Goal: Task Accomplishment & Management: Use online tool/utility

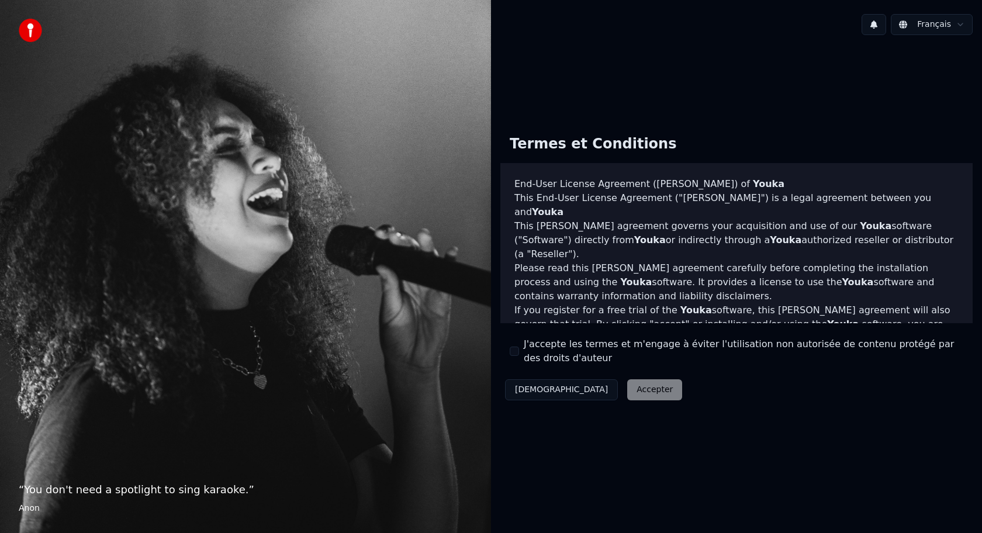
drag, startPoint x: 514, startPoint y: 355, endPoint x: 528, endPoint y: 357, distance: 14.1
click at [514, 355] on button "J'accepte les termes et m'engage à éviter l'utilisation non autorisée de conten…" at bounding box center [514, 351] width 9 height 9
click at [627, 386] on button "Accepter" at bounding box center [654, 389] width 55 height 21
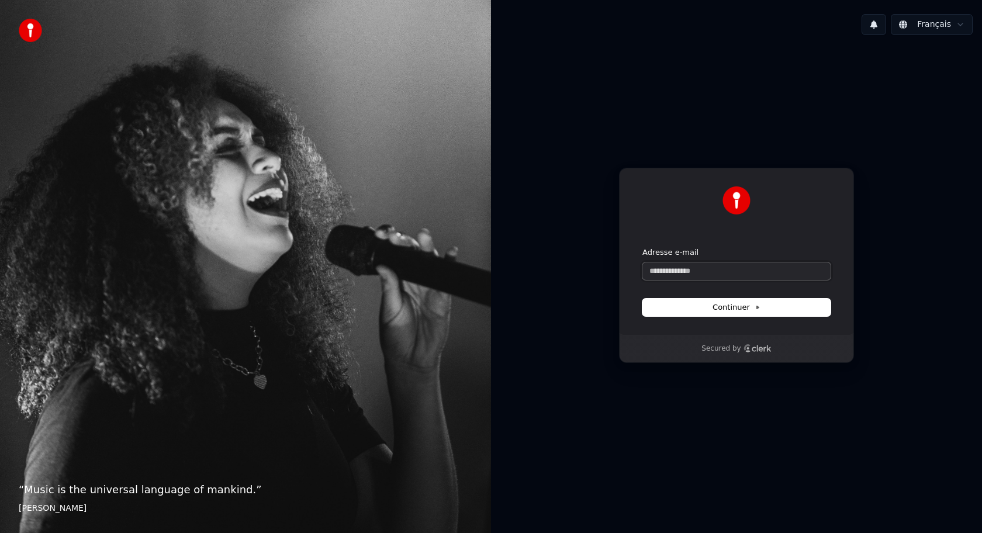
click at [735, 276] on input "Adresse e-mail" at bounding box center [736, 271] width 188 height 18
click at [642, 247] on button "submit" at bounding box center [642, 247] width 0 height 0
type input "**********"
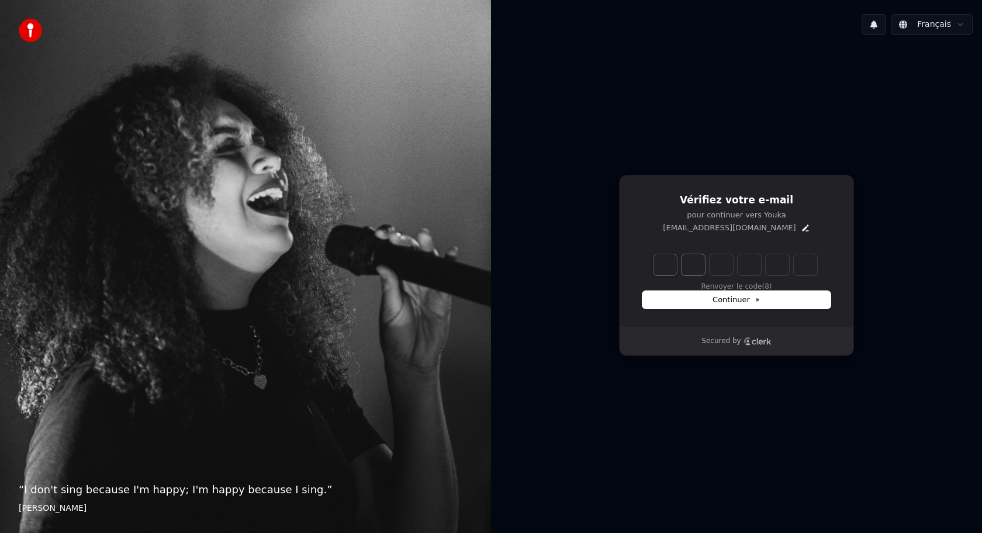
type input "*"
type input "**"
type input "*"
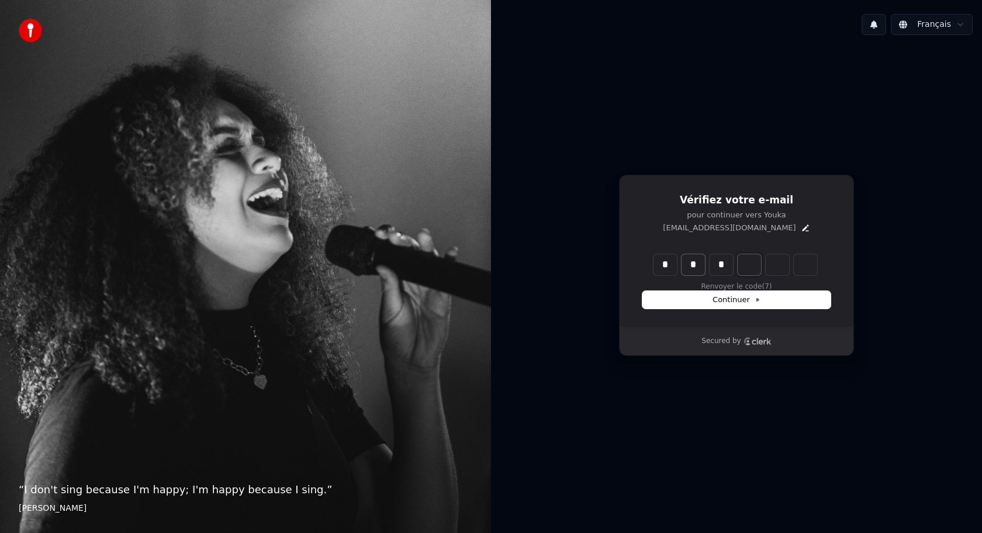
type input "***"
type input "*"
type input "****"
type input "*"
type input "*****"
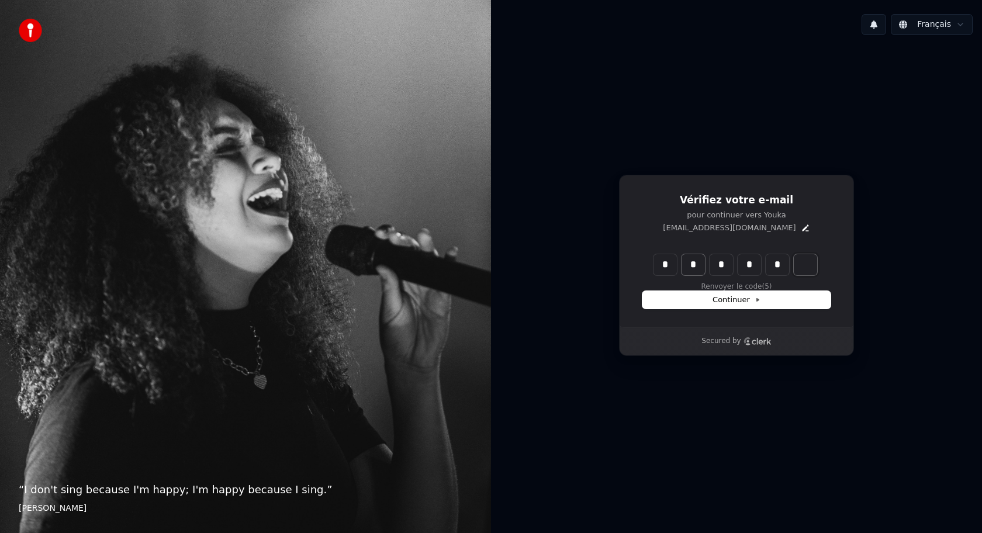
type input "*"
type input "******"
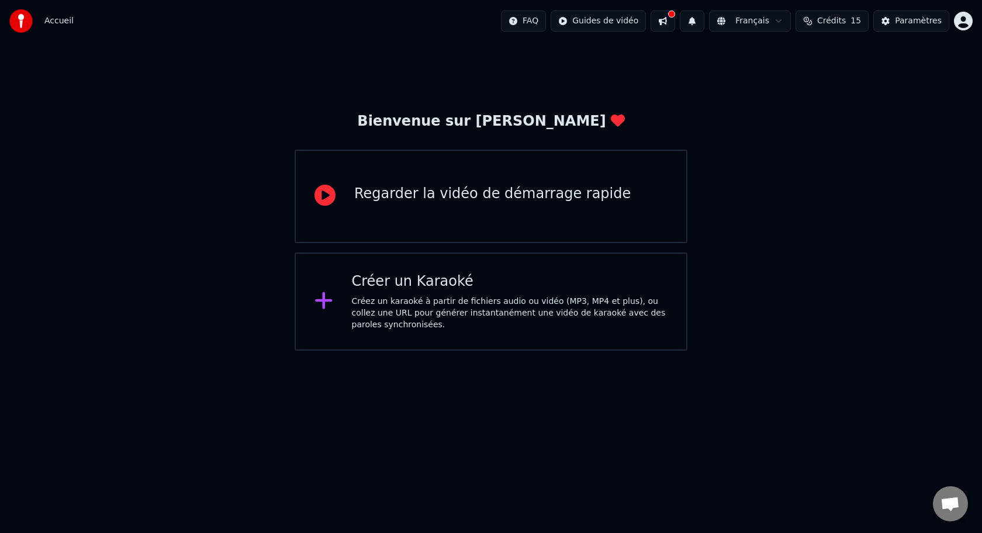
click at [322, 196] on icon at bounding box center [324, 195] width 21 height 21
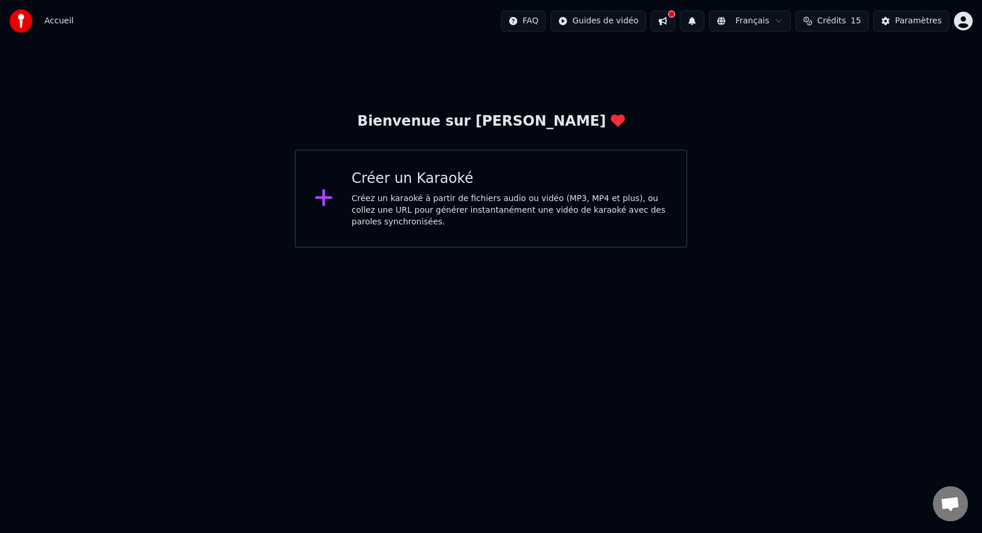
click at [324, 202] on icon at bounding box center [323, 197] width 17 height 17
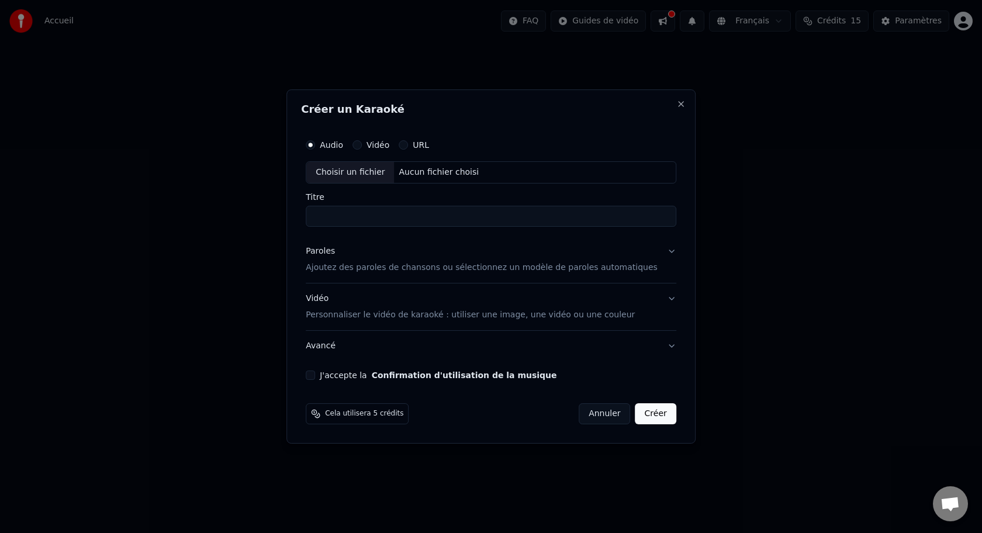
click at [375, 172] on div "Choisir un fichier" at bounding box center [350, 172] width 88 height 21
type input "**********"
click at [663, 254] on button "Paroles Ajoutez des paroles de chansons ou sélectionnez un modèle de paroles au…" at bounding box center [491, 259] width 371 height 47
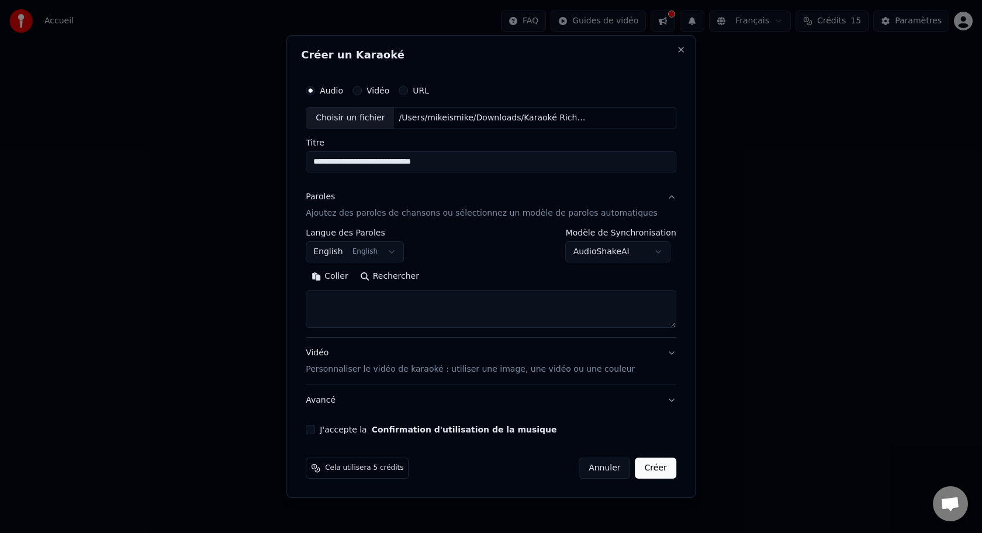
click at [428, 302] on textarea at bounding box center [491, 309] width 371 height 37
paste textarea "**********"
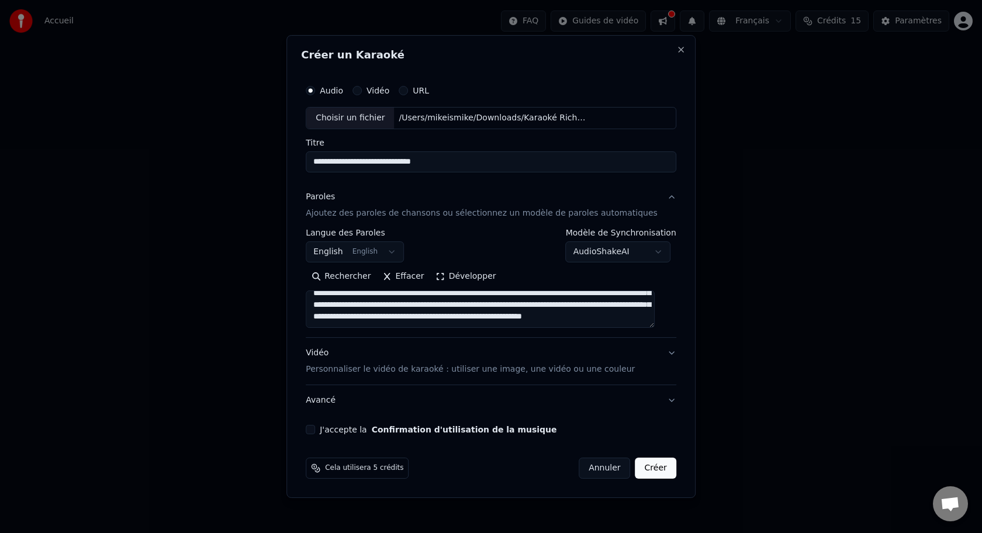
scroll to position [207, 0]
type textarea "**********"
click at [662, 358] on button "Vidéo Personnaliser le vidéo de karaoké : utiliser une image, une vidéo ou une …" at bounding box center [491, 361] width 371 height 47
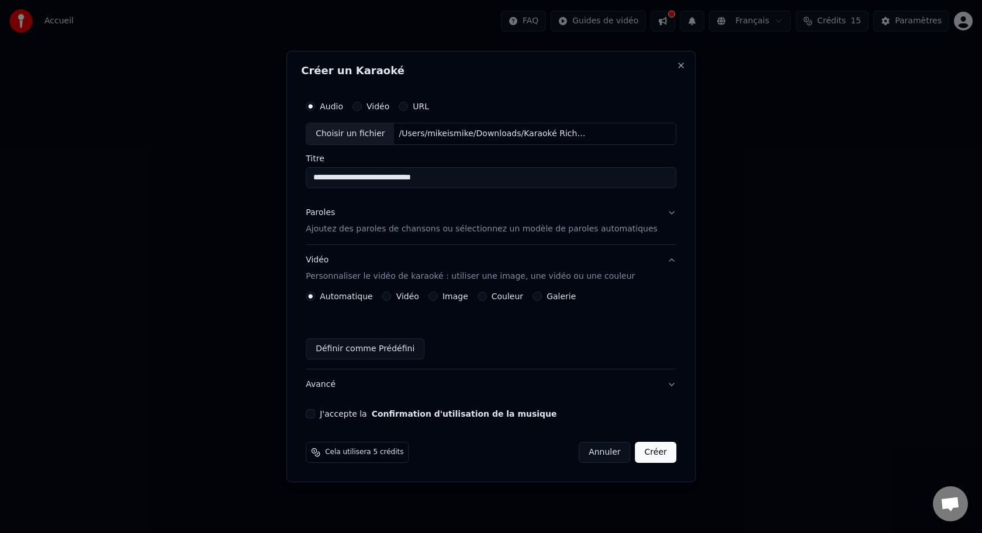
click at [461, 298] on label "Image" at bounding box center [455, 296] width 26 height 8
click at [438, 298] on button "Image" at bounding box center [432, 296] width 9 height 9
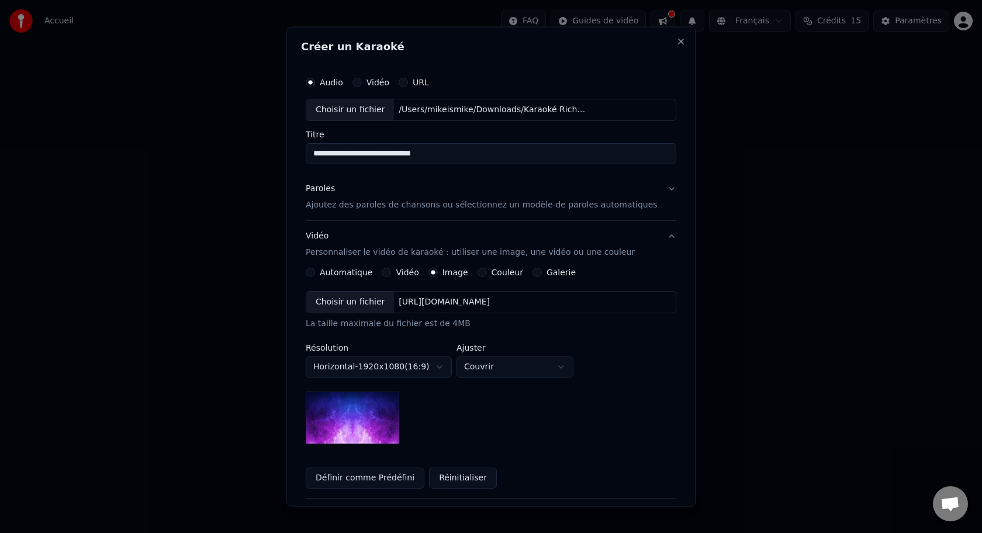
click at [375, 300] on div "Choisir un fichier" at bounding box center [350, 302] width 88 height 21
click at [536, 248] on body "**********" at bounding box center [491, 124] width 982 height 248
click at [527, 248] on body "**********" at bounding box center [491, 124] width 982 height 248
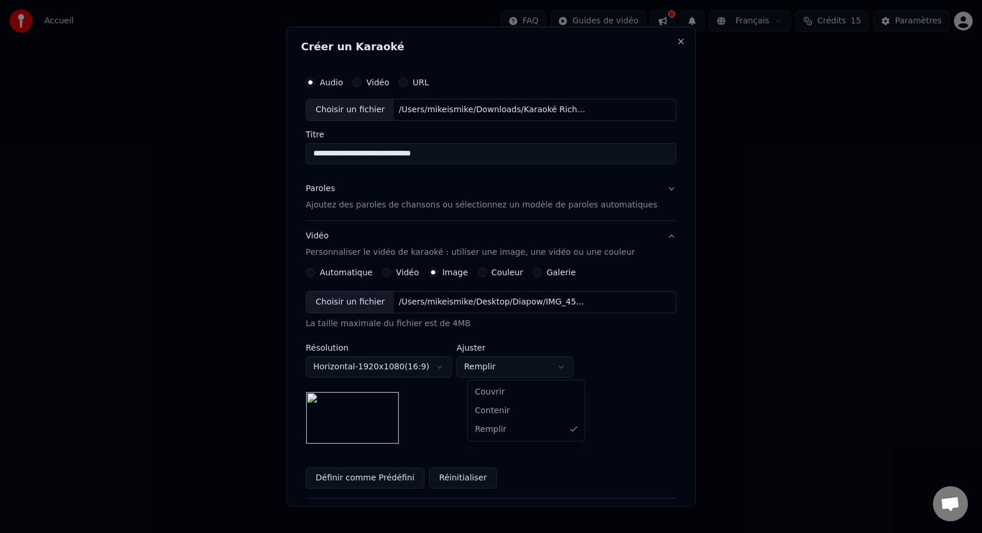
select select "*******"
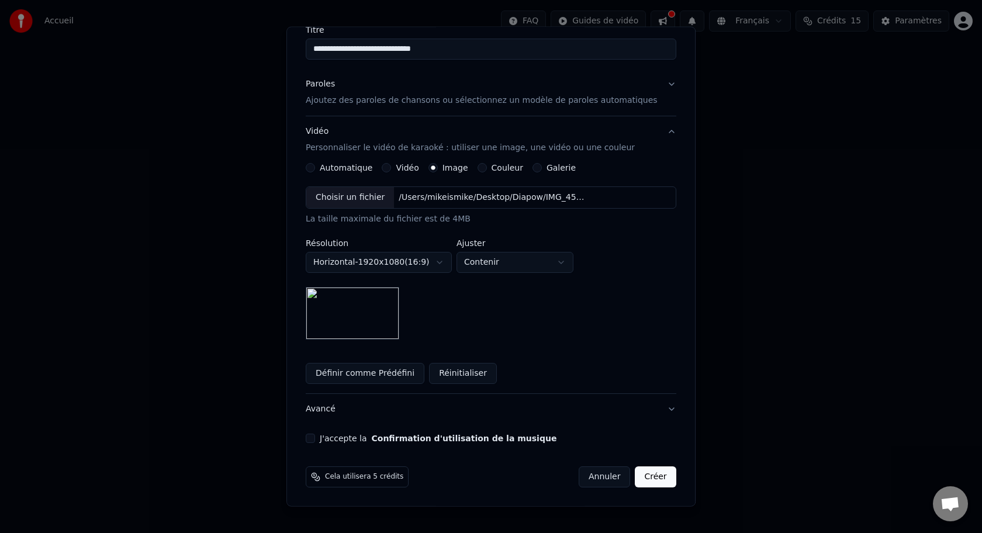
click at [523, 412] on button "Avancé" at bounding box center [491, 408] width 371 height 30
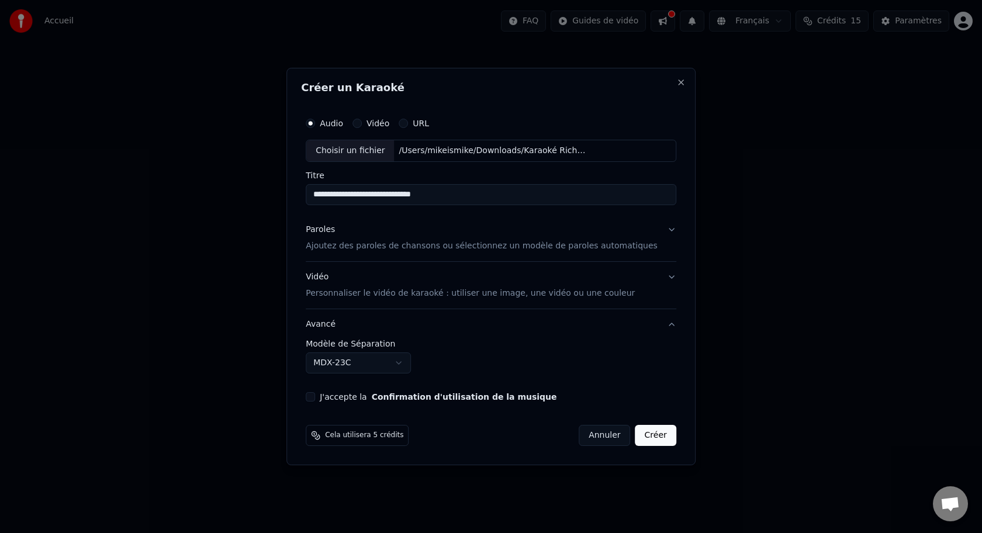
click at [652, 438] on button "Créer" at bounding box center [655, 435] width 41 height 21
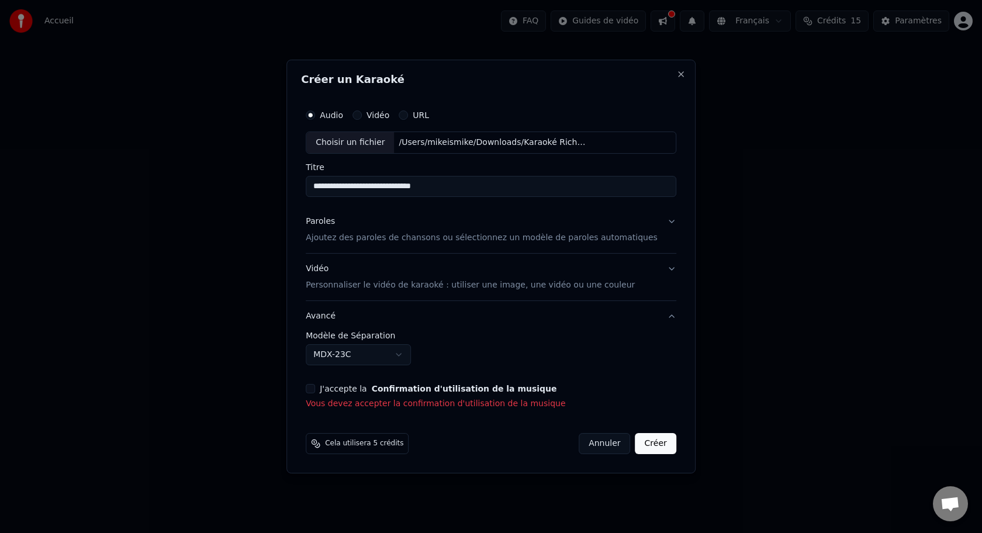
click at [315, 390] on button "J'accepte la Confirmation d'utilisation de la musique" at bounding box center [310, 388] width 9 height 9
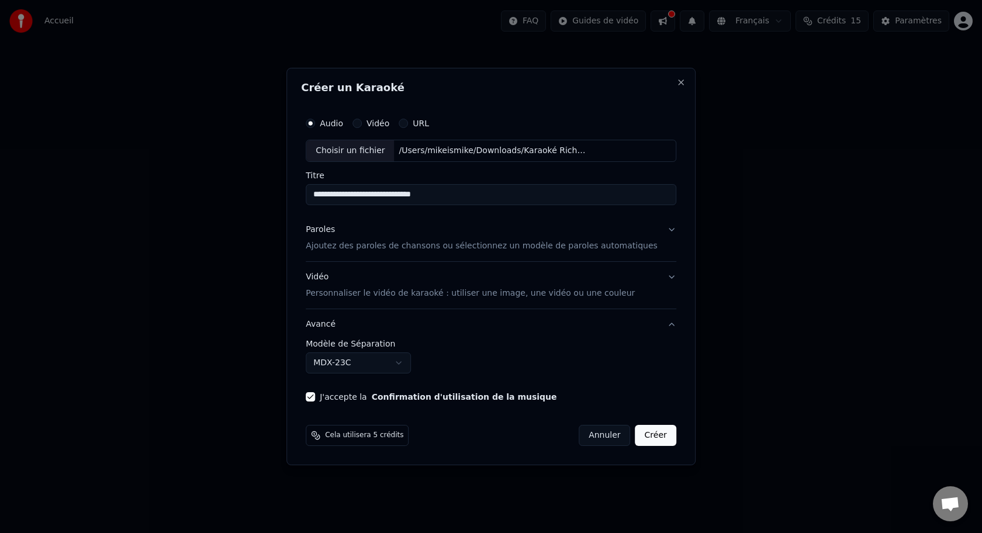
click at [646, 433] on button "Créer" at bounding box center [655, 435] width 41 height 21
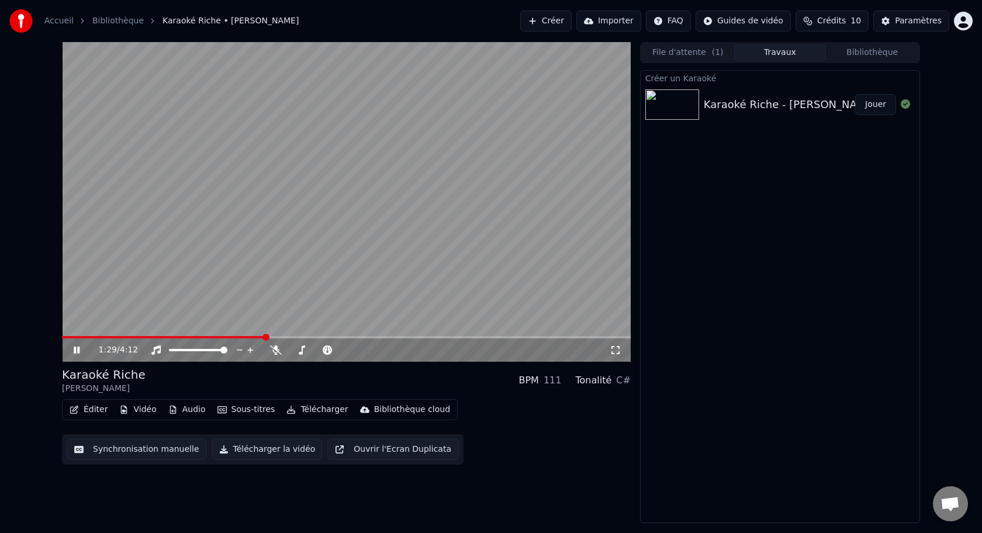
click at [77, 350] on icon at bounding box center [84, 349] width 27 height 9
click at [94, 413] on button "Éditer" at bounding box center [88, 410] width 47 height 16
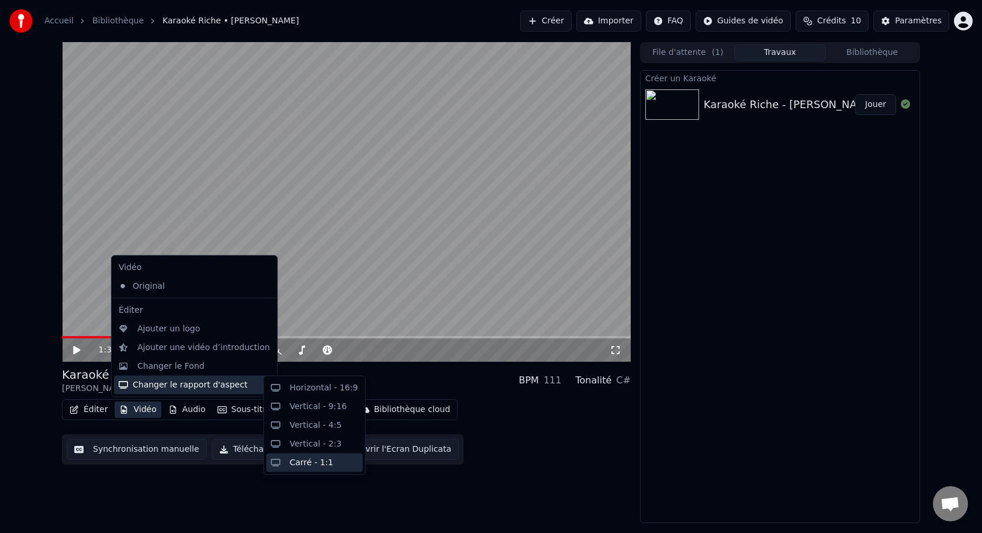
click at [302, 457] on div "Carré - 1:1" at bounding box center [311, 463] width 43 height 12
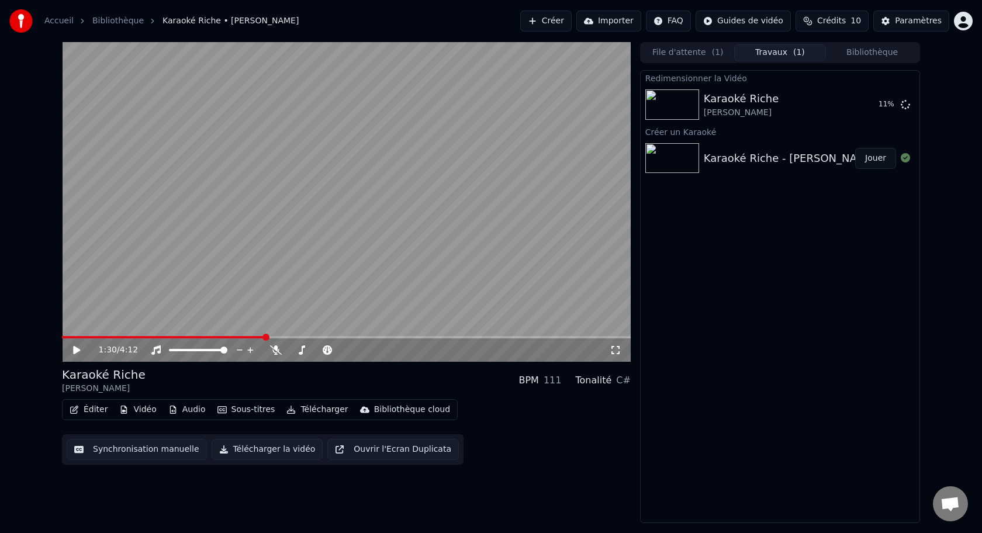
click at [233, 410] on button "Sous-titres" at bounding box center [246, 410] width 67 height 16
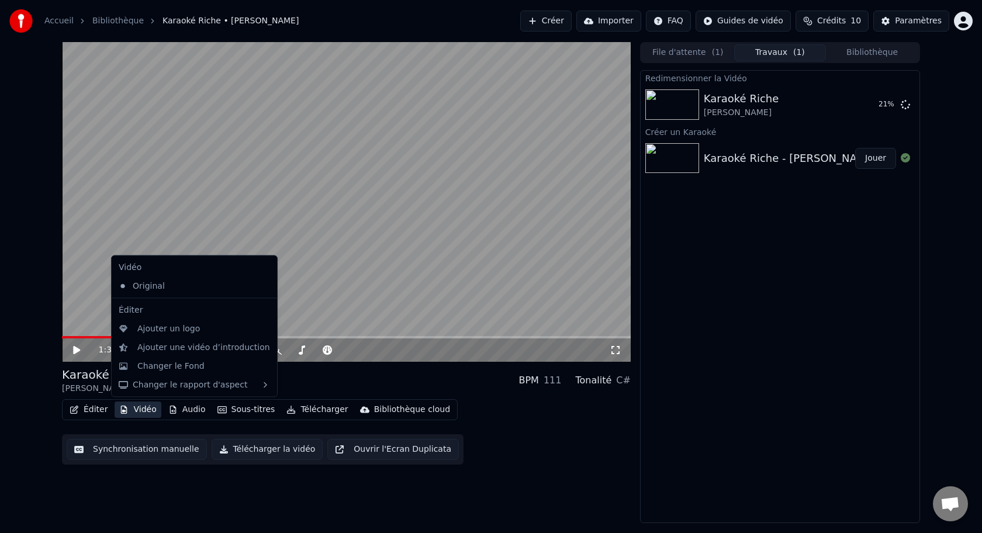
click at [575, 462] on div "Éditer Vidéo Audio Sous-titres Télécharger Bibliothèque cloud Synchronisation m…" at bounding box center [346, 431] width 569 height 65
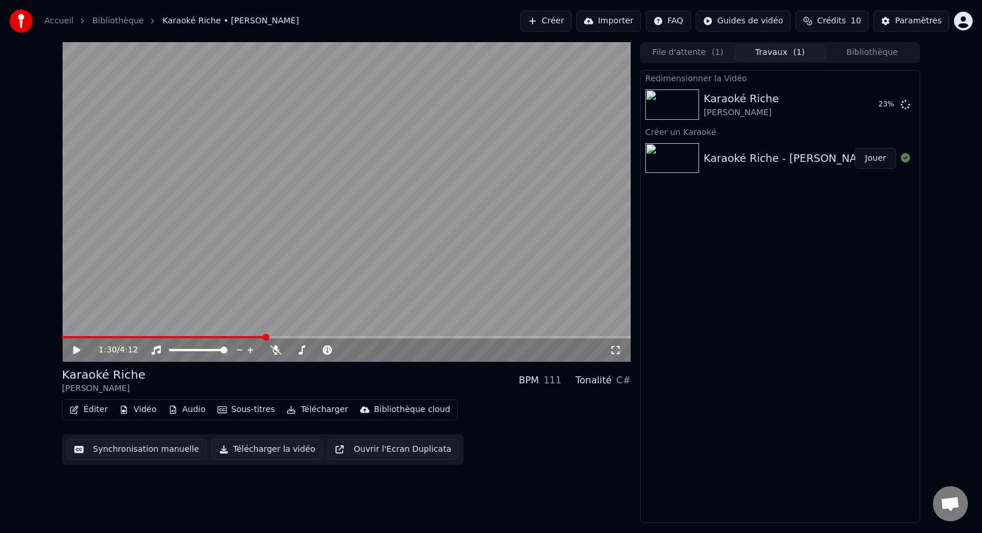
click at [74, 350] on icon at bounding box center [76, 350] width 7 height 8
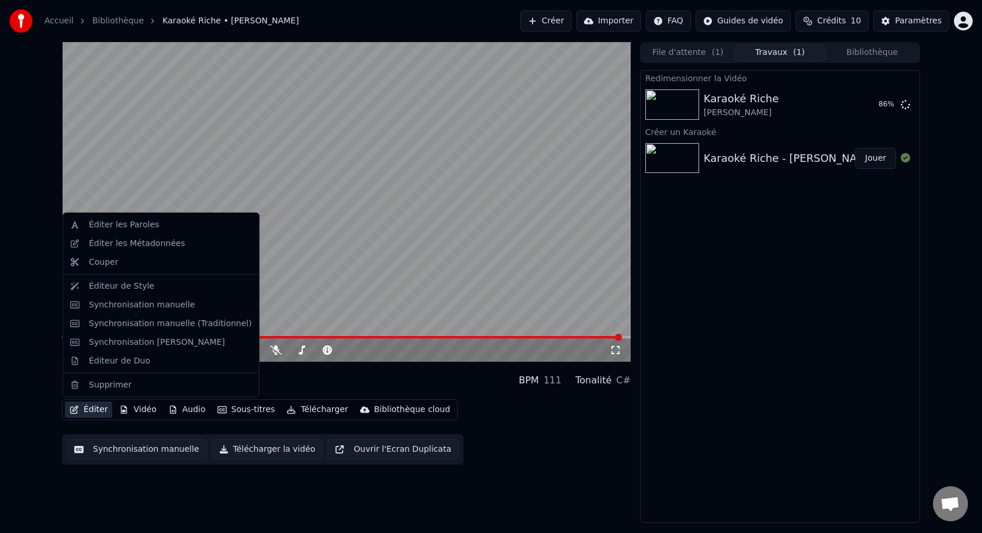
click at [93, 411] on button "Éditer" at bounding box center [88, 410] width 47 height 16
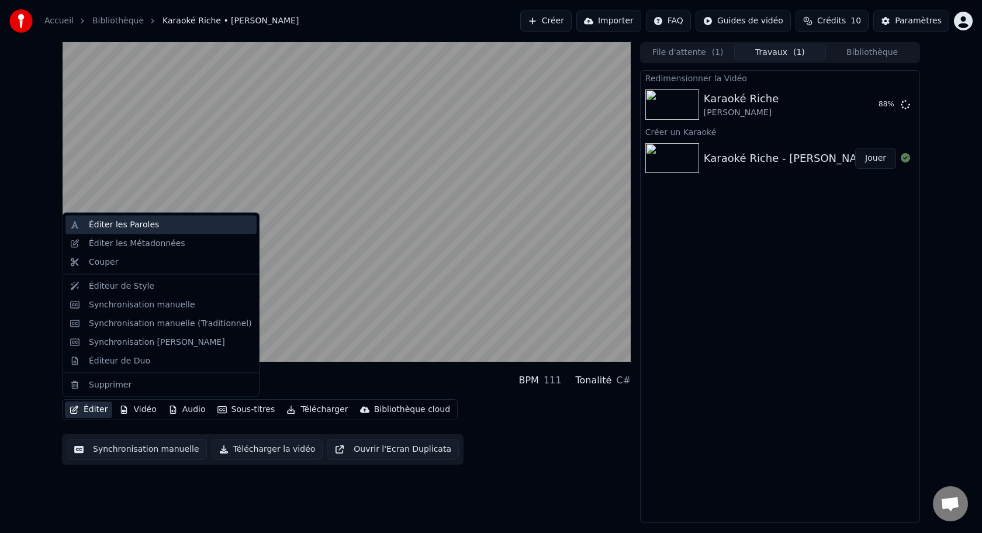
click at [158, 230] on div "Éditer les Paroles" at bounding box center [170, 225] width 163 height 12
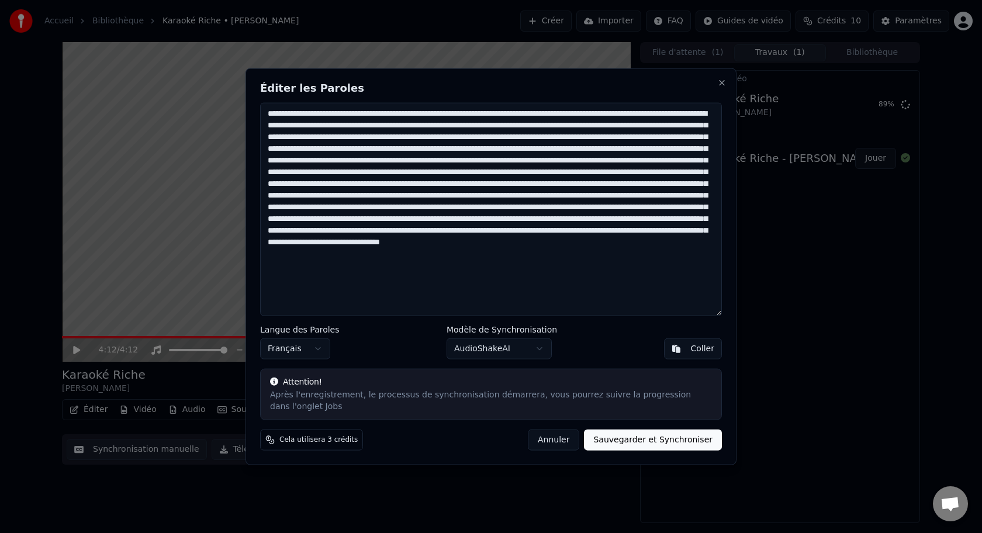
click at [430, 282] on textarea at bounding box center [491, 209] width 462 height 213
click at [566, 443] on button "Annuler" at bounding box center [553, 439] width 51 height 21
type textarea "**********"
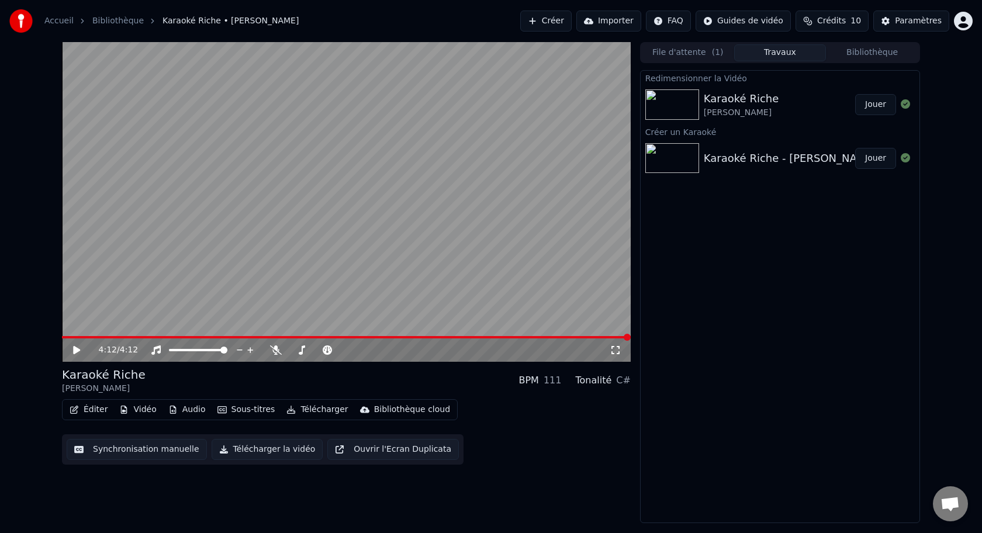
click at [881, 108] on button "Jouer" at bounding box center [875, 104] width 41 height 21
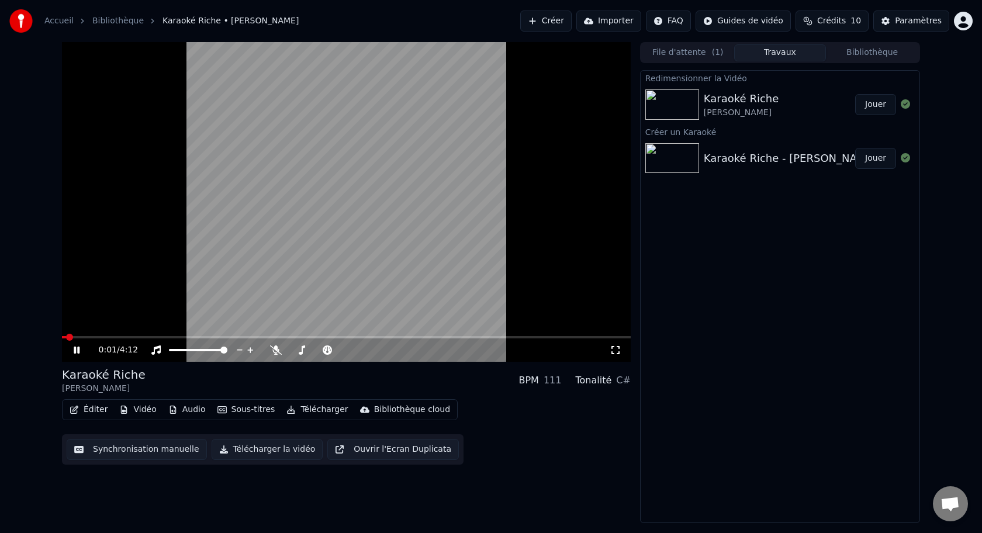
click at [81, 353] on icon at bounding box center [84, 349] width 27 height 9
click at [140, 414] on button "Vidéo" at bounding box center [138, 410] width 46 height 16
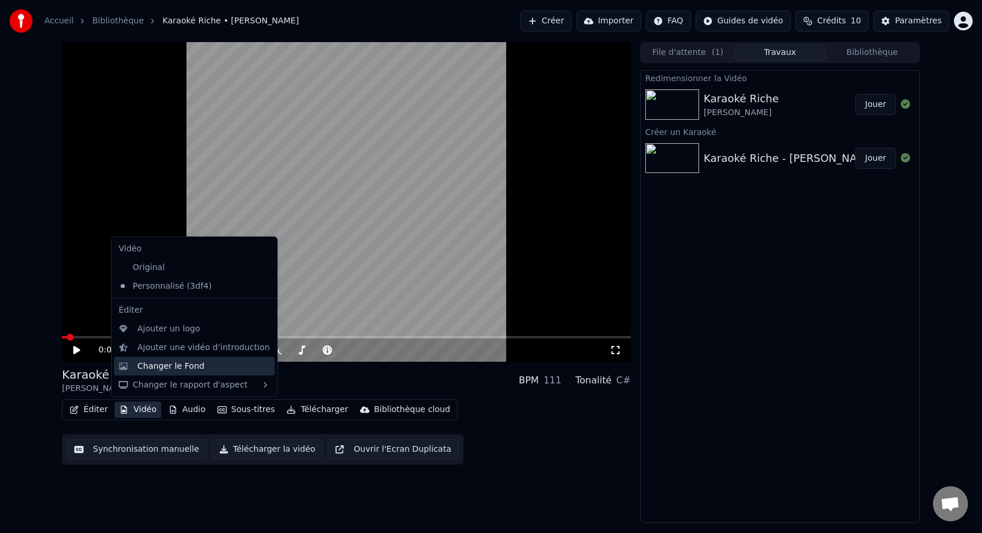
click at [151, 367] on div "Changer le Fond" at bounding box center [170, 366] width 67 height 12
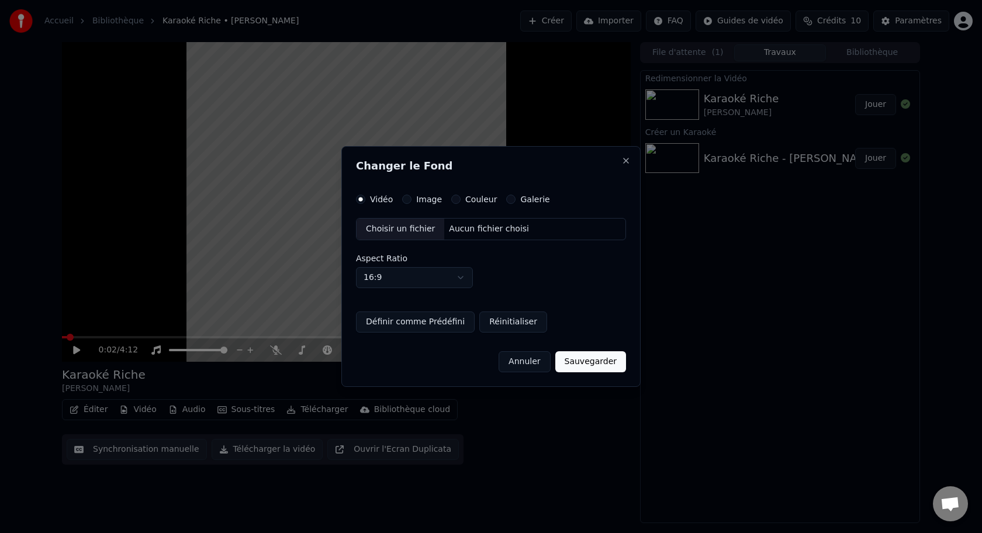
click at [410, 202] on div "Image" at bounding box center [422, 199] width 40 height 9
click at [408, 226] on div "Choisir un fichier" at bounding box center [401, 229] width 88 height 21
click at [406, 199] on button "Image" at bounding box center [406, 199] width 9 height 9
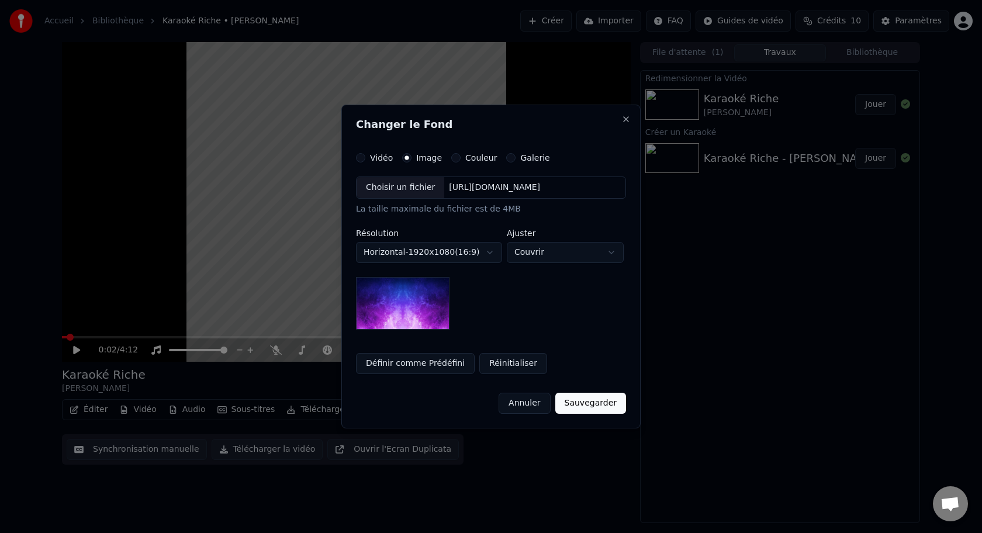
click at [402, 186] on div "Choisir un fichier" at bounding box center [401, 187] width 88 height 21
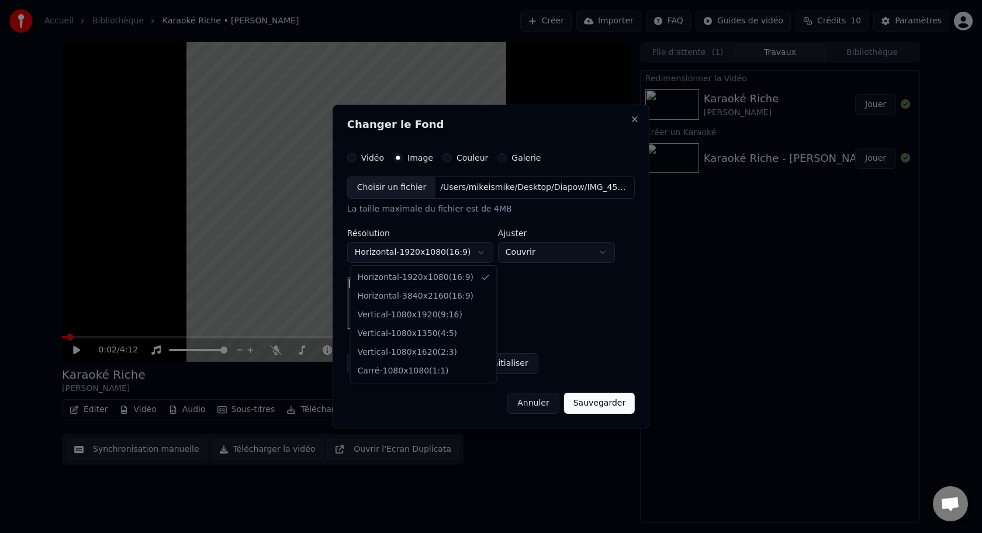
click at [487, 257] on body "**********" at bounding box center [491, 266] width 982 height 533
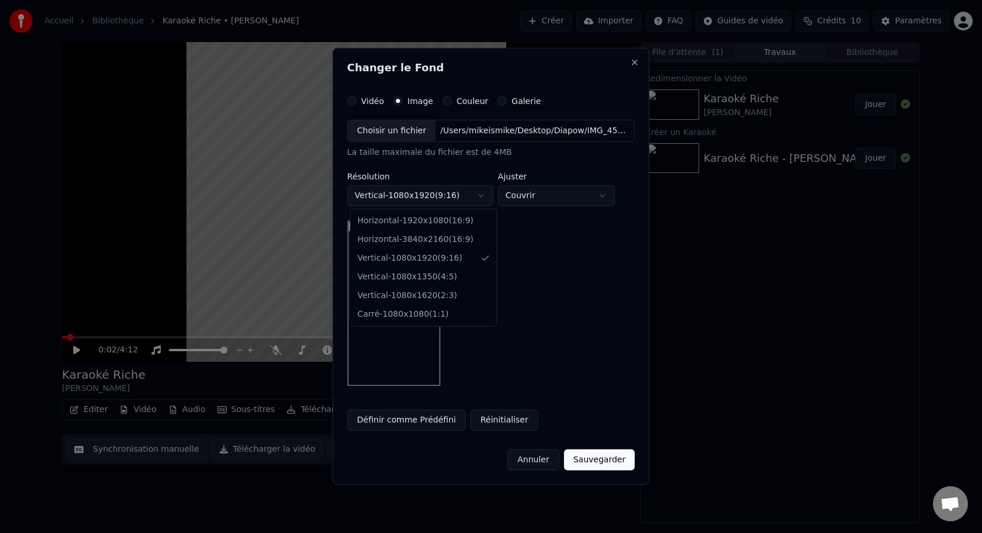
click at [486, 196] on body "**********" at bounding box center [491, 266] width 982 height 533
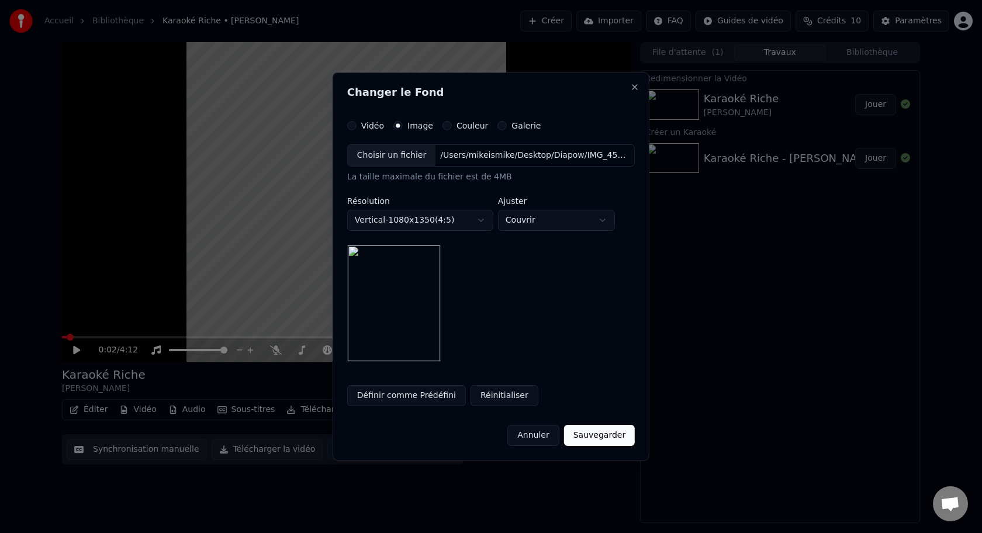
click at [478, 221] on body "**********" at bounding box center [491, 266] width 982 height 533
select select "*********"
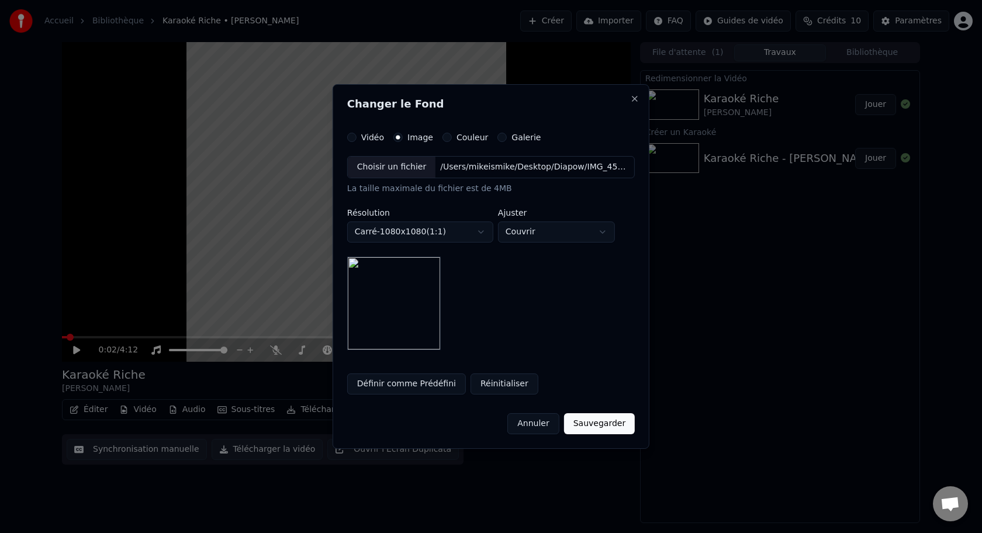
click at [593, 428] on button "Sauvegarder" at bounding box center [599, 423] width 71 height 21
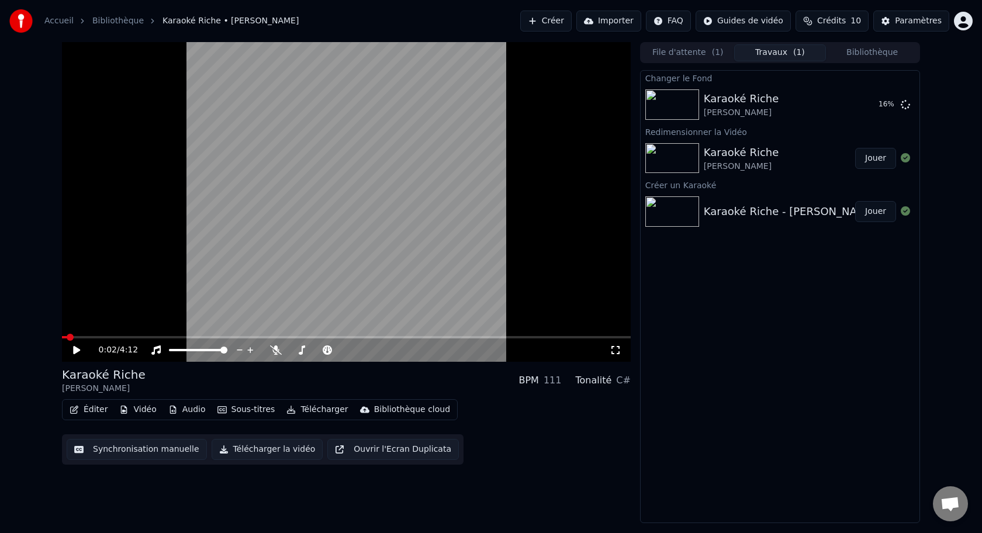
click at [95, 414] on button "Éditer" at bounding box center [88, 410] width 47 height 16
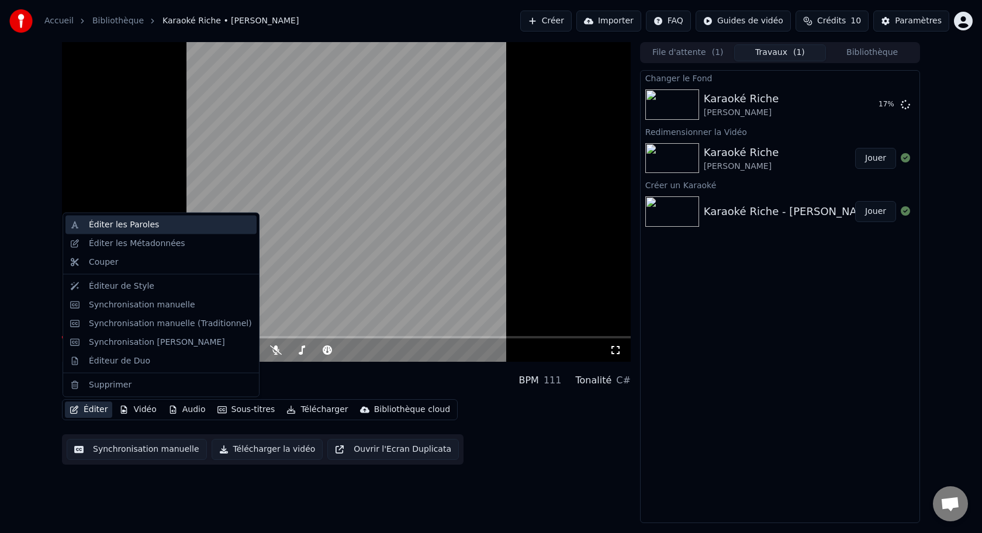
click at [153, 225] on div "Éditer les Paroles" at bounding box center [124, 225] width 70 height 12
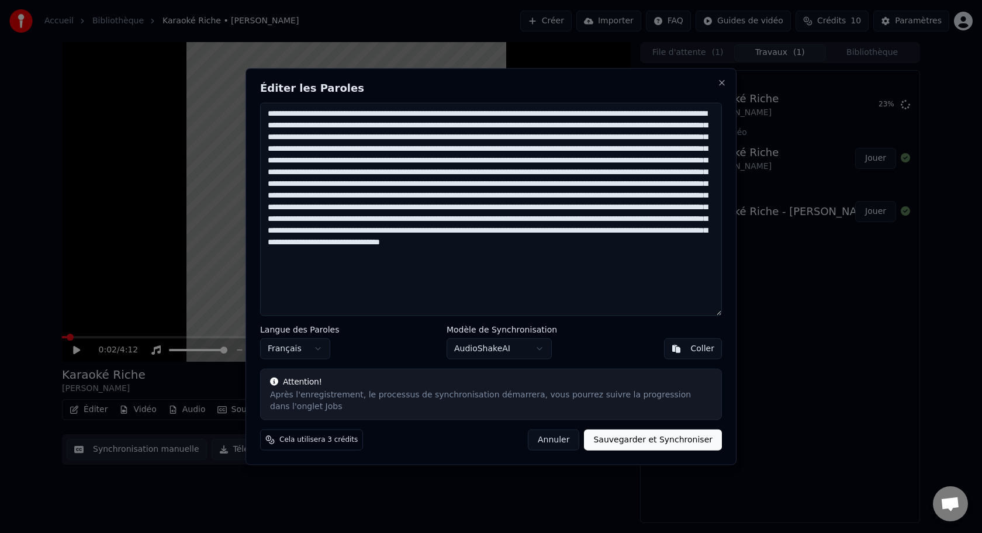
click at [417, 114] on textarea at bounding box center [491, 209] width 462 height 213
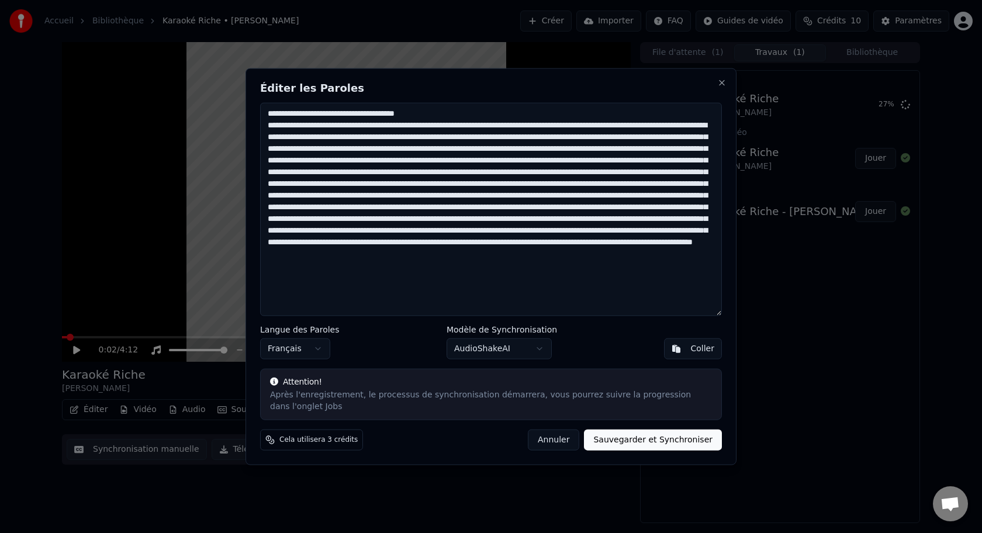
drag, startPoint x: 481, startPoint y: 125, endPoint x: 500, endPoint y: 129, distance: 19.6
click at [482, 125] on textarea at bounding box center [491, 209] width 462 height 213
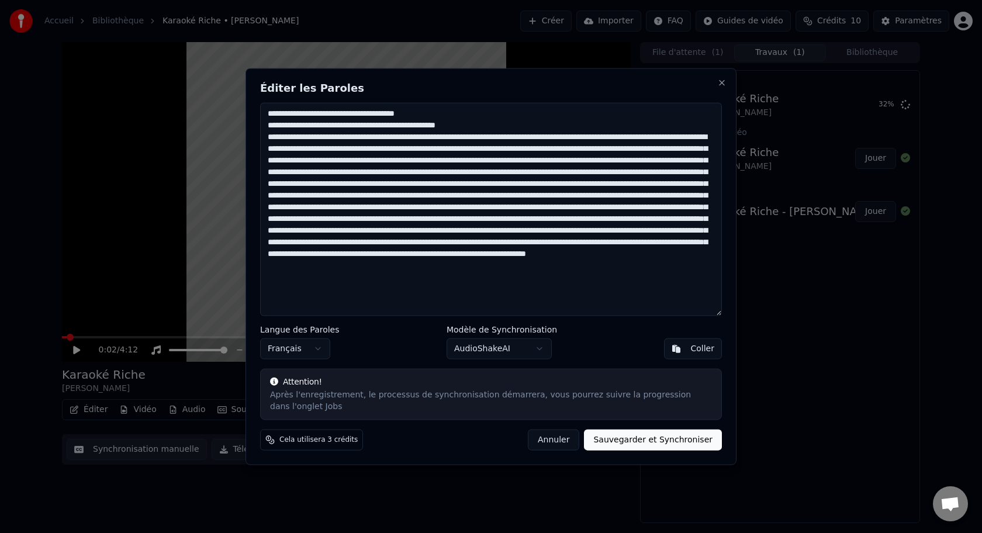
click at [480, 137] on textarea at bounding box center [491, 209] width 462 height 213
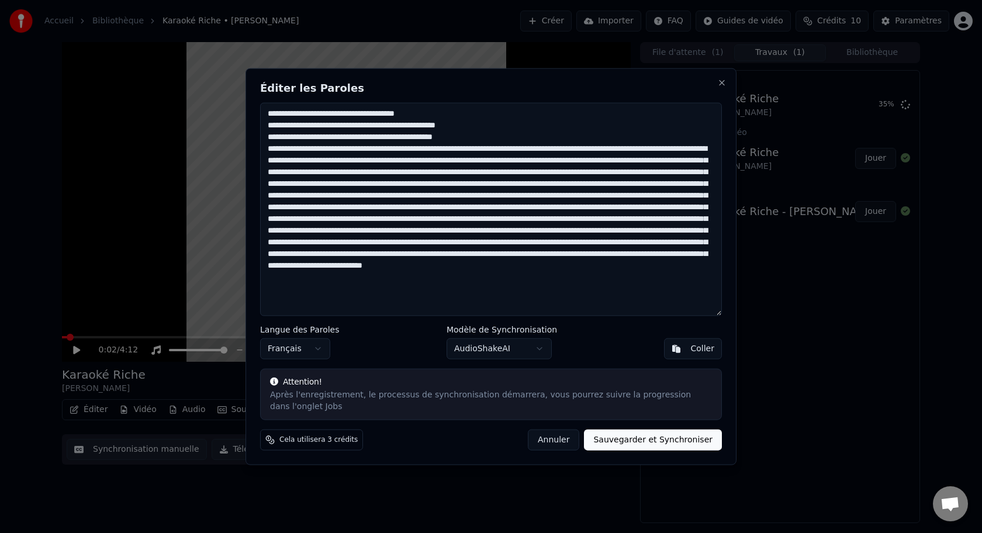
click at [347, 151] on textarea at bounding box center [491, 209] width 462 height 213
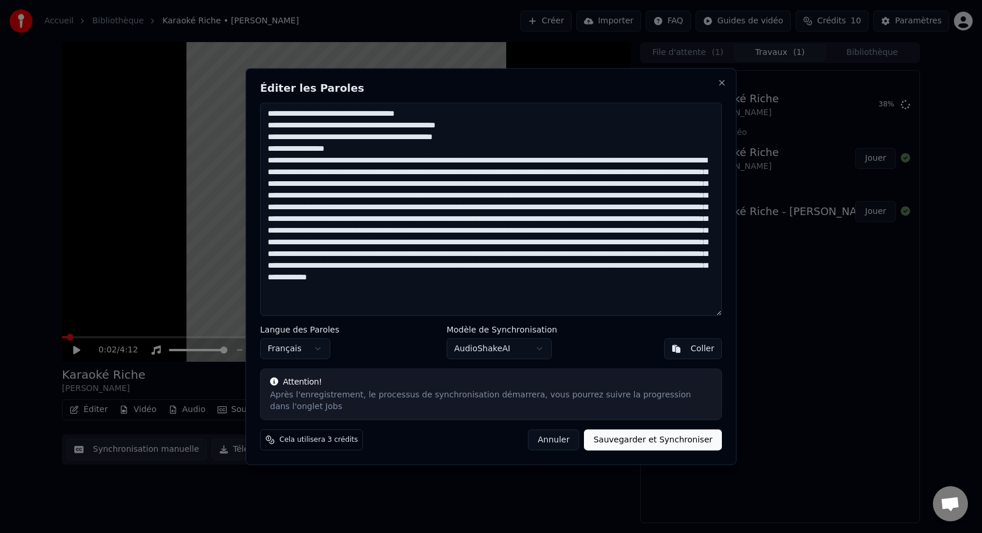
click at [445, 160] on textarea at bounding box center [491, 209] width 462 height 213
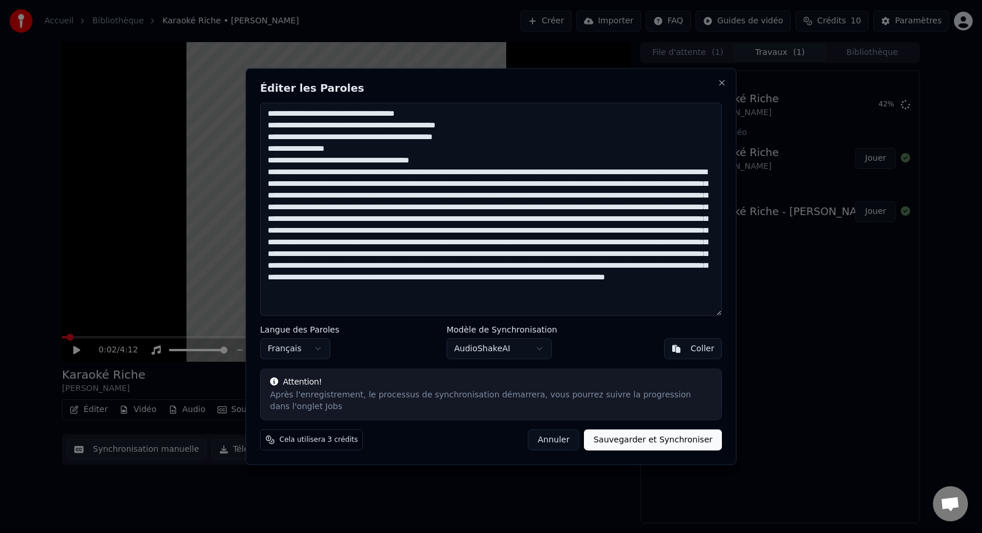
click at [461, 170] on textarea at bounding box center [491, 209] width 462 height 213
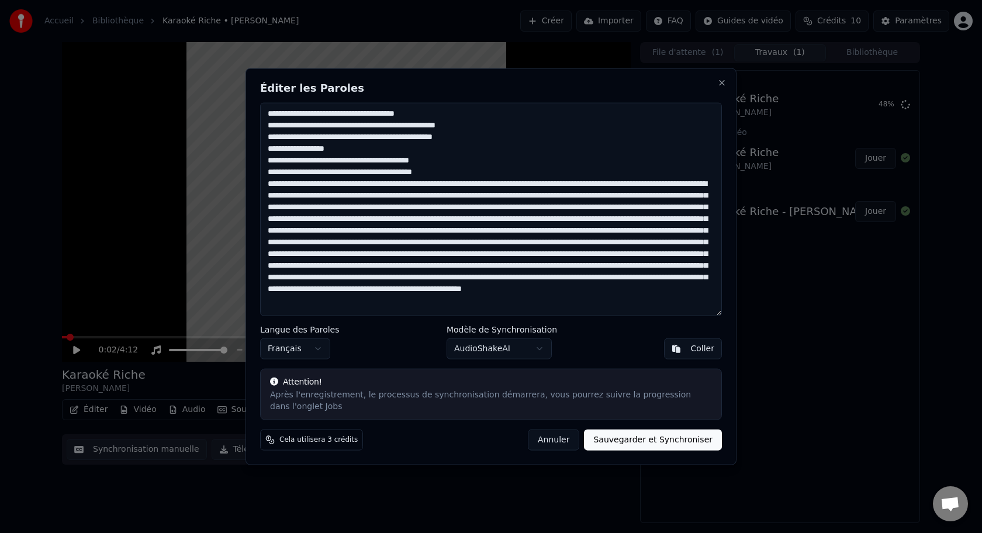
click at [486, 184] on textarea at bounding box center [491, 209] width 462 height 213
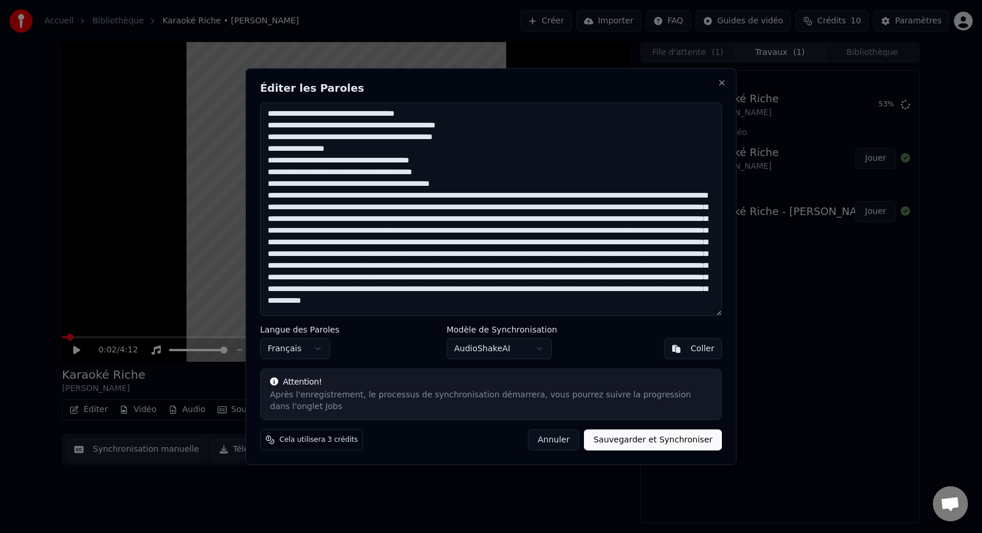
drag, startPoint x: 341, startPoint y: 194, endPoint x: 396, endPoint y: 205, distance: 55.5
click at [343, 194] on textarea at bounding box center [491, 209] width 462 height 213
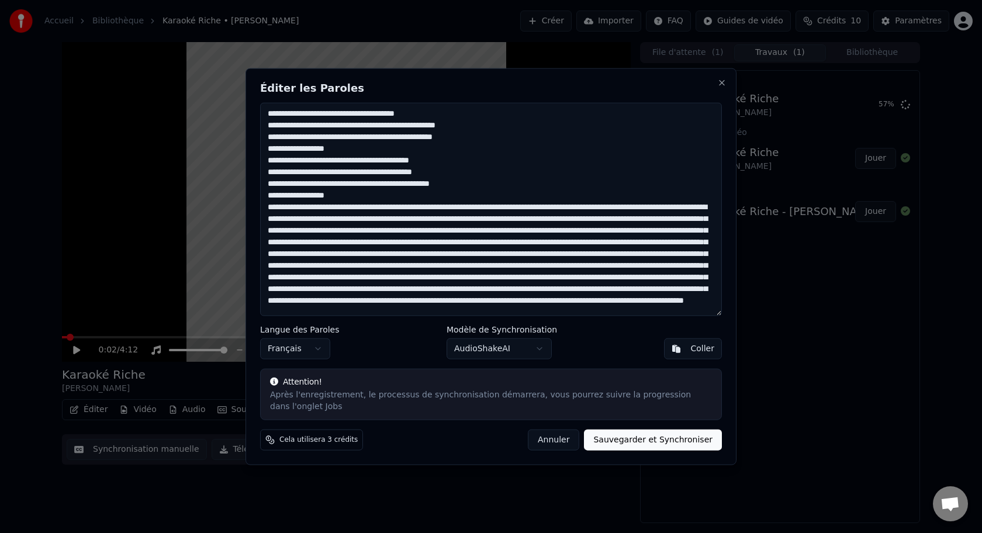
click at [431, 208] on textarea at bounding box center [491, 209] width 462 height 213
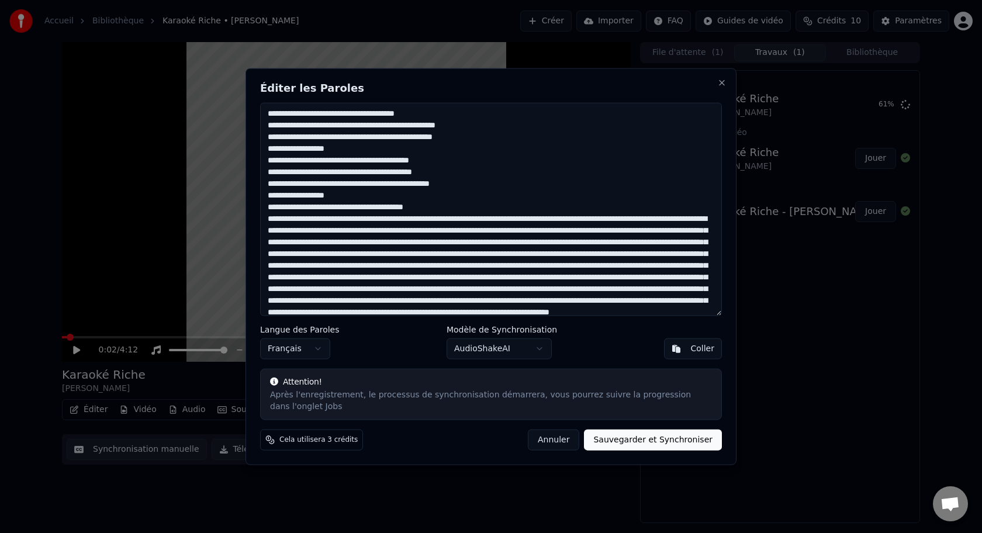
drag, startPoint x: 415, startPoint y: 219, endPoint x: 423, endPoint y: 222, distance: 8.1
click at [415, 219] on textarea at bounding box center [491, 209] width 462 height 213
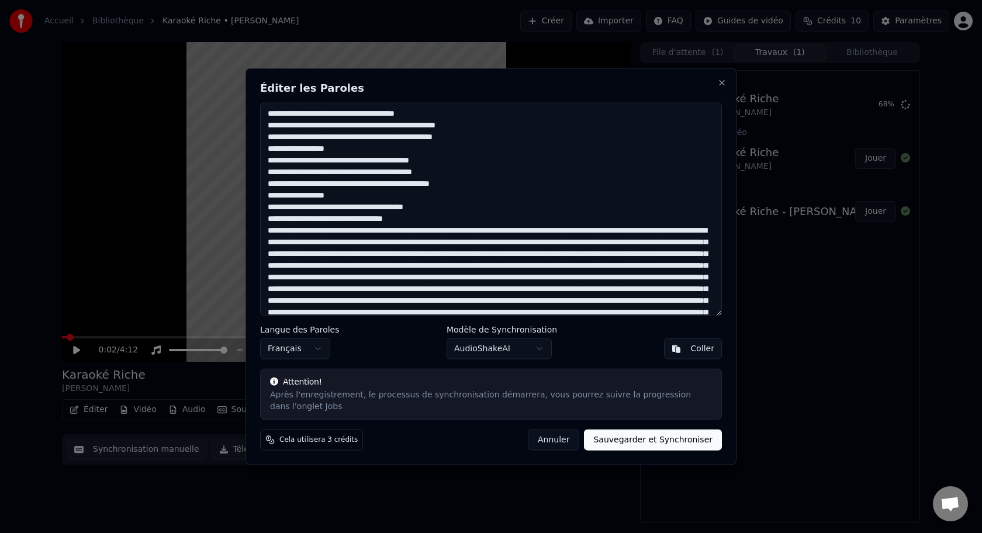
click at [500, 230] on textarea at bounding box center [491, 209] width 462 height 213
click at [432, 244] on textarea at bounding box center [491, 209] width 462 height 213
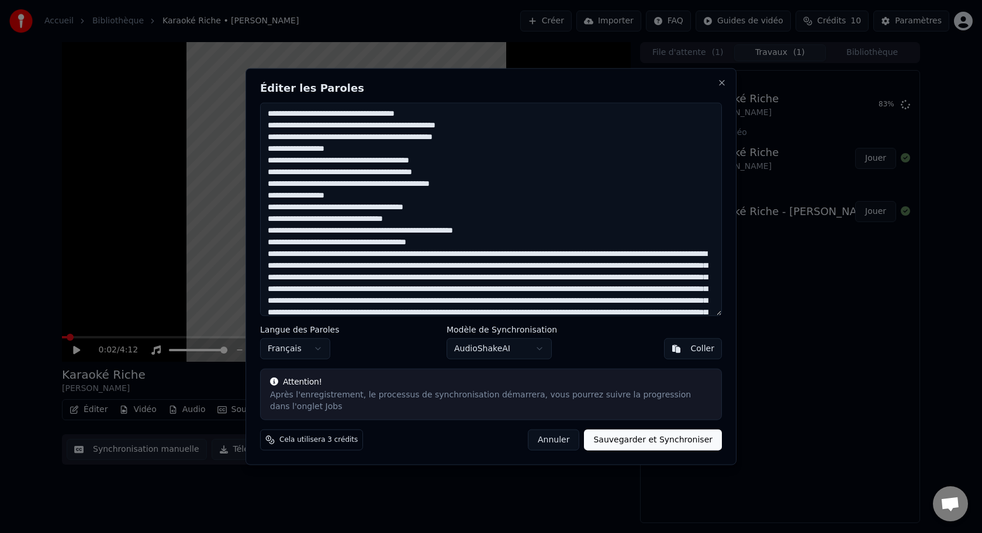
click at [395, 255] on textarea at bounding box center [491, 209] width 462 height 213
click at [400, 264] on textarea at bounding box center [491, 209] width 462 height 213
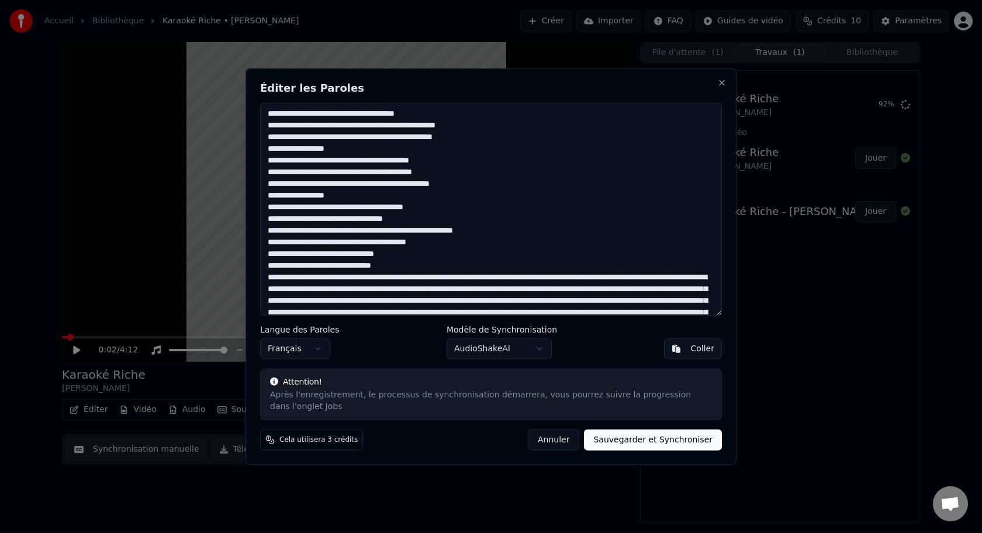
click at [465, 277] on textarea at bounding box center [491, 209] width 462 height 213
click at [416, 288] on textarea at bounding box center [491, 209] width 462 height 213
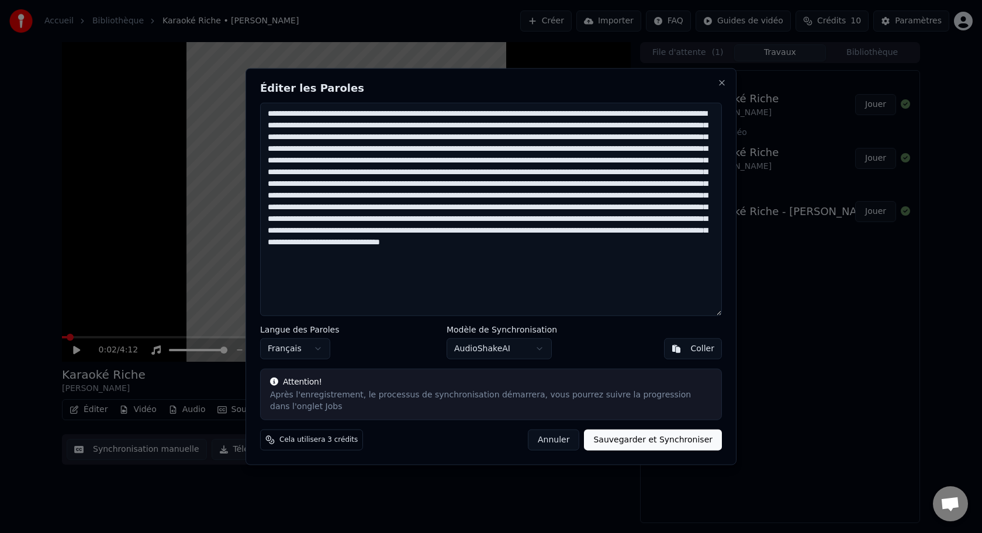
click at [417, 113] on textarea at bounding box center [491, 209] width 462 height 213
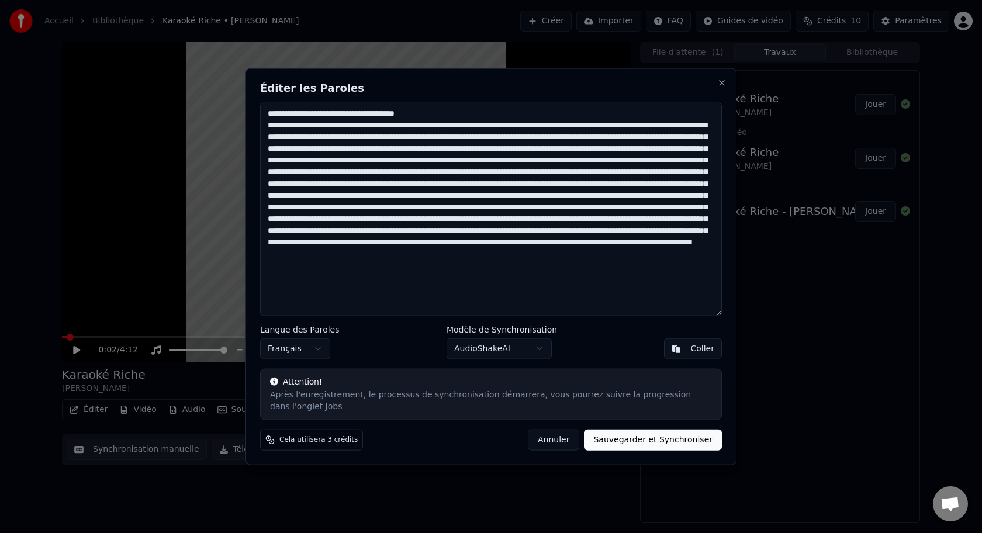
drag, startPoint x: 483, startPoint y: 125, endPoint x: 532, endPoint y: 153, distance: 55.8
click at [486, 126] on textarea at bounding box center [491, 209] width 462 height 213
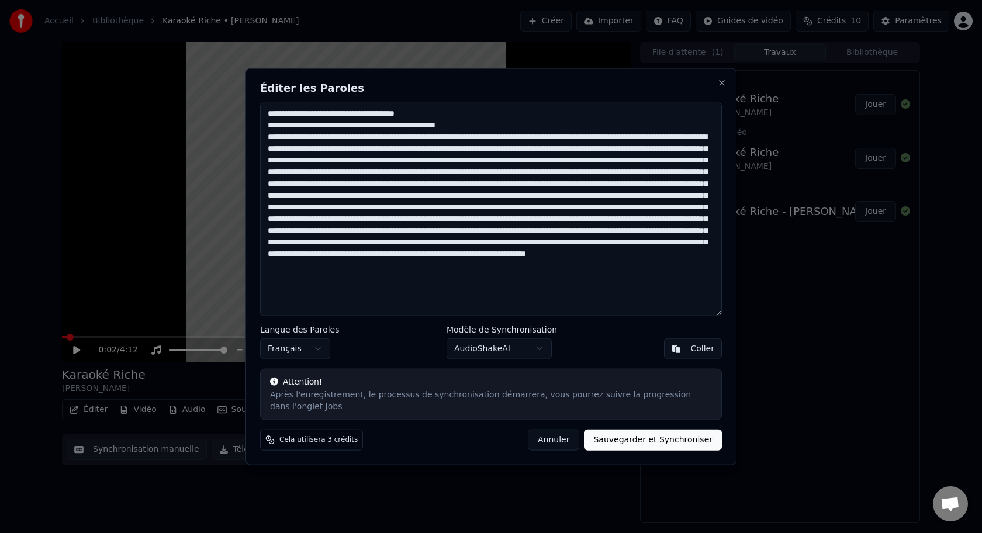
drag, startPoint x: 479, startPoint y: 136, endPoint x: 514, endPoint y: 162, distance: 43.8
click at [479, 136] on textarea at bounding box center [491, 209] width 462 height 213
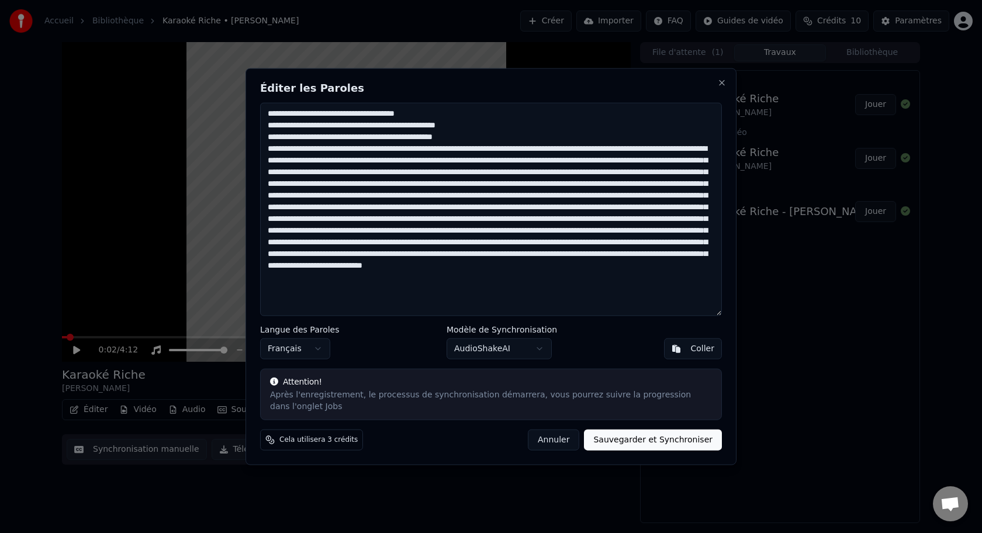
drag, startPoint x: 347, startPoint y: 150, endPoint x: 354, endPoint y: 175, distance: 26.5
click at [347, 150] on textarea at bounding box center [491, 209] width 462 height 213
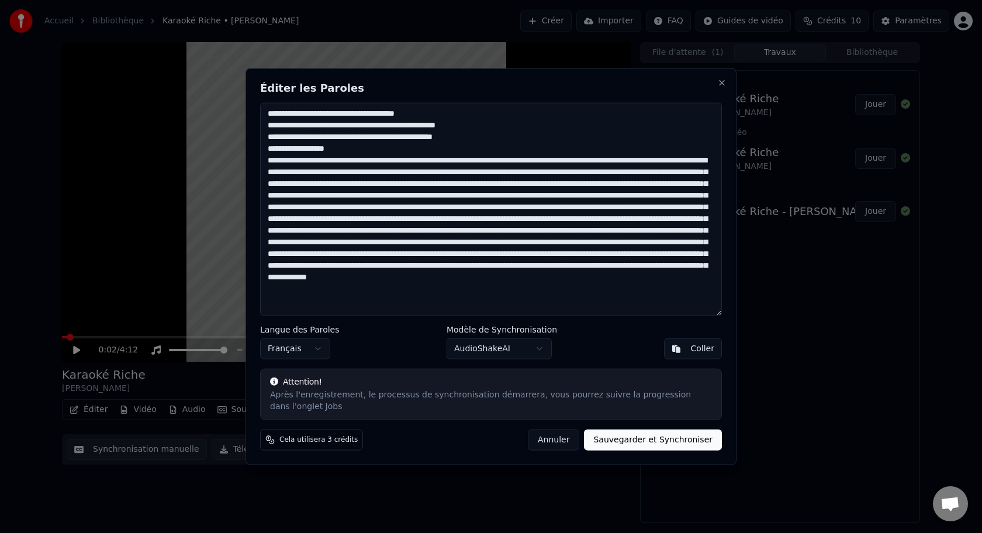
click at [443, 160] on textarea at bounding box center [491, 209] width 462 height 213
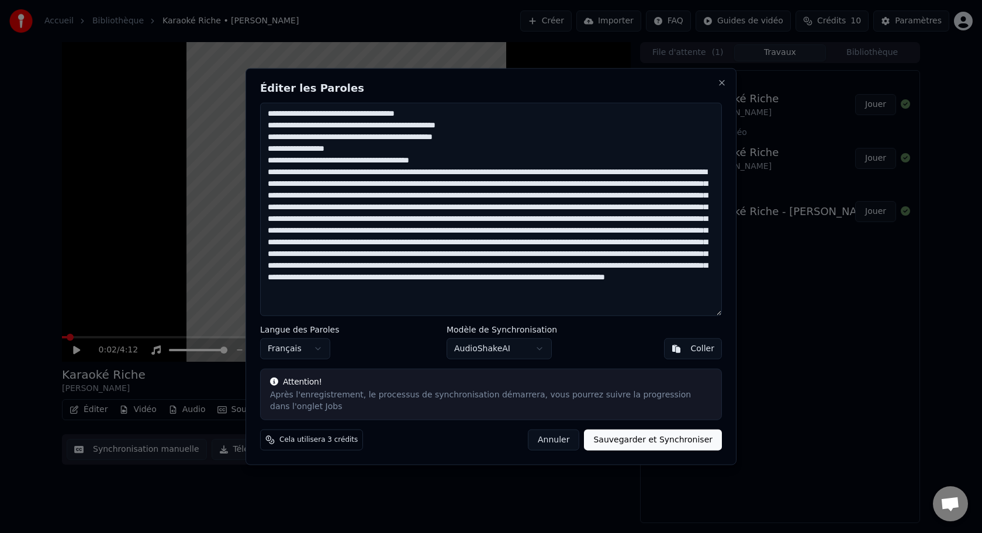
click at [458, 168] on textarea at bounding box center [491, 209] width 462 height 213
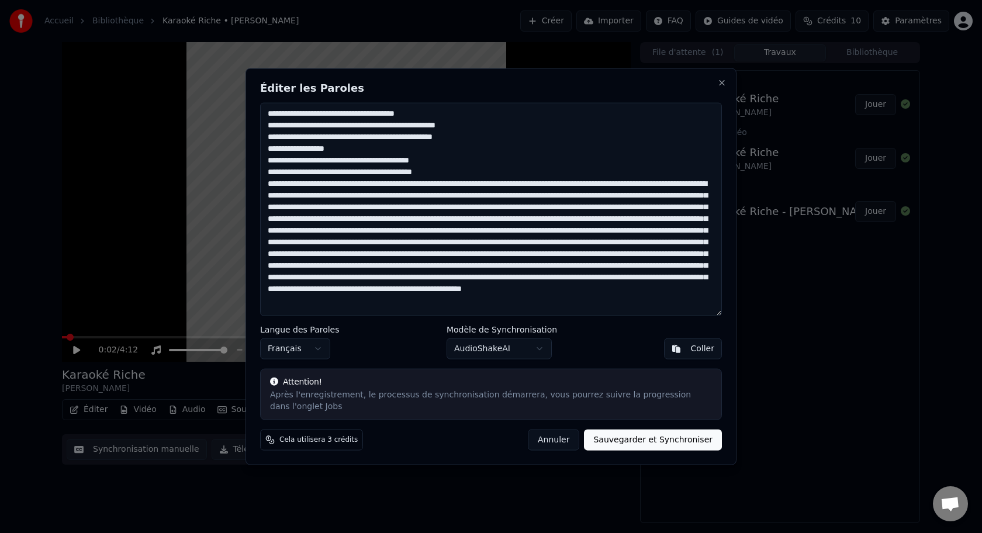
drag, startPoint x: 487, startPoint y: 185, endPoint x: 485, endPoint y: 198, distance: 13.6
click at [487, 185] on textarea at bounding box center [491, 209] width 462 height 213
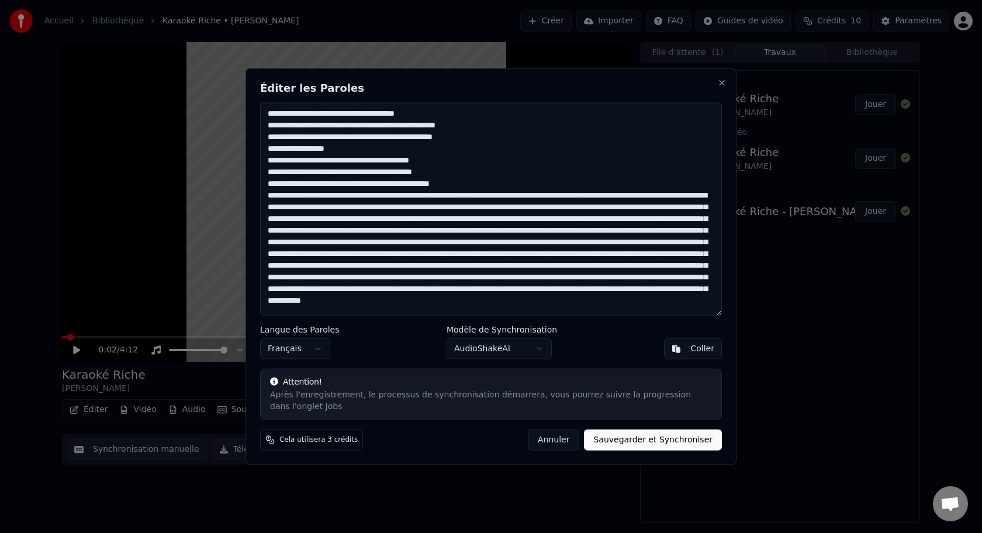
drag, startPoint x: 340, startPoint y: 198, endPoint x: 328, endPoint y: 216, distance: 21.3
click at [339, 198] on textarea at bounding box center [491, 209] width 462 height 213
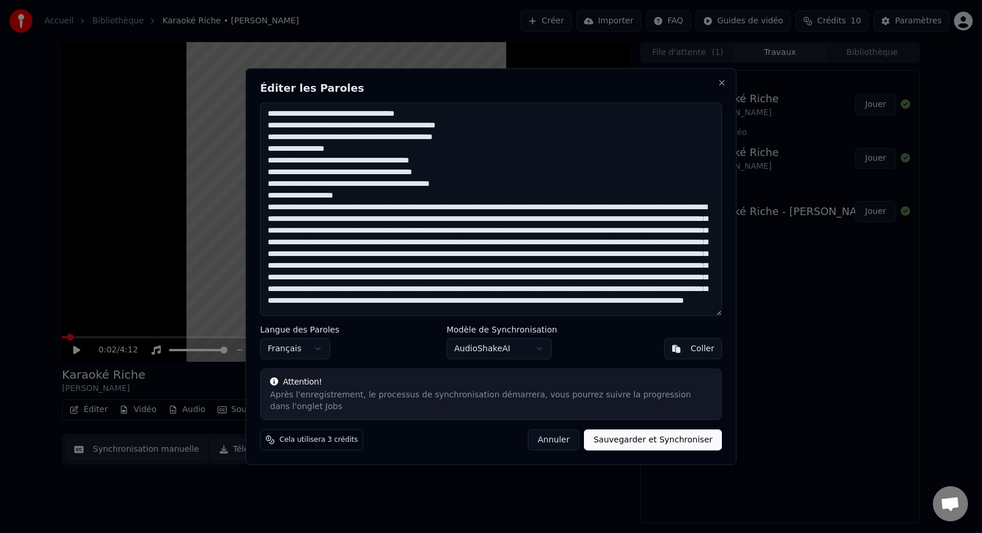
click at [429, 203] on textarea at bounding box center [491, 209] width 462 height 213
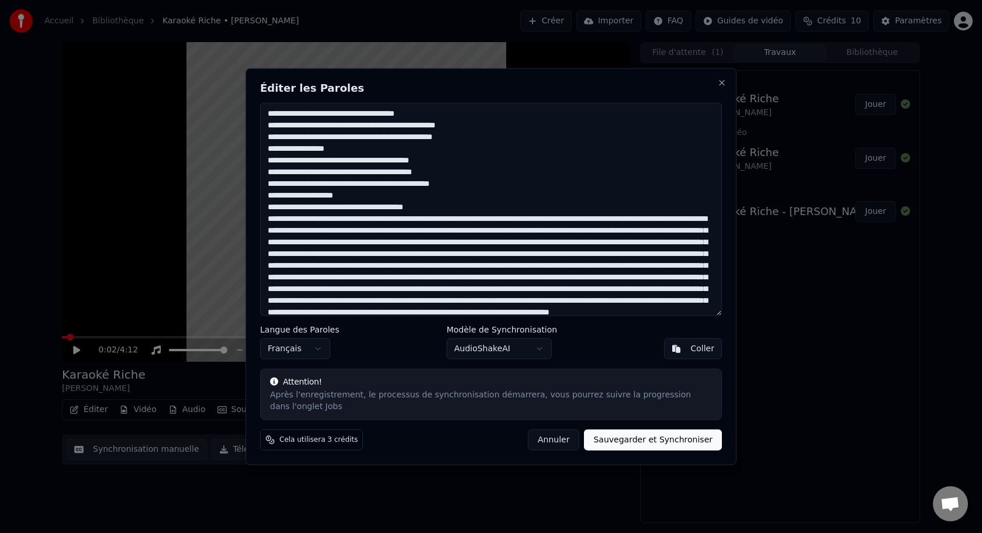
click at [416, 217] on textarea at bounding box center [491, 209] width 462 height 213
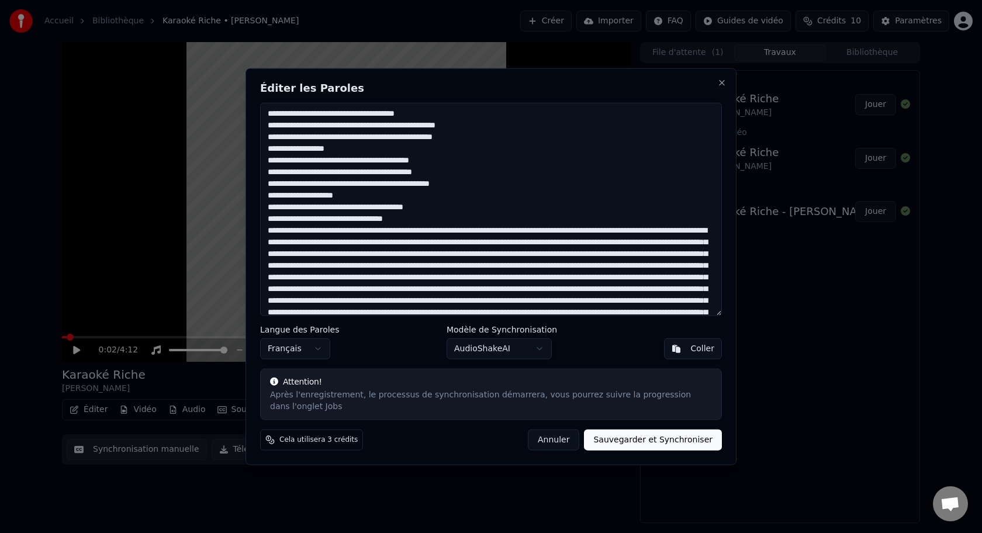
click at [500, 229] on textarea at bounding box center [491, 209] width 462 height 213
click at [431, 242] on textarea at bounding box center [491, 209] width 462 height 213
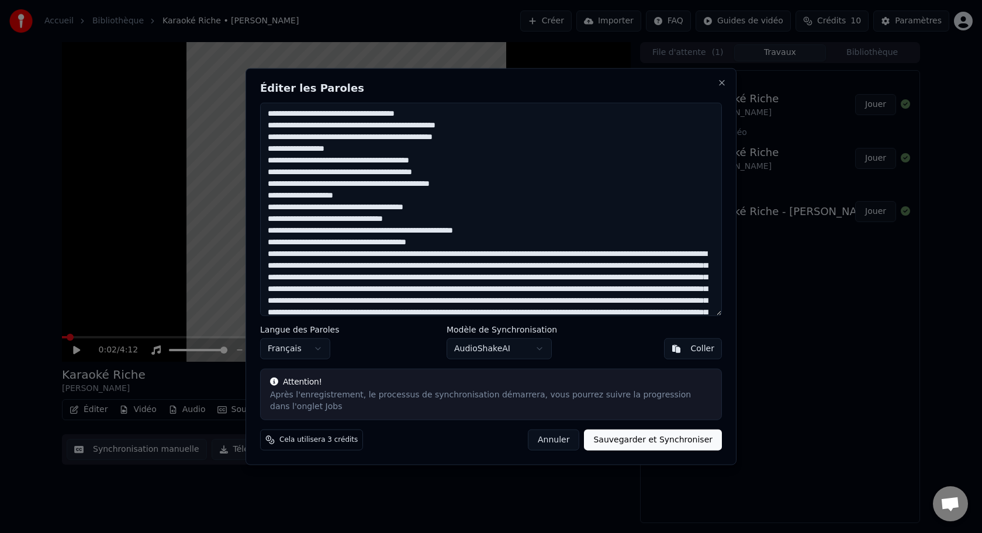
click at [394, 254] on textarea at bounding box center [491, 209] width 462 height 213
click at [398, 264] on textarea at bounding box center [491, 209] width 462 height 213
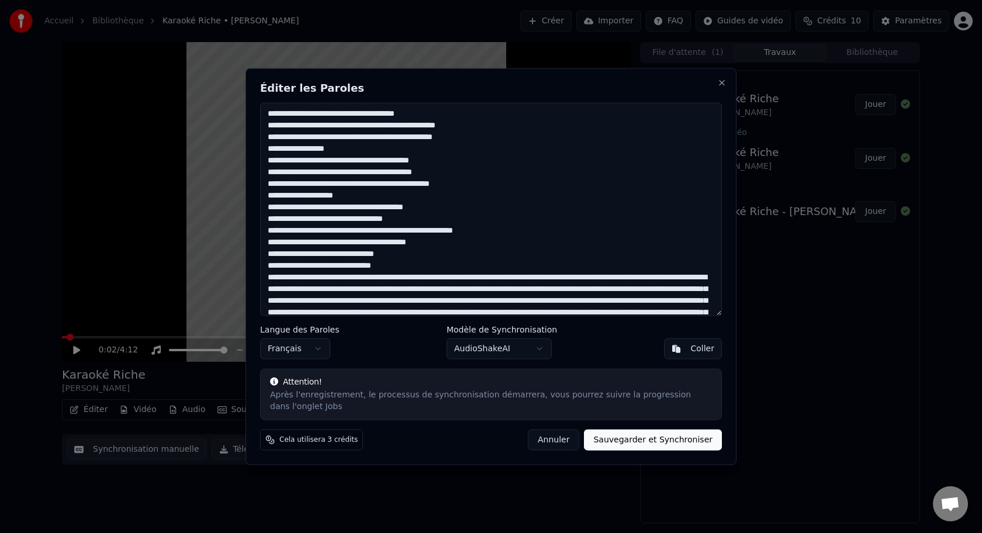
click at [464, 275] on textarea at bounding box center [491, 209] width 462 height 213
click at [416, 290] on textarea at bounding box center [491, 209] width 462 height 213
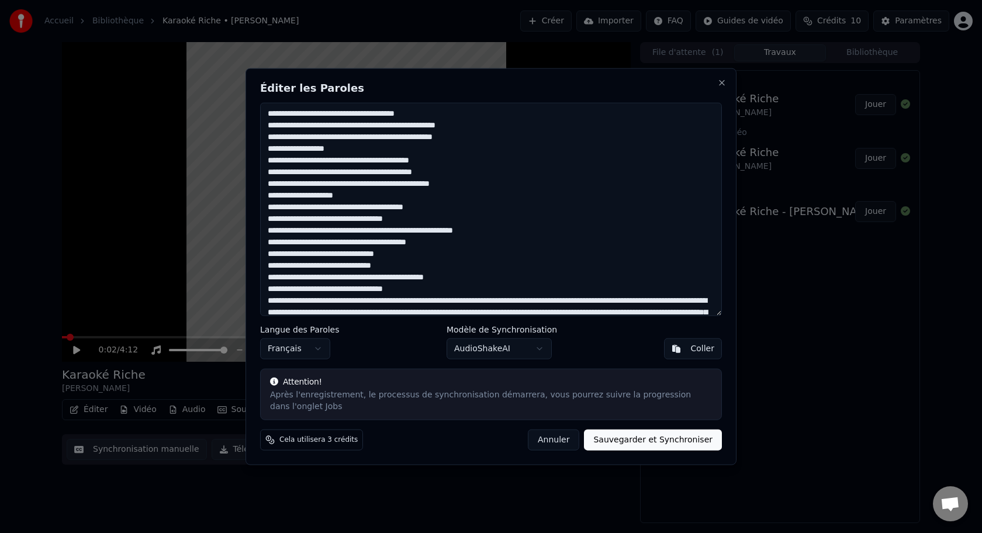
click at [379, 301] on textarea at bounding box center [491, 209] width 462 height 213
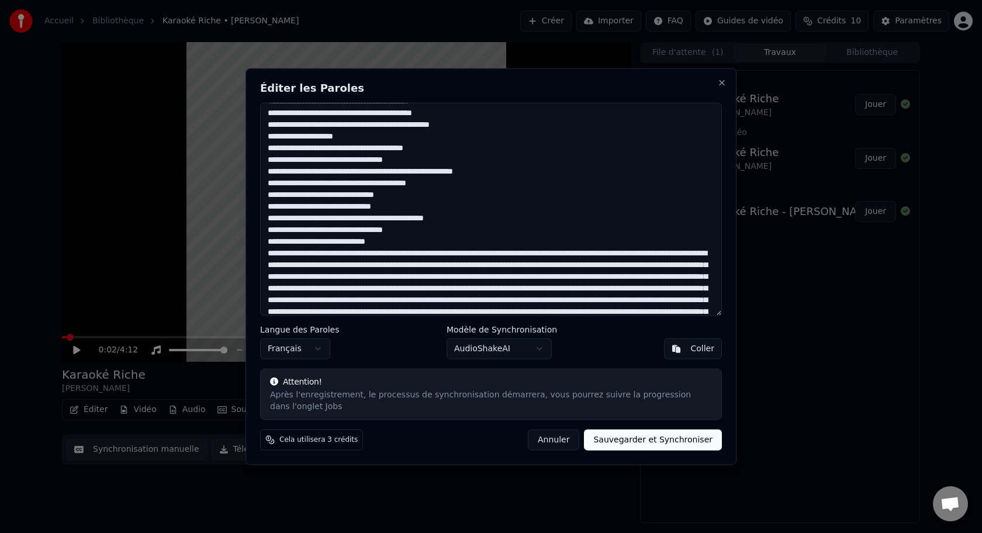
scroll to position [67, 0]
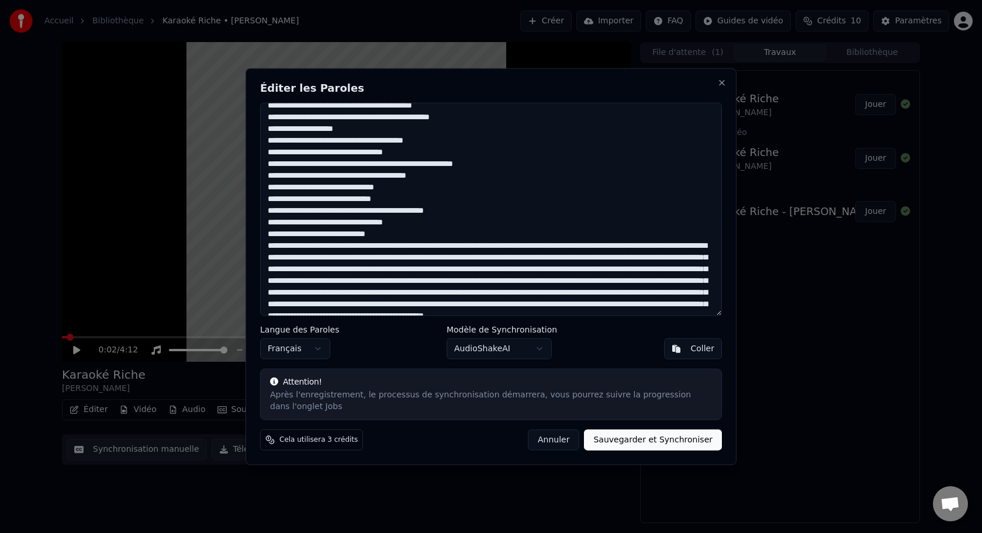
click at [458, 245] on textarea at bounding box center [491, 209] width 462 height 213
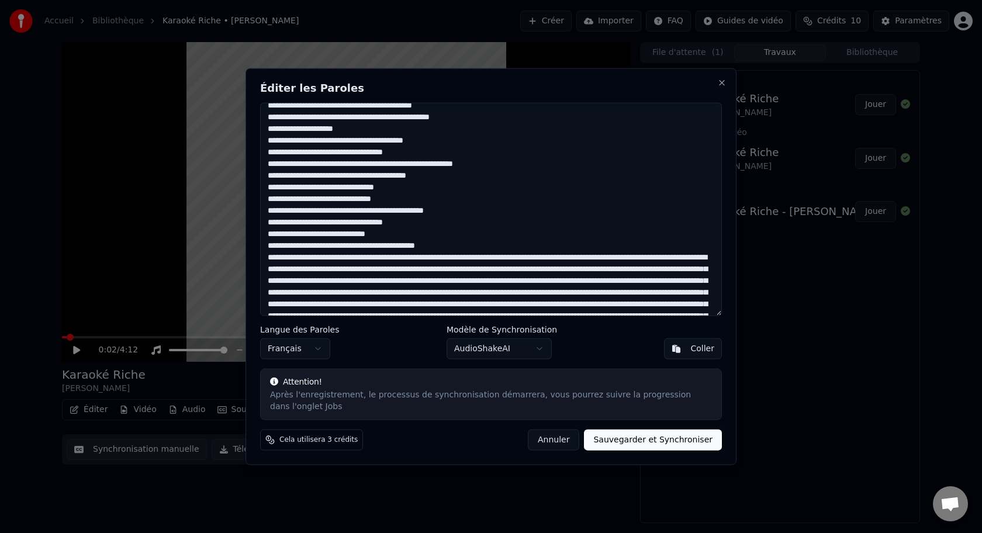
click at [334, 258] on textarea at bounding box center [491, 209] width 462 height 213
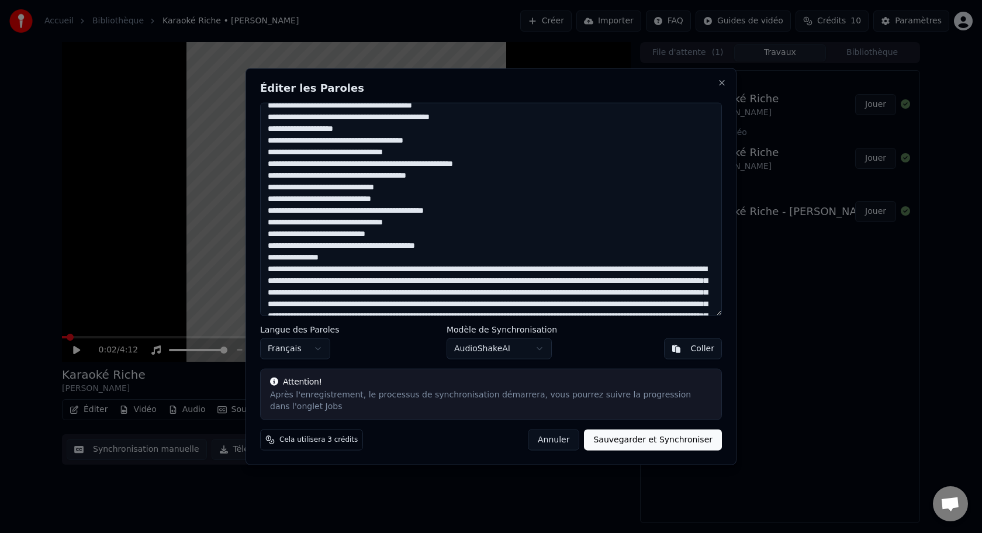
click at [433, 268] on textarea at bounding box center [491, 209] width 462 height 213
click at [476, 278] on textarea at bounding box center [491, 209] width 462 height 213
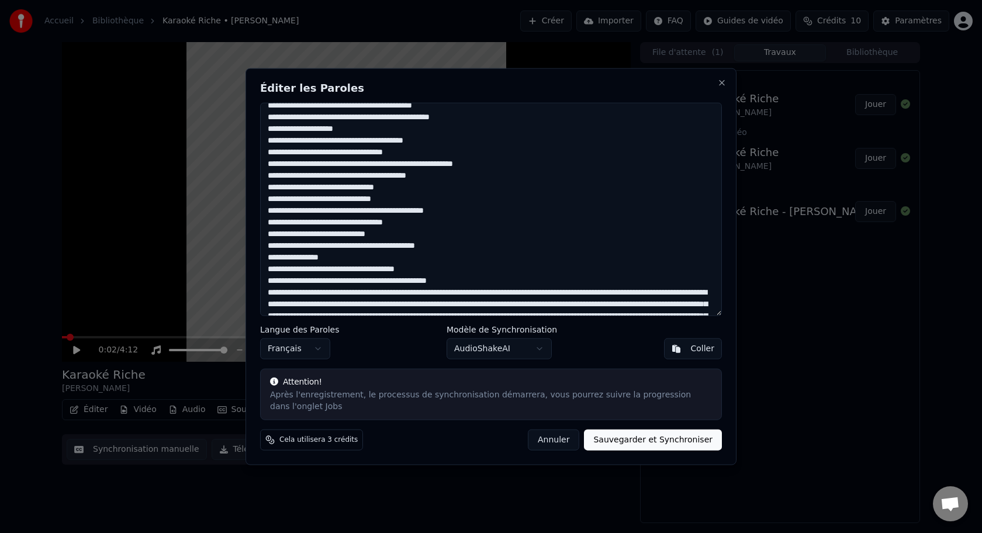
click at [462, 291] on textarea at bounding box center [491, 209] width 462 height 213
click at [334, 304] on textarea at bounding box center [491, 209] width 462 height 213
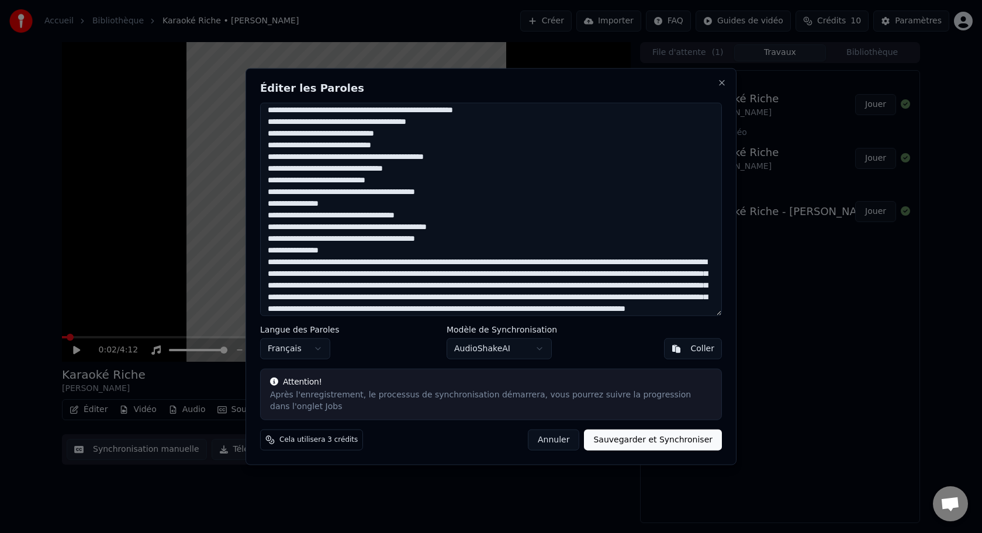
scroll to position [123, 0]
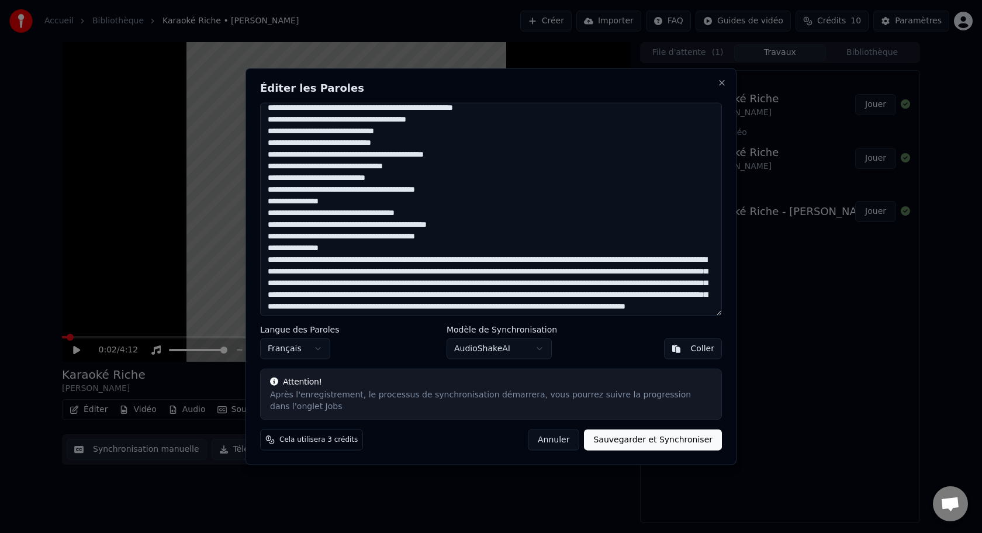
click at [442, 261] on textarea at bounding box center [491, 209] width 462 height 213
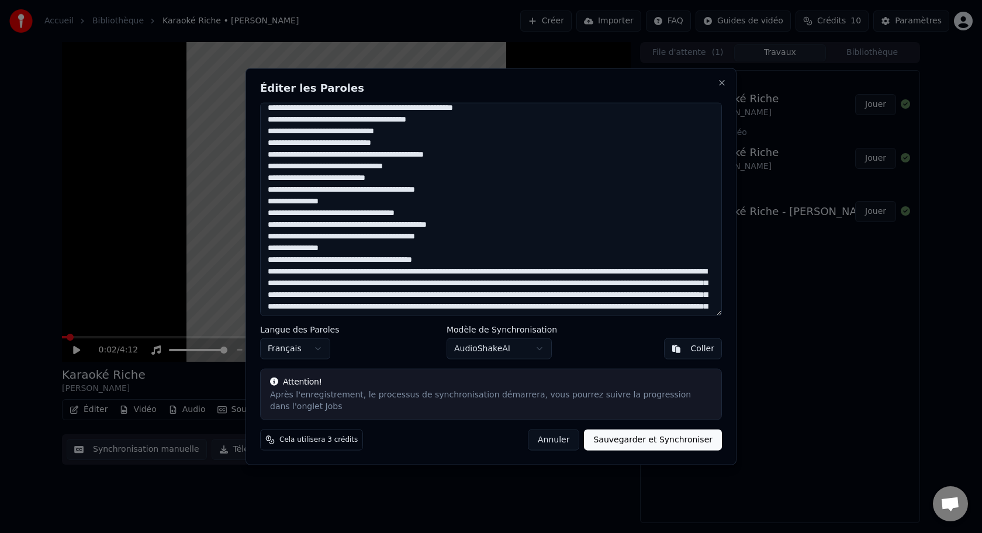
drag, startPoint x: 414, startPoint y: 272, endPoint x: 428, endPoint y: 274, distance: 14.1
click at [414, 272] on textarea at bounding box center [491, 209] width 462 height 213
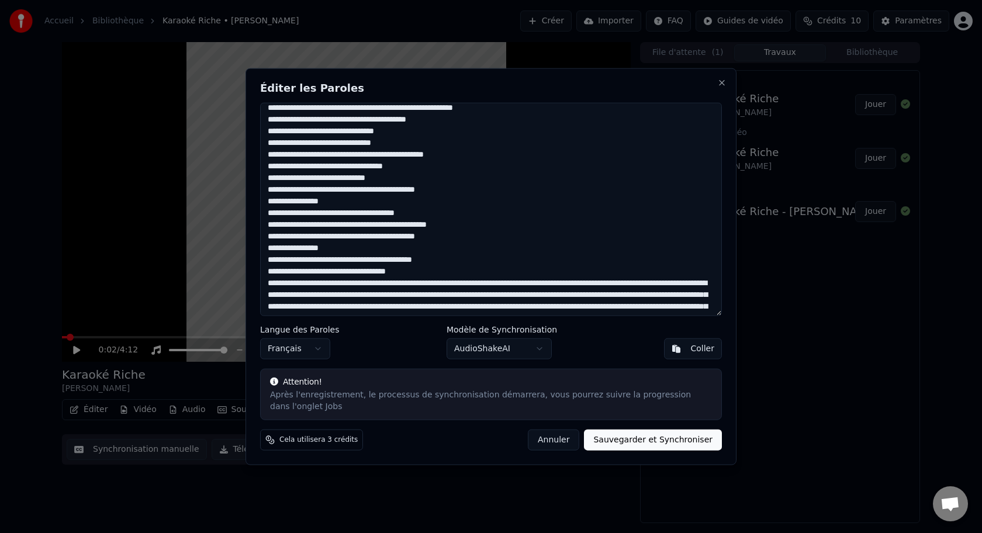
click at [485, 282] on textarea at bounding box center [491, 209] width 462 height 213
click at [430, 295] on textarea at bounding box center [491, 209] width 462 height 213
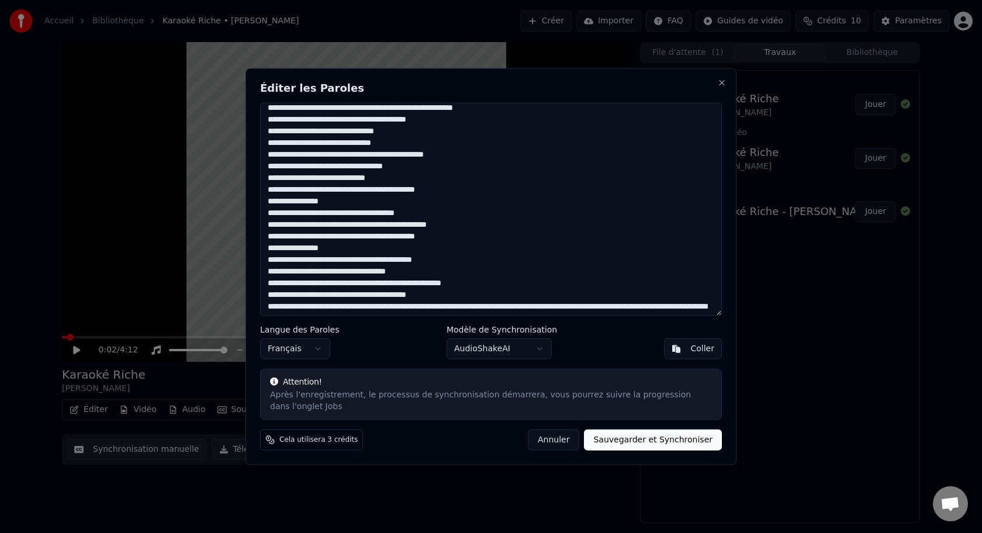
click at [394, 306] on textarea at bounding box center [491, 209] width 462 height 213
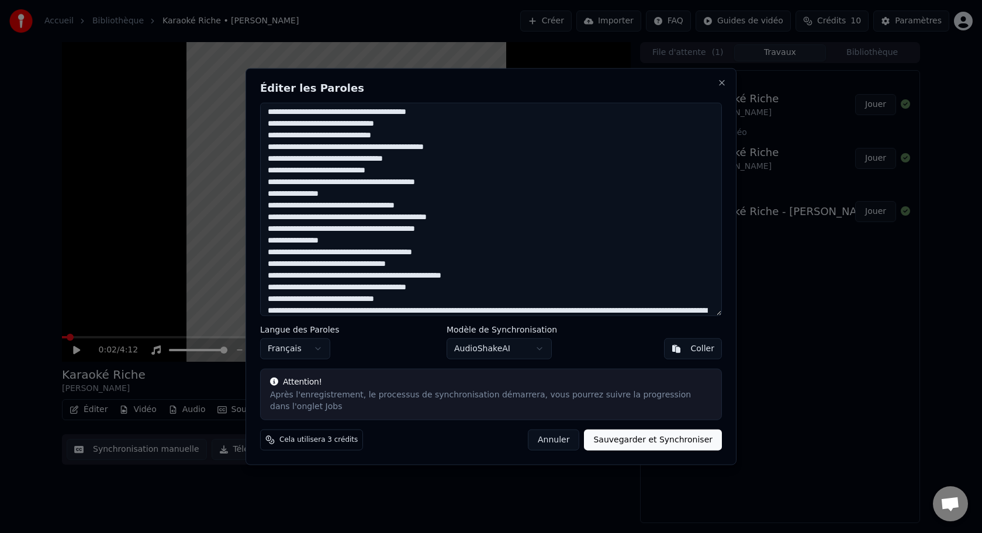
click at [397, 310] on textarea at bounding box center [491, 209] width 462 height 213
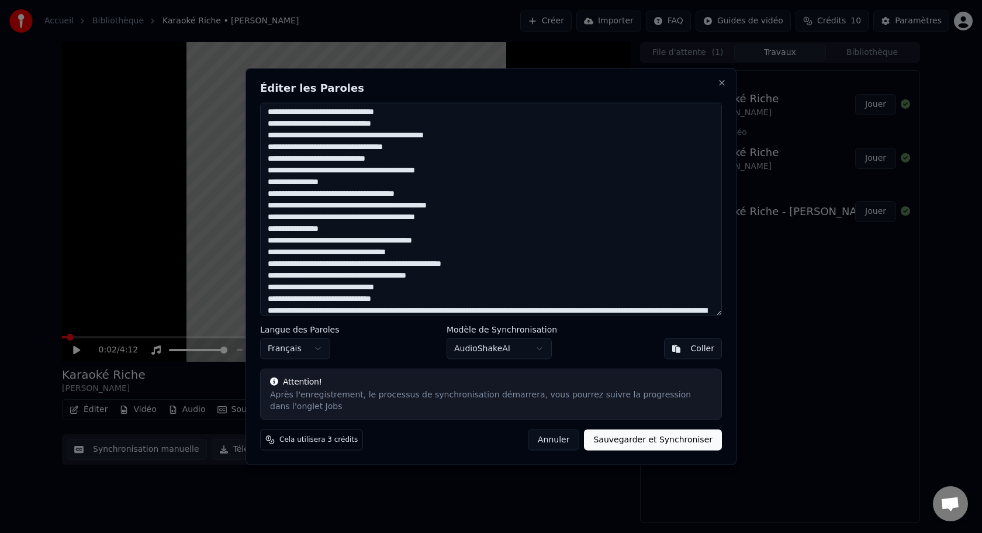
click at [464, 310] on textarea at bounding box center [491, 209] width 462 height 213
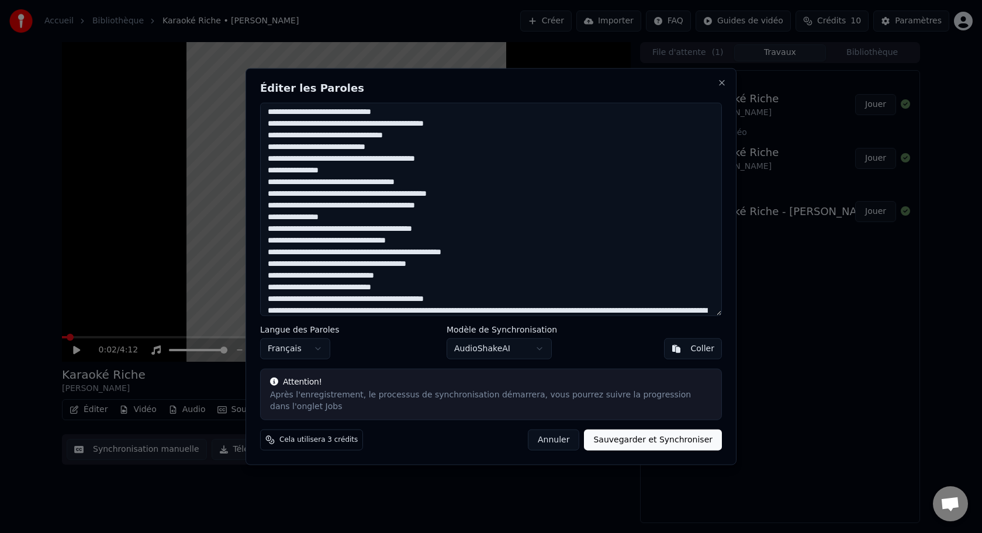
click at [446, 309] on textarea at bounding box center [491, 209] width 462 height 213
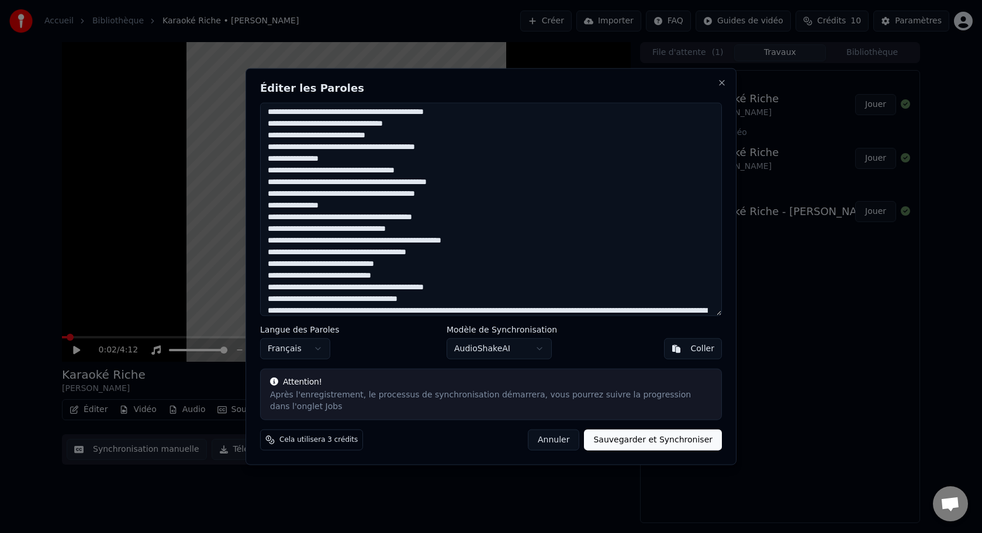
click at [422, 312] on textarea at bounding box center [491, 209] width 462 height 213
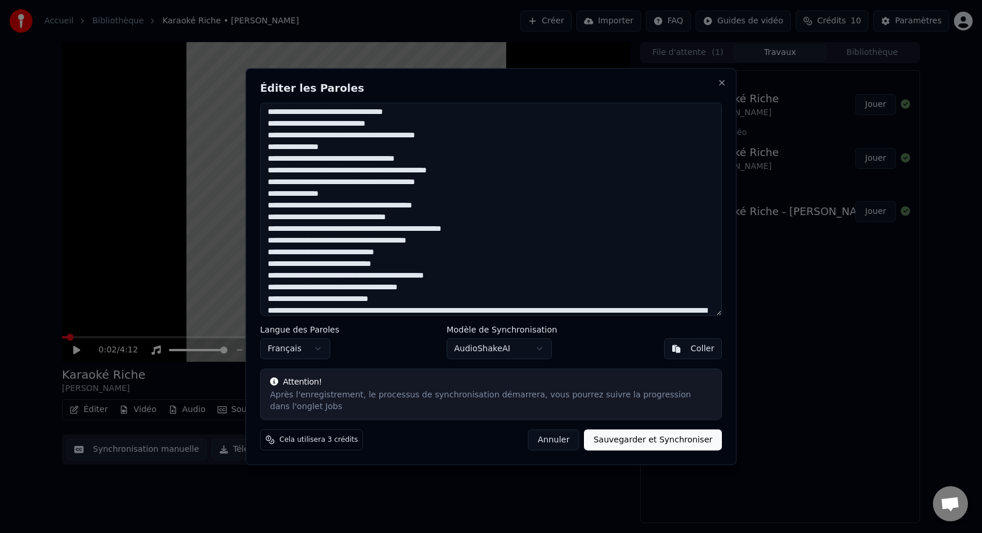
drag, startPoint x: 324, startPoint y: 310, endPoint x: 324, endPoint y: 316, distance: 5.9
click at [324, 310] on textarea at bounding box center [491, 209] width 462 height 213
click at [334, 313] on textarea at bounding box center [491, 209] width 462 height 213
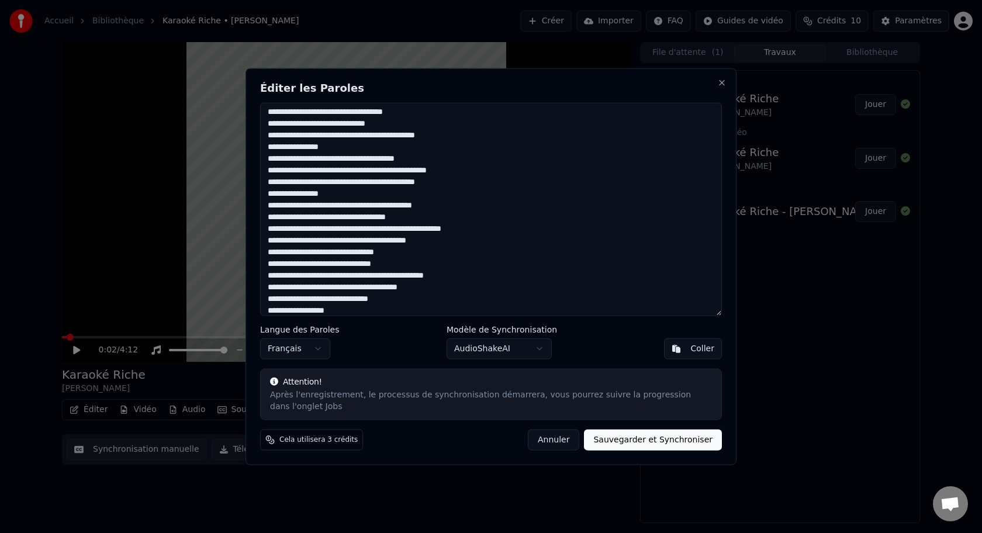
scroll to position [189, 0]
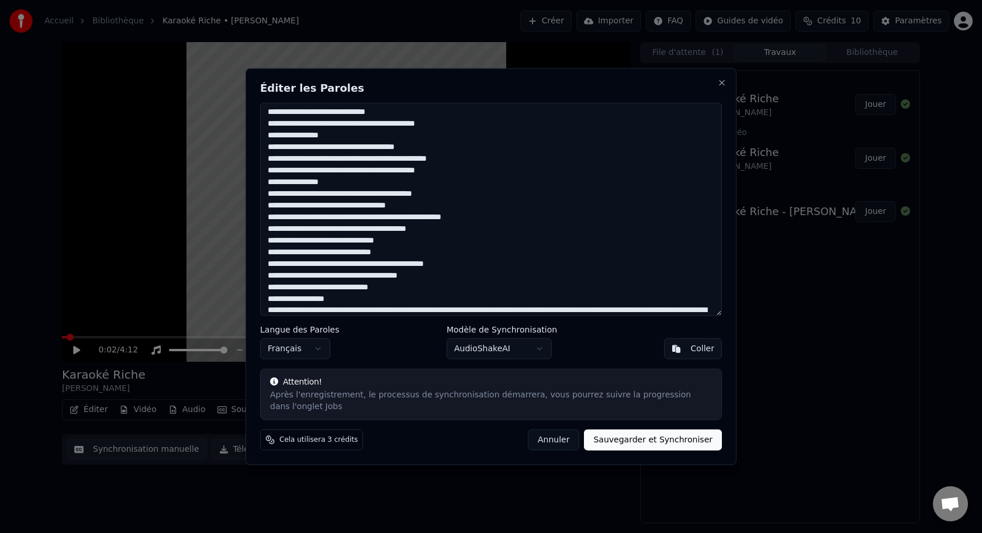
click at [432, 310] on textarea at bounding box center [491, 209] width 462 height 213
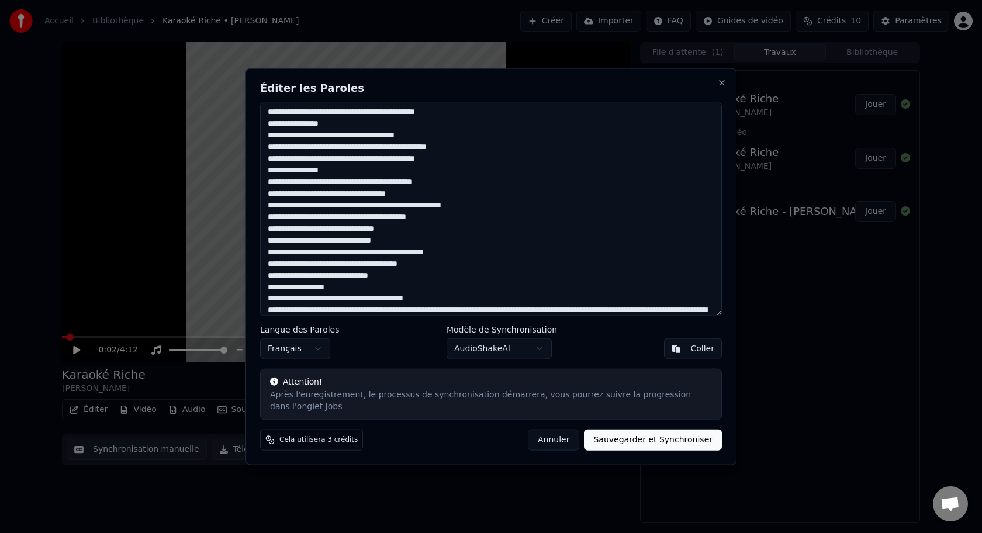
click at [413, 311] on textarea at bounding box center [491, 209] width 462 height 213
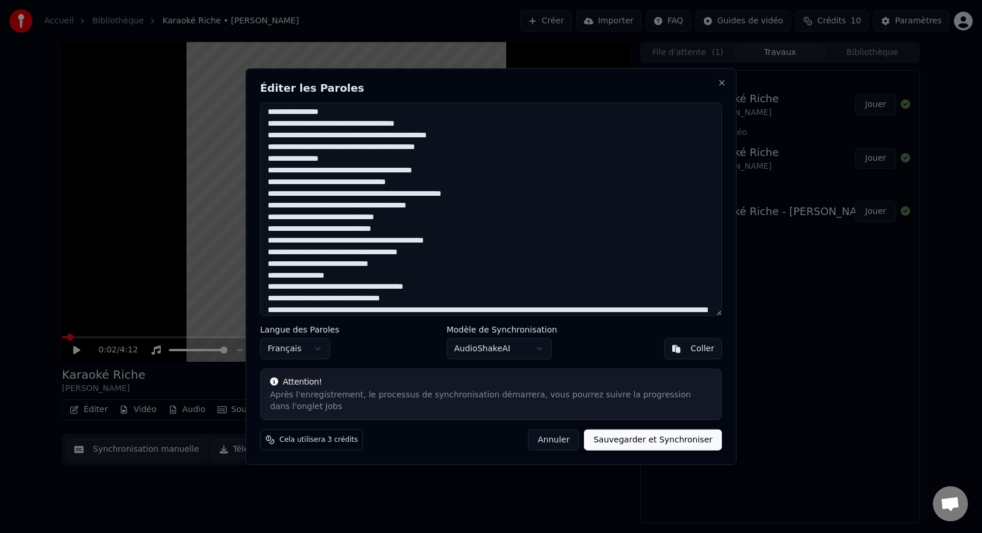
click at [485, 310] on textarea at bounding box center [491, 209] width 462 height 213
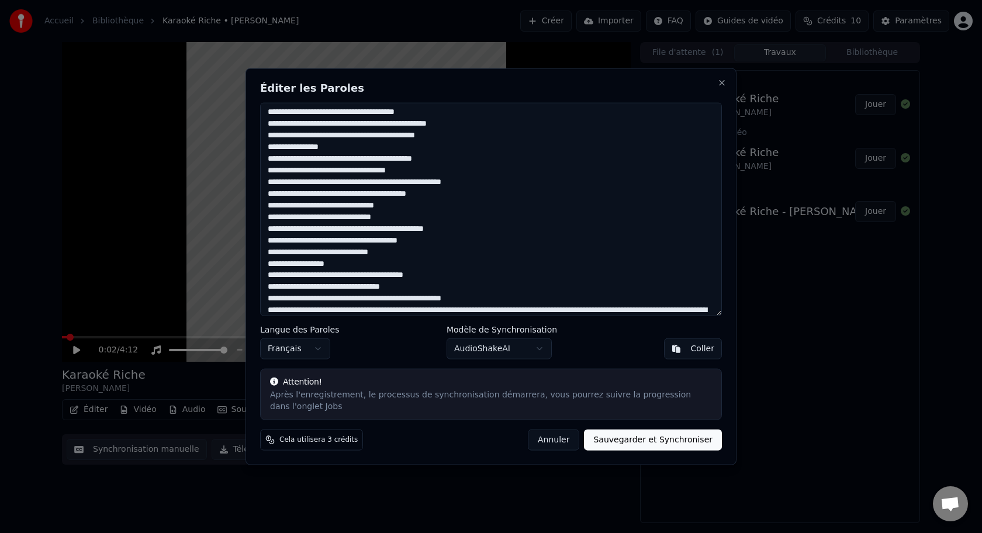
click at [432, 311] on textarea at bounding box center [491, 209] width 462 height 213
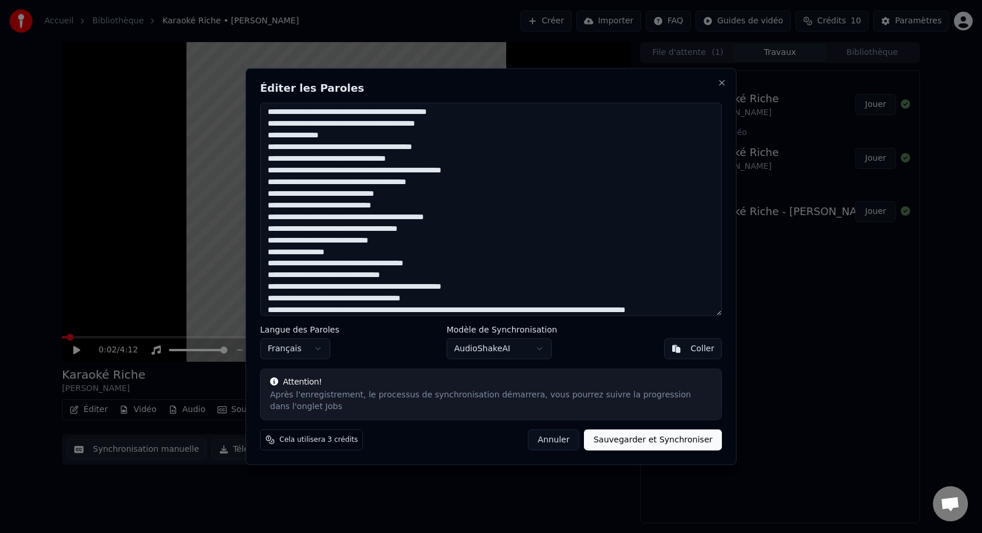
click at [393, 311] on textarea at bounding box center [491, 209] width 462 height 213
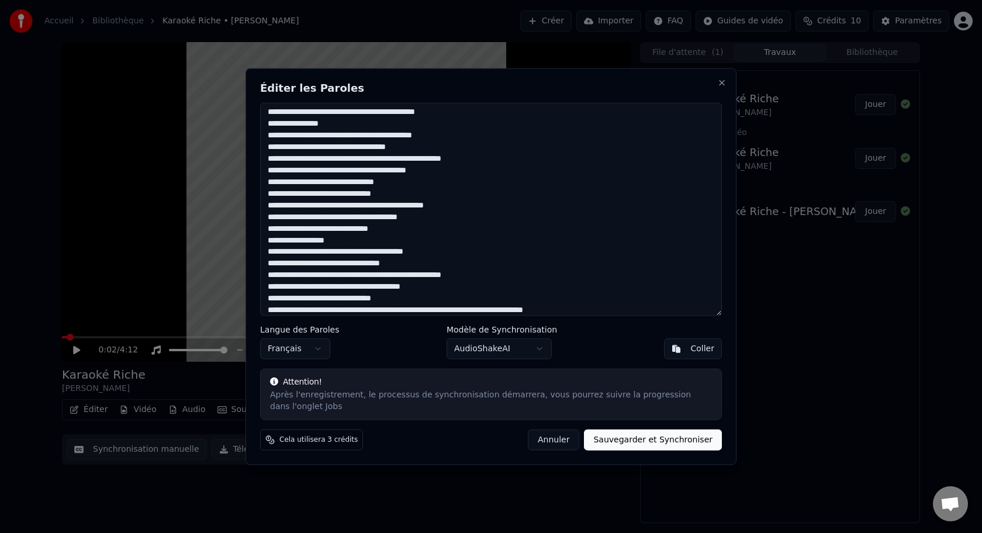
click at [397, 307] on textarea at bounding box center [491, 209] width 462 height 213
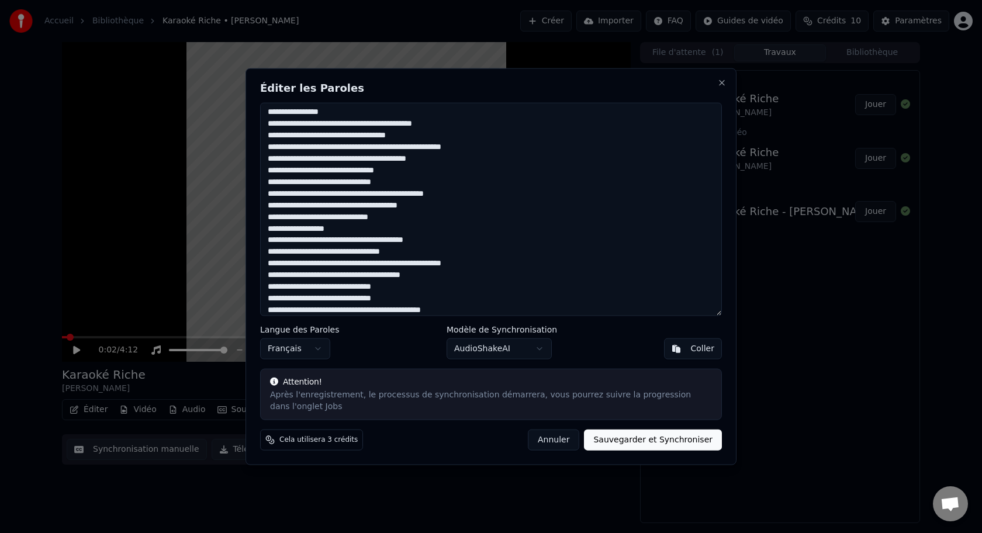
scroll to position [264, 0]
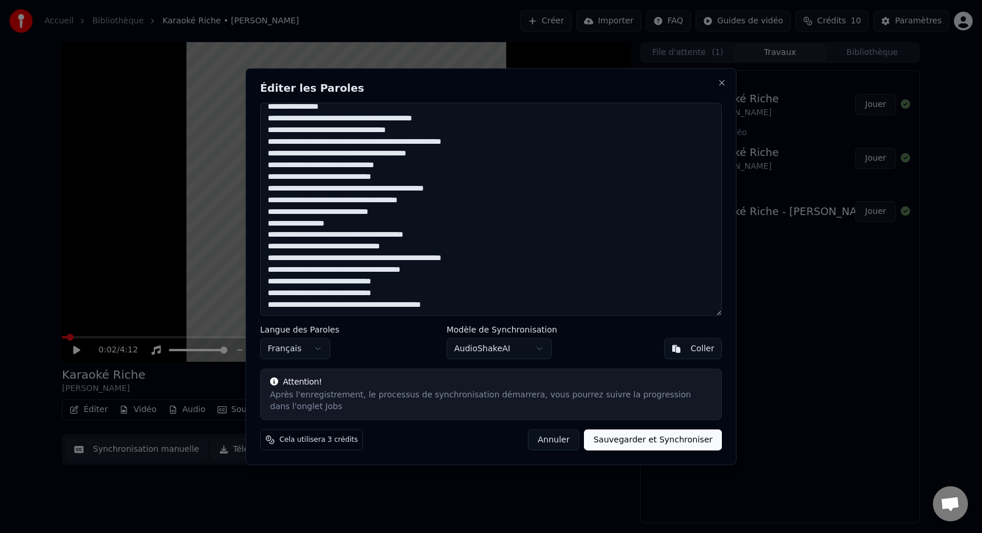
click at [477, 312] on textarea at bounding box center [491, 209] width 462 height 213
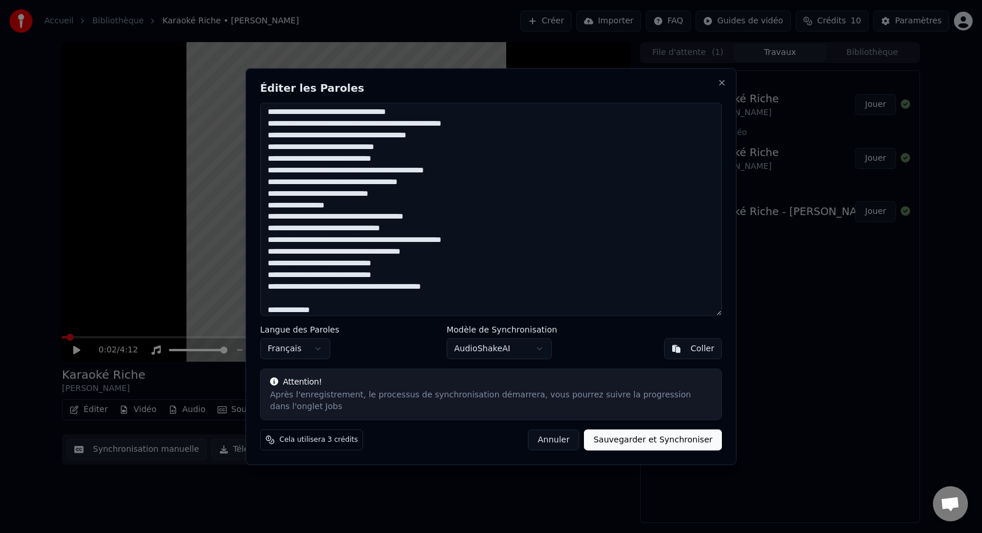
type textarea "**********"
click at [677, 442] on button "Sauvegarder et Synchroniser" at bounding box center [653, 439] width 138 height 21
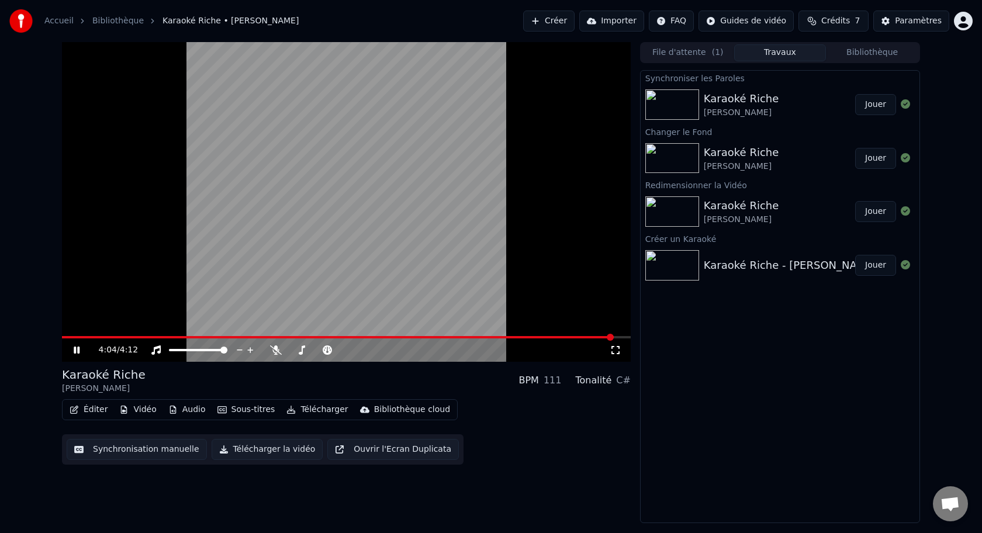
click at [79, 413] on button "Éditer" at bounding box center [88, 410] width 47 height 16
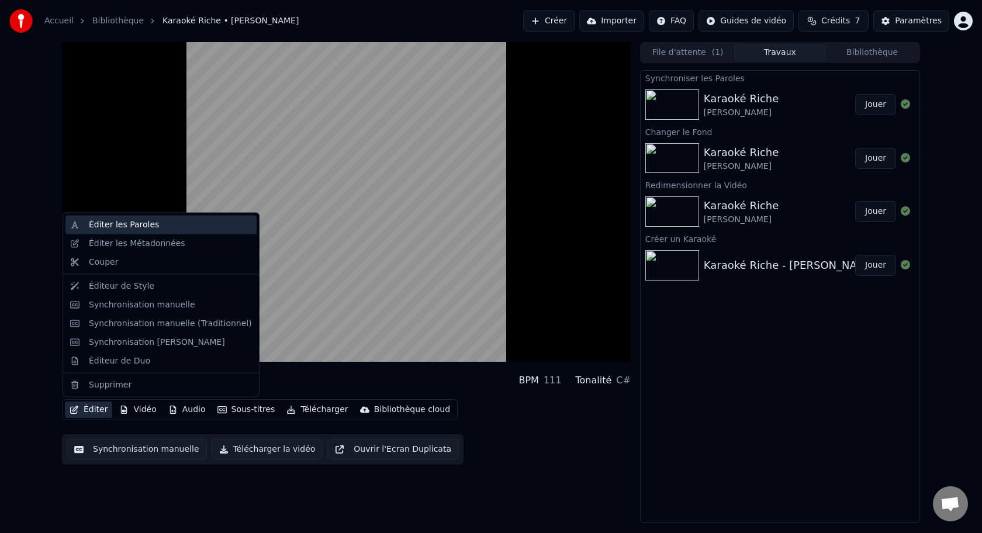
click at [157, 229] on div "Éditer les Paroles" at bounding box center [170, 225] width 163 height 12
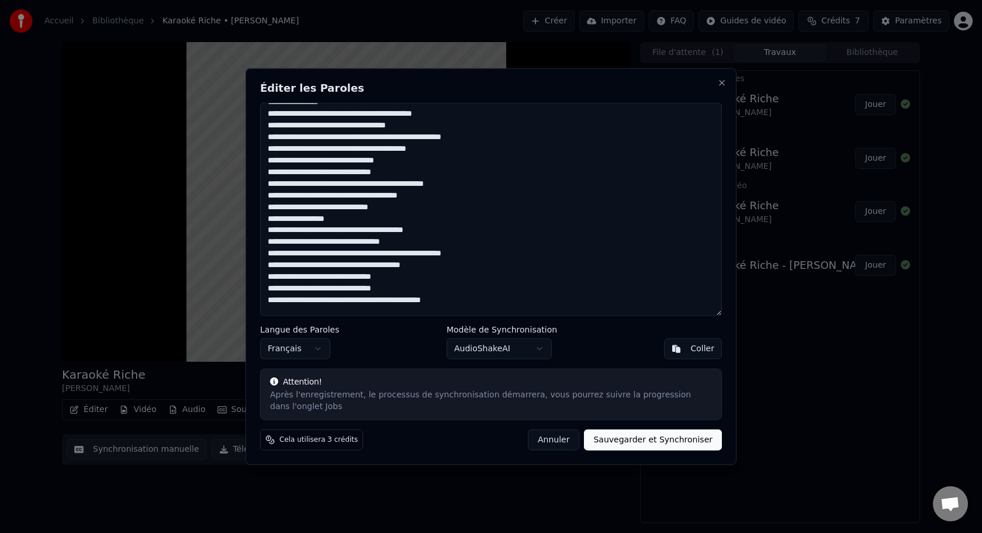
scroll to position [288, 0]
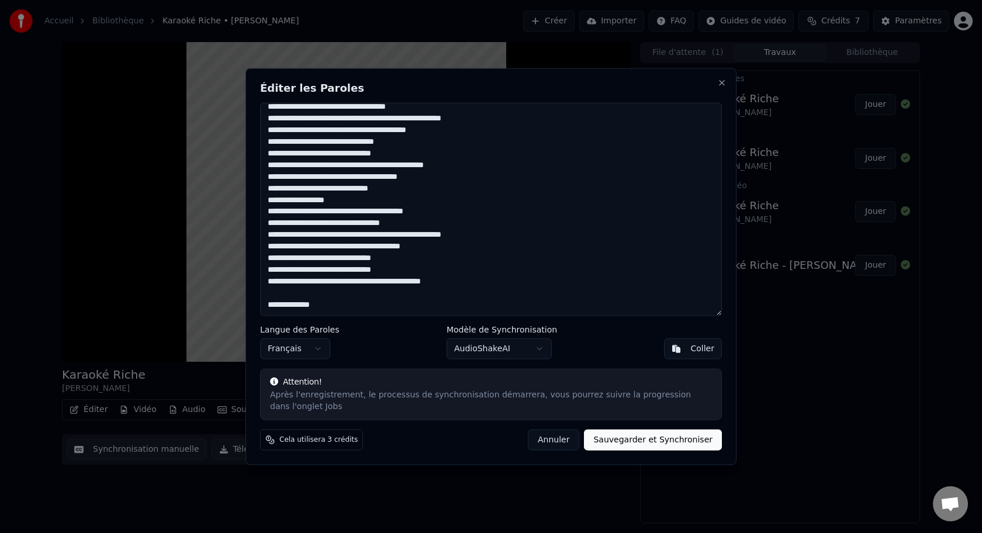
drag, startPoint x: 344, startPoint y: 306, endPoint x: 244, endPoint y: 307, distance: 99.4
click at [244, 307] on body "Accueil Bibliothèque Karaoké Riche • [PERSON_NAME] Importer FAQ Guides de vidé…" at bounding box center [491, 266] width 982 height 533
click at [340, 307] on textarea at bounding box center [491, 209] width 462 height 213
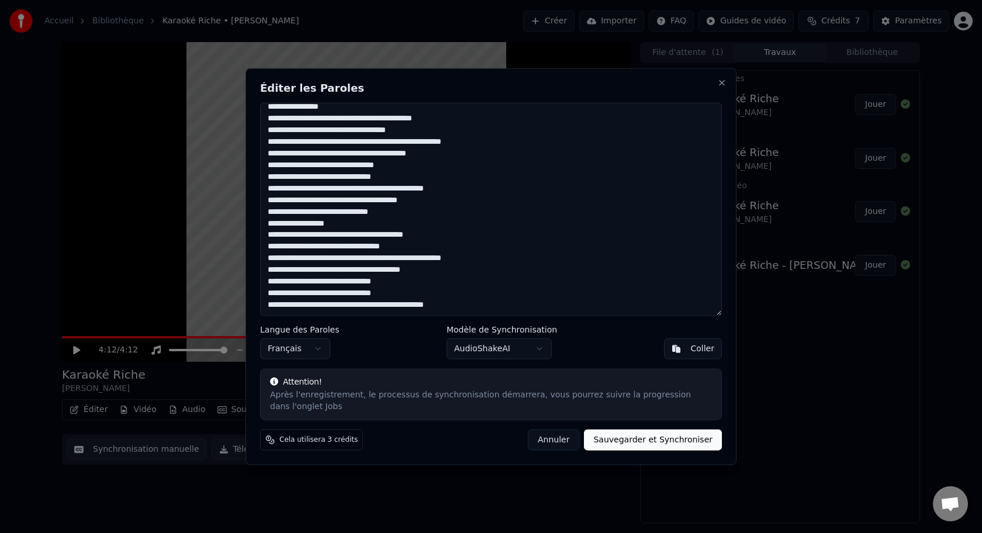
scroll to position [276, 0]
drag, startPoint x: 368, startPoint y: 174, endPoint x: 371, endPoint y: 182, distance: 8.9
click at [368, 174] on textarea at bounding box center [491, 209] width 462 height 213
click at [368, 293] on textarea at bounding box center [491, 209] width 462 height 213
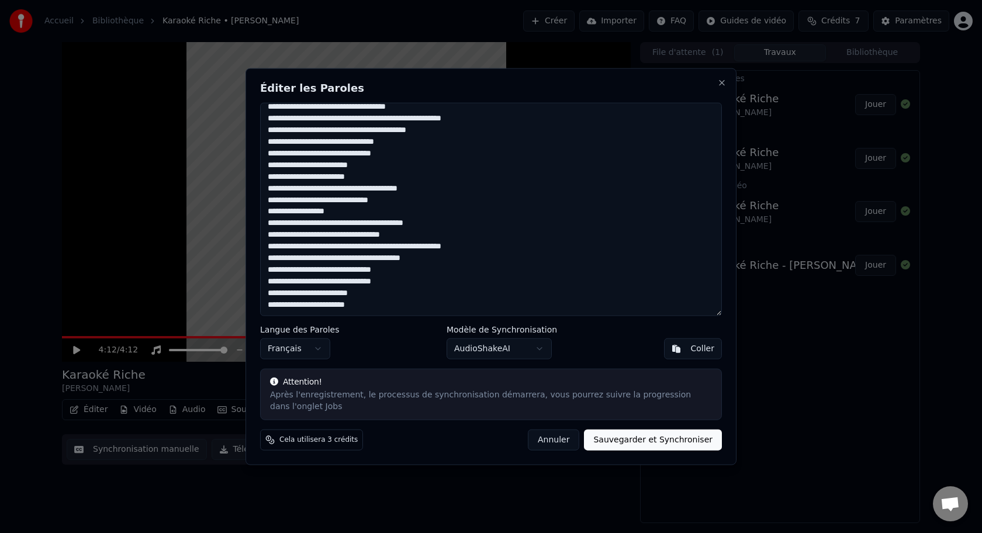
scroll to position [299, 0]
click at [371, 293] on textarea at bounding box center [491, 209] width 462 height 213
click at [271, 165] on textarea at bounding box center [491, 209] width 462 height 213
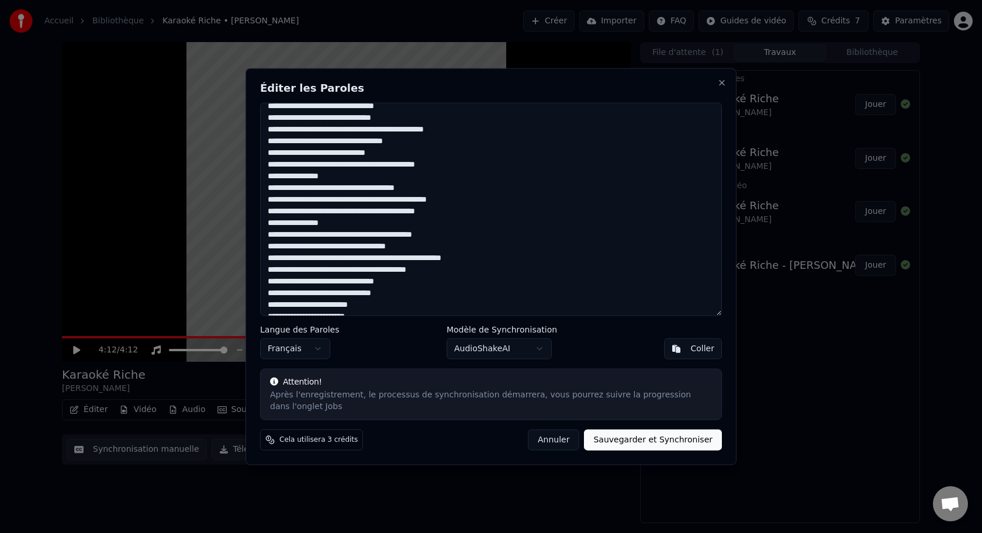
scroll to position [146, 0]
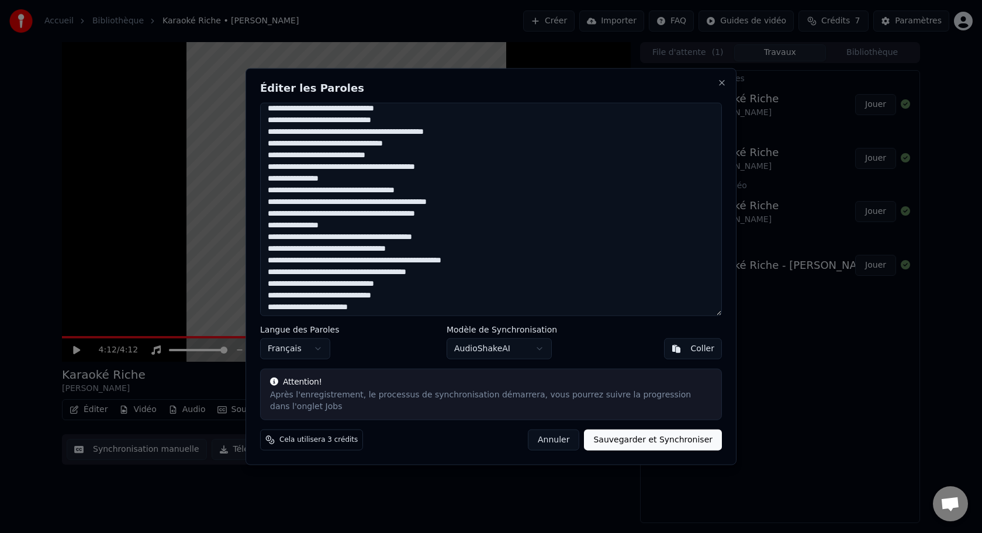
drag, startPoint x: 369, startPoint y: 130, endPoint x: 392, endPoint y: 161, distance: 38.3
click at [371, 133] on textarea at bounding box center [491, 209] width 462 height 213
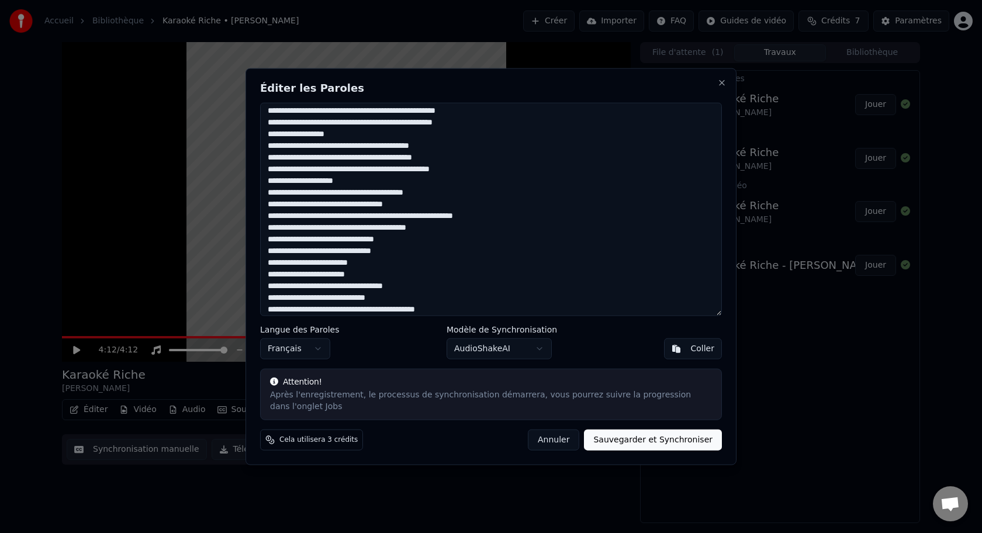
scroll to position [0, 0]
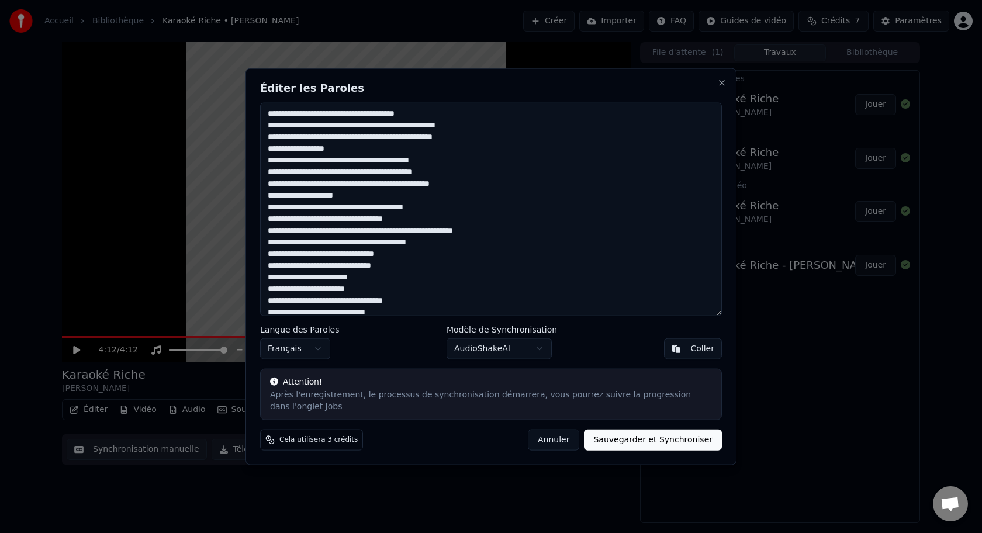
click at [686, 444] on button "Sauvegarder et Synchroniser" at bounding box center [653, 439] width 138 height 21
type textarea "**********"
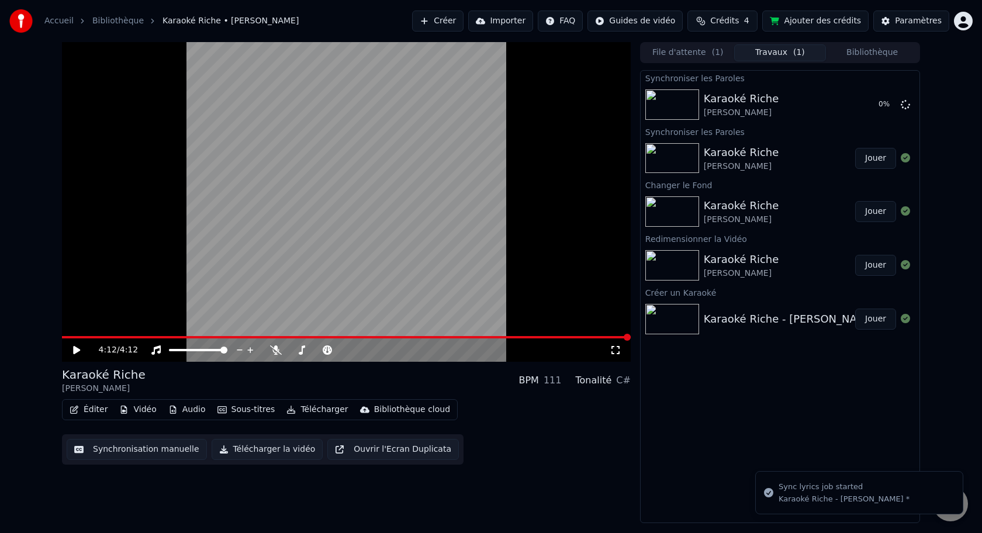
click at [134, 413] on button "Vidéo" at bounding box center [138, 410] width 46 height 16
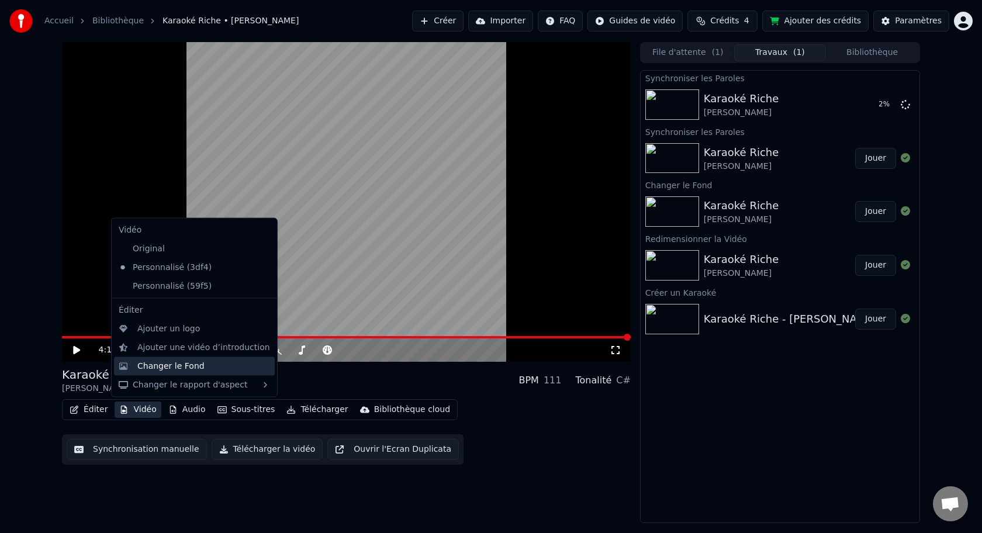
click at [190, 365] on div "Changer le Fond" at bounding box center [170, 366] width 67 height 12
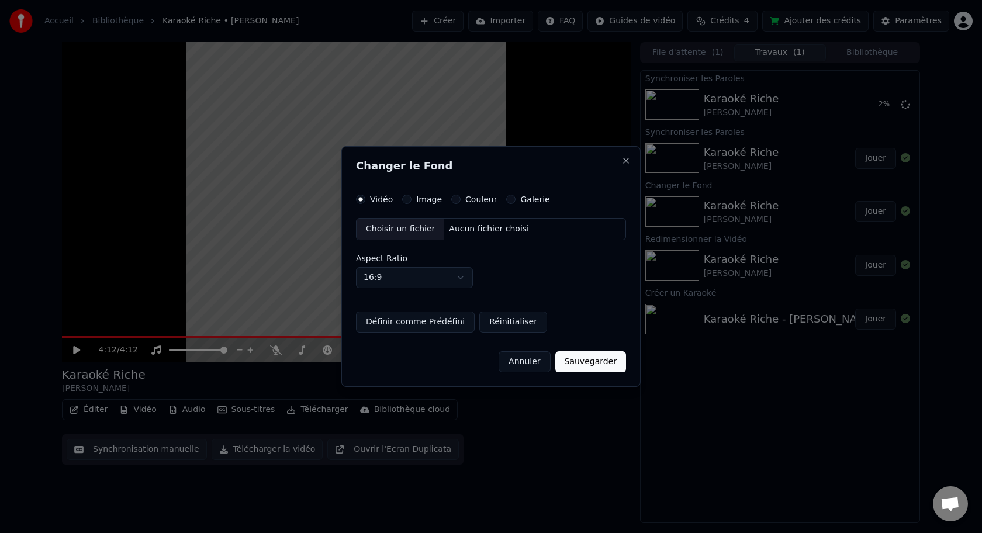
click at [456, 286] on body "Accueil Bibliothèque Karaoké Riche • [PERSON_NAME] Importer FAQ Guides de vidé…" at bounding box center [491, 266] width 982 height 533
click at [410, 200] on button "Image" at bounding box center [406, 199] width 9 height 9
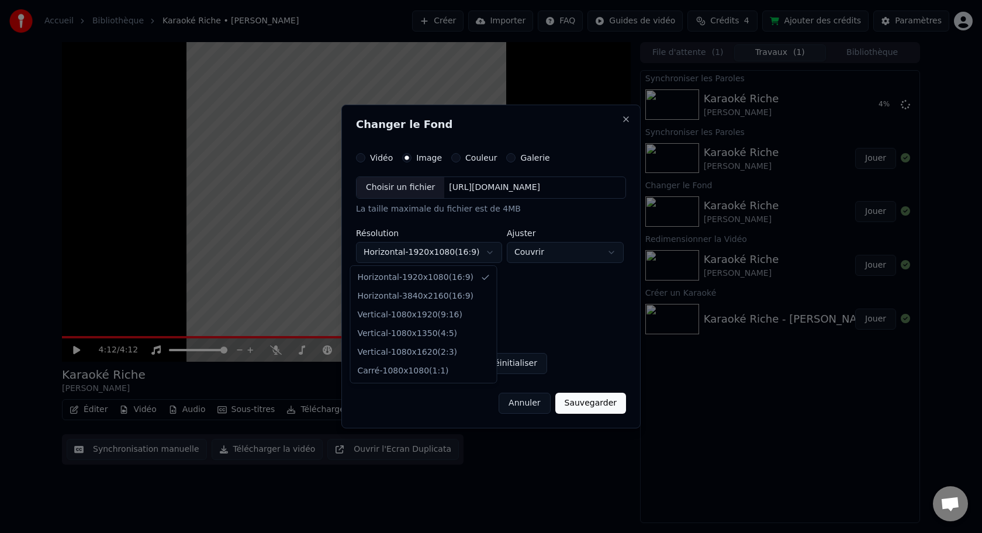
click at [459, 250] on body "**********" at bounding box center [491, 266] width 982 height 533
select select "*********"
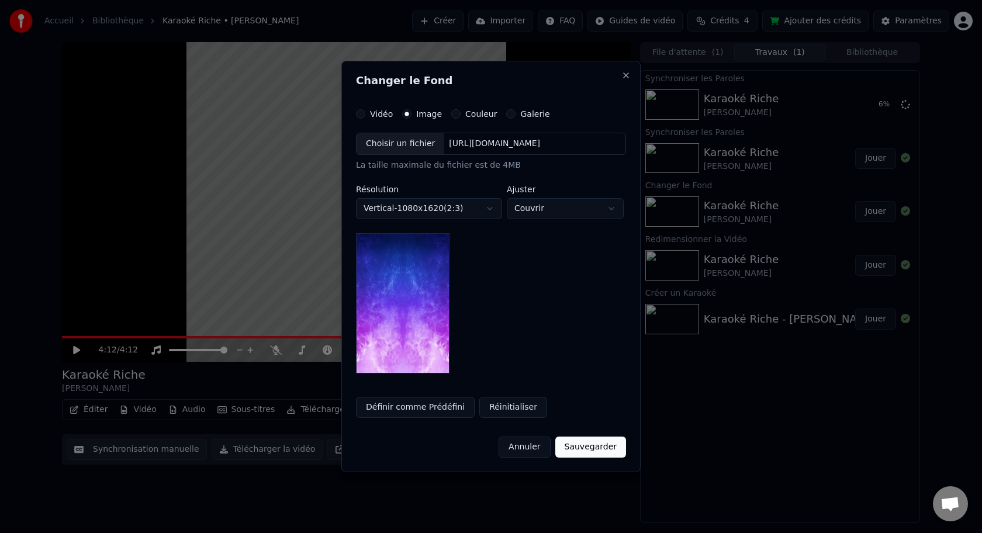
click at [408, 140] on div "Choisir un fichier" at bounding box center [401, 143] width 88 height 21
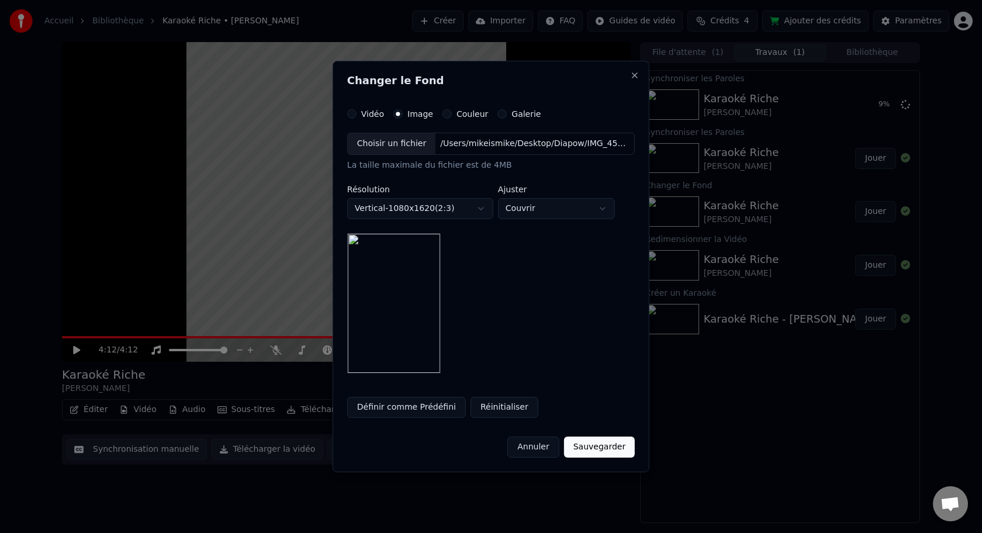
click at [543, 212] on body "**********" at bounding box center [491, 266] width 982 height 533
select select "*******"
click at [465, 210] on body "**********" at bounding box center [491, 266] width 982 height 533
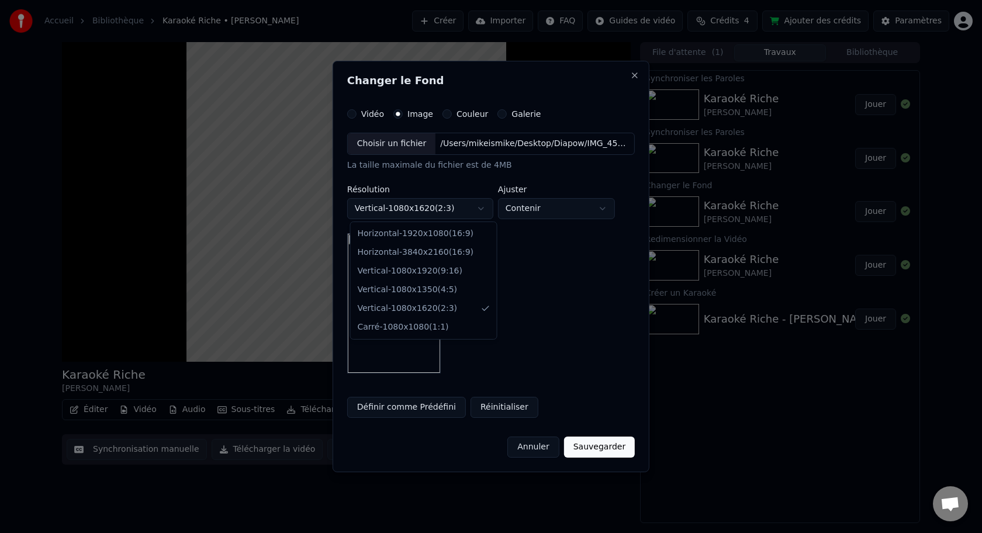
select select "*********"
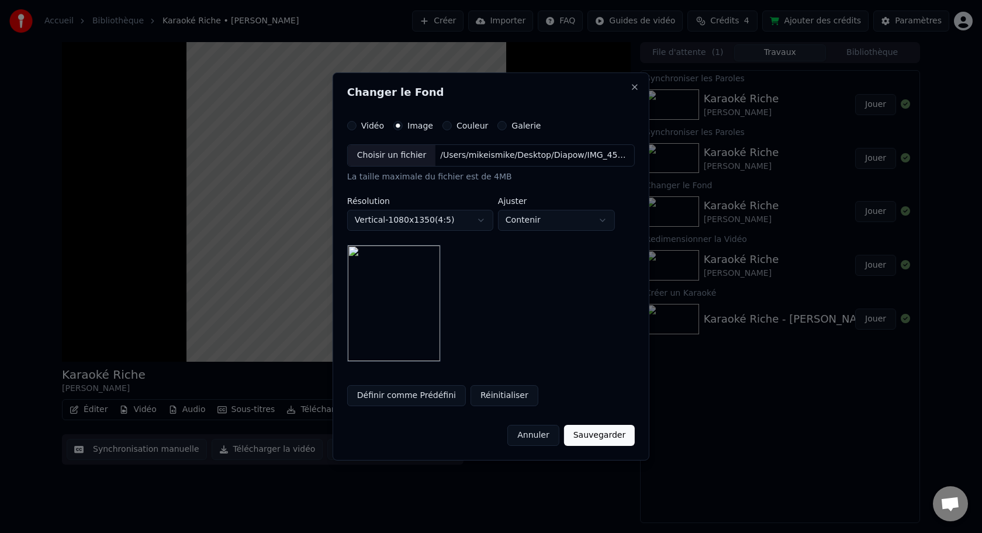
click at [604, 438] on button "Sauvegarder" at bounding box center [599, 435] width 71 height 21
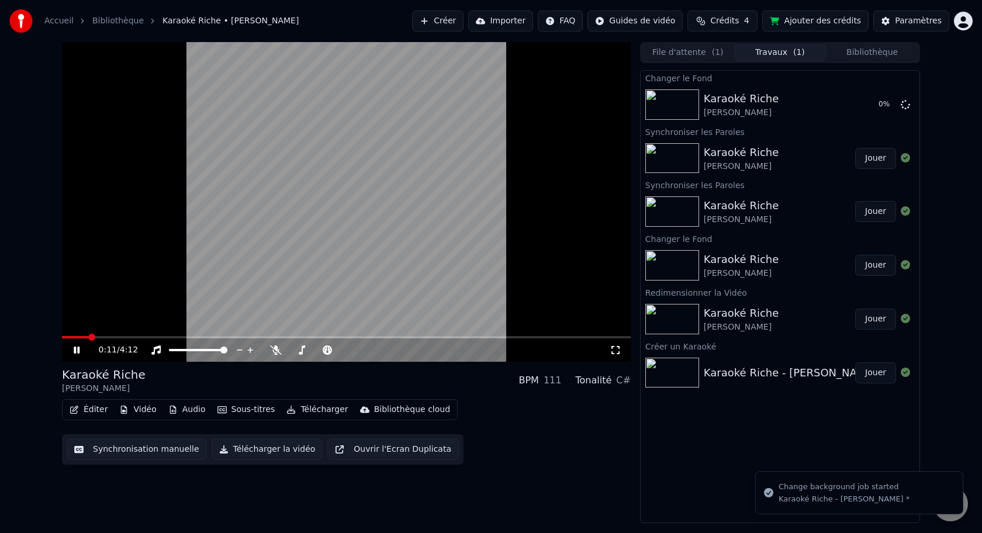
click at [79, 354] on icon at bounding box center [84, 349] width 27 height 9
click at [75, 351] on icon at bounding box center [76, 350] width 7 height 8
click at [78, 354] on icon at bounding box center [84, 349] width 27 height 9
click at [679, 53] on button "File d'attente ( 1 )" at bounding box center [688, 52] width 92 height 17
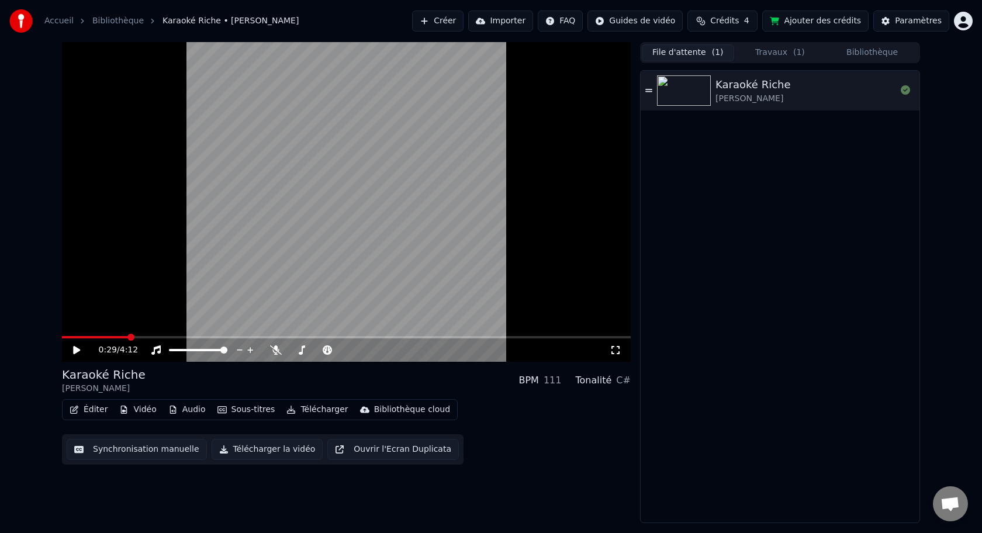
click at [769, 55] on button "Travaux ( 1 )" at bounding box center [780, 52] width 92 height 17
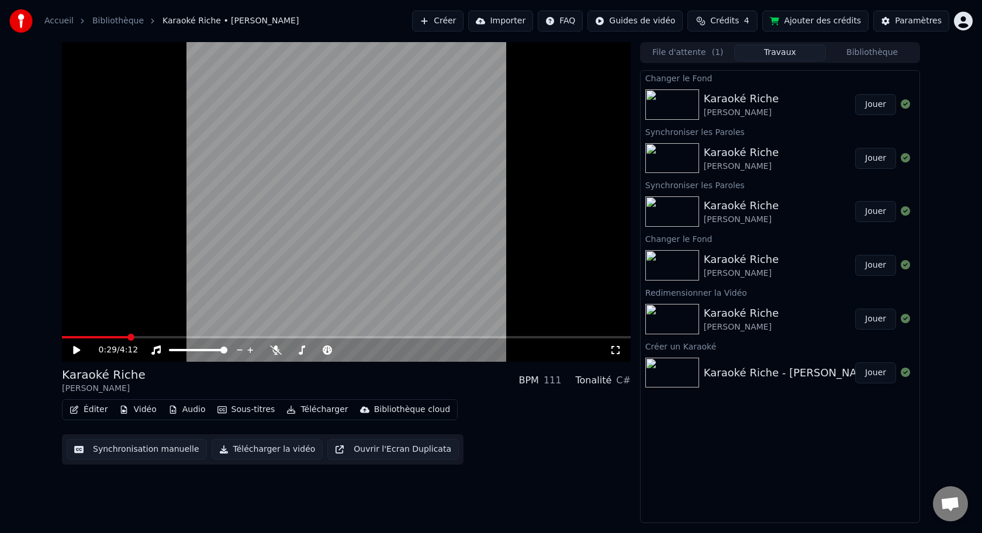
click at [879, 108] on button "Jouer" at bounding box center [875, 104] width 41 height 21
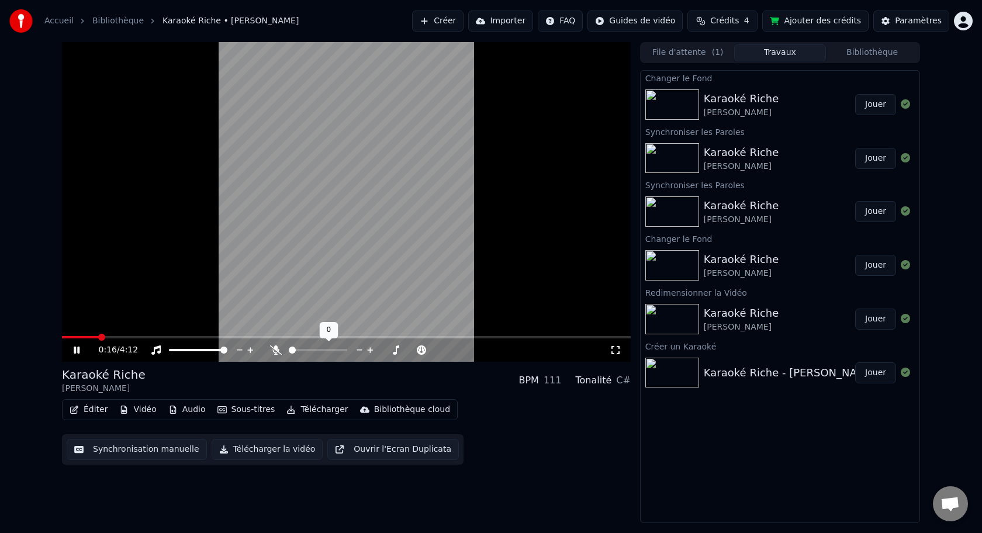
click at [320, 351] on span at bounding box center [318, 350] width 58 height 2
click at [291, 351] on span at bounding box center [294, 350] width 7 height 7
click at [289, 352] on span at bounding box center [292, 350] width 7 height 7
click at [614, 350] on icon at bounding box center [616, 349] width 12 height 9
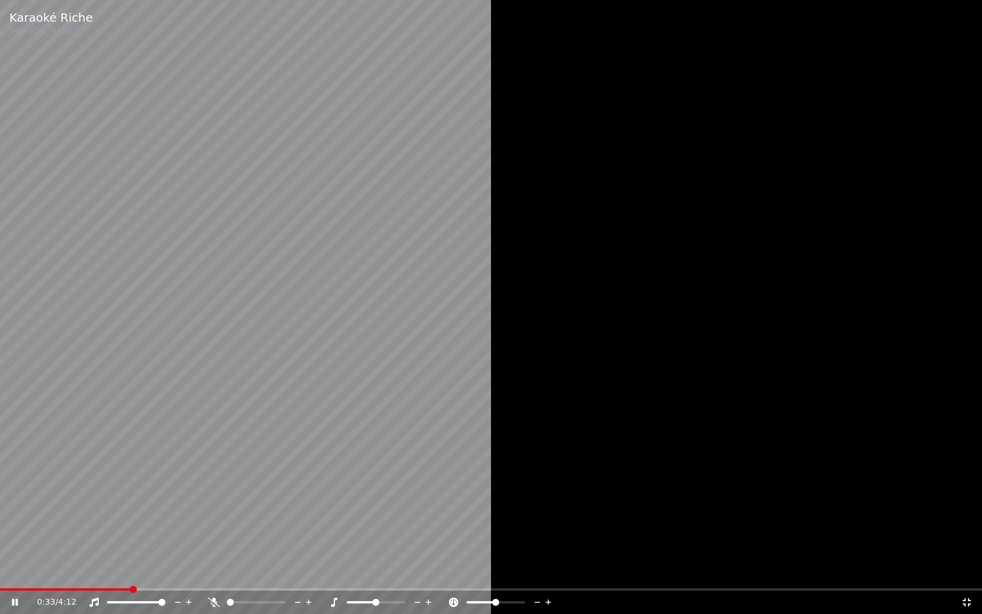
click at [970, 532] on icon at bounding box center [967, 601] width 12 height 9
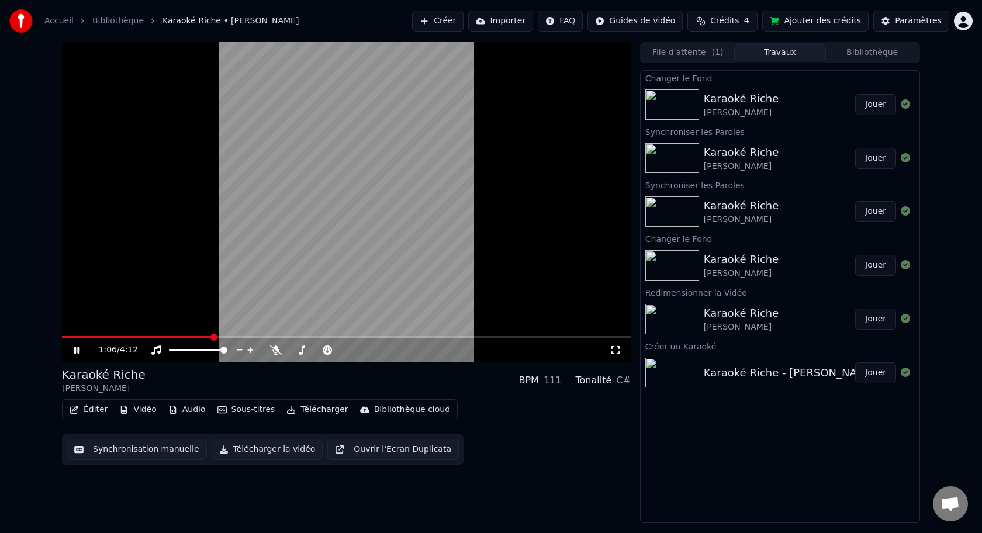
drag, startPoint x: 215, startPoint y: 341, endPoint x: 143, endPoint y: 334, distance: 71.6
click at [144, 334] on div "1:06 / 4:12" at bounding box center [346, 202] width 569 height 320
click at [141, 336] on span at bounding box center [137, 337] width 151 height 2
click at [78, 350] on icon at bounding box center [76, 350] width 7 height 8
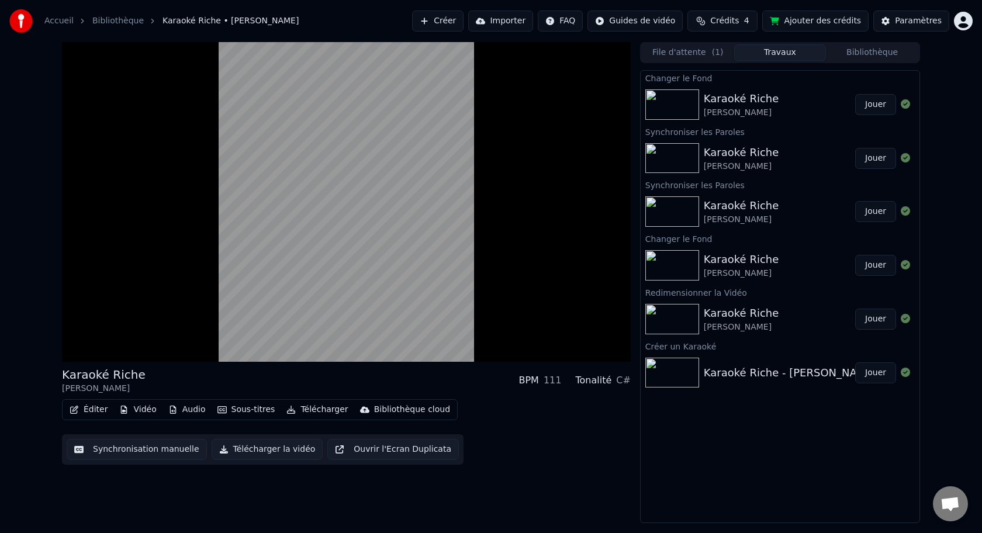
click at [87, 409] on button "Éditer" at bounding box center [88, 410] width 47 height 16
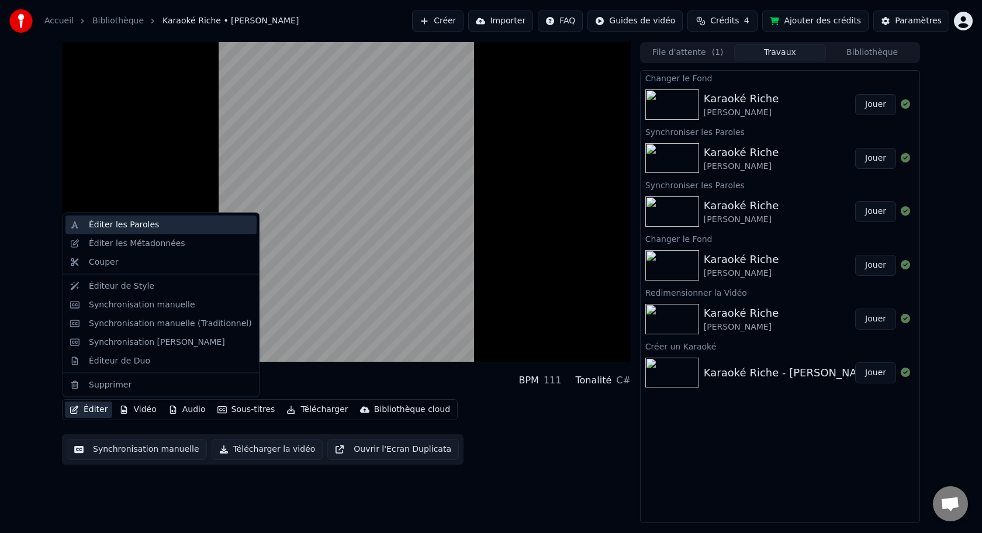
click at [178, 228] on div "Éditer les Paroles" at bounding box center [170, 225] width 163 height 12
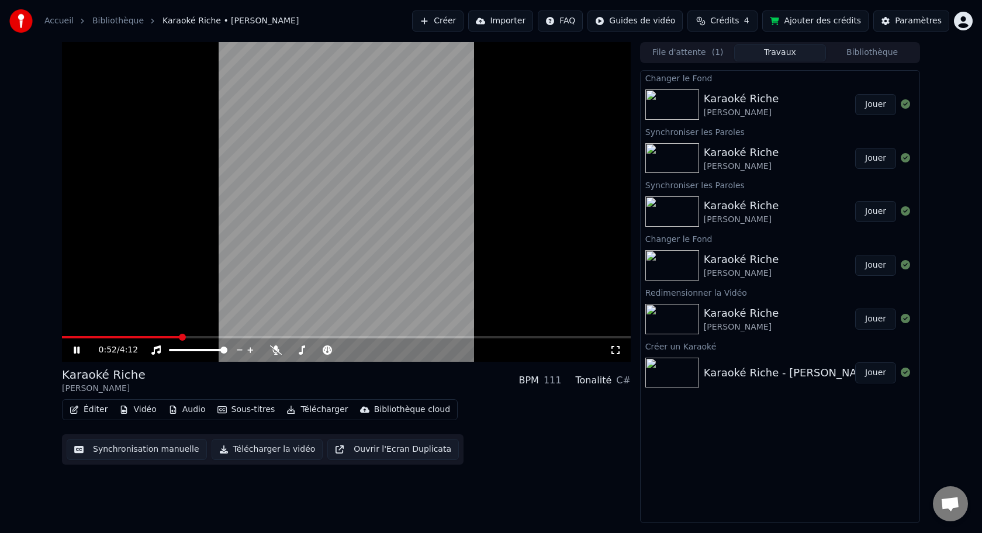
click at [74, 347] on icon at bounding box center [77, 350] width 6 height 7
click at [92, 409] on button "Éditer" at bounding box center [88, 410] width 47 height 16
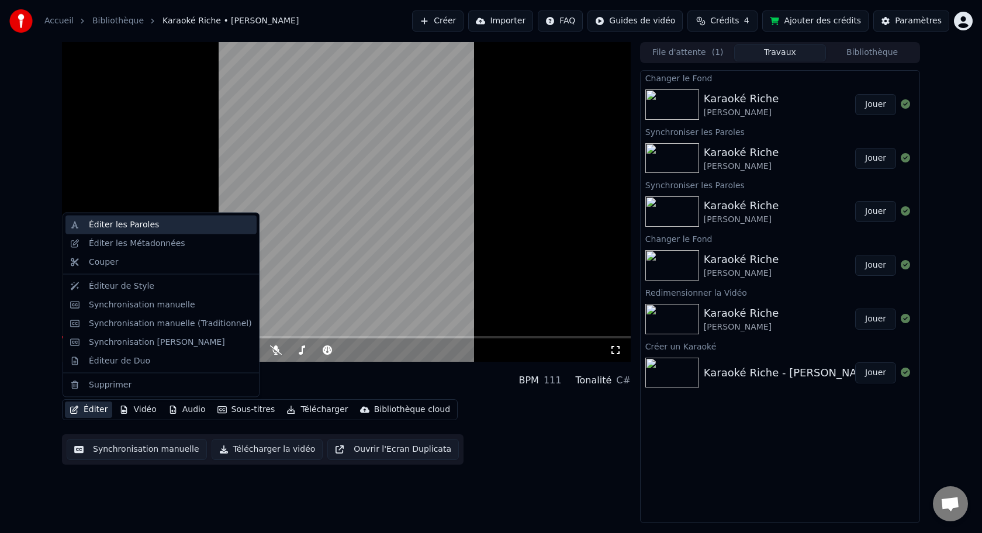
click at [135, 229] on div "Éditer les Paroles" at bounding box center [124, 225] width 70 height 12
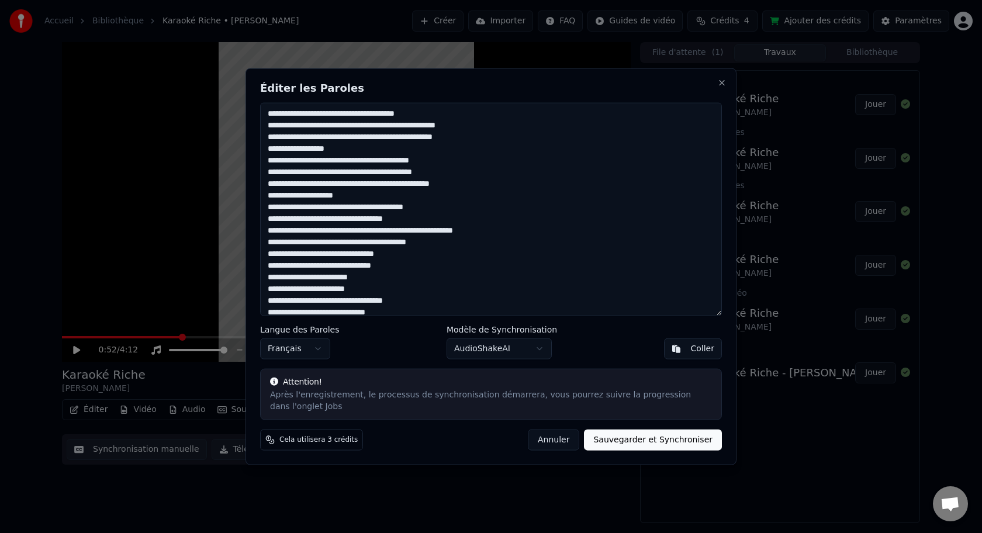
click at [326, 185] on textarea at bounding box center [491, 209] width 462 height 213
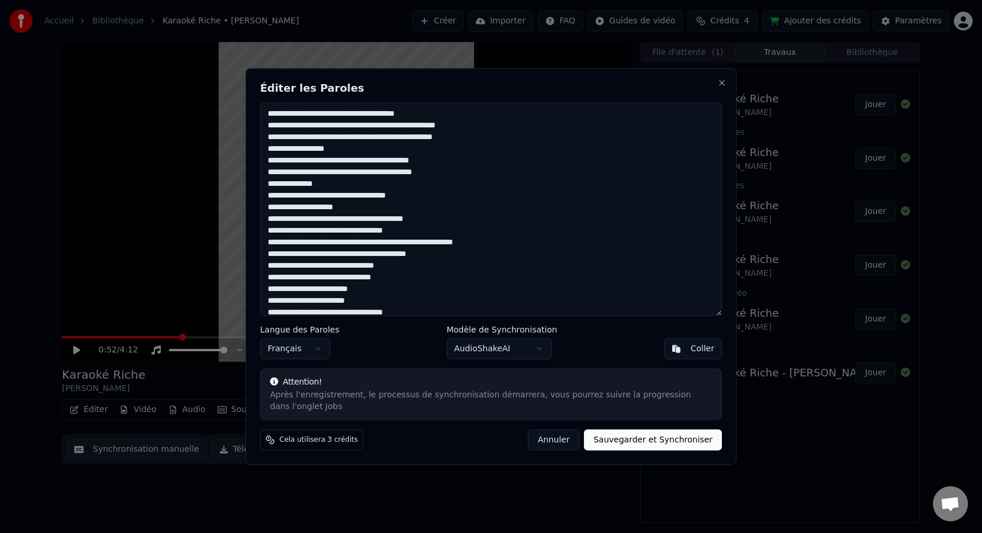
click at [368, 241] on textarea at bounding box center [491, 209] width 462 height 213
drag, startPoint x: 327, startPoint y: 221, endPoint x: 323, endPoint y: 245, distance: 24.3
click at [327, 222] on textarea at bounding box center [491, 209] width 462 height 213
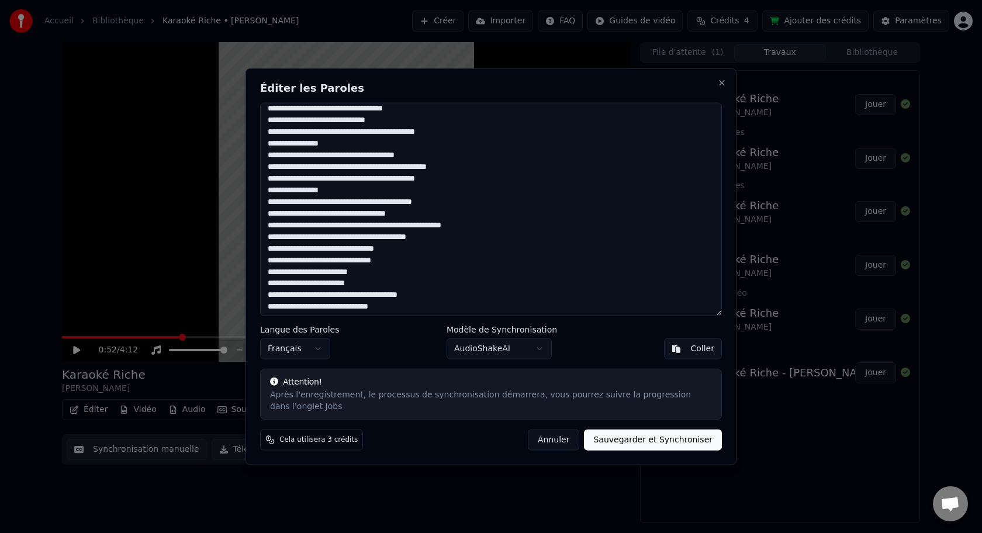
scroll to position [219, 0]
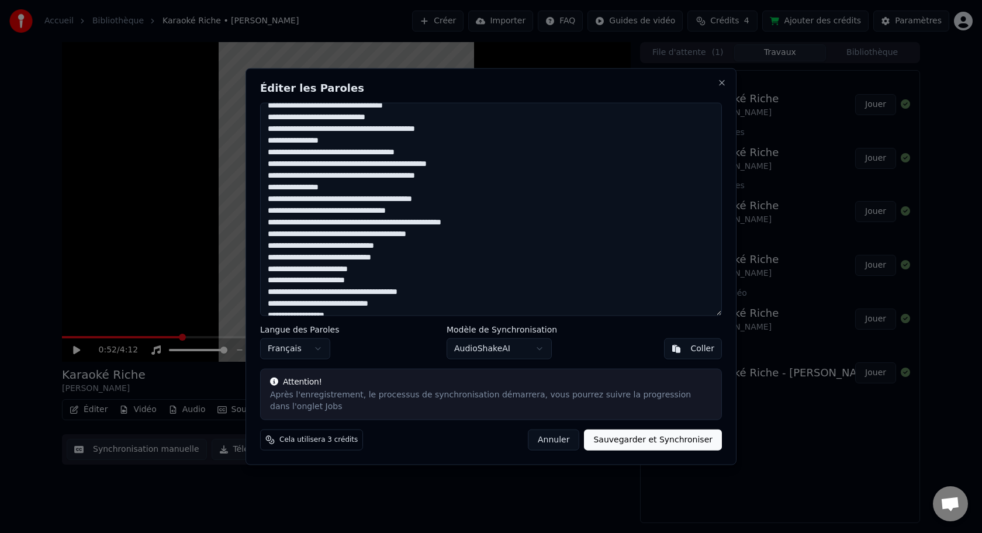
click at [371, 224] on textarea at bounding box center [491, 209] width 462 height 213
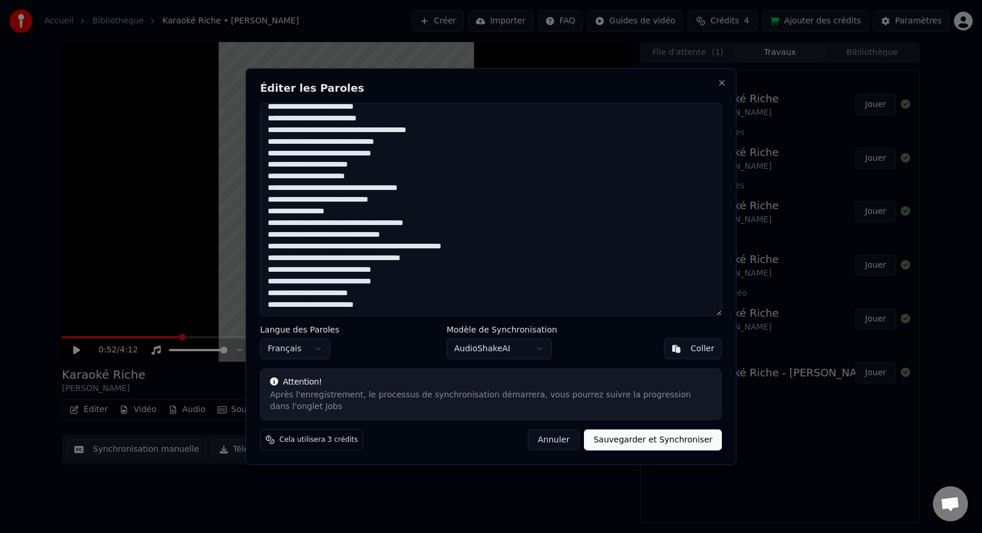
drag, startPoint x: 369, startPoint y: 238, endPoint x: 383, endPoint y: 247, distance: 16.2
click at [369, 238] on textarea at bounding box center [491, 209] width 462 height 213
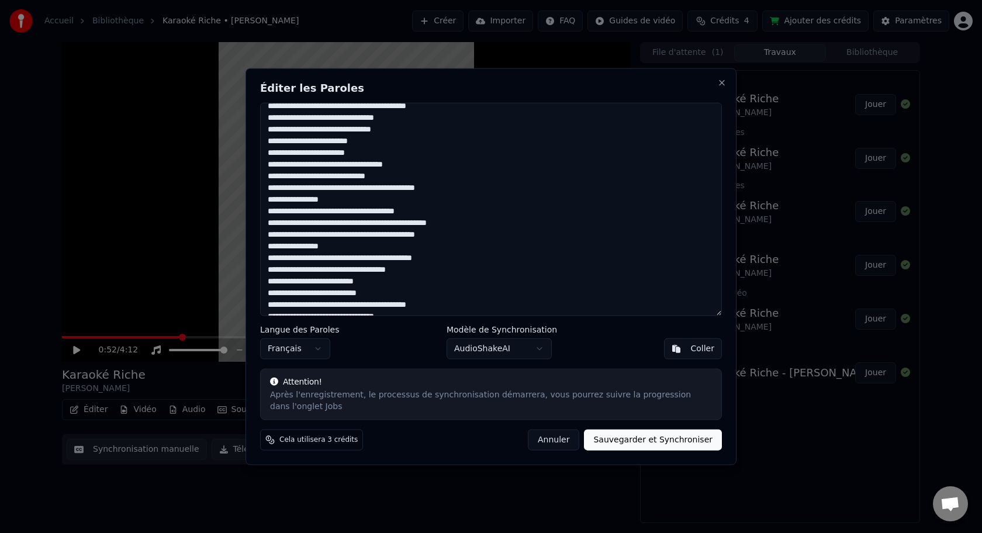
scroll to position [157, 0]
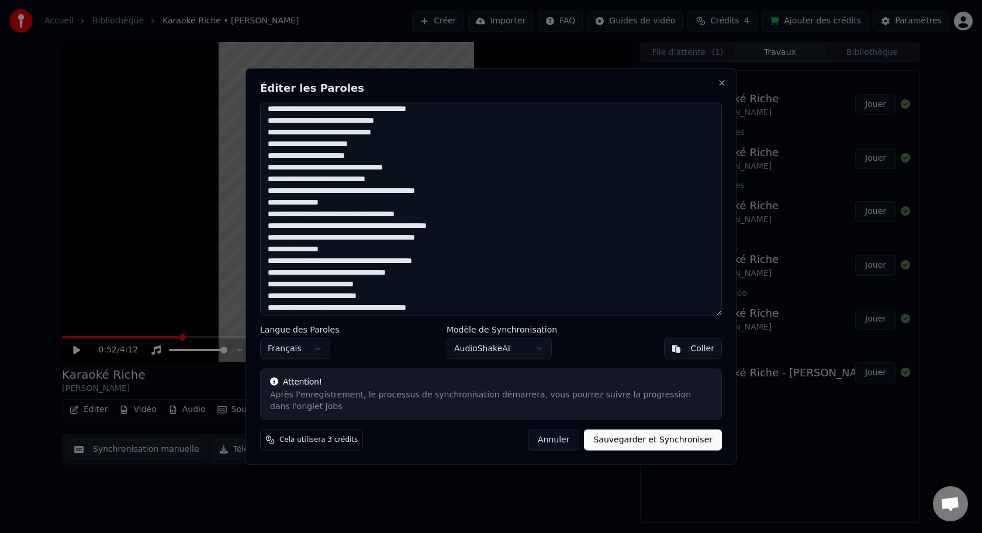
click at [539, 352] on body "Accueil Bibliothèque Karaoké Riche • [PERSON_NAME] Importer FAQ Guides de vidé…" at bounding box center [491, 266] width 982 height 533
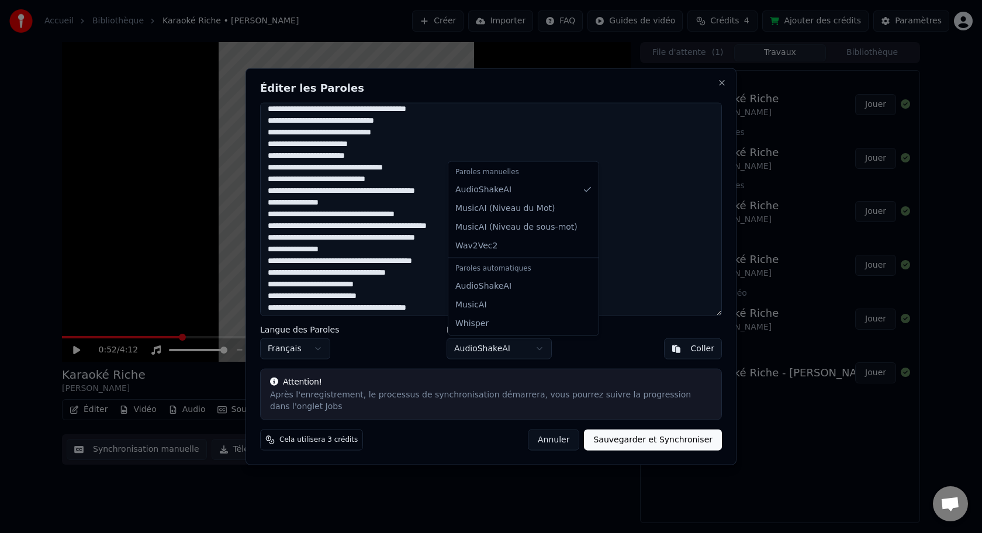
click at [635, 438] on body "Accueil Bibliothèque Karaoké Riche • [PERSON_NAME] Importer FAQ Guides de vidé…" at bounding box center [491, 266] width 982 height 533
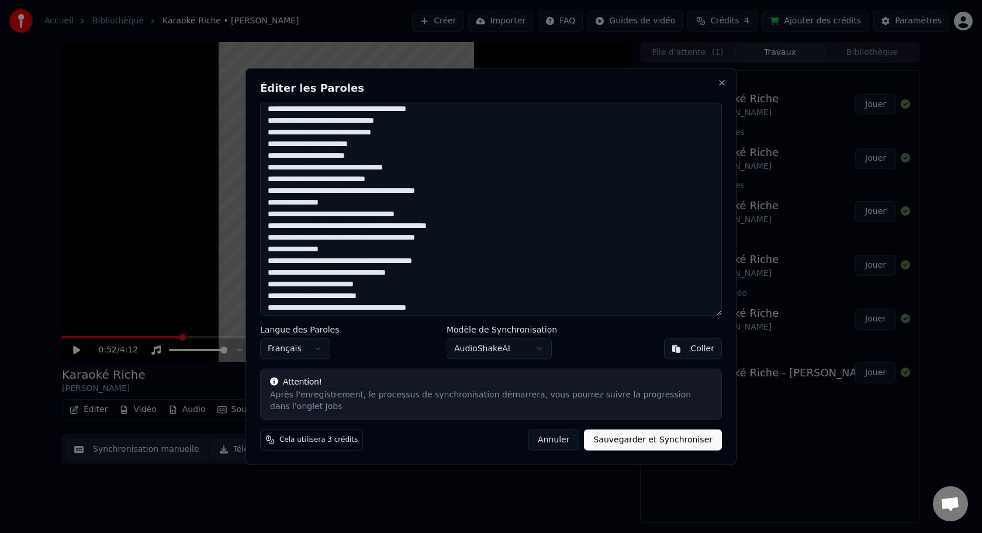
click at [643, 442] on button "Sauvegarder et Synchroniser" at bounding box center [653, 439] width 138 height 21
type textarea "**********"
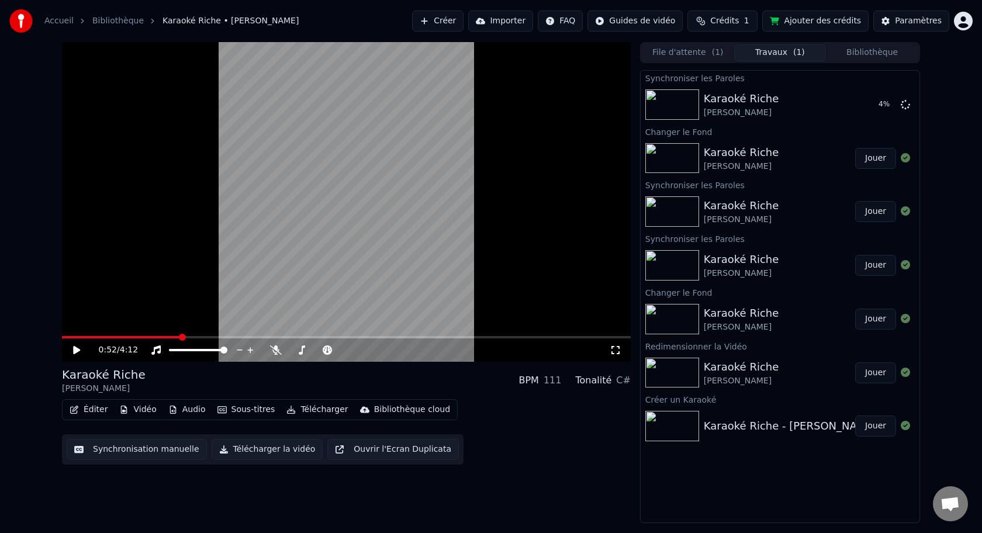
click at [130, 452] on button "Synchronisation manuelle" at bounding box center [137, 449] width 140 height 21
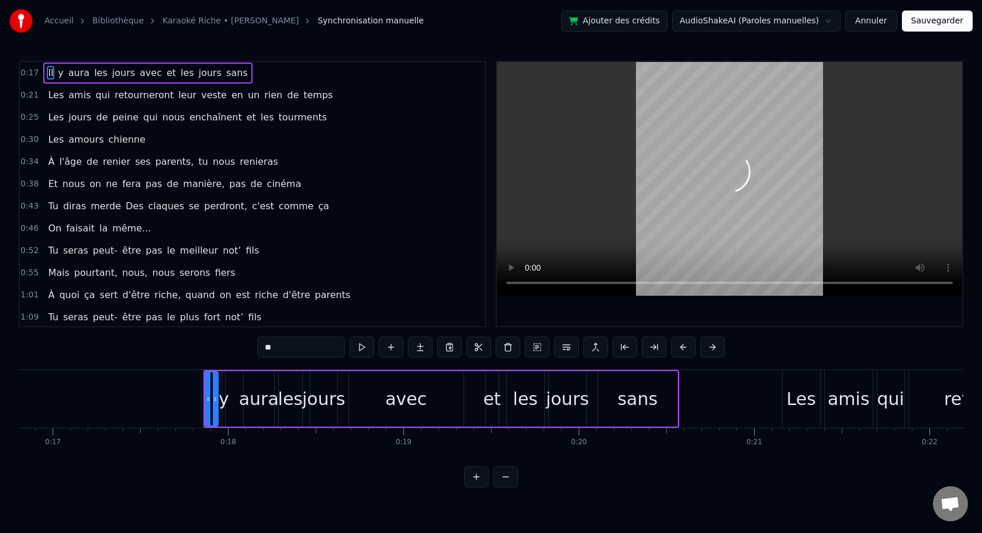
scroll to position [0, 3073]
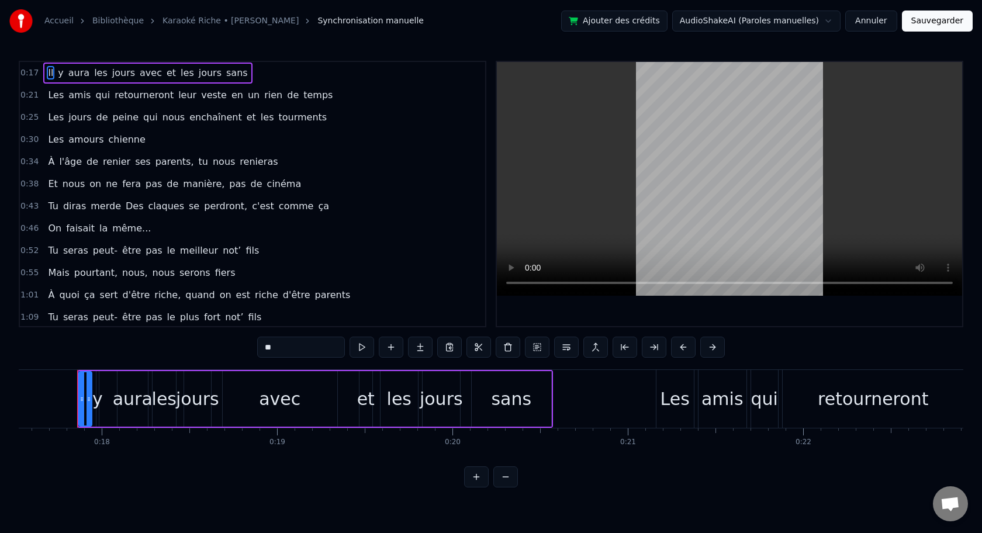
click at [880, 23] on button "Annuler" at bounding box center [870, 21] width 51 height 21
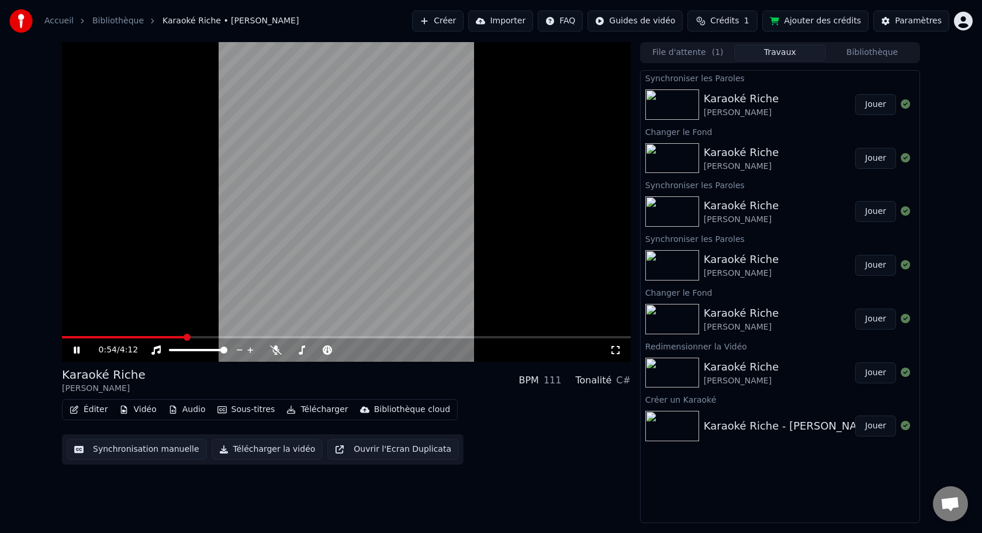
click at [178, 412] on button "Audio" at bounding box center [187, 410] width 47 height 16
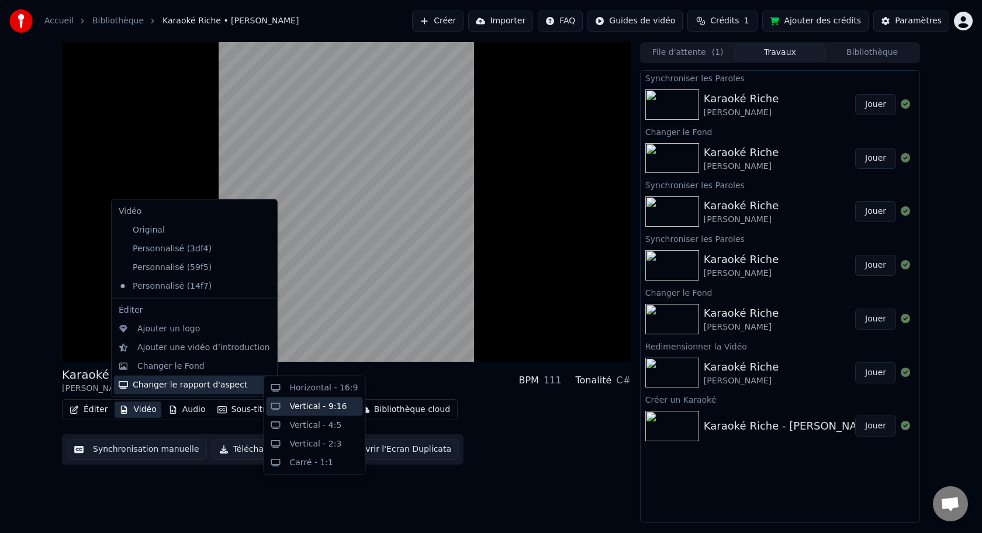
click at [317, 406] on div "Vertical - 9:16" at bounding box center [318, 406] width 57 height 12
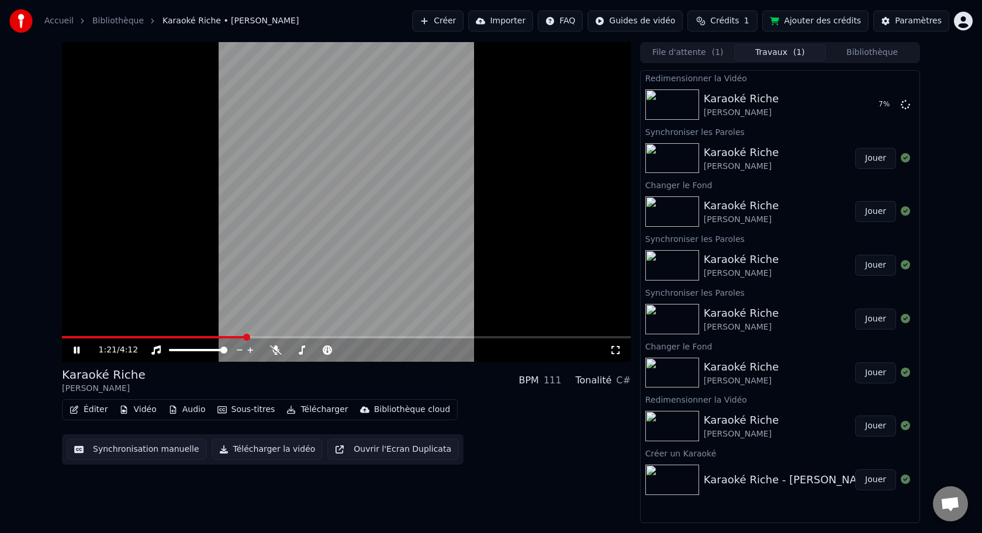
click at [79, 351] on icon at bounding box center [77, 350] width 6 height 7
click at [96, 414] on button "Éditer" at bounding box center [88, 410] width 47 height 16
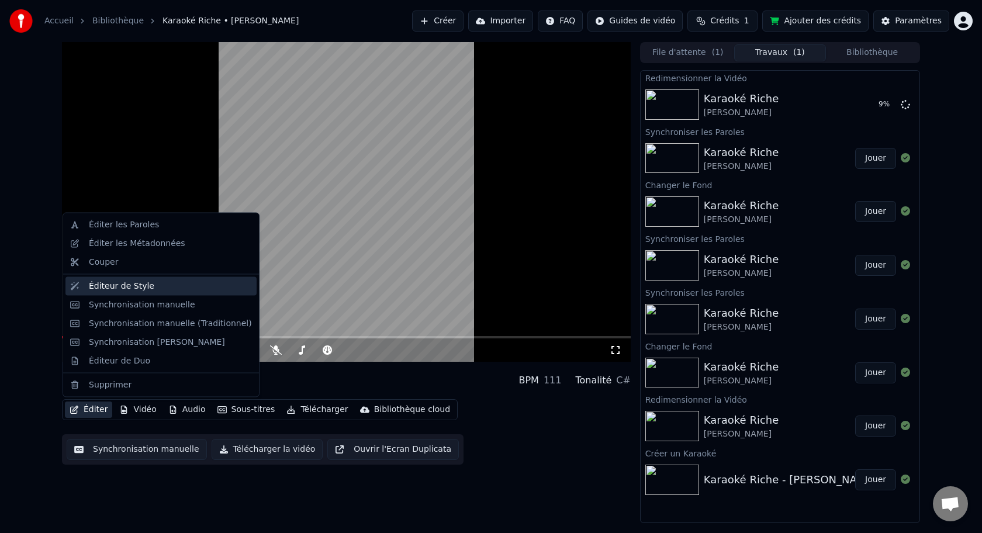
click at [116, 291] on div "Éditeur de Style" at bounding box center [121, 286] width 65 height 12
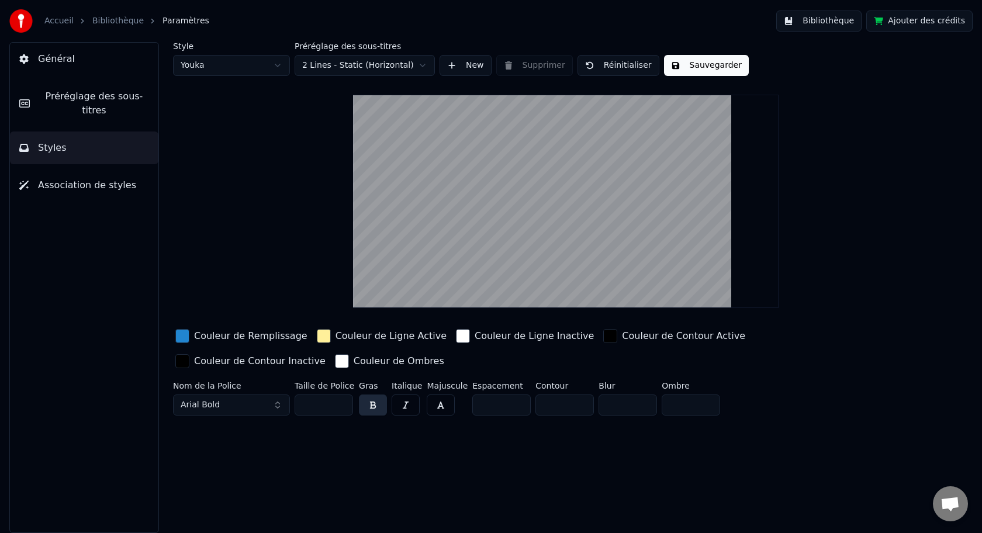
click at [520, 146] on video at bounding box center [566, 201] width 426 height 213
click at [70, 181] on span "Association de styles" at bounding box center [87, 185] width 98 height 14
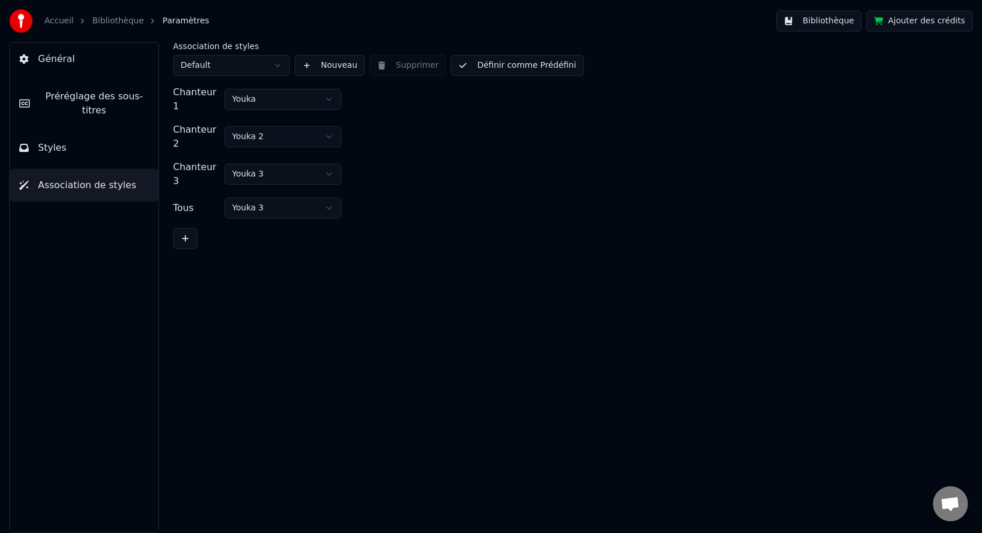
click at [53, 106] on span "Préréglage des sous-titres" at bounding box center [94, 103] width 110 height 28
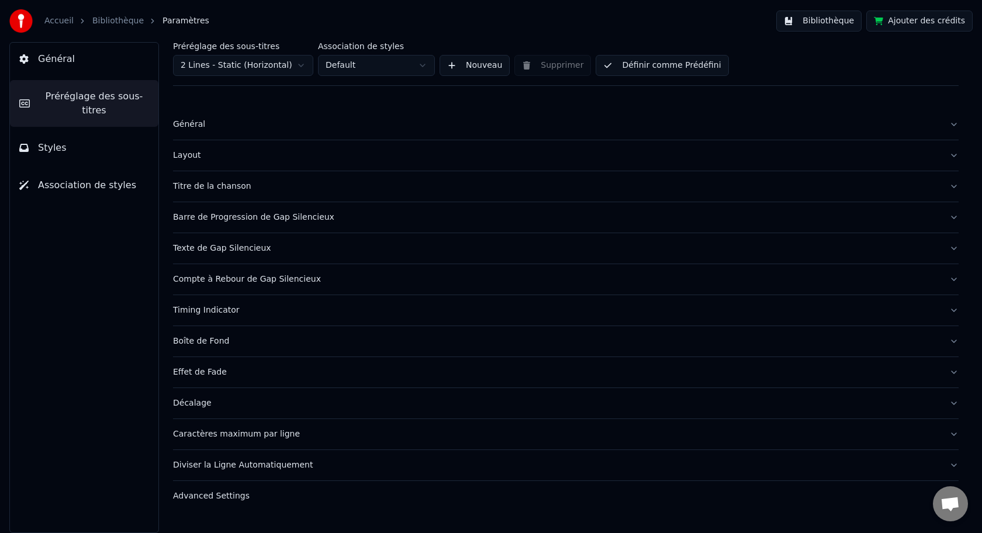
click at [951, 185] on button "Titre de la chanson" at bounding box center [566, 186] width 786 height 30
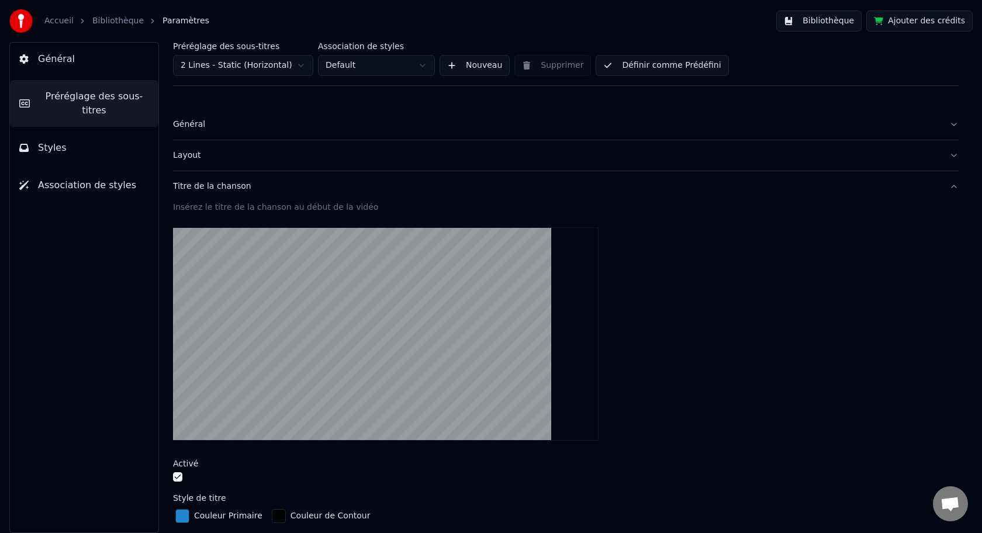
click at [951, 185] on button "Titre de la chanson" at bounding box center [566, 186] width 786 height 30
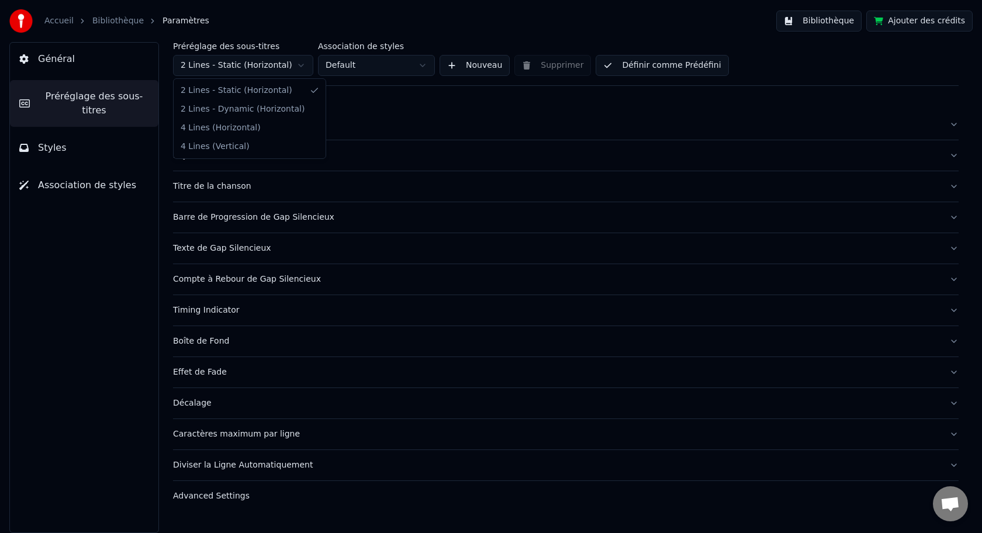
click at [301, 68] on html "Accueil Bibliothèque Paramètres Bibliothèque Ajouter des crédits Général Prérég…" at bounding box center [491, 266] width 982 height 533
click at [45, 61] on html "Accueil Bibliothèque Paramètres Bibliothèque Ajouter des crédits Général Prérég…" at bounding box center [491, 266] width 982 height 533
click at [45, 61] on span "Général" at bounding box center [56, 59] width 37 height 14
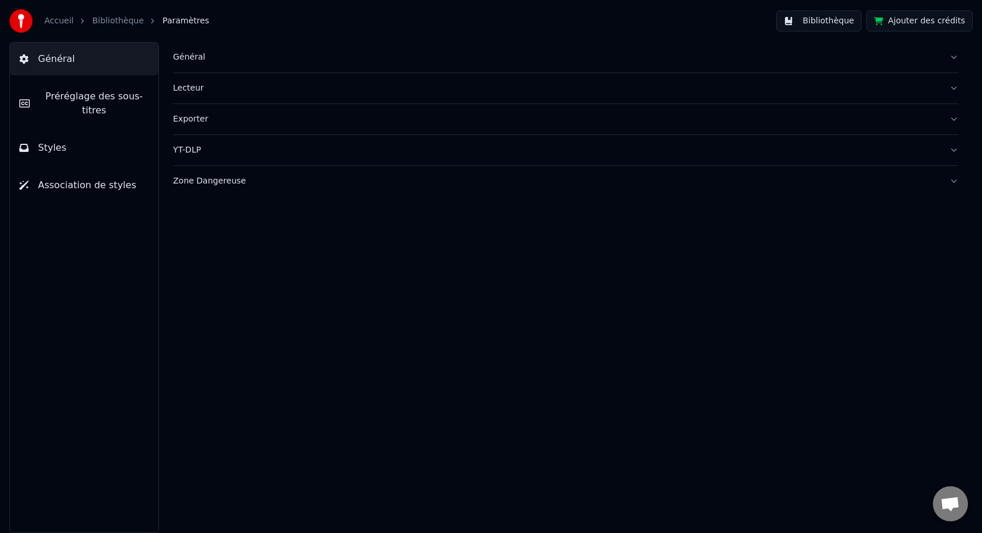
click at [957, 60] on button "Général" at bounding box center [566, 57] width 786 height 30
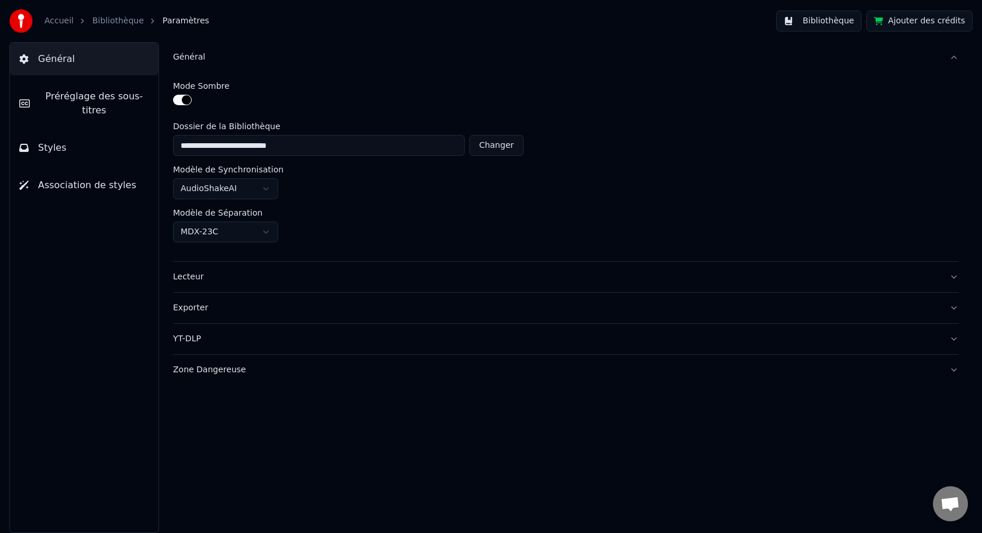
click at [957, 278] on button "Lecteur" at bounding box center [566, 277] width 786 height 30
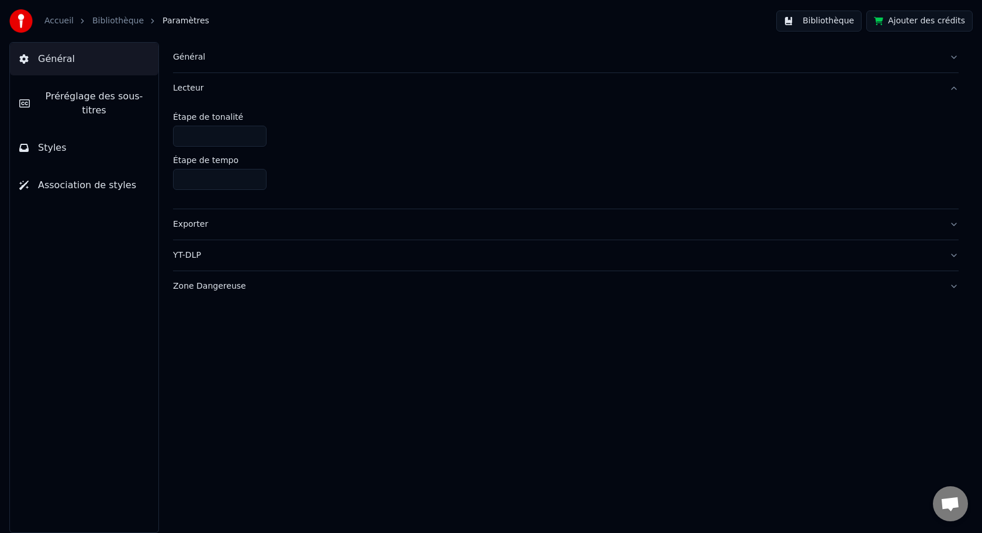
click at [953, 224] on button "Exporter" at bounding box center [566, 224] width 786 height 30
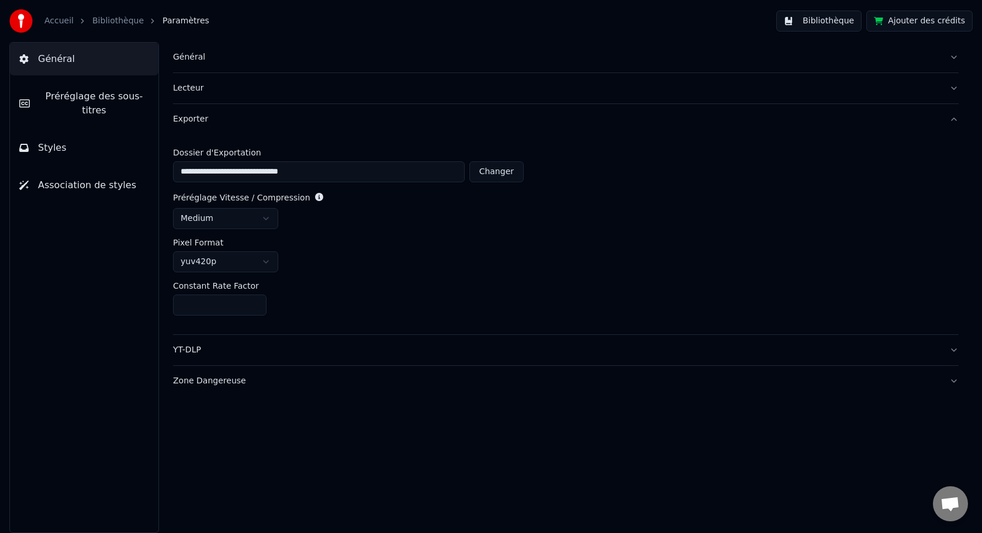
click at [958, 379] on button "Zone Dangereuse" at bounding box center [566, 381] width 786 height 30
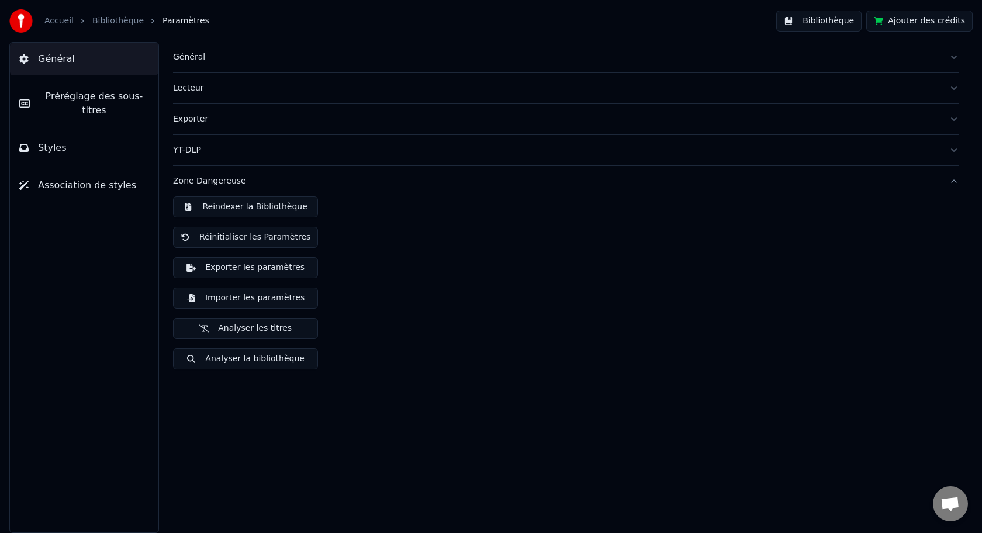
click at [959, 182] on div "Général Lecteur Exporter YT-DLP Zone Dangereuse Reindexer la Bibliothèque Réini…" at bounding box center [566, 287] width 832 height 491
click at [955, 181] on button "Zone Dangereuse" at bounding box center [566, 181] width 786 height 30
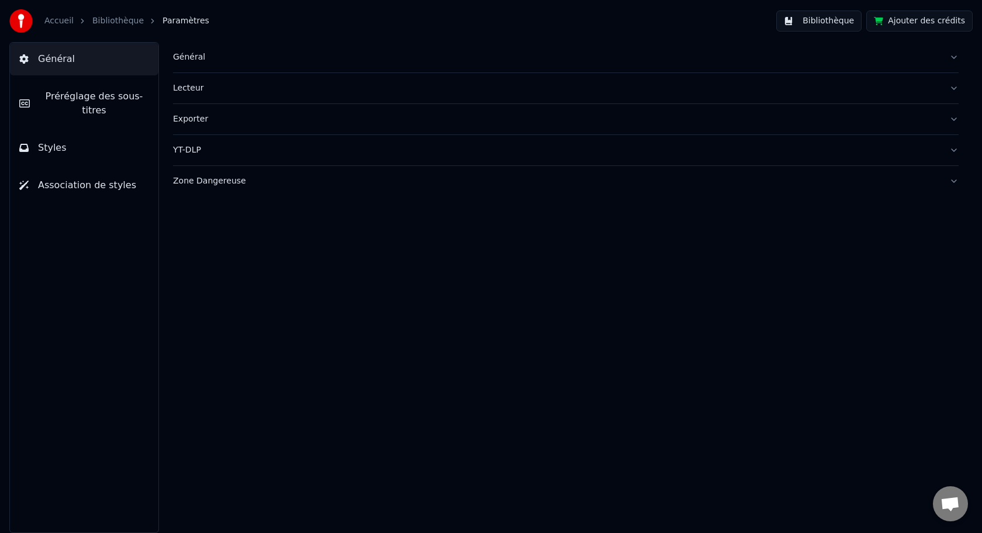
click at [103, 19] on link "Bibliothèque" at bounding box center [117, 21] width 51 height 12
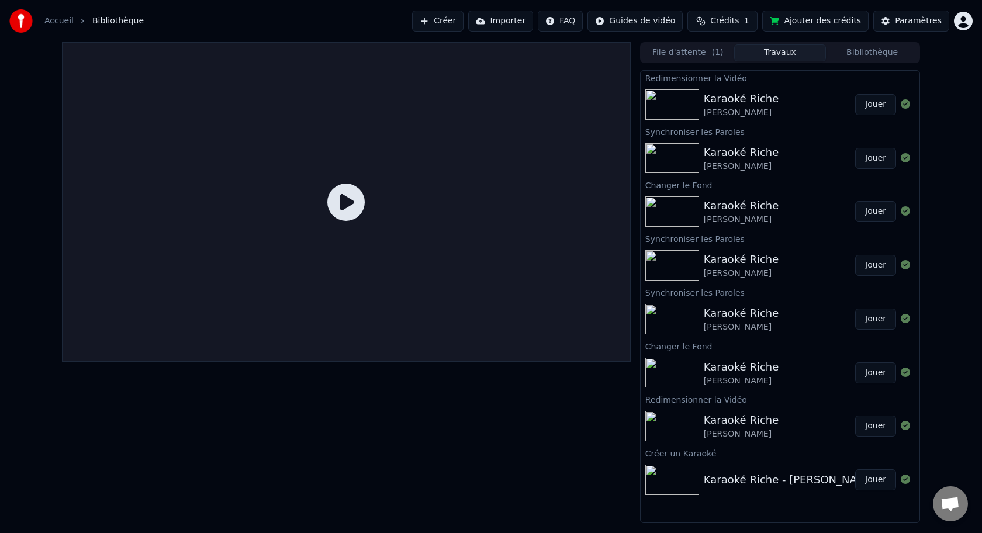
click at [881, 105] on button "Jouer" at bounding box center [875, 104] width 41 height 21
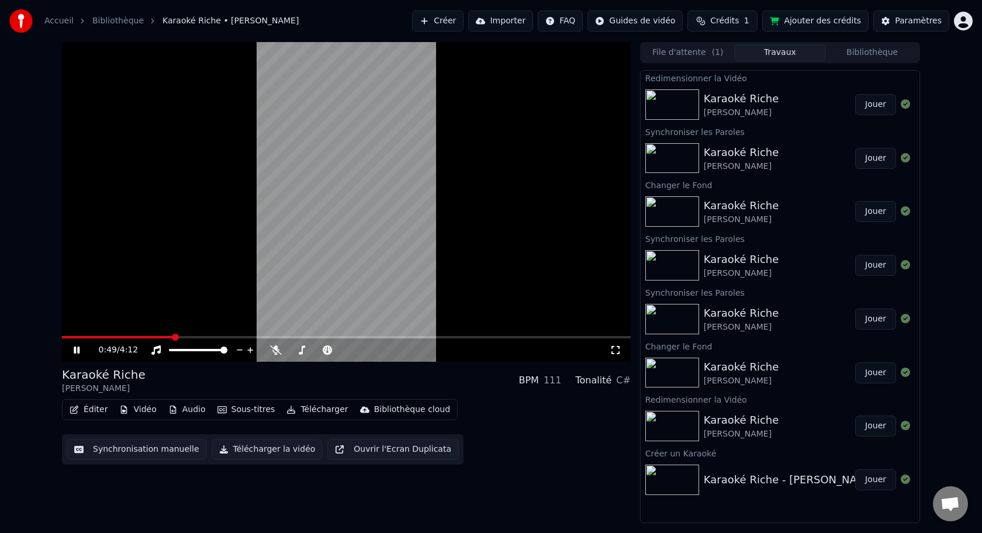
click at [618, 353] on icon at bounding box center [615, 350] width 8 height 8
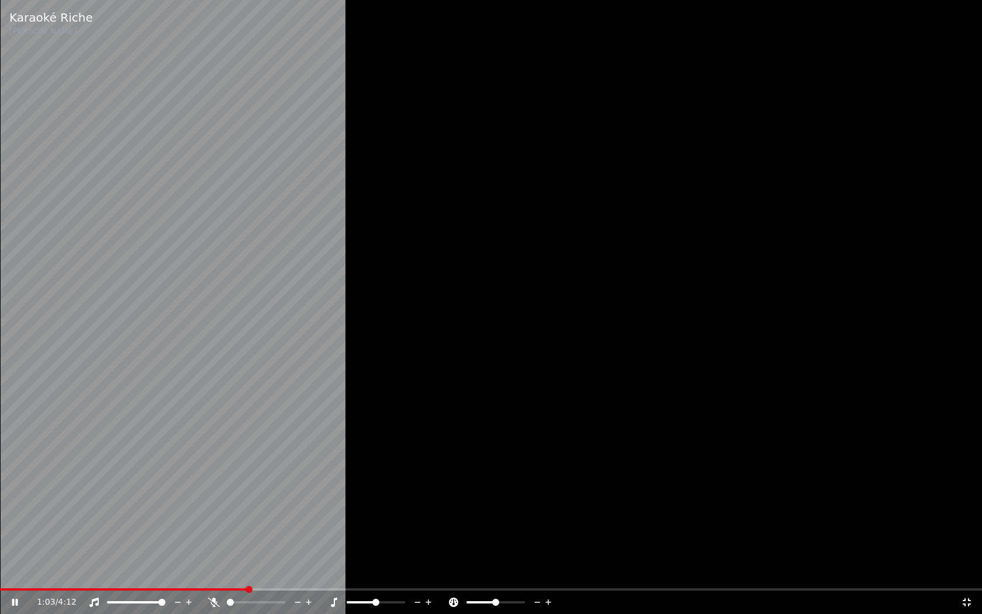
click at [383, 532] on div at bounding box center [387, 602] width 94 height 12
click at [381, 532] on span at bounding box center [380, 602] width 7 height 7
click at [378, 532] on span at bounding box center [375, 602] width 7 height 7
click at [549, 532] on icon at bounding box center [548, 602] width 11 height 12
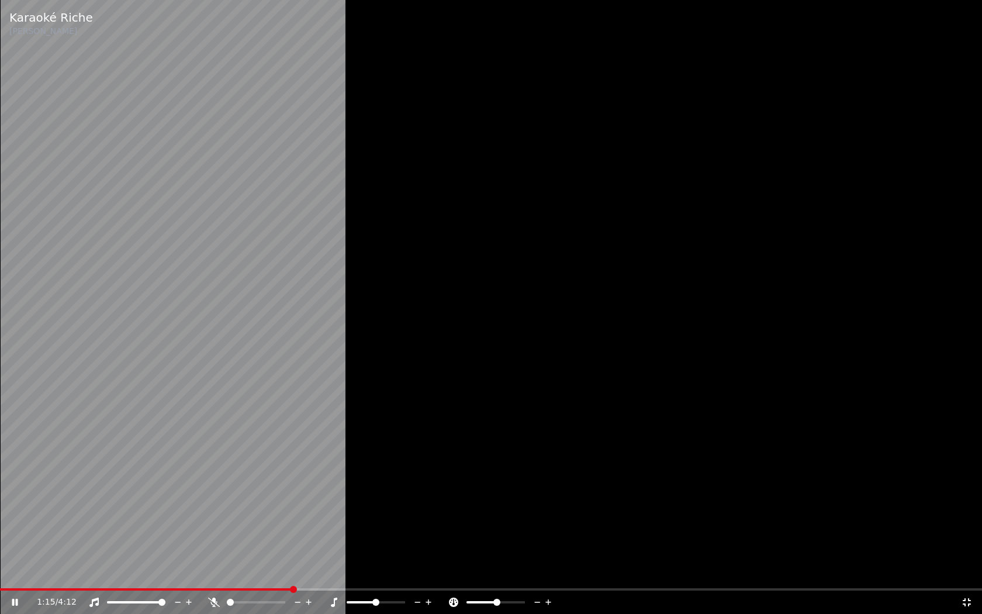
click at [549, 532] on icon at bounding box center [548, 602] width 11 height 12
click at [498, 532] on span at bounding box center [498, 602] width 7 height 7
click at [964, 532] on icon at bounding box center [967, 602] width 8 height 8
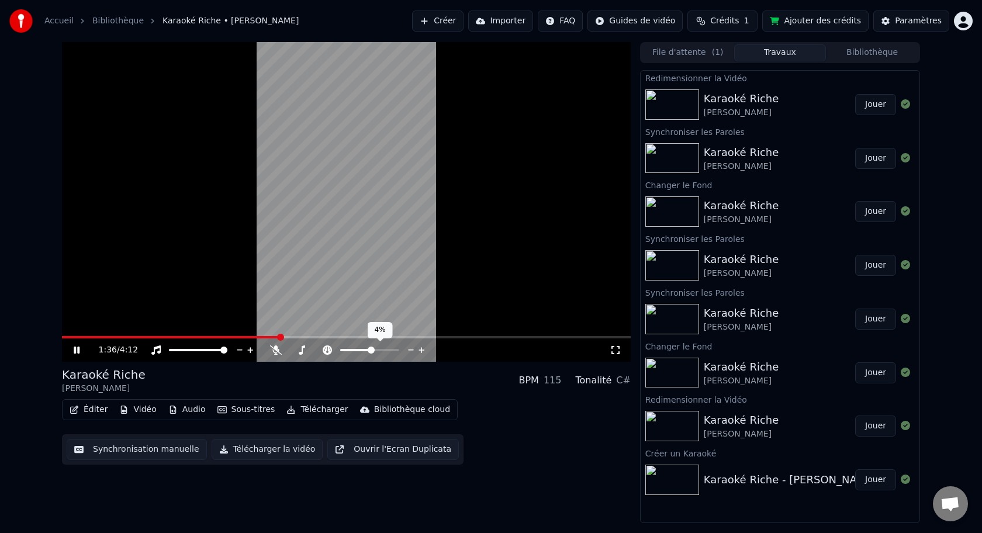
click at [414, 351] on icon at bounding box center [411, 350] width 11 height 12
click at [447, 381] on div "Karaoké Riche [PERSON_NAME] BPM 111 Tonalité C#" at bounding box center [346, 380] width 569 height 28
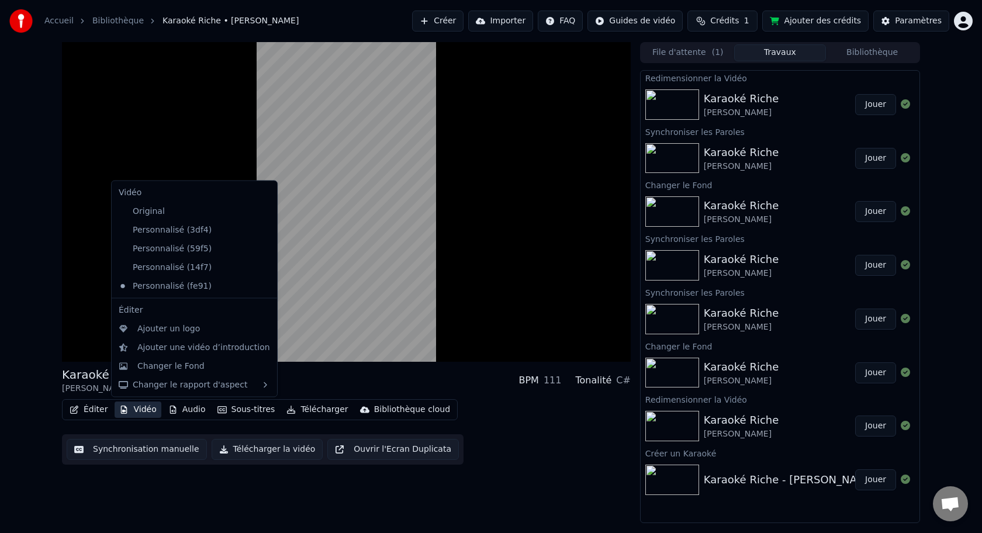
click at [143, 409] on button "Vidéo" at bounding box center [138, 410] width 46 height 16
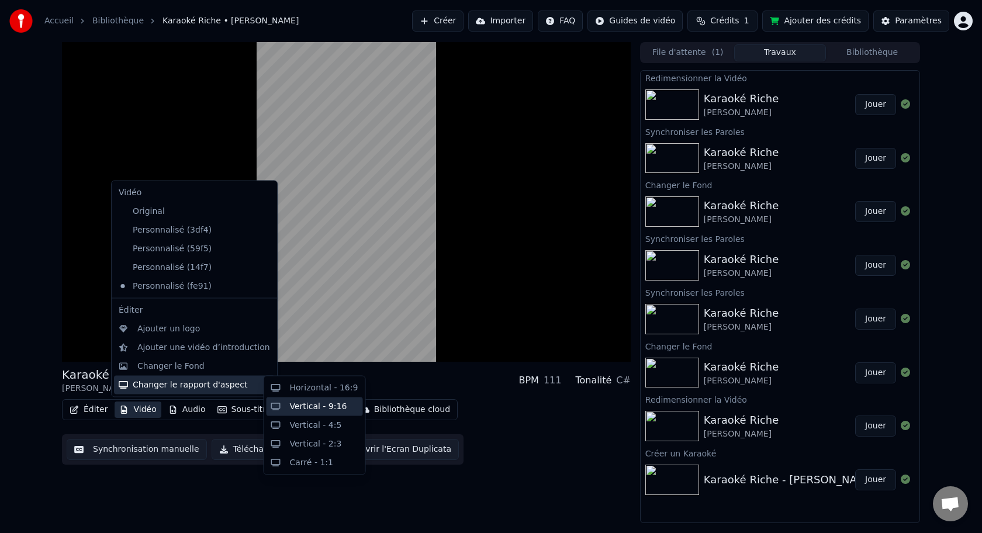
click at [293, 404] on div "Vertical - 9:16" at bounding box center [318, 406] width 57 height 12
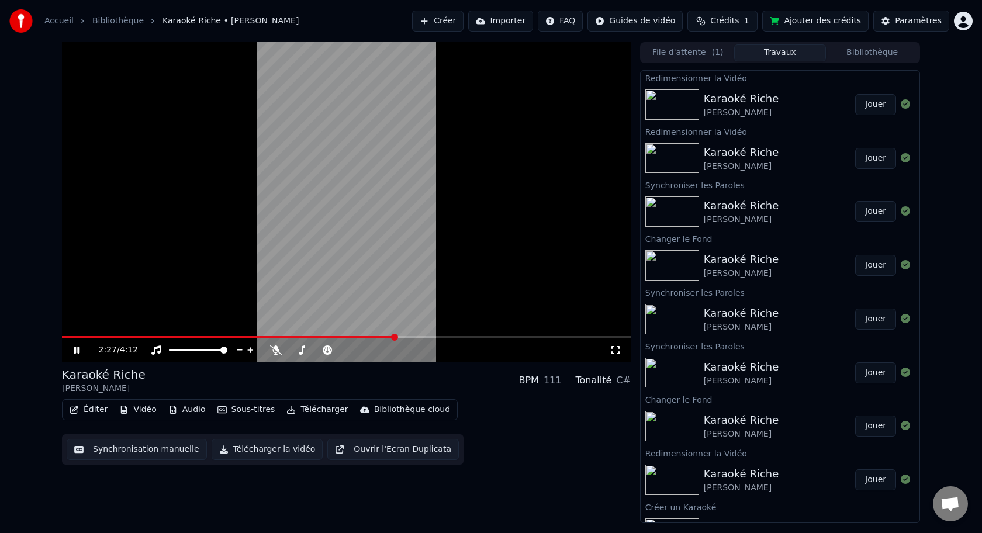
click at [76, 351] on icon at bounding box center [77, 350] width 6 height 7
click at [694, 56] on button "File d'attente ( 1 )" at bounding box center [688, 52] width 92 height 17
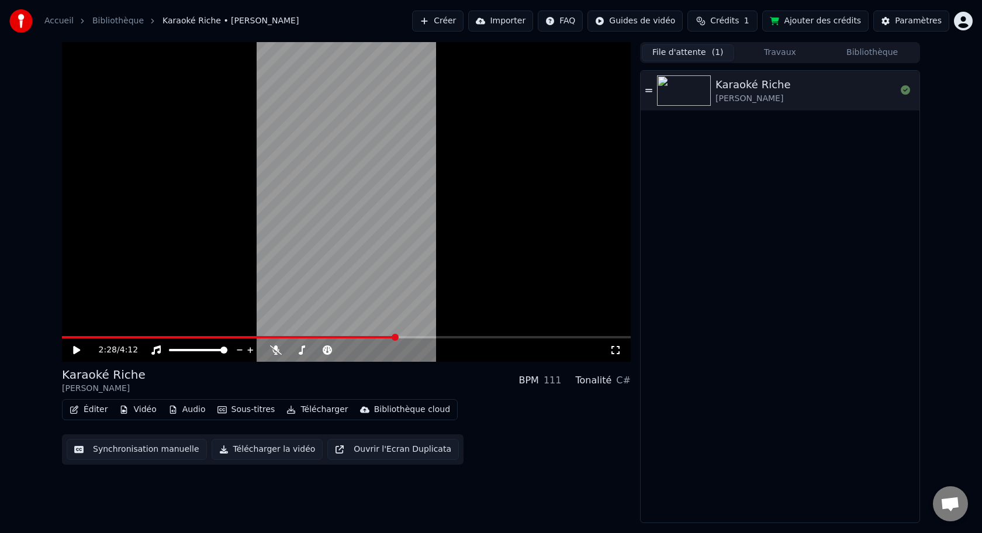
click at [776, 95] on div "[PERSON_NAME]" at bounding box center [752, 99] width 75 height 12
click at [651, 92] on icon at bounding box center [648, 91] width 7 height 8
click at [123, 341] on div "0:07 / 4:12" at bounding box center [346, 349] width 569 height 23
click at [126, 339] on div "0:08 / 4:12" at bounding box center [346, 349] width 569 height 23
click at [129, 338] on span at bounding box center [346, 337] width 569 height 2
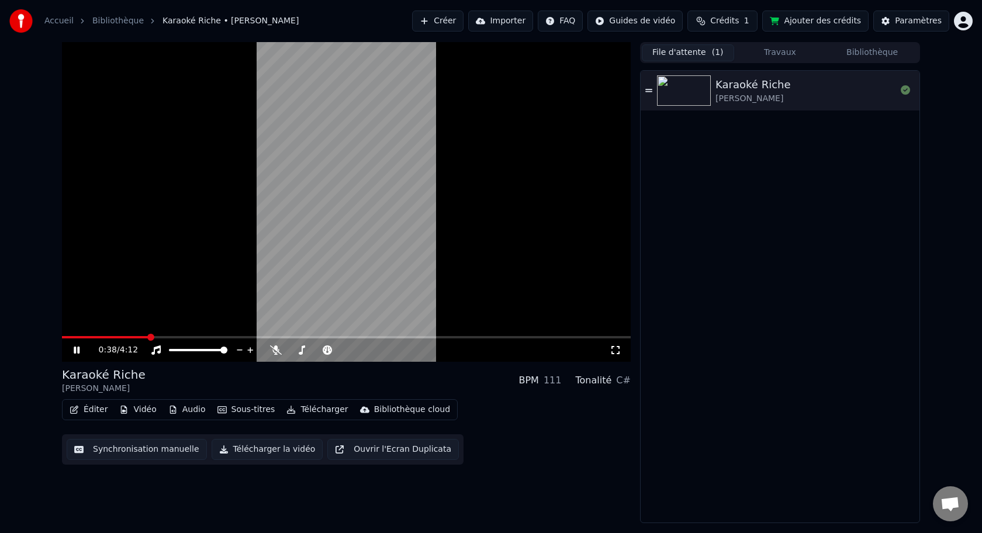
click at [75, 350] on icon at bounding box center [77, 350] width 6 height 7
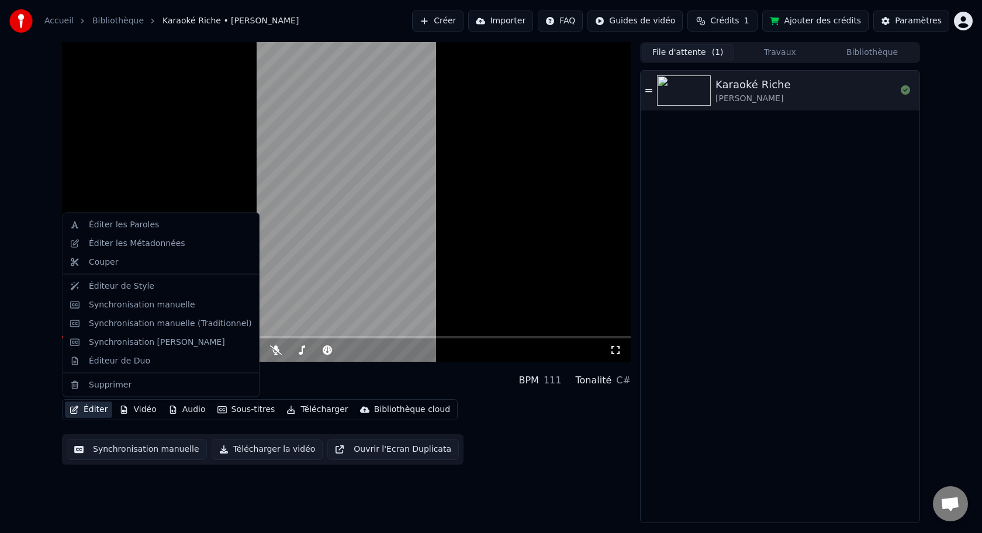
click at [97, 413] on button "Éditer" at bounding box center [88, 410] width 47 height 16
click at [143, 245] on div "Éditer les Métadonnées" at bounding box center [137, 243] width 96 height 12
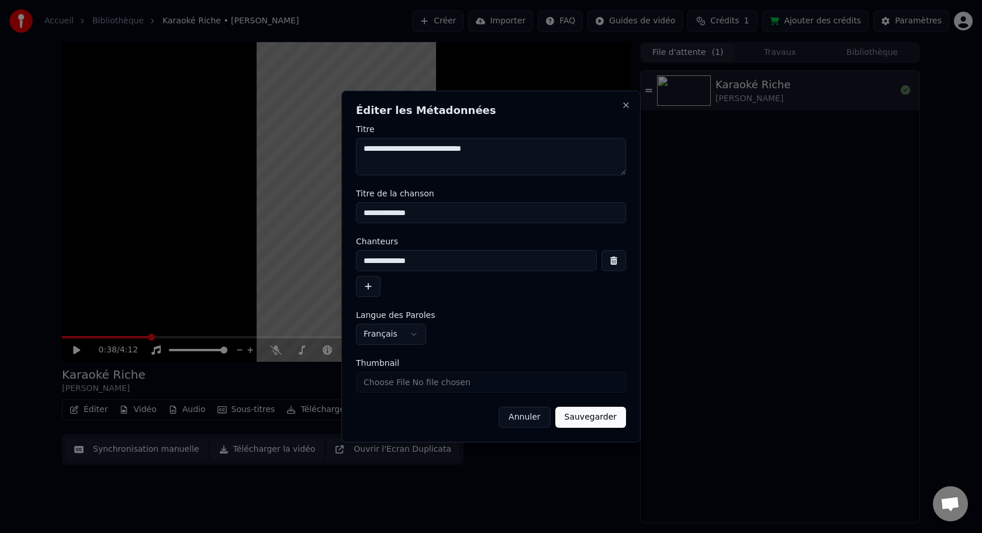
drag, startPoint x: 397, startPoint y: 150, endPoint x: 357, endPoint y: 150, distance: 39.7
click at [357, 150] on textarea "**********" at bounding box center [491, 156] width 270 height 37
drag, startPoint x: 461, startPoint y: 148, endPoint x: 385, endPoint y: 149, distance: 75.4
click at [386, 149] on textarea "**********" at bounding box center [491, 156] width 270 height 37
type textarea "**********"
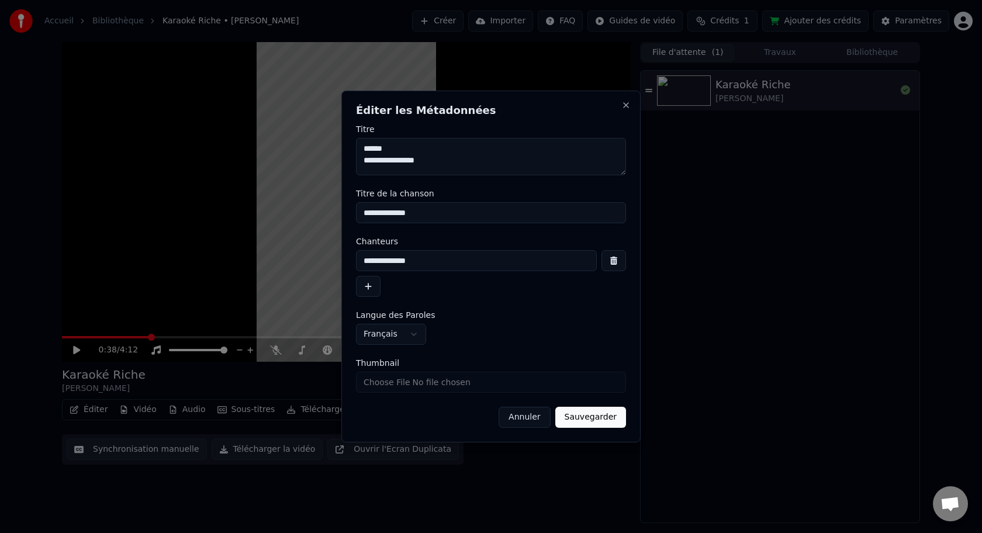
click at [382, 213] on input "**********" at bounding box center [491, 212] width 270 height 21
type input "*****"
click at [585, 416] on button "Sauvegarder" at bounding box center [590, 417] width 71 height 21
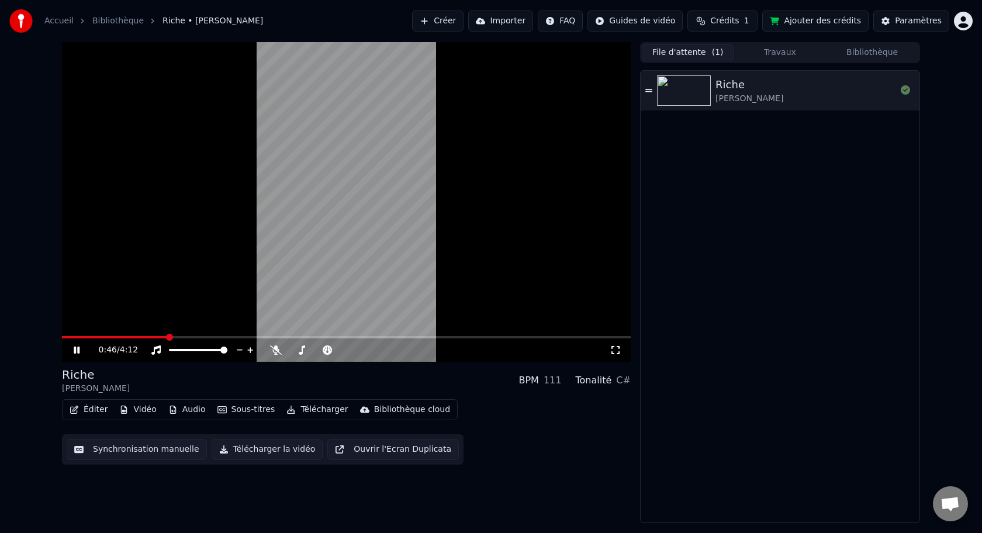
click at [75, 348] on icon at bounding box center [77, 350] width 6 height 7
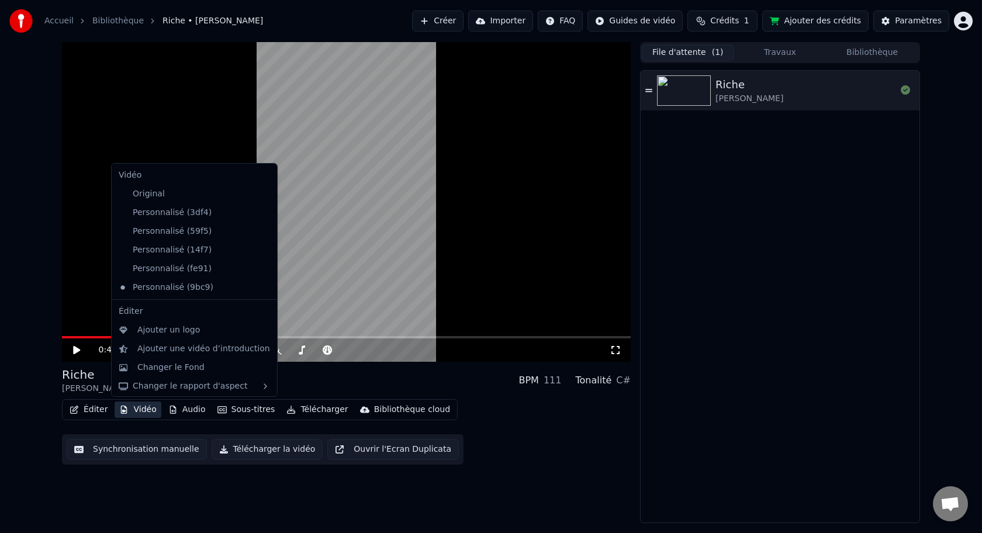
click at [149, 412] on button "Vidéo" at bounding box center [138, 410] width 46 height 16
click at [141, 274] on div "Personnalisé (fe91)" at bounding box center [185, 269] width 143 height 19
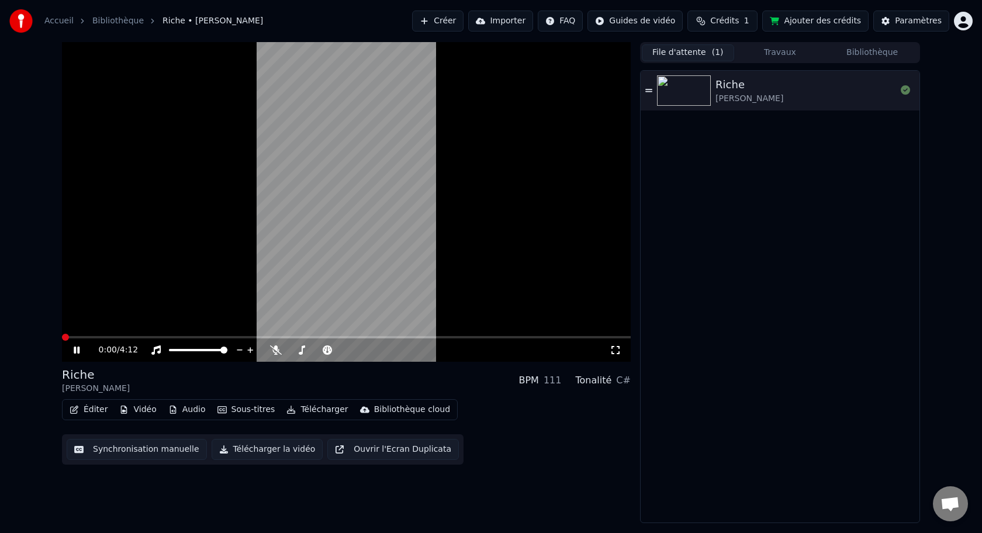
click at [144, 410] on button "Vidéo" at bounding box center [138, 410] width 46 height 16
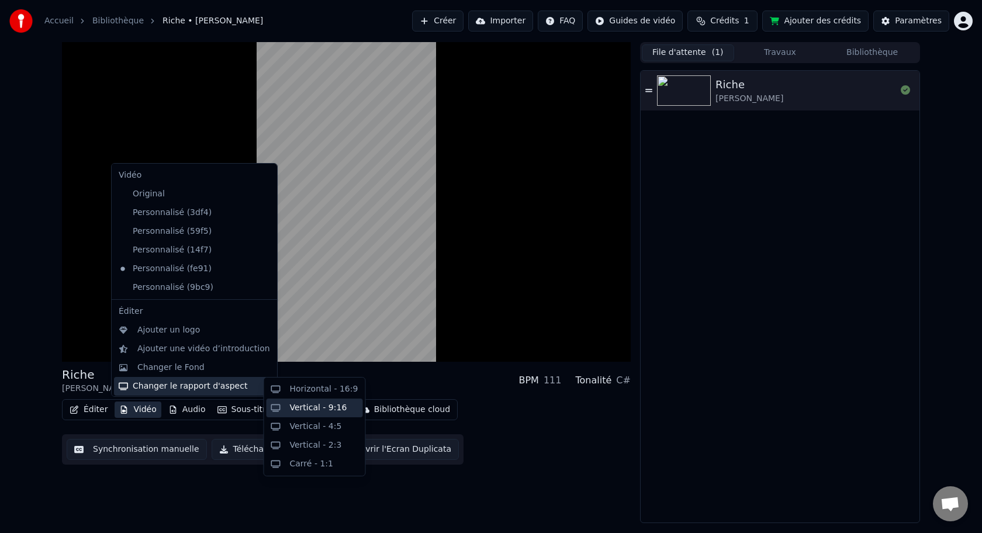
click at [283, 405] on div "Vertical - 9:16" at bounding box center [315, 408] width 96 height 19
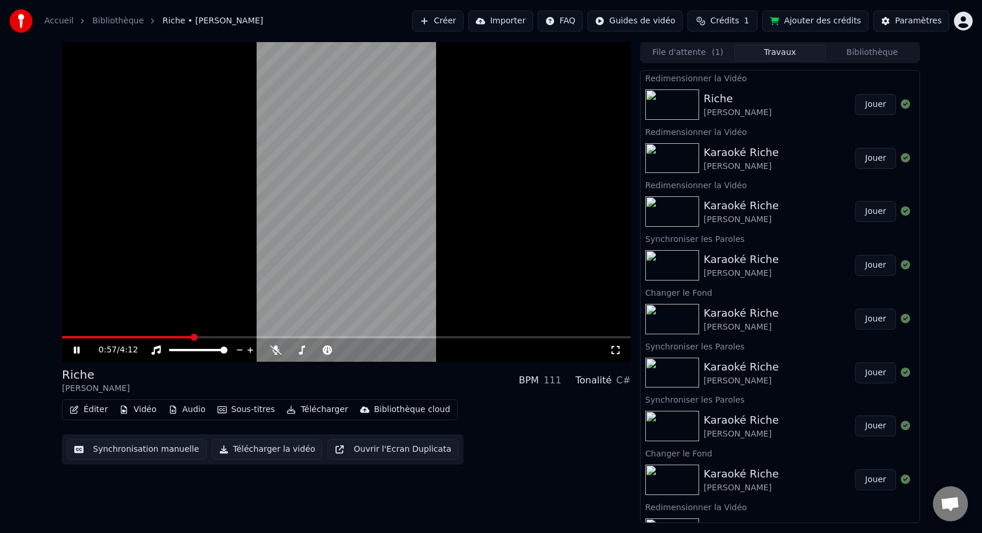
click at [872, 103] on button "Jouer" at bounding box center [875, 104] width 41 height 21
click at [77, 353] on icon at bounding box center [84, 349] width 27 height 9
click at [102, 412] on button "Éditer" at bounding box center [88, 410] width 47 height 16
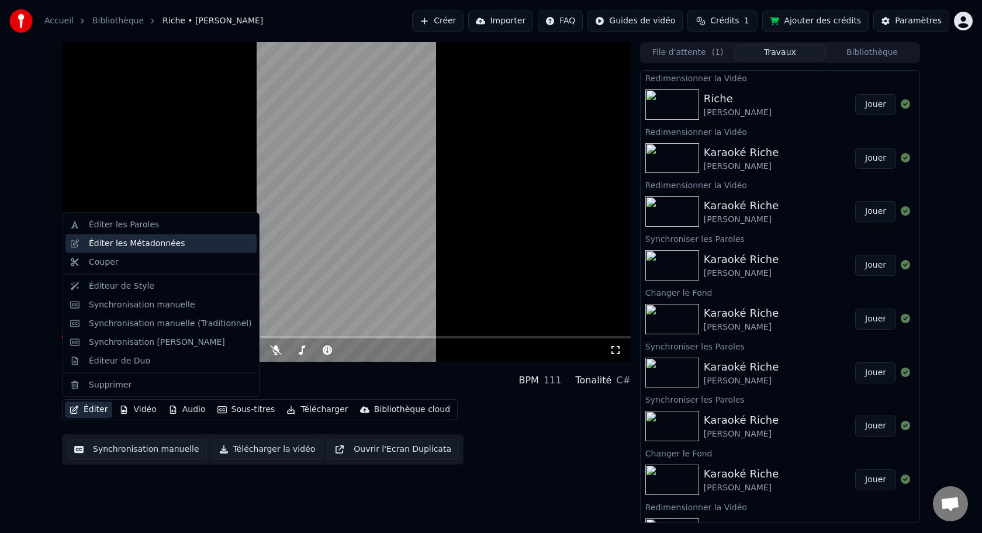
click at [129, 244] on div "Éditer les Métadonnées" at bounding box center [137, 243] width 96 height 12
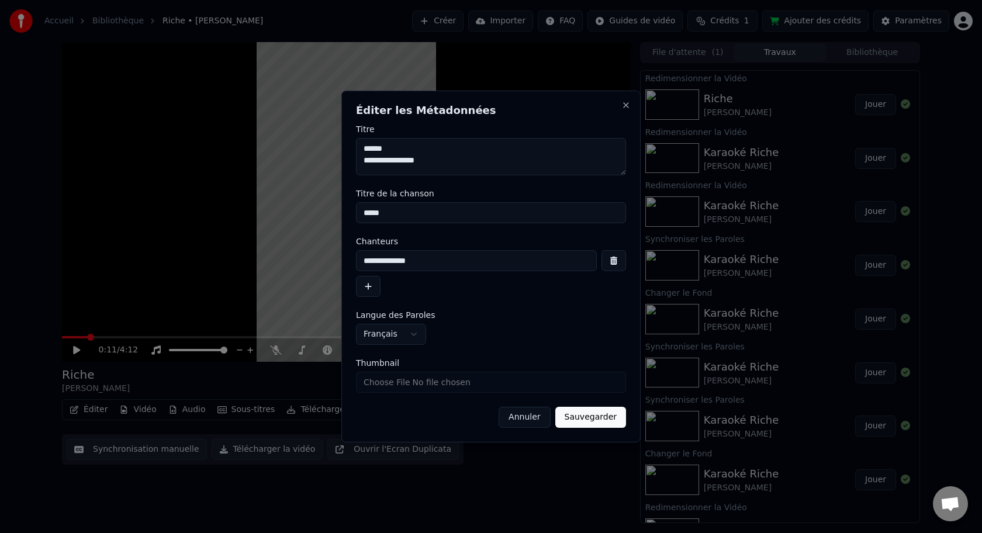
drag, startPoint x: 435, startPoint y: 160, endPoint x: 359, endPoint y: 162, distance: 76.0
click at [348, 158] on div "**********" at bounding box center [490, 267] width 299 height 352
type textarea "*****"
drag, startPoint x: 437, startPoint y: 263, endPoint x: 331, endPoint y: 258, distance: 106.5
click at [288, 257] on body "Accueil Bibliothèque Riche • [PERSON_NAME] Créer Importer FAQ Guides de vidéo C…" at bounding box center [491, 266] width 982 height 533
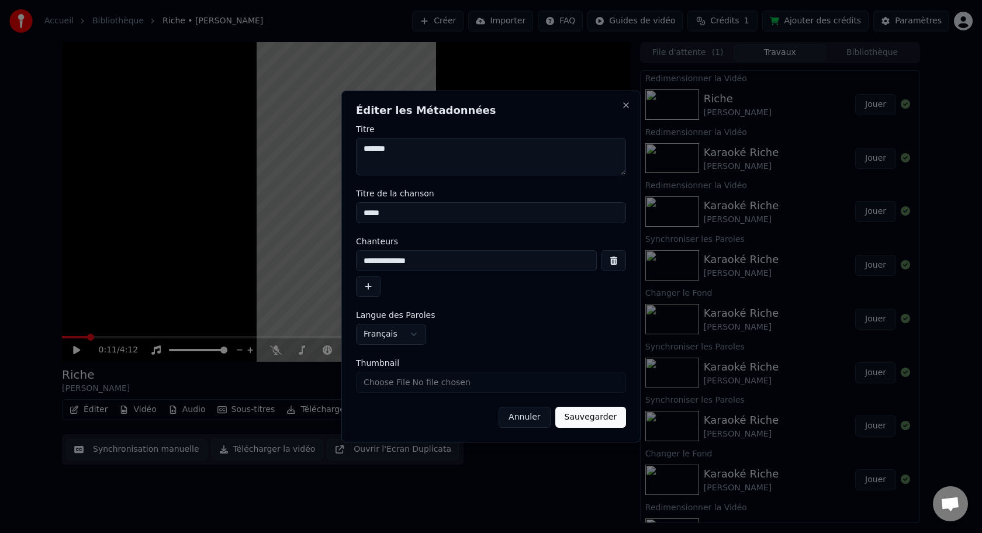
paste input "***"
type input "**********"
click at [610, 420] on button "Sauvegarder" at bounding box center [590, 417] width 71 height 21
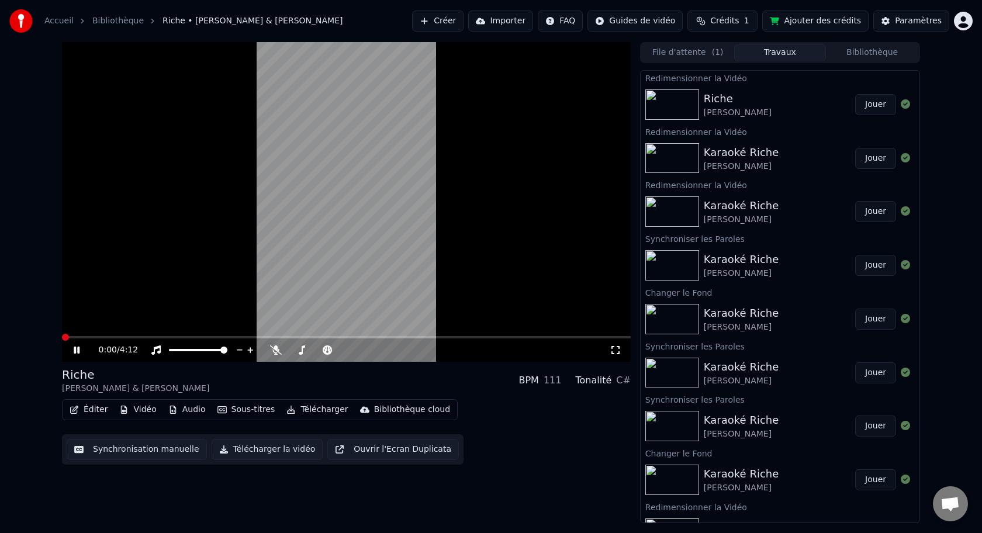
click at [62, 337] on span at bounding box center [65, 337] width 7 height 7
click at [78, 347] on icon at bounding box center [77, 350] width 6 height 7
click at [99, 409] on button "Éditer" at bounding box center [88, 410] width 47 height 16
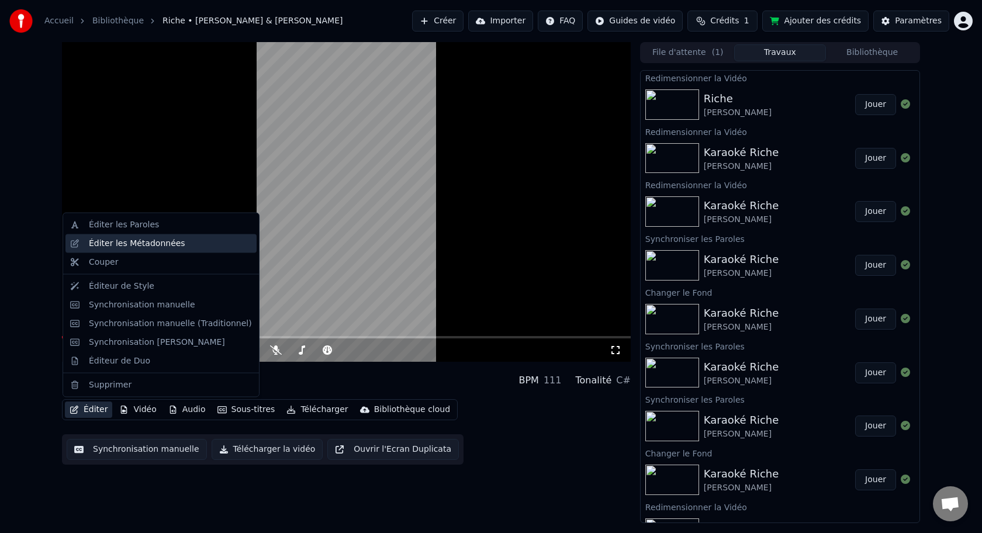
click at [129, 246] on div "Éditer les Métadonnées" at bounding box center [137, 243] width 96 height 12
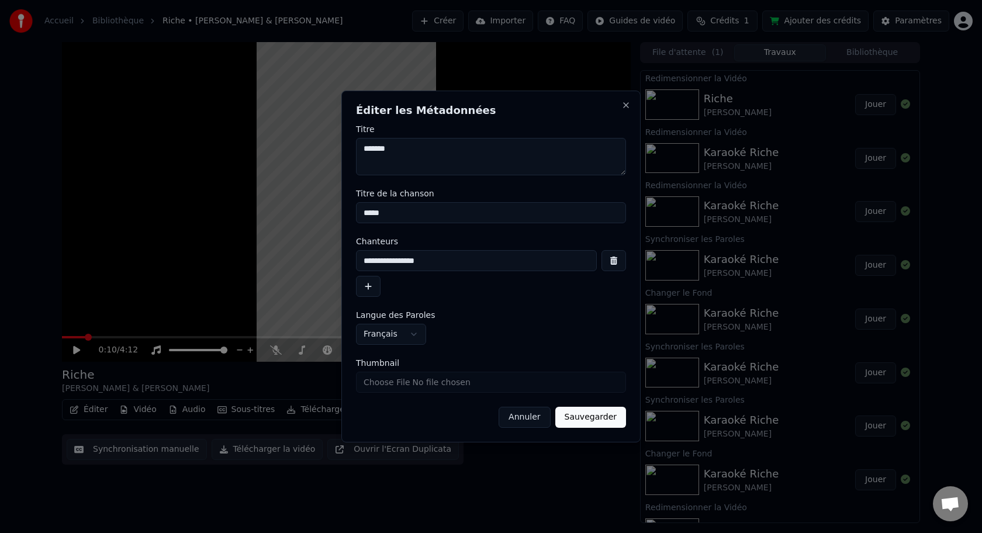
click at [520, 417] on button "Annuler" at bounding box center [524, 417] width 51 height 21
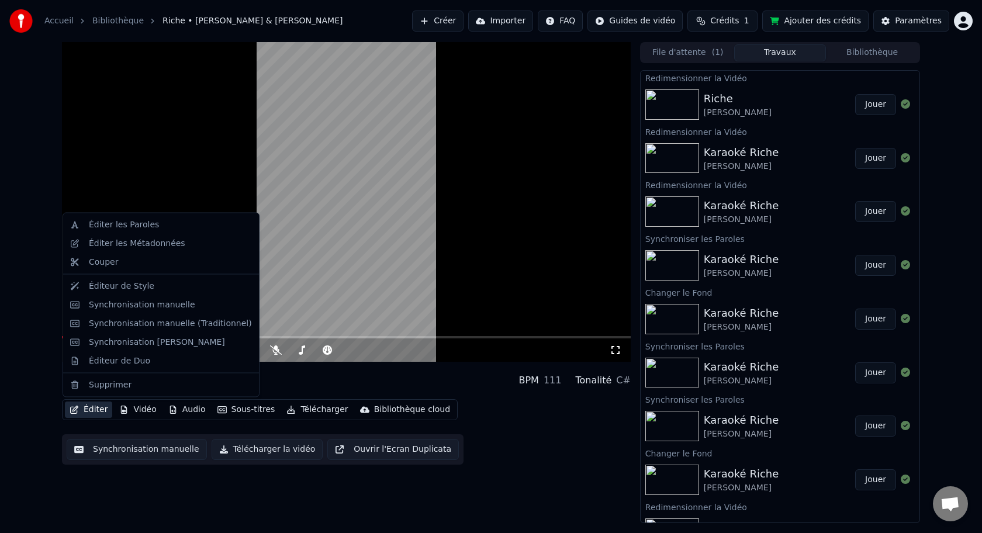
click at [87, 410] on button "Éditer" at bounding box center [88, 410] width 47 height 16
click at [101, 227] on div "Éditer les Paroles" at bounding box center [124, 225] width 70 height 12
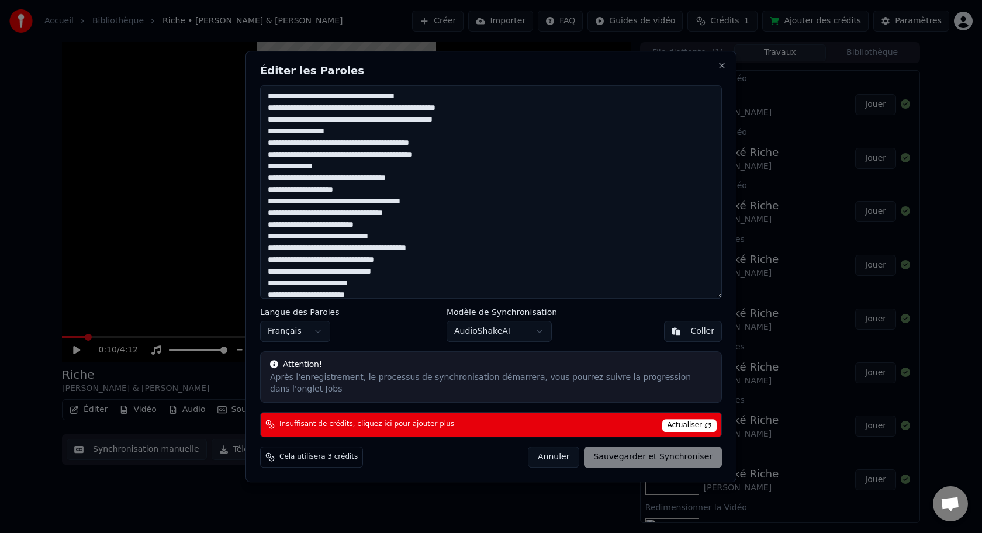
click at [563, 457] on button "Annuler" at bounding box center [553, 457] width 51 height 21
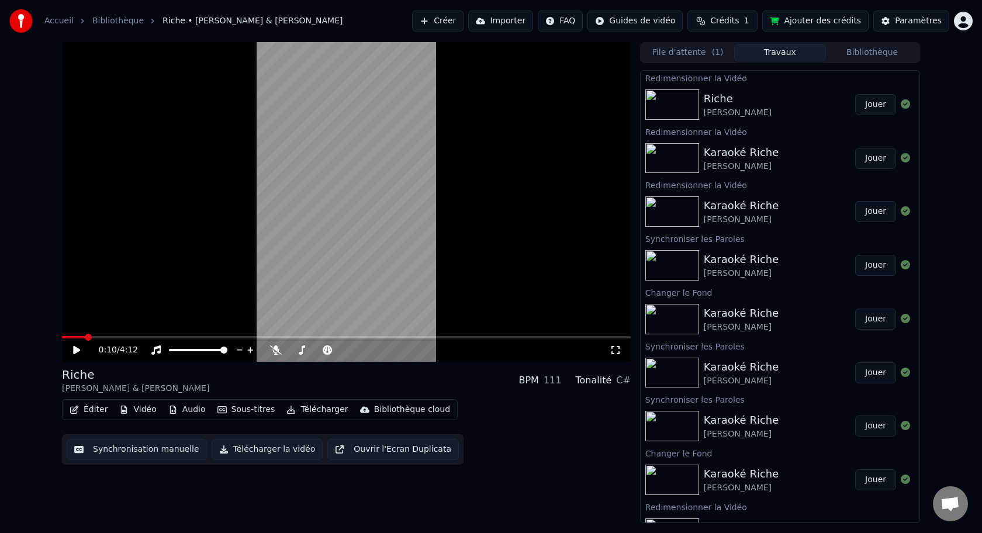
click at [149, 453] on button "Synchronisation manuelle" at bounding box center [137, 449] width 140 height 21
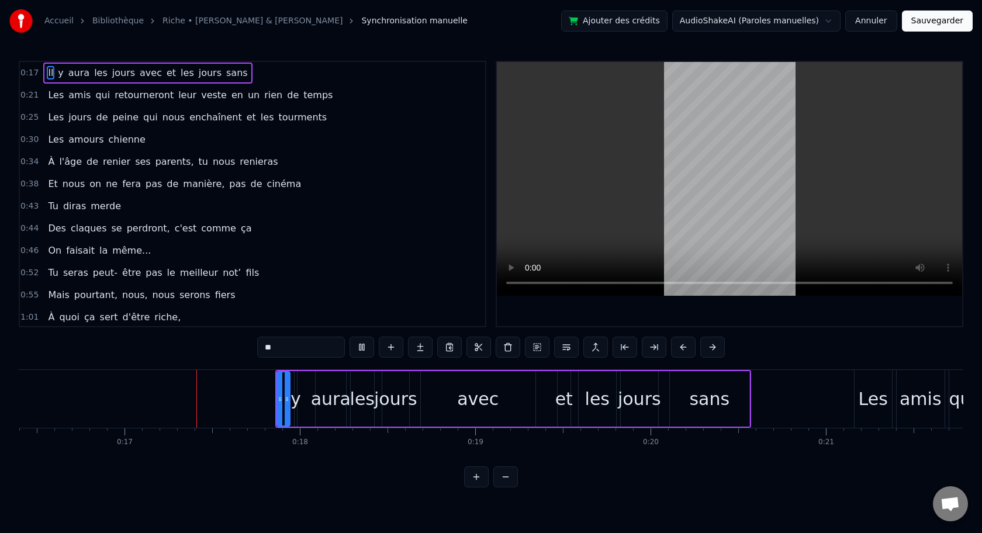
scroll to position [0, 2876]
click at [364, 351] on button at bounding box center [362, 347] width 25 height 21
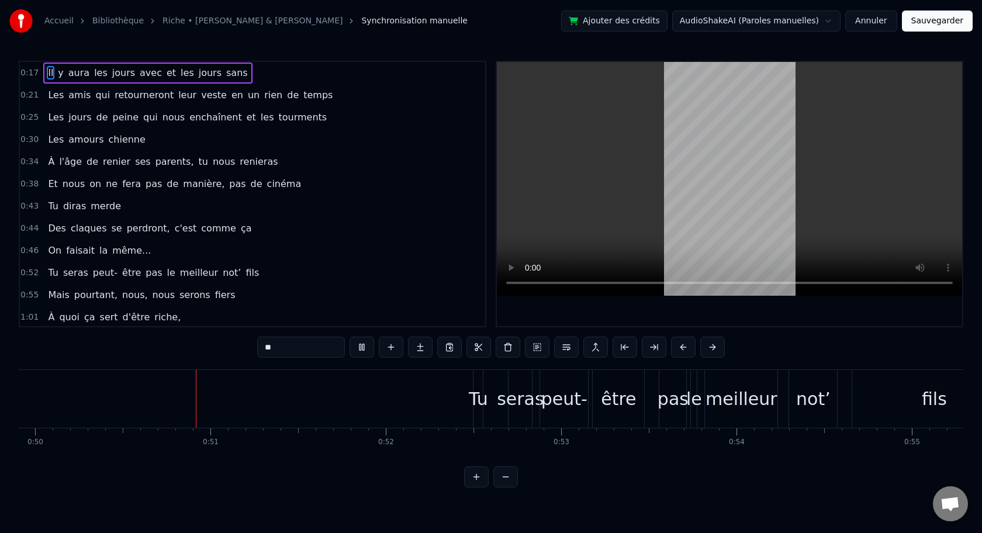
scroll to position [0, 8755]
click at [872, 25] on button "Annuler" at bounding box center [870, 21] width 51 height 21
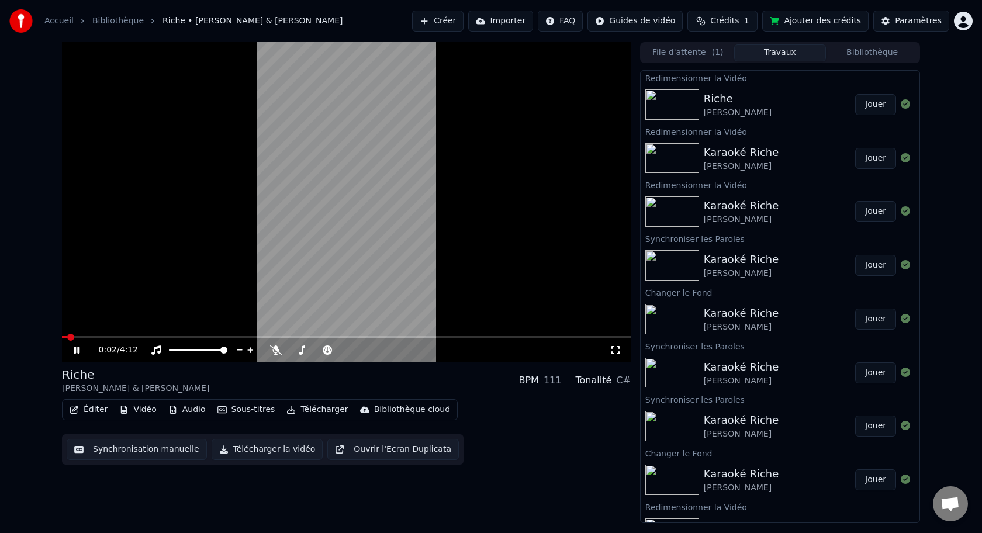
click at [79, 352] on icon at bounding box center [77, 350] width 6 height 7
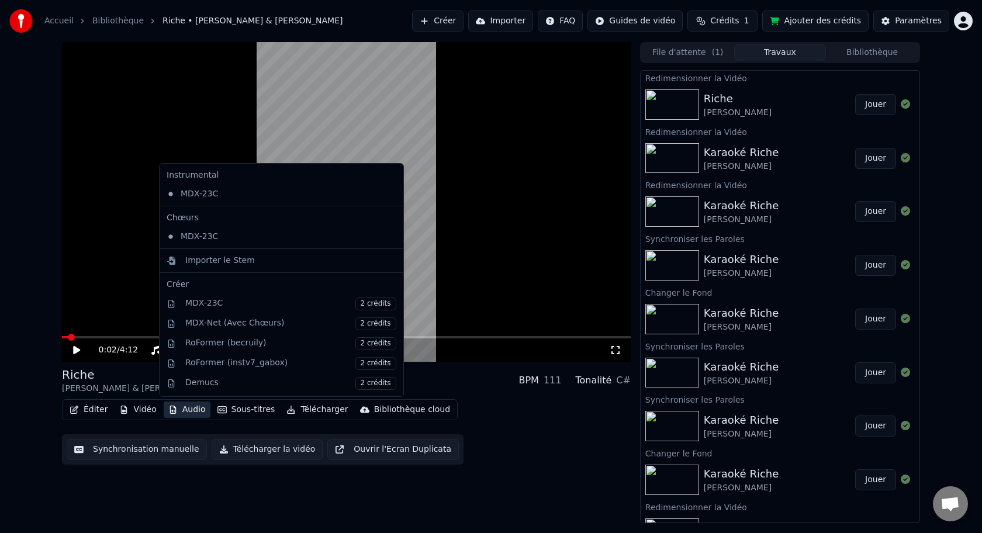
click at [187, 413] on button "Audio" at bounding box center [187, 410] width 47 height 16
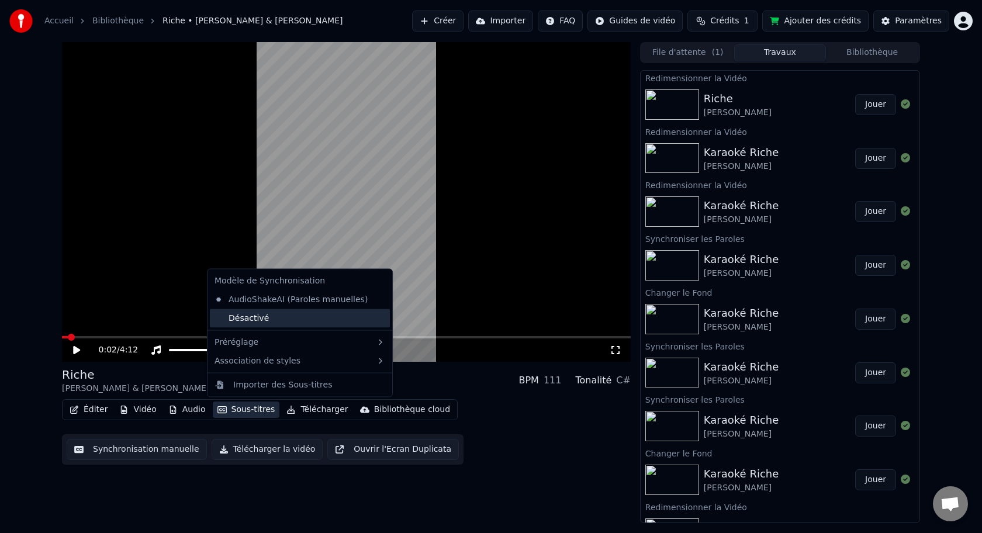
click at [276, 322] on div "Désactivé" at bounding box center [300, 318] width 180 height 19
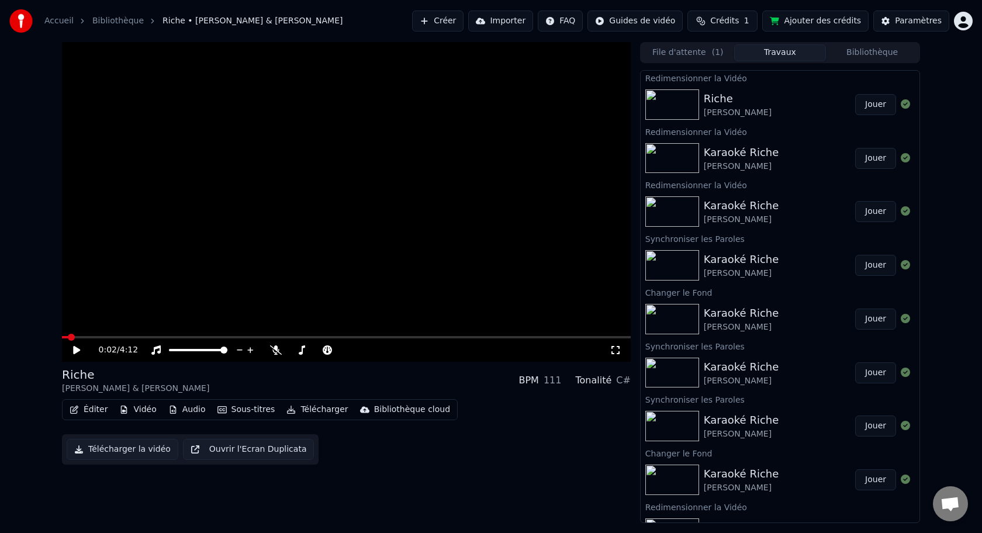
click at [79, 352] on icon at bounding box center [84, 349] width 27 height 9
drag, startPoint x: 81, startPoint y: 355, endPoint x: 105, endPoint y: 369, distance: 28.3
click at [81, 355] on div "0:20 / 4:12" at bounding box center [346, 350] width 559 height 12
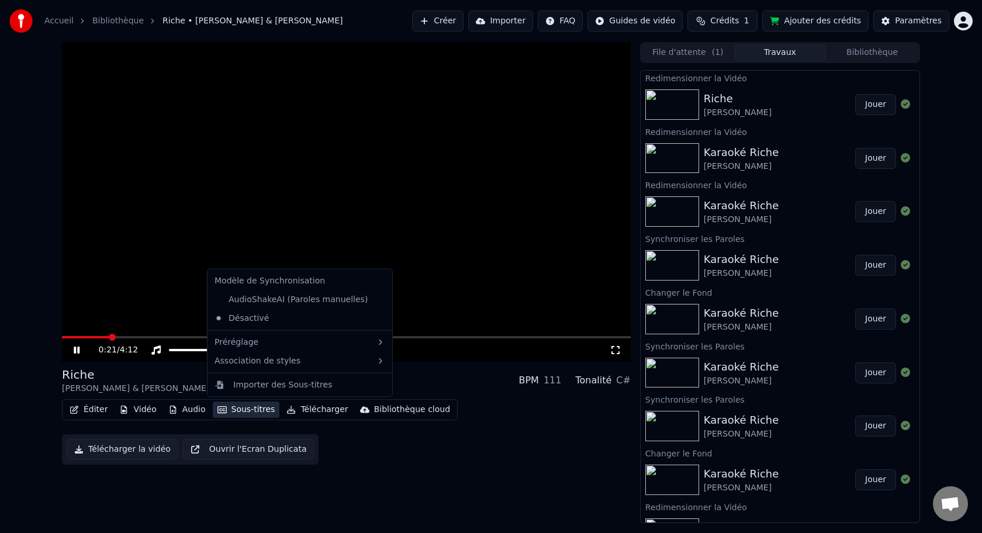
click at [233, 412] on button "Sous-titres" at bounding box center [246, 410] width 67 height 16
click at [243, 302] on div "AudioShakeAI (Paroles manuelles)" at bounding box center [291, 299] width 162 height 19
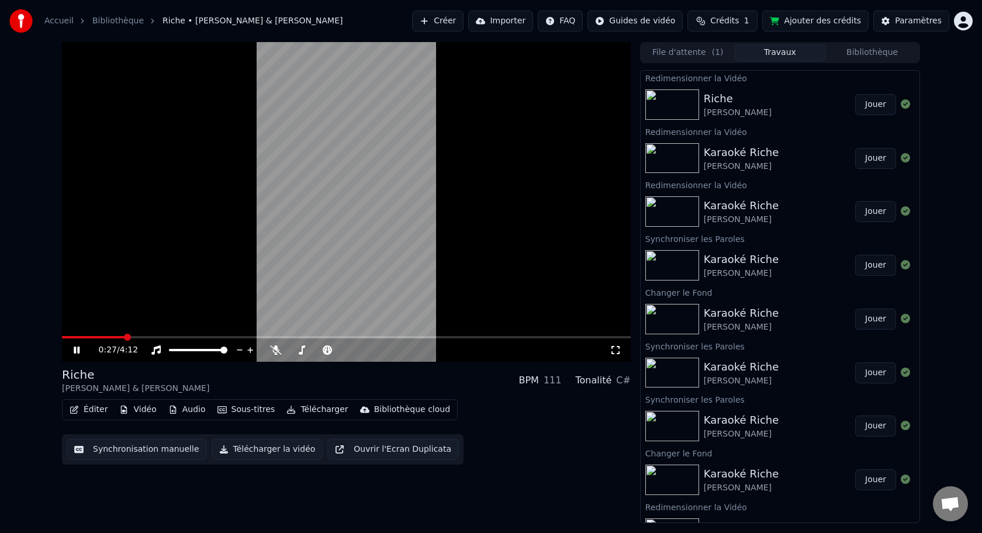
click at [82, 349] on icon at bounding box center [84, 349] width 27 height 9
click at [240, 409] on button "Sous-titres" at bounding box center [246, 410] width 67 height 16
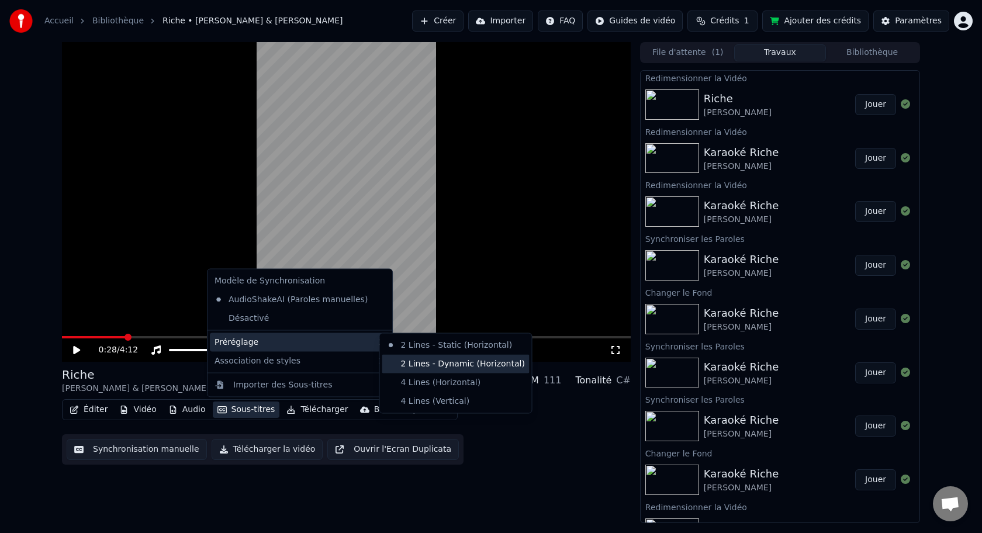
click at [448, 362] on div "2 Lines - Dynamic (Horizontal)" at bounding box center [455, 363] width 147 height 19
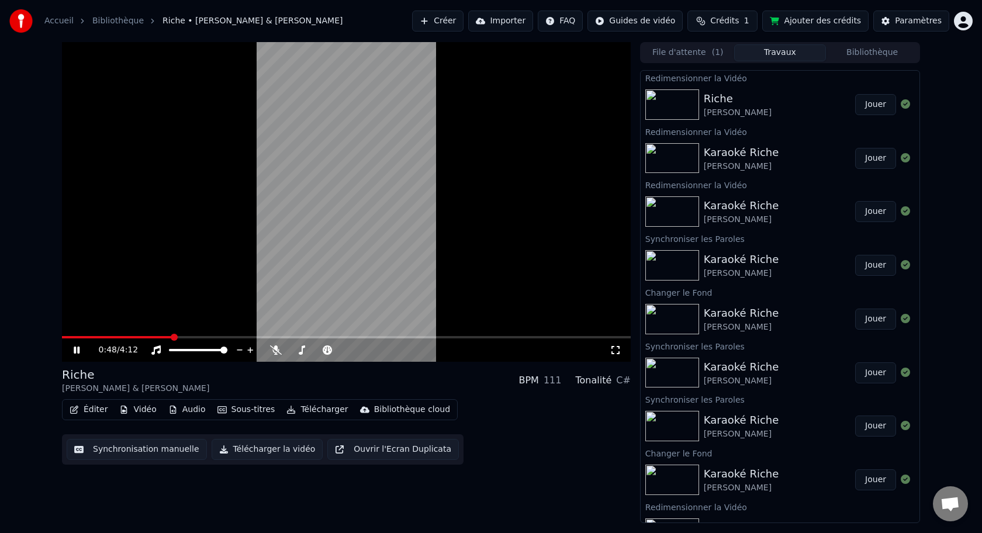
click at [74, 348] on icon at bounding box center [77, 350] width 6 height 7
click at [98, 412] on button "Éditer" at bounding box center [88, 410] width 47 height 16
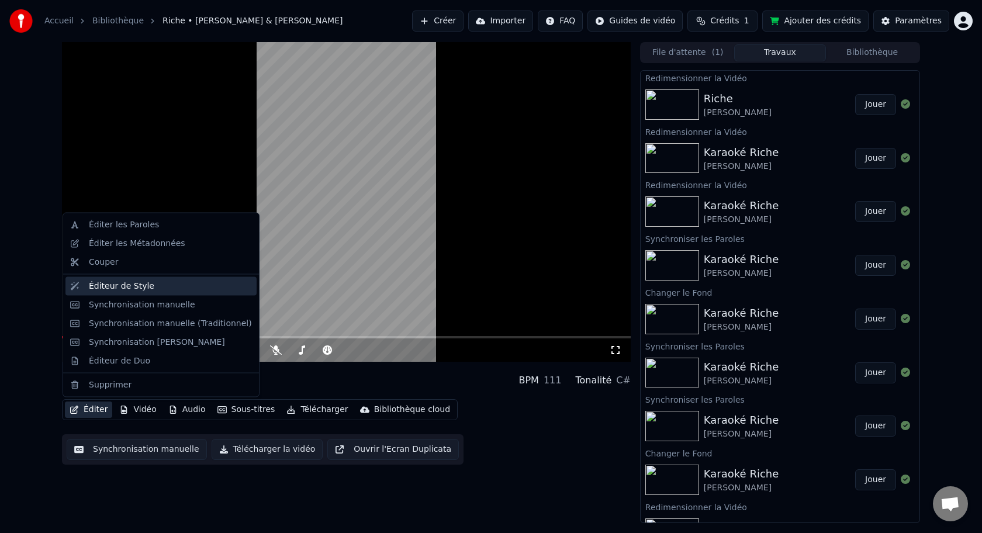
click at [148, 288] on div "Éditeur de Style" at bounding box center [170, 286] width 163 height 12
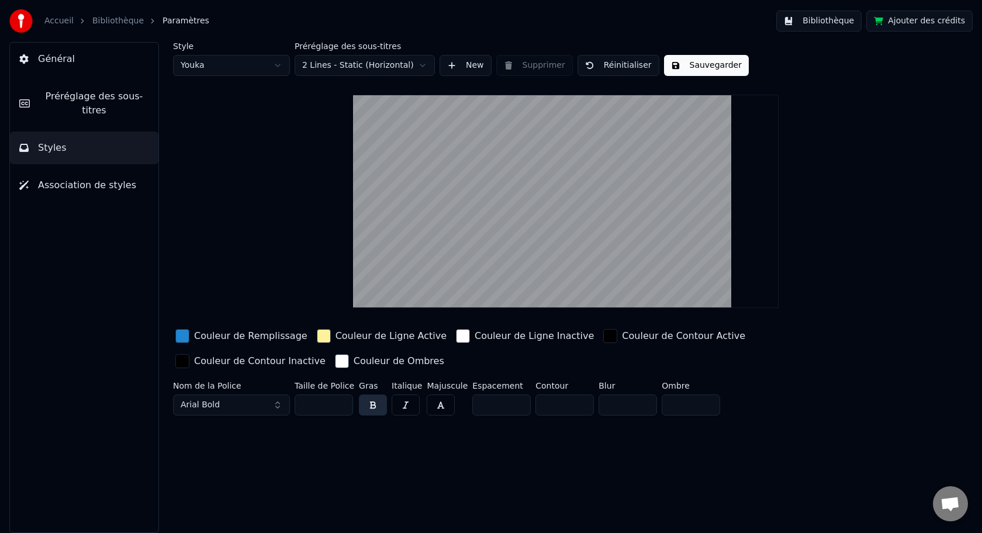
click at [126, 20] on link "Bibliothèque" at bounding box center [117, 21] width 51 height 12
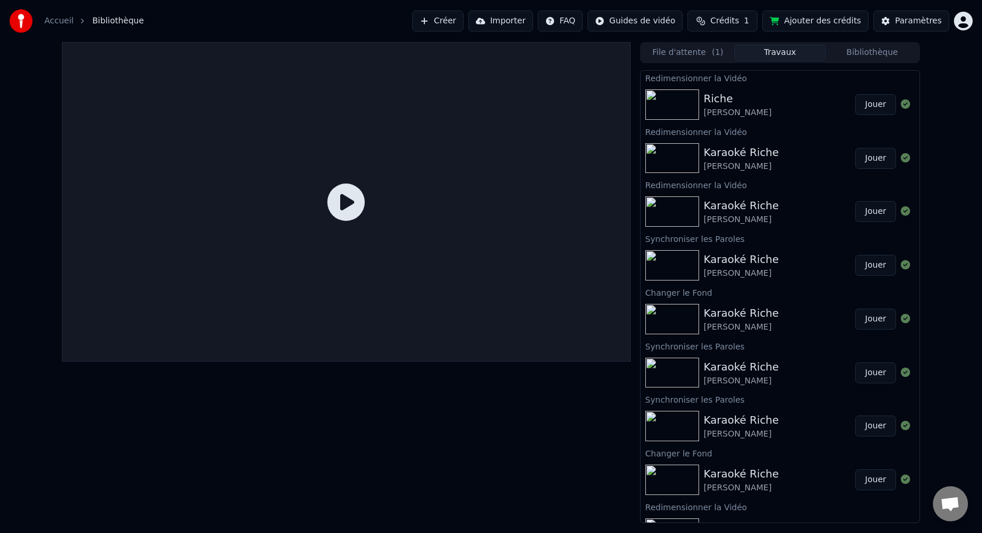
click at [61, 24] on link "Accueil" at bounding box center [58, 21] width 29 height 12
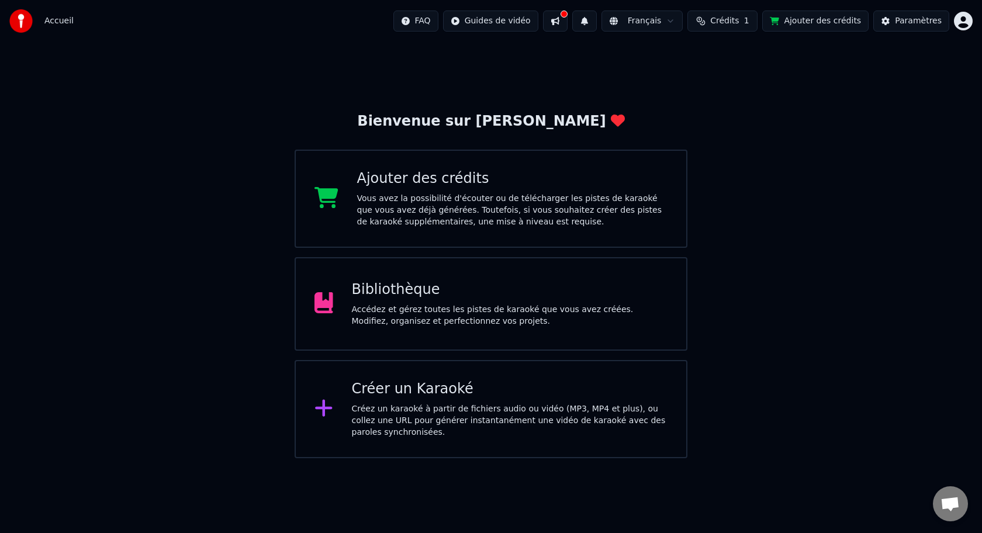
click at [561, 23] on button at bounding box center [555, 21] width 25 height 21
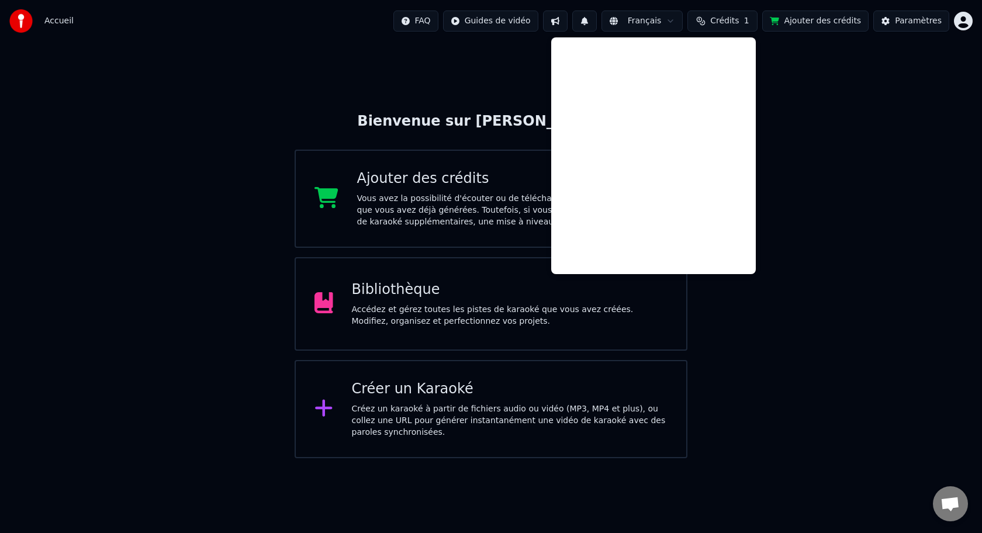
click at [416, 300] on div "Bibliothèque Accédez et gérez toutes les pistes de karaoké que vous avez créées…" at bounding box center [510, 304] width 316 height 47
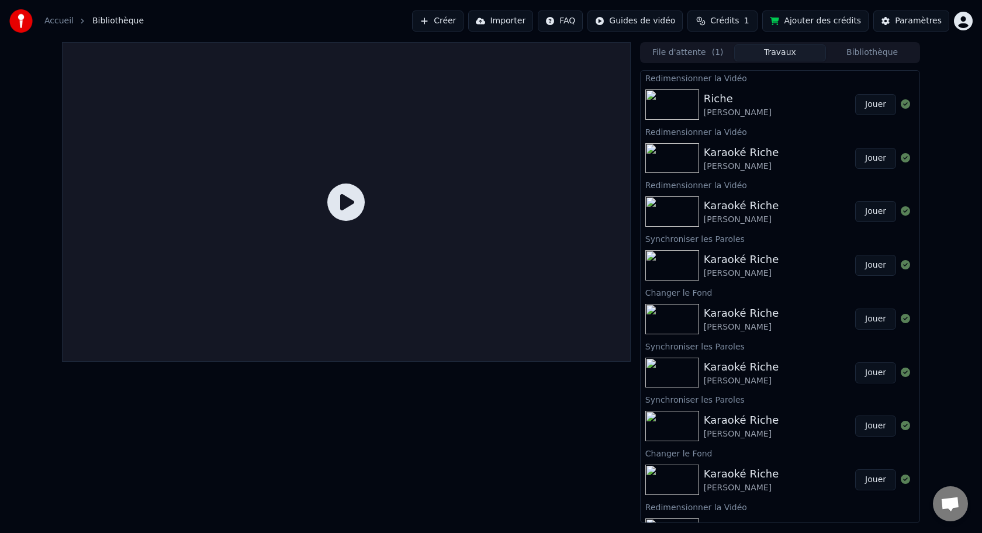
click at [254, 268] on div at bounding box center [346, 202] width 569 height 320
click at [805, 110] on div "[PERSON_NAME]" at bounding box center [779, 105] width 151 height 28
click at [872, 104] on button "Jouer" at bounding box center [875, 104] width 41 height 21
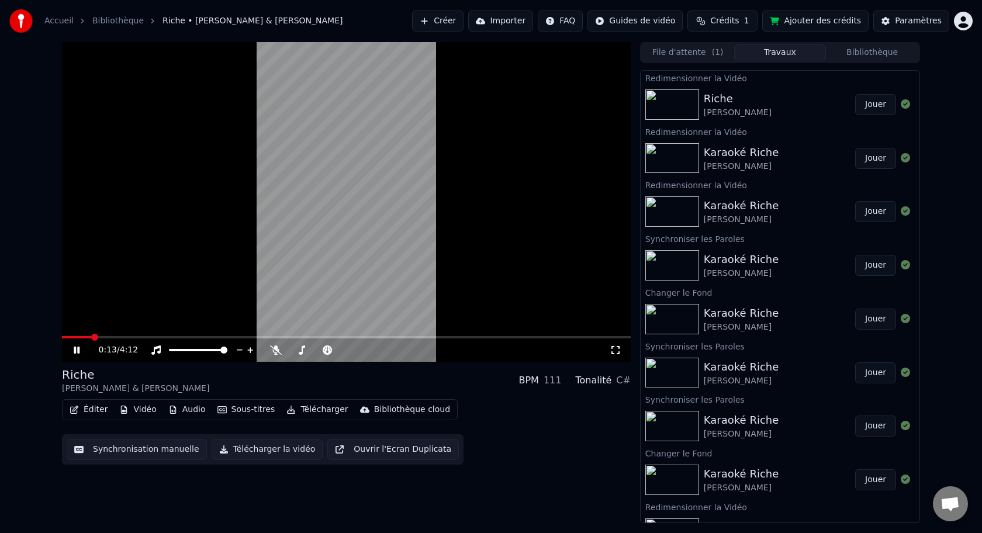
click at [90, 338] on span at bounding box center [346, 337] width 569 height 2
click at [75, 349] on icon at bounding box center [77, 350] width 6 height 7
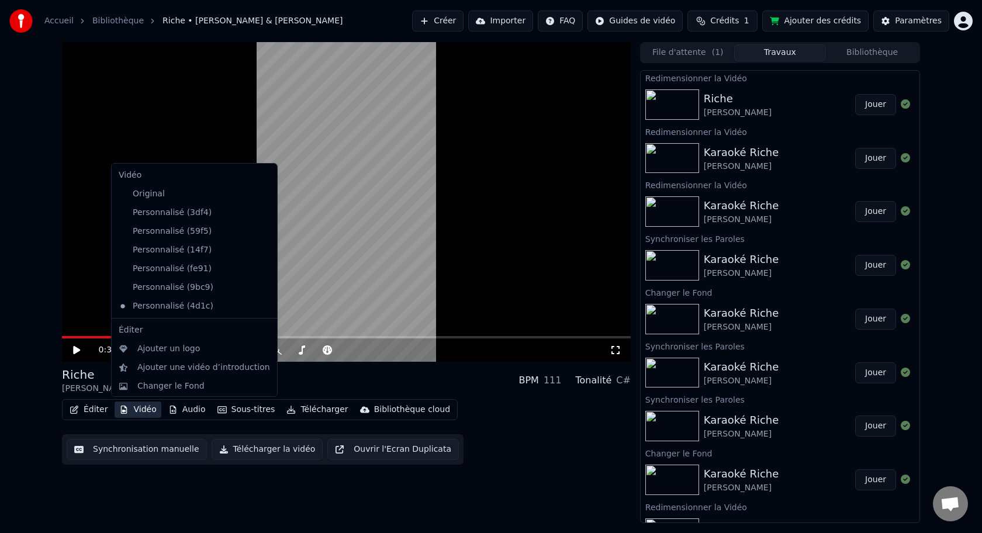
click at [146, 411] on button "Vidéo" at bounding box center [138, 410] width 46 height 16
click at [161, 192] on div "Original" at bounding box center [185, 194] width 143 height 19
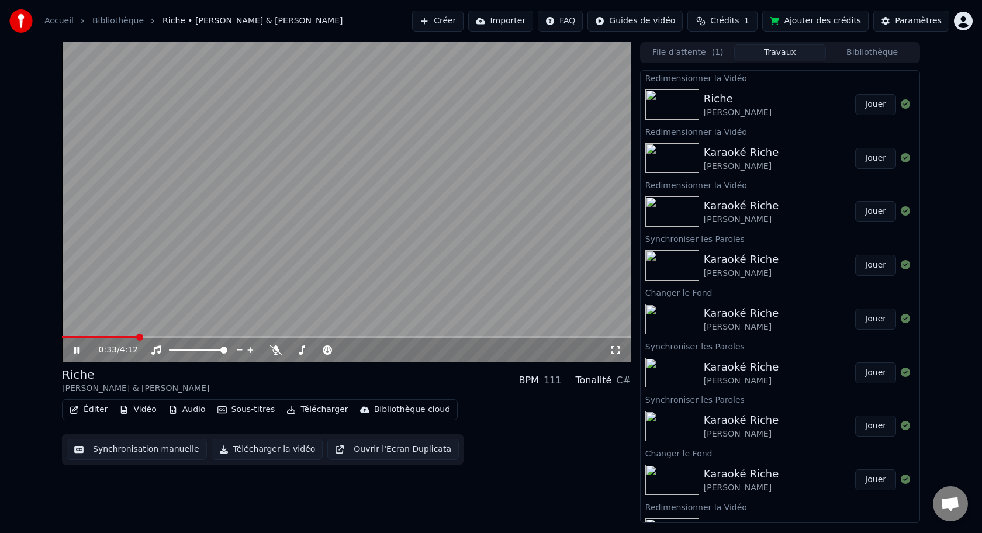
click at [149, 409] on button "Vidéo" at bounding box center [138, 410] width 46 height 16
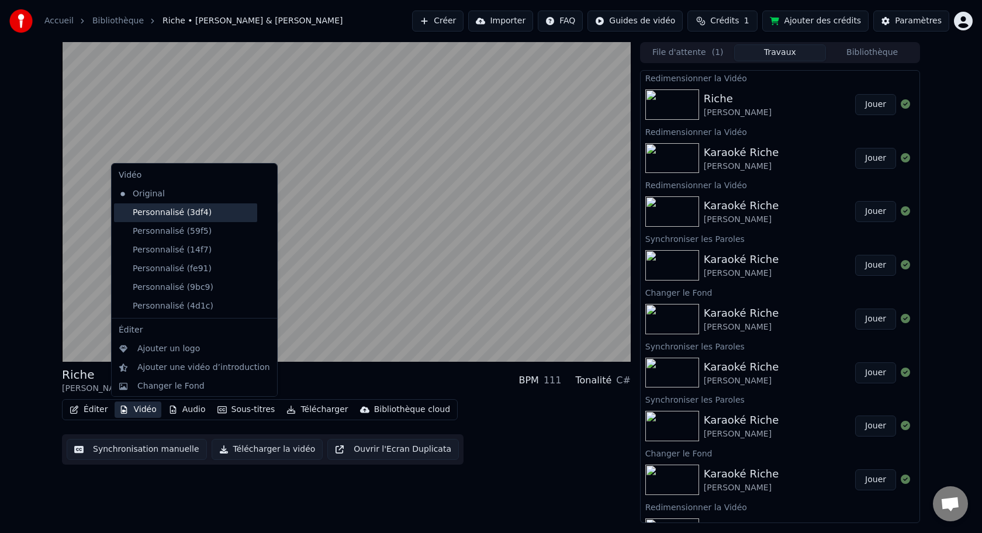
click at [183, 213] on div "Personnalisé (3df4)" at bounding box center [185, 212] width 143 height 19
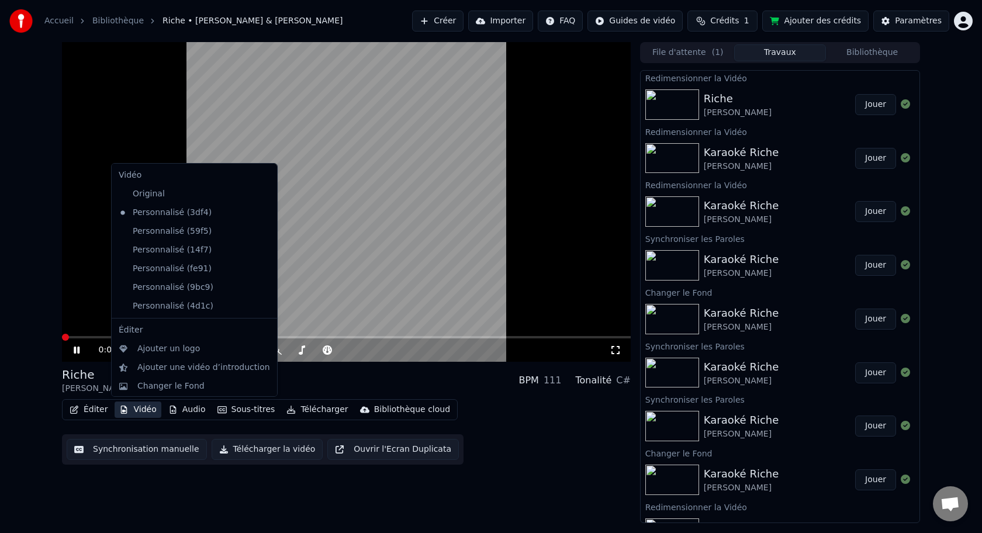
click at [141, 410] on button "Vidéo" at bounding box center [138, 410] width 46 height 16
click at [166, 229] on div "Personnalisé (59f5)" at bounding box center [185, 231] width 143 height 19
click at [146, 413] on button "Vidéo" at bounding box center [138, 410] width 46 height 16
click at [175, 246] on div "Personnalisé (14f7)" at bounding box center [185, 250] width 143 height 19
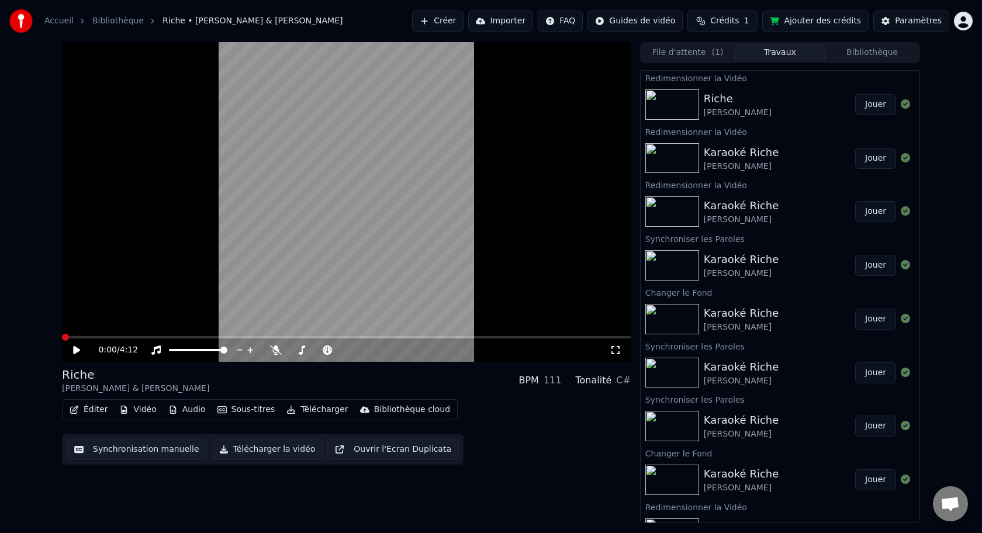
click at [149, 413] on button "Vidéo" at bounding box center [138, 410] width 46 height 16
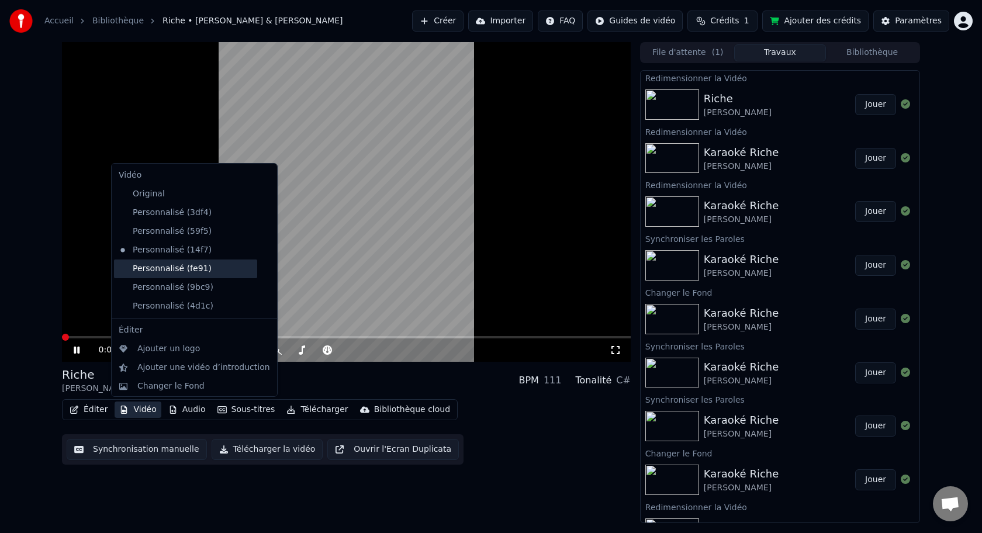
click at [170, 263] on div "Personnalisé (fe91)" at bounding box center [185, 269] width 143 height 19
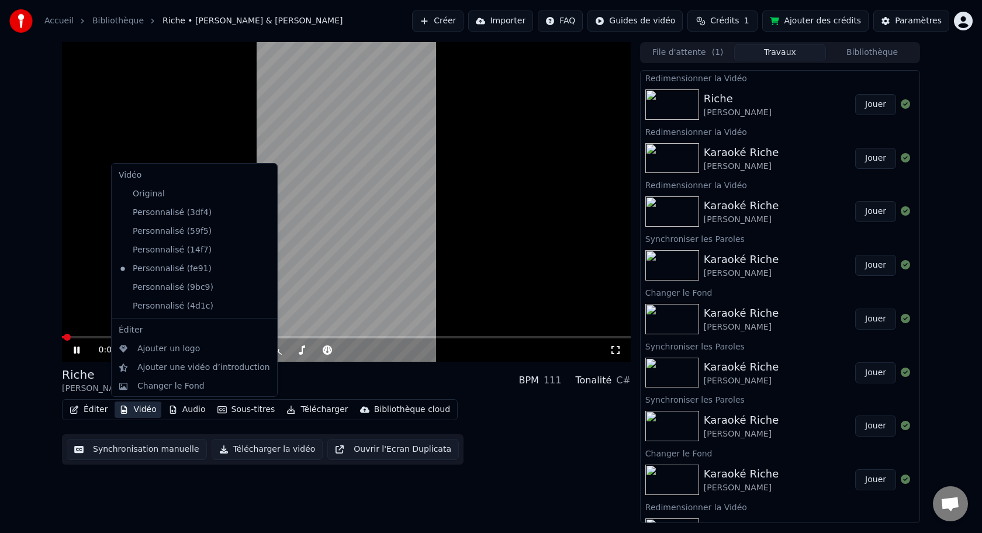
click at [141, 416] on button "Vidéo" at bounding box center [138, 410] width 46 height 16
click at [157, 291] on div "Personnalisé (9bc9)" at bounding box center [185, 287] width 143 height 19
click at [144, 414] on button "Vidéo" at bounding box center [138, 410] width 46 height 16
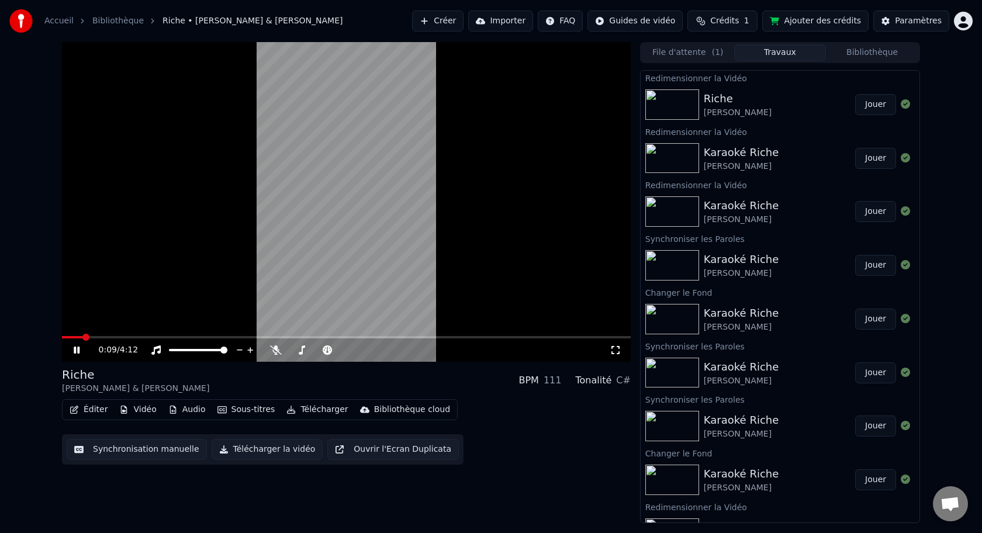
click at [77, 348] on icon at bounding box center [77, 350] width 6 height 7
click at [143, 411] on button "Vidéo" at bounding box center [138, 410] width 46 height 16
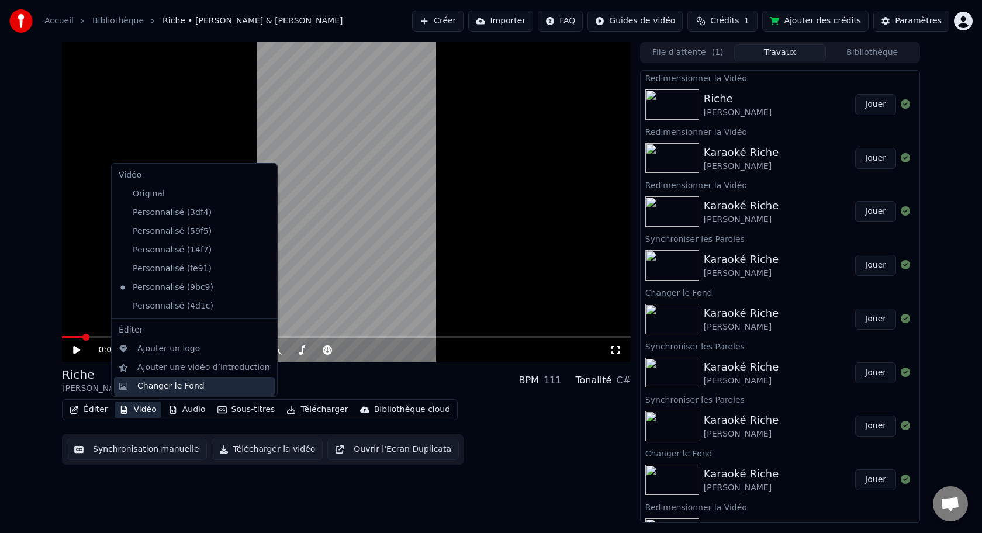
click at [155, 384] on div "Changer le Fond" at bounding box center [170, 387] width 67 height 12
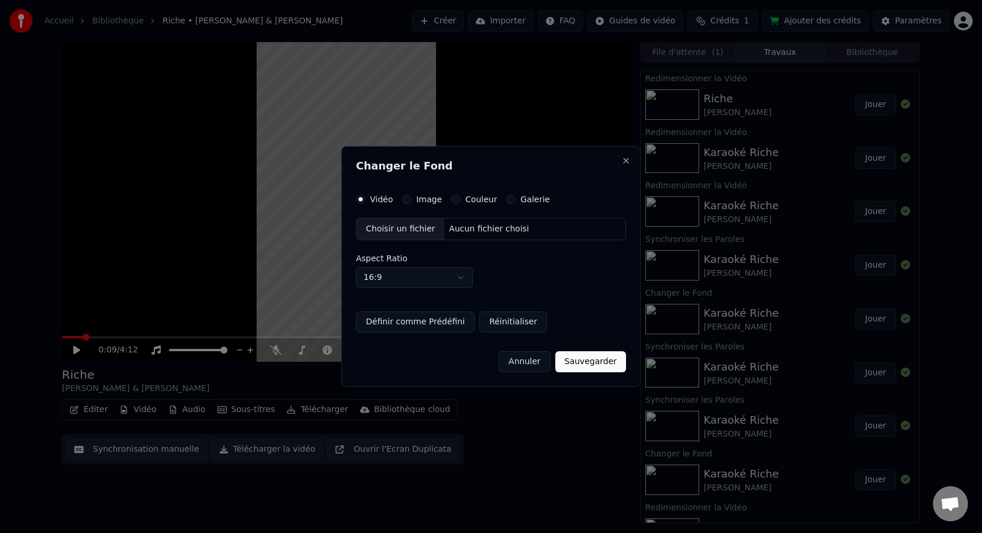
click at [509, 200] on button "Galerie" at bounding box center [510, 199] width 9 height 9
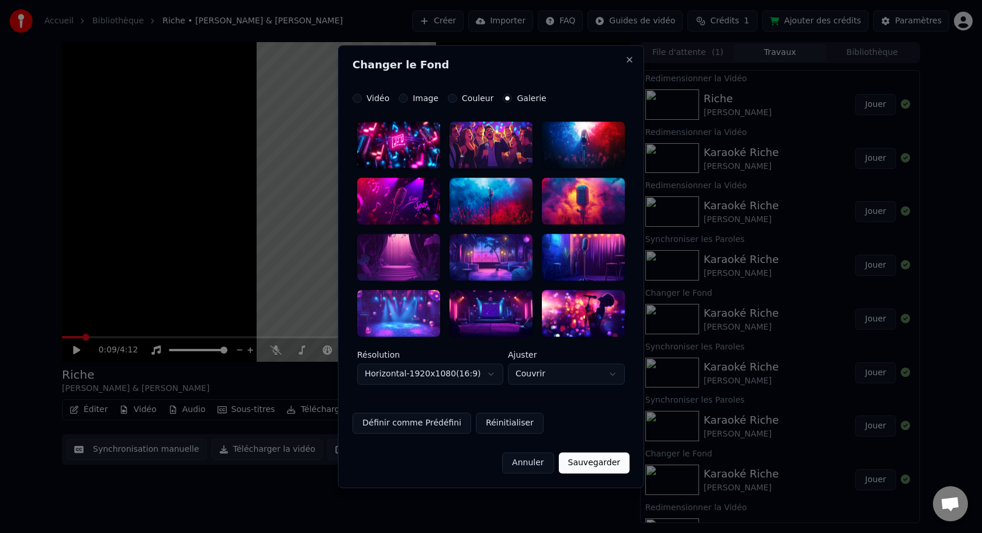
click at [403, 98] on button "Image" at bounding box center [403, 98] width 9 height 9
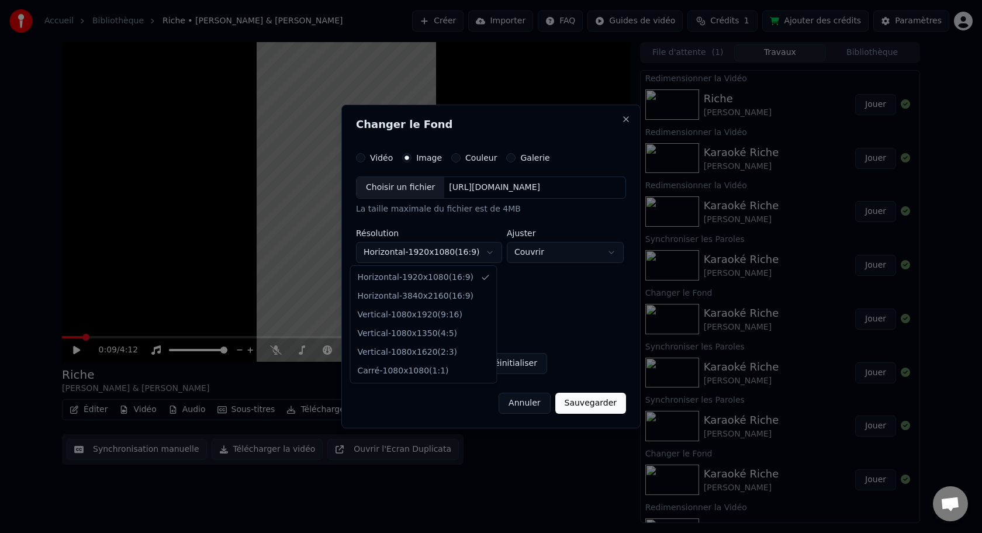
click at [446, 251] on body "Accueil Bibliothèque [PERSON_NAME] & [PERSON_NAME] Importer FAQ Guides de vidéo…" at bounding box center [491, 266] width 982 height 533
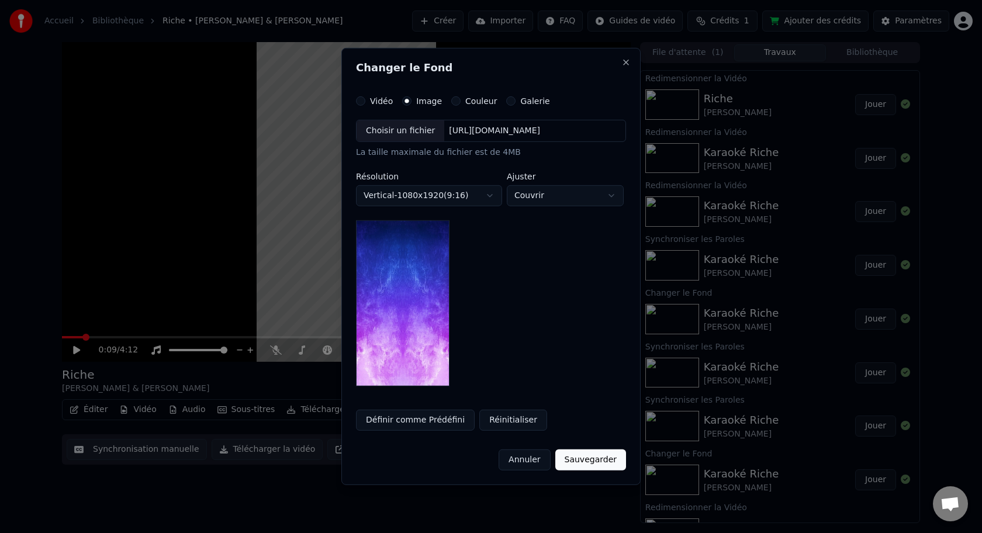
click at [412, 197] on body "Accueil Bibliothèque [PERSON_NAME] & [PERSON_NAME] Importer FAQ Guides de vidéo…" at bounding box center [491, 266] width 982 height 533
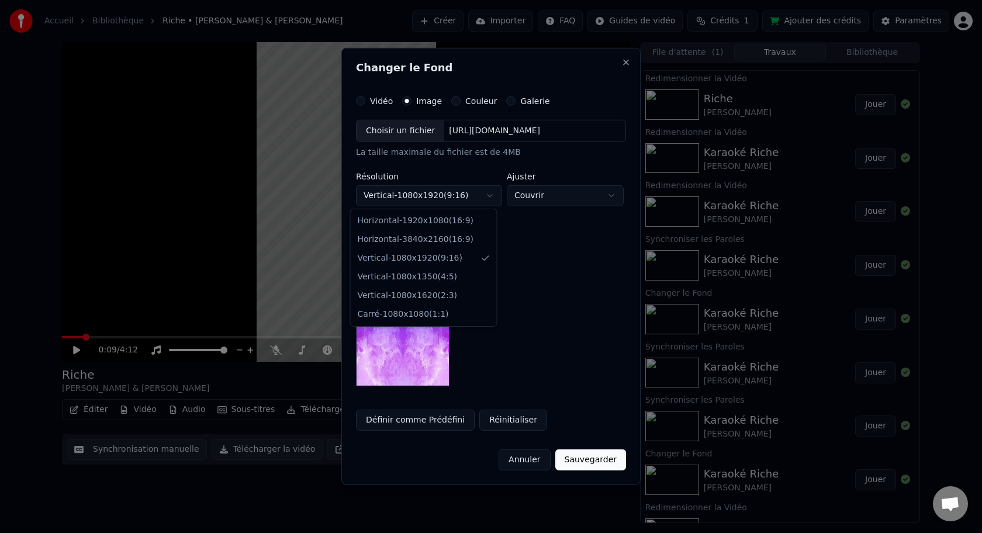
select select "*********"
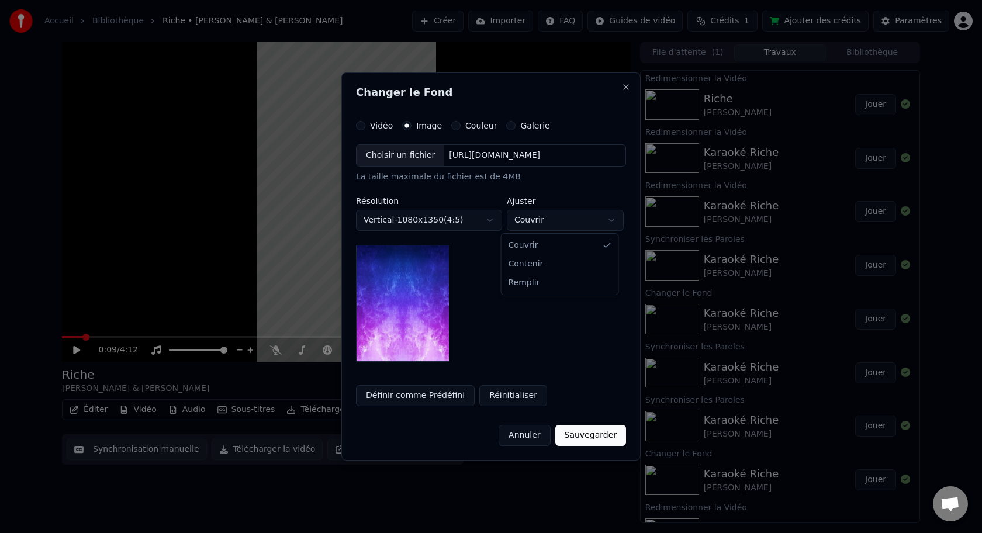
click at [549, 220] on body "Accueil Bibliothèque [PERSON_NAME] & [PERSON_NAME] Importer FAQ Guides de vidéo…" at bounding box center [491, 266] width 982 height 533
select select "****"
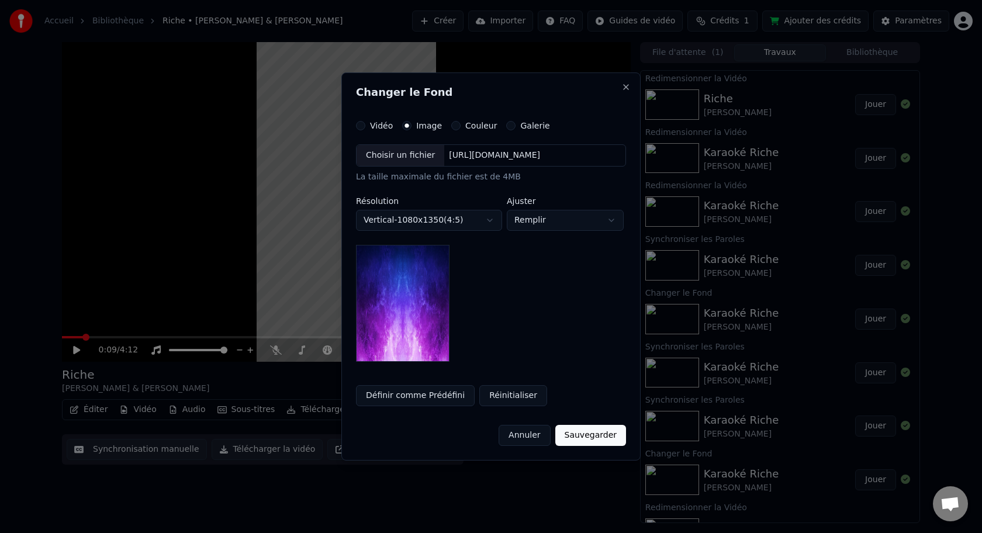
click at [410, 155] on div "Choisir un fichier" at bounding box center [401, 155] width 88 height 21
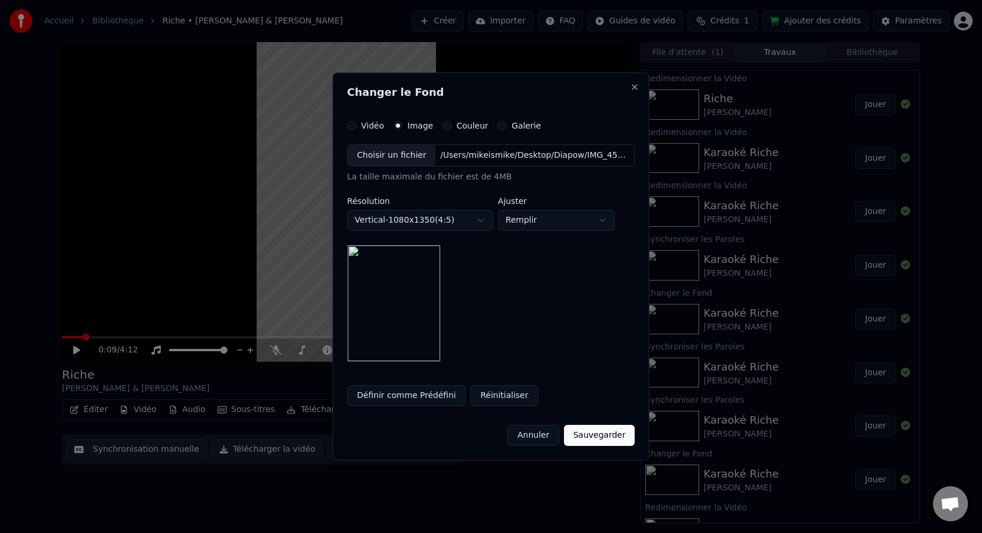
click at [395, 395] on button "Définir comme Prédéfini" at bounding box center [406, 395] width 119 height 21
click at [606, 439] on button "Sauvegarder" at bounding box center [599, 435] width 71 height 21
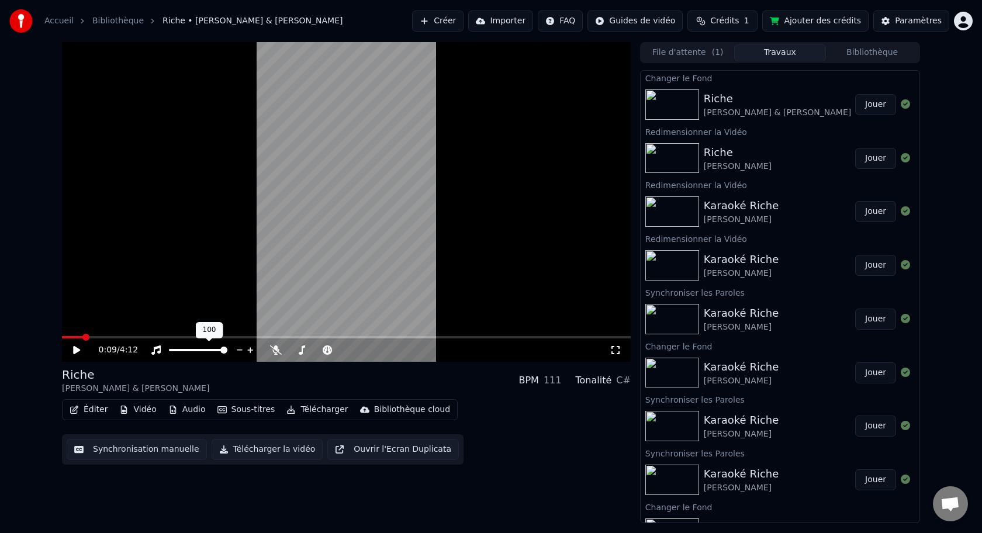
click at [881, 105] on button "Jouer" at bounding box center [875, 104] width 41 height 21
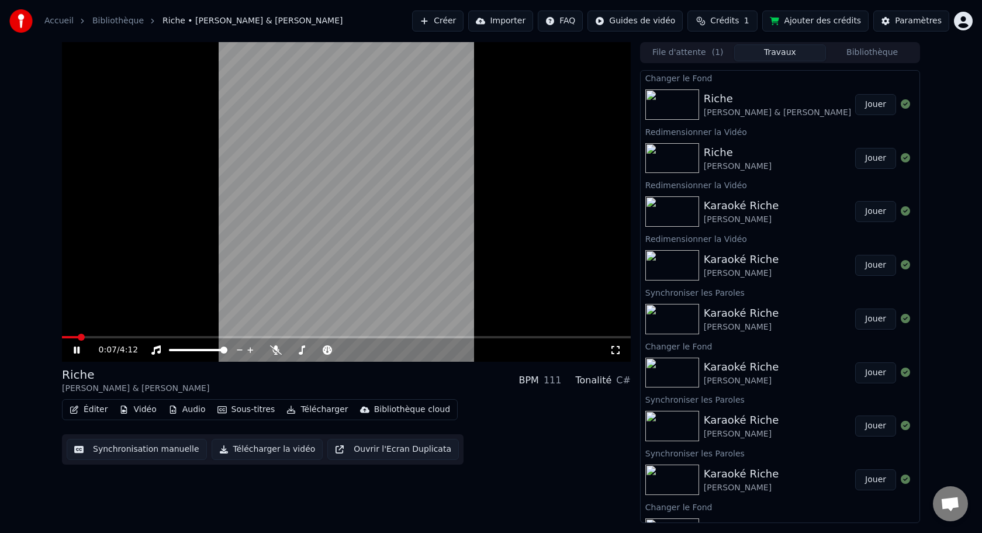
click at [75, 352] on icon at bounding box center [77, 350] width 6 height 7
click at [149, 414] on button "Vidéo" at bounding box center [138, 410] width 46 height 16
click at [134, 411] on button "Vidéo" at bounding box center [138, 410] width 46 height 16
click at [92, 412] on button "Éditer" at bounding box center [88, 410] width 47 height 16
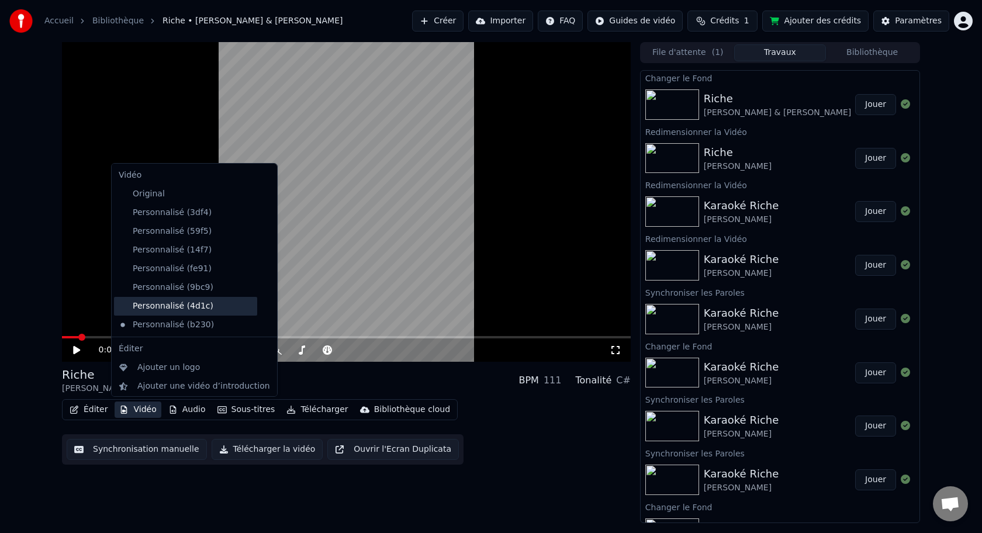
click at [176, 309] on div "Personnalisé (4d1c)" at bounding box center [185, 306] width 143 height 19
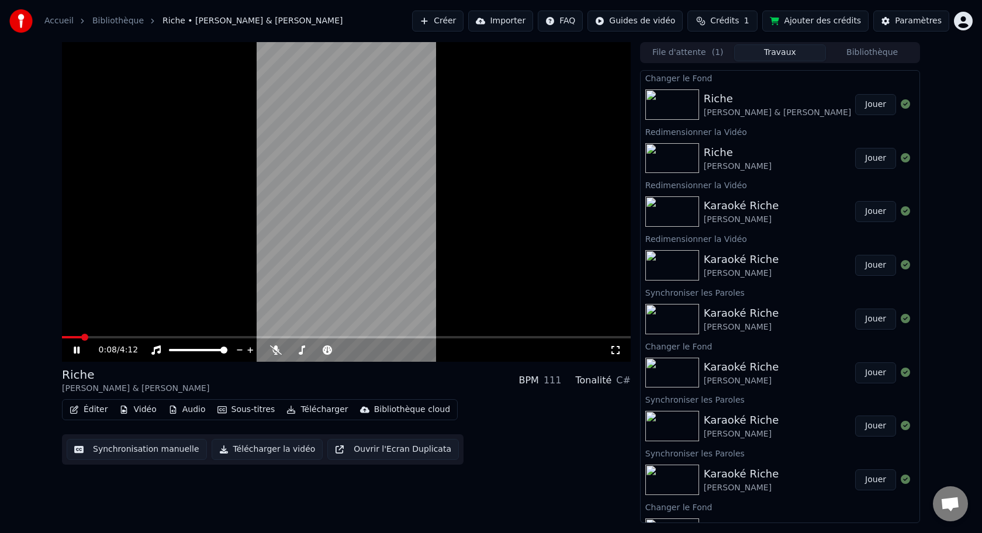
drag, startPoint x: 80, startPoint y: 352, endPoint x: 101, endPoint y: 356, distance: 20.9
click at [80, 352] on icon at bounding box center [84, 349] width 27 height 9
click at [136, 411] on button "Vidéo" at bounding box center [138, 410] width 46 height 16
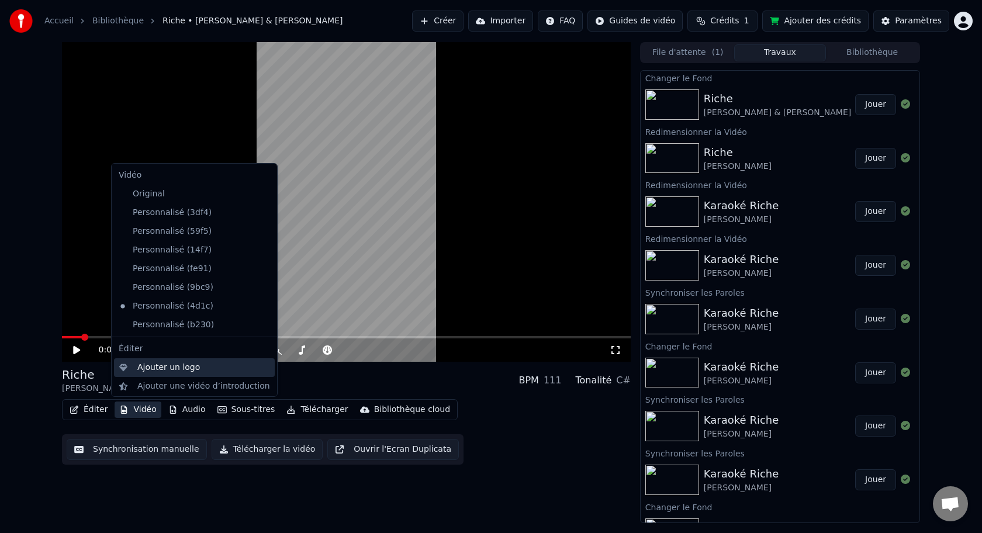
scroll to position [39, 0]
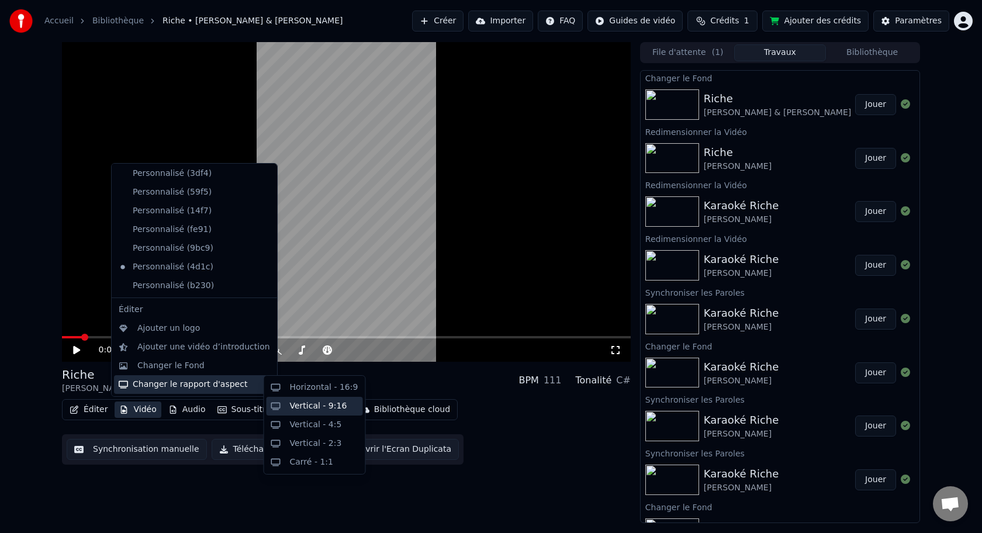
click at [307, 409] on div "Vertical - 9:16" at bounding box center [318, 406] width 57 height 12
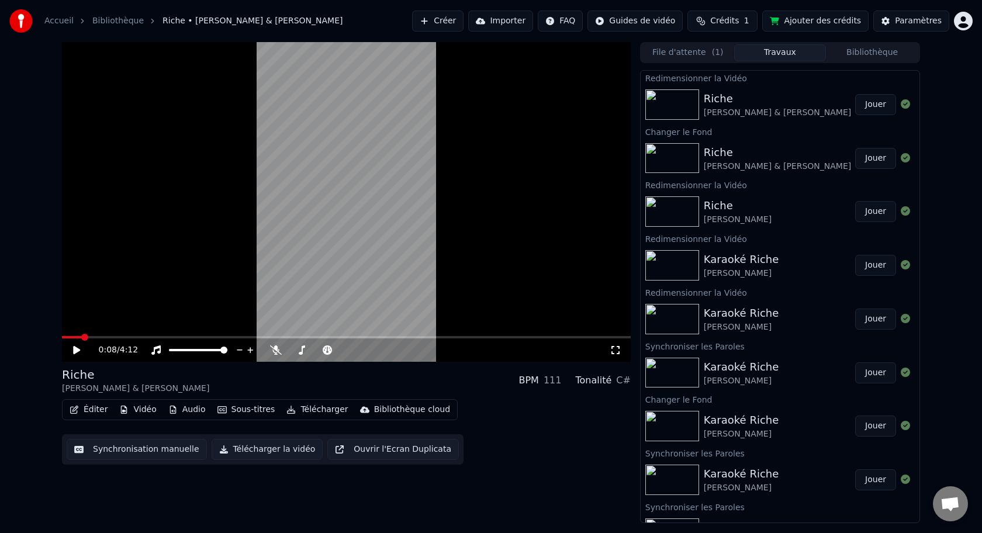
click at [77, 351] on icon at bounding box center [76, 350] width 7 height 8
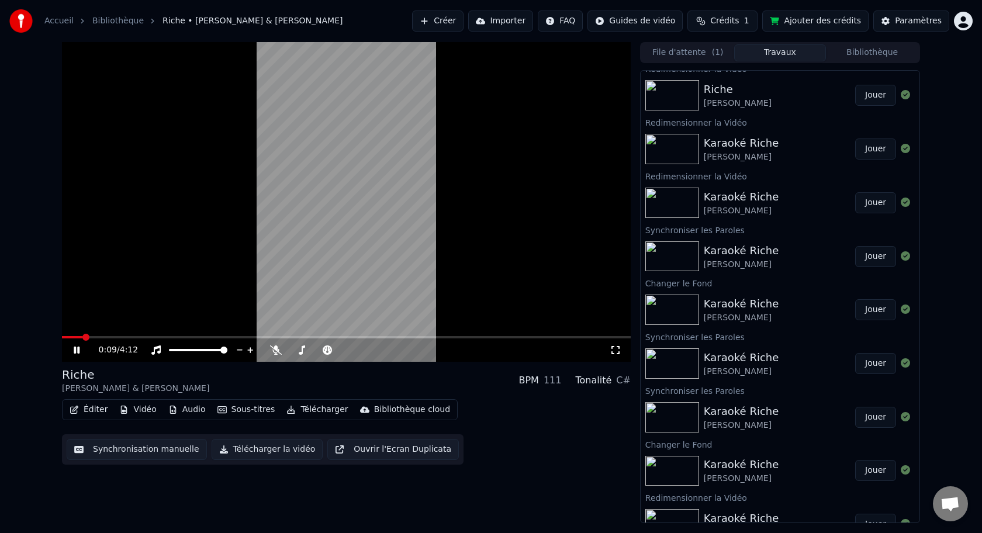
scroll to position [0, 0]
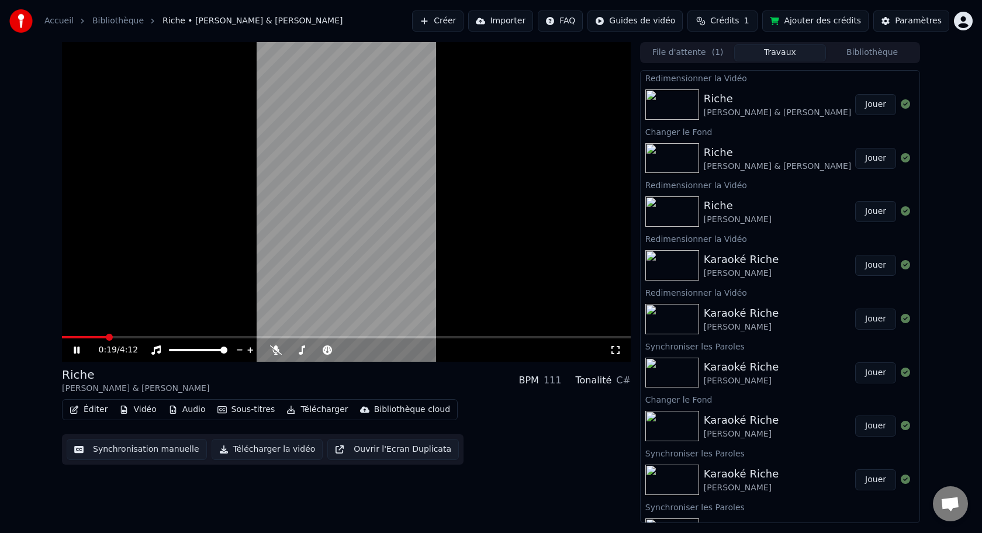
click at [75, 351] on icon at bounding box center [77, 350] width 6 height 7
click at [147, 411] on button "Vidéo" at bounding box center [138, 410] width 46 height 16
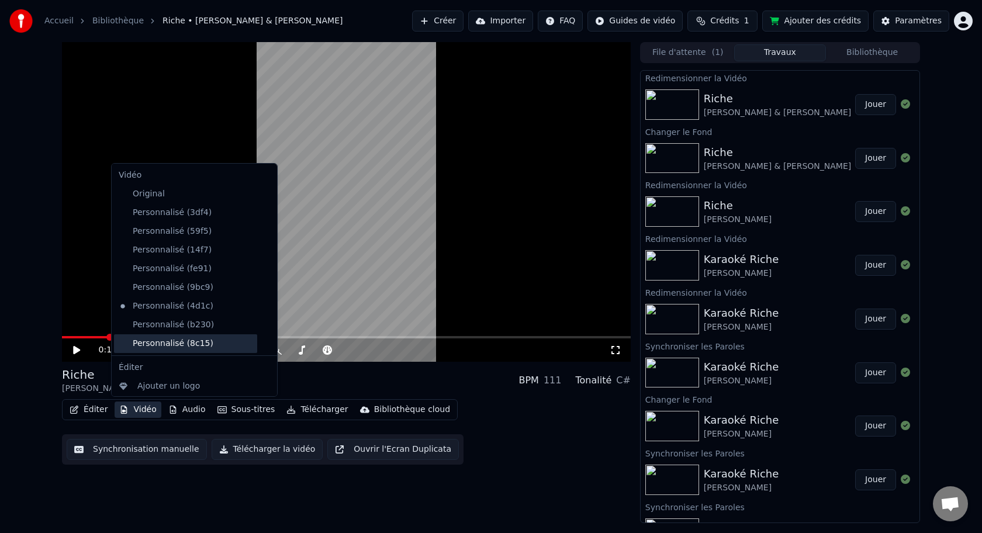
scroll to position [58, 0]
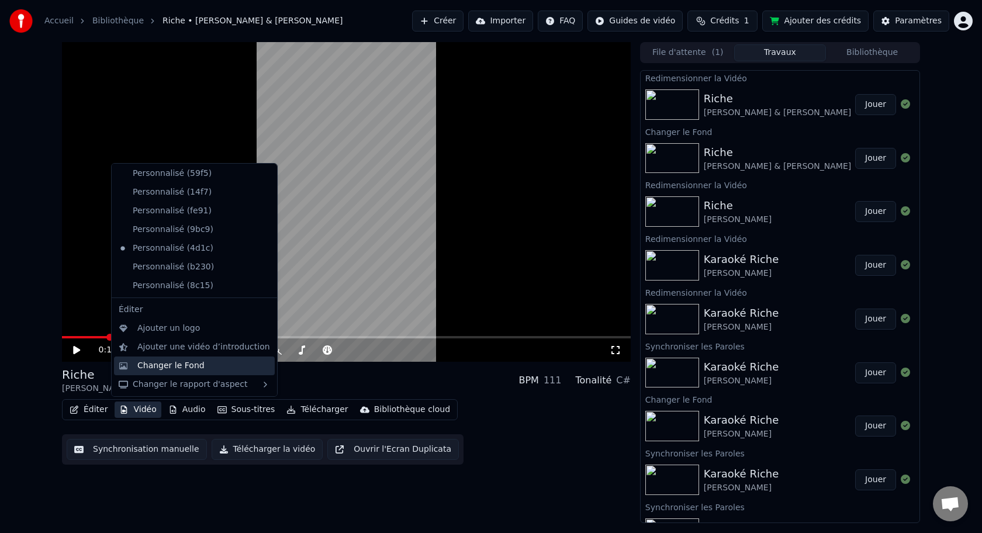
click at [160, 370] on div "Changer le Fond" at bounding box center [170, 366] width 67 height 12
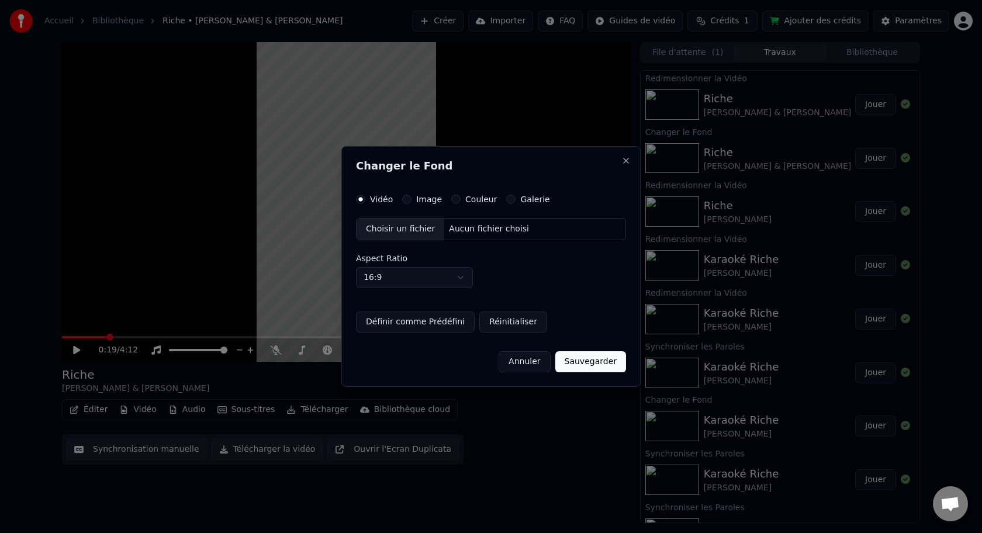
click at [411, 201] on div "Image" at bounding box center [422, 199] width 40 height 9
click at [409, 201] on button "Image" at bounding box center [406, 199] width 9 height 9
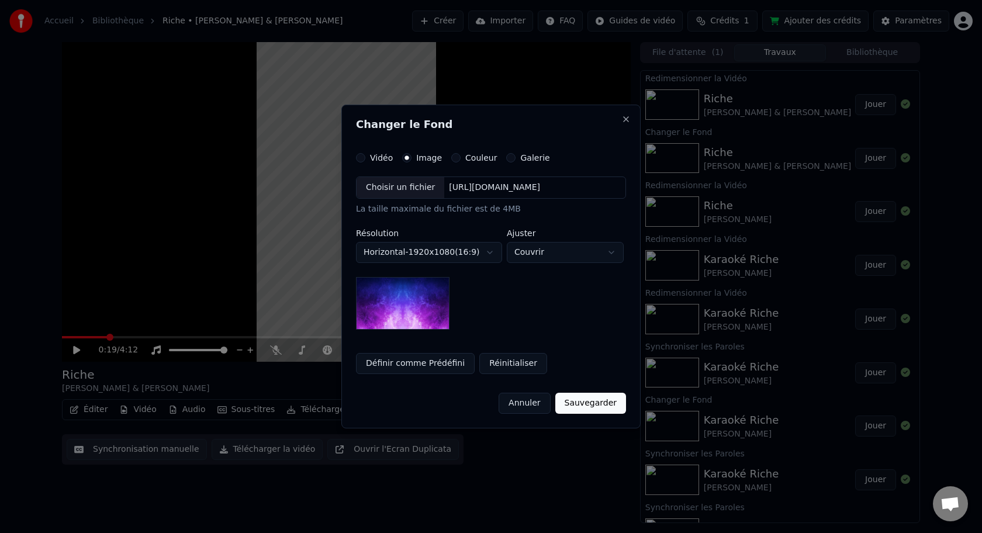
click at [419, 189] on div "Choisir un fichier" at bounding box center [401, 187] width 88 height 21
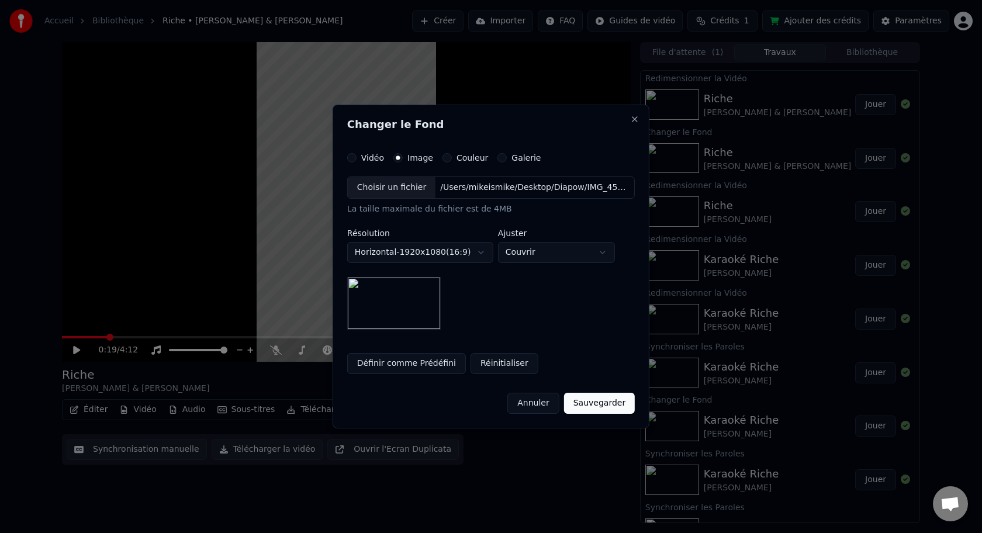
click at [520, 257] on body "Accueil Bibliothèque Riche • [PERSON_NAME] & [PERSON_NAME] Importer FAQ Guides …" at bounding box center [491, 266] width 982 height 533
select select "*******"
click at [579, 402] on button "Sauvegarder" at bounding box center [599, 403] width 71 height 21
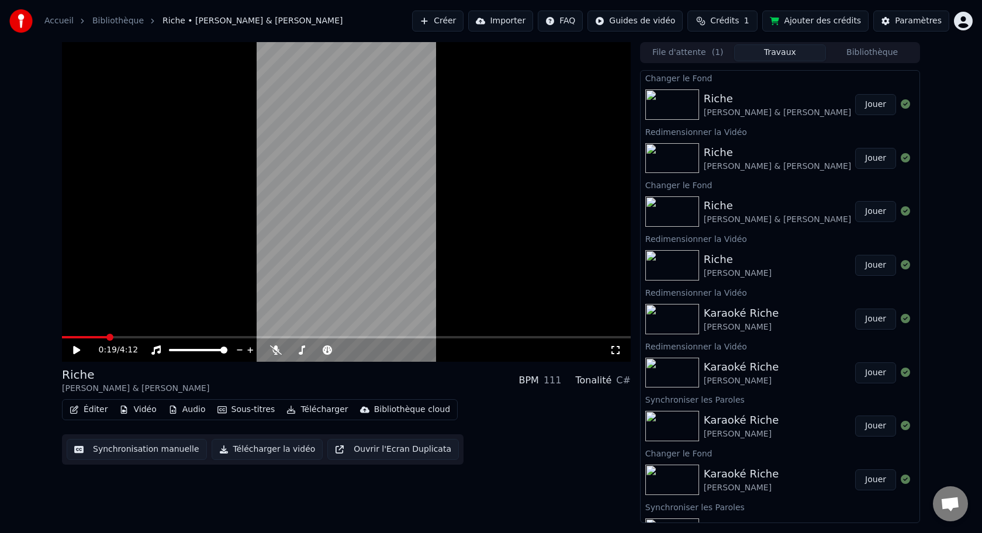
click at [873, 106] on button "Jouer" at bounding box center [875, 104] width 41 height 21
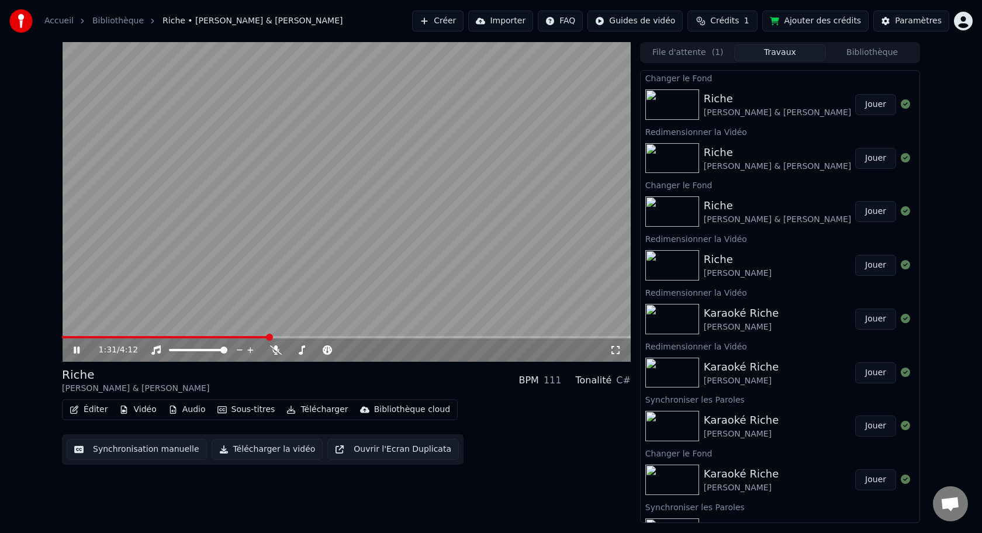
click at [75, 350] on icon at bounding box center [77, 350] width 6 height 7
click at [88, 409] on button "Éditer" at bounding box center [88, 410] width 47 height 16
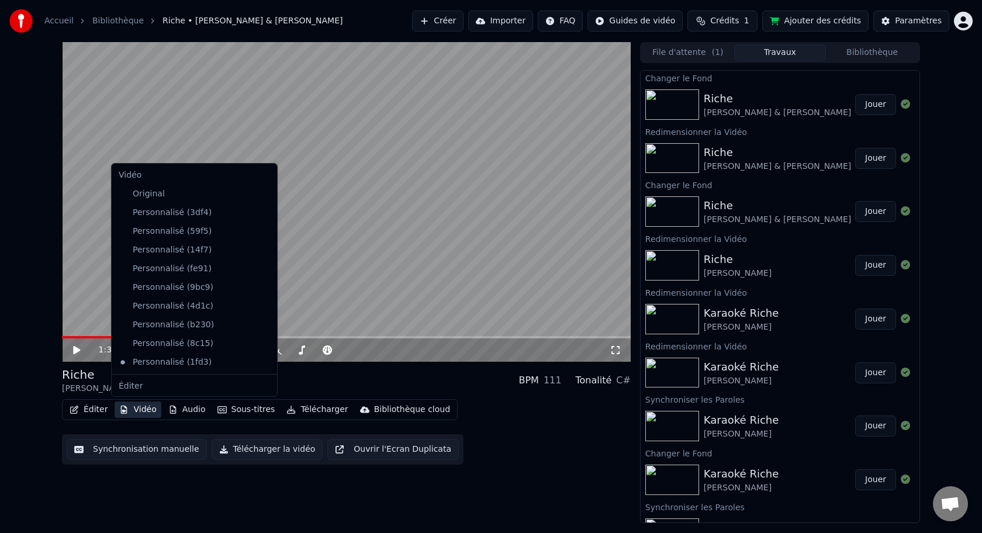
click at [139, 413] on button "Vidéo" at bounding box center [138, 410] width 46 height 16
click at [141, 408] on button "Vidéo" at bounding box center [138, 410] width 46 height 16
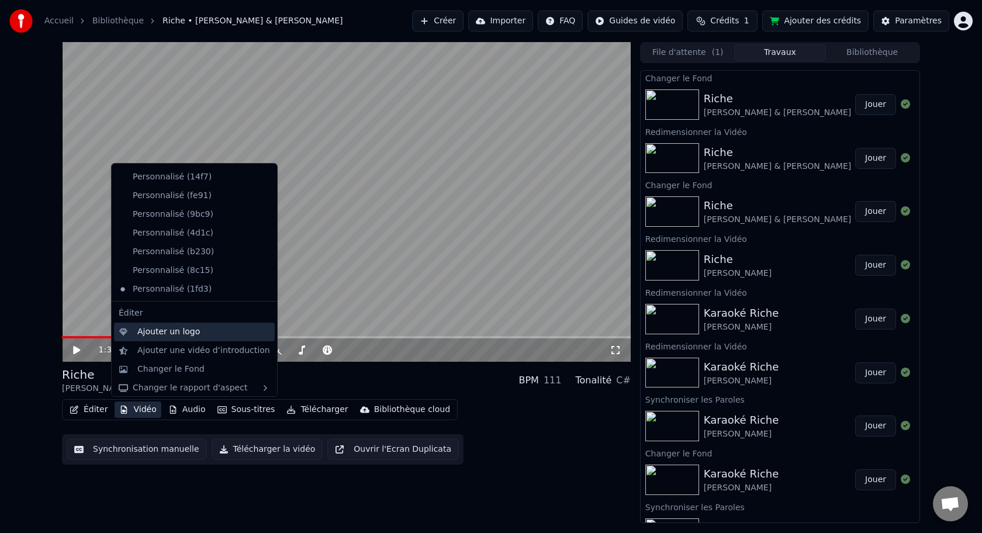
scroll to position [77, 0]
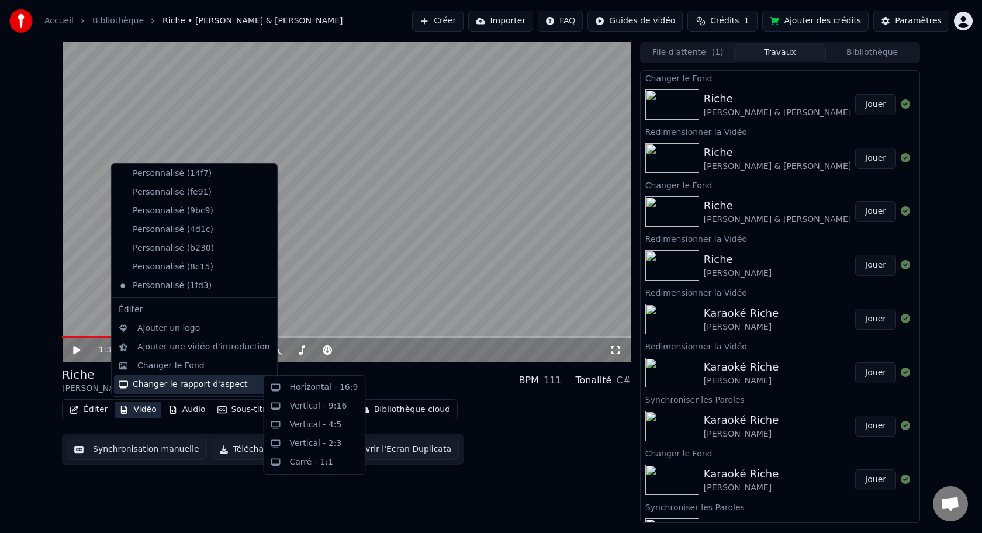
click at [174, 382] on div "Changer le rapport d'aspect" at bounding box center [194, 384] width 161 height 19
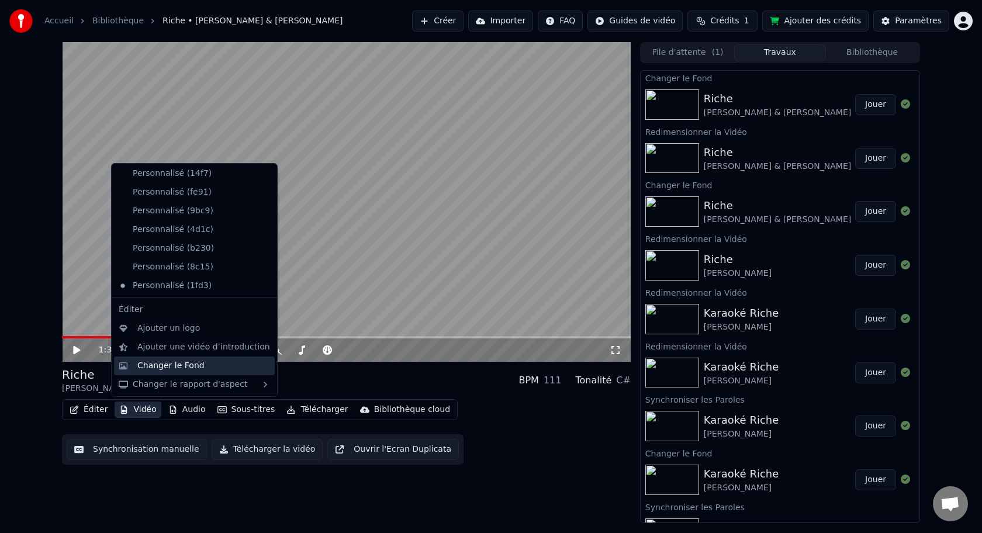
click at [171, 368] on div "Changer le Fond" at bounding box center [170, 366] width 67 height 12
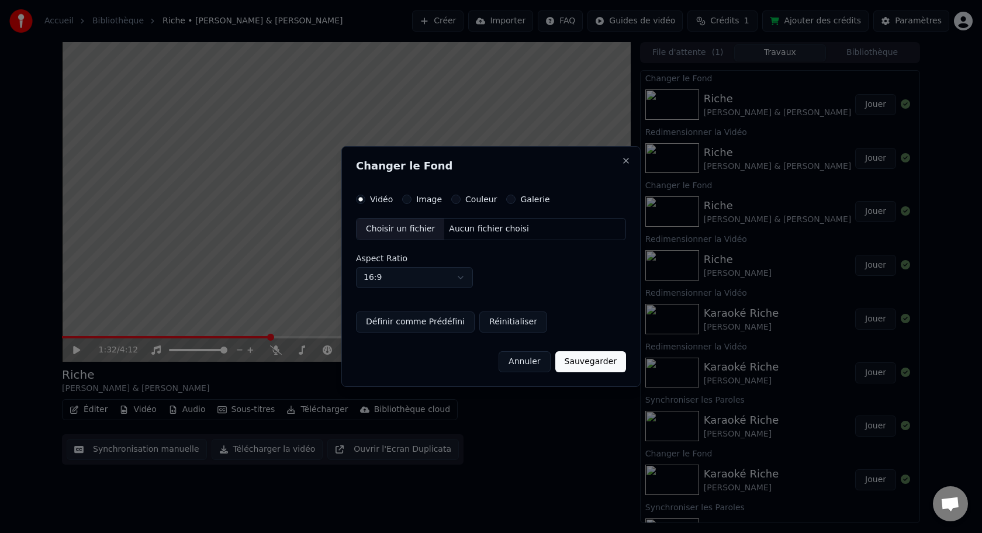
click at [409, 204] on div "Vidéo Image Couleur Galerie Choisir un fichier Aucun fichier choisi Aspect Rati…" at bounding box center [491, 264] width 270 height 138
click at [421, 232] on div "Choisir un fichier" at bounding box center [401, 229] width 88 height 21
click at [524, 358] on button "Annuler" at bounding box center [524, 361] width 51 height 21
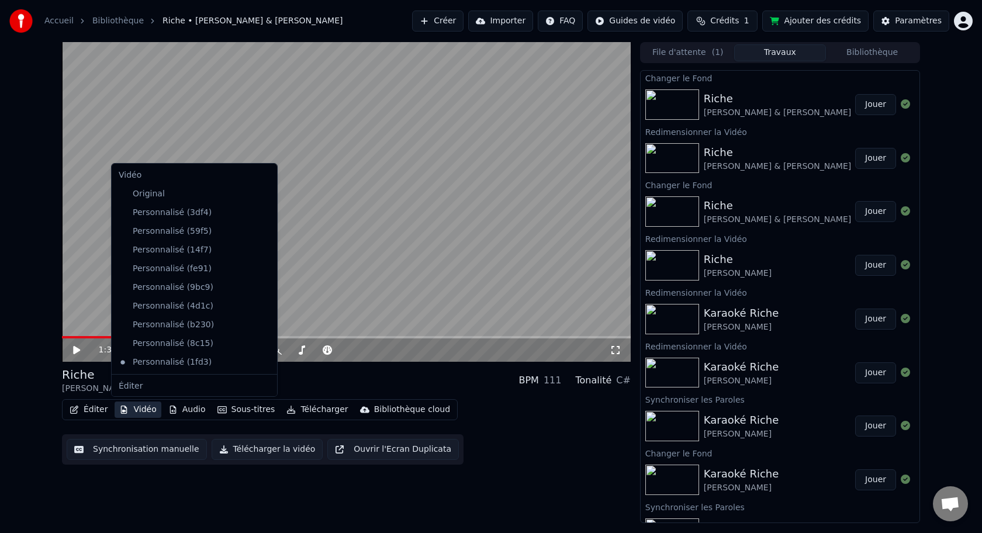
click at [141, 412] on button "Vidéo" at bounding box center [138, 410] width 46 height 16
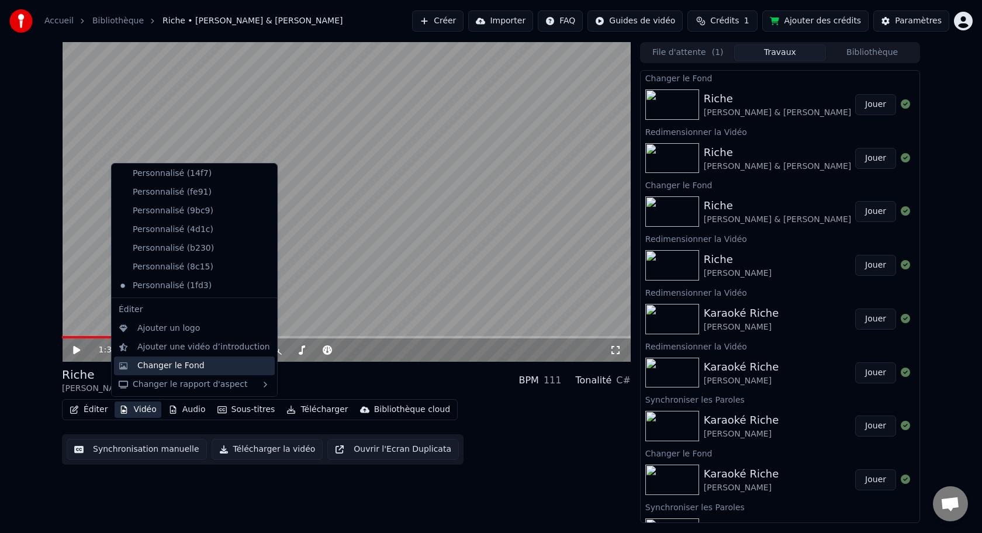
click at [184, 368] on div "Changer le Fond" at bounding box center [170, 366] width 67 height 12
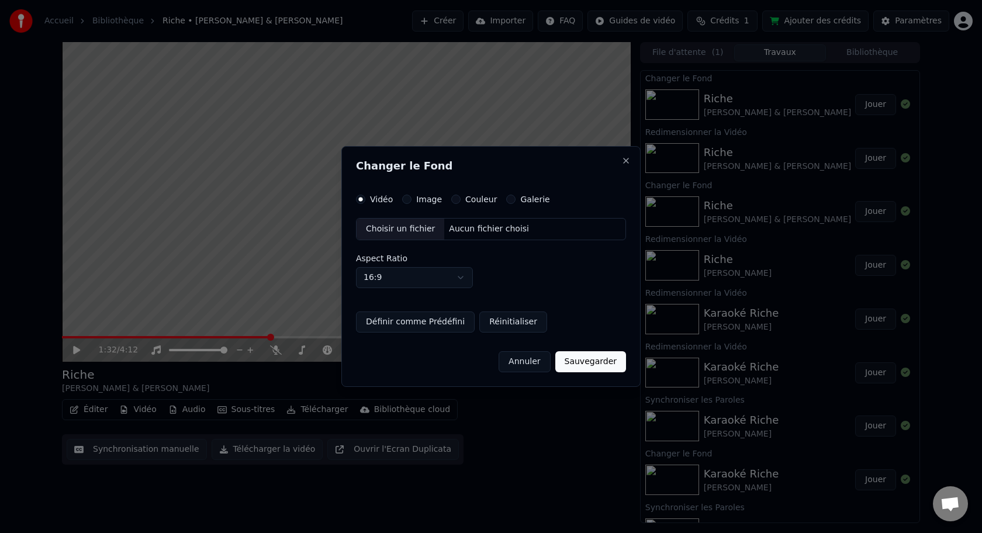
click at [462, 278] on body "Accueil Bibliothèque [PERSON_NAME] & [PERSON_NAME] Importer FAQ Guides de vidéo…" at bounding box center [491, 266] width 982 height 533
click at [406, 199] on button "Image" at bounding box center [406, 199] width 9 height 9
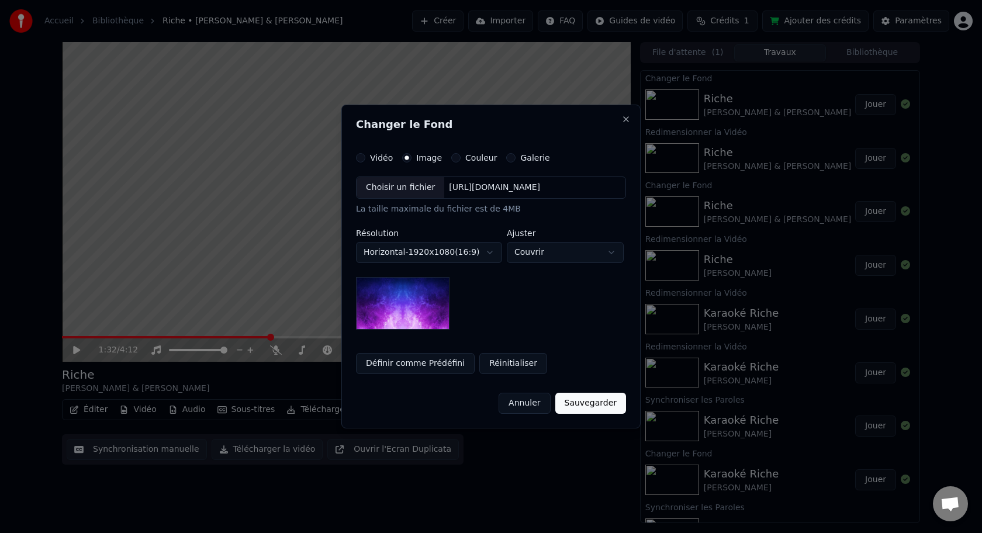
click at [420, 188] on div "Choisir un fichier" at bounding box center [401, 187] width 88 height 21
click at [413, 184] on div "Choisir un fichier" at bounding box center [401, 187] width 88 height 21
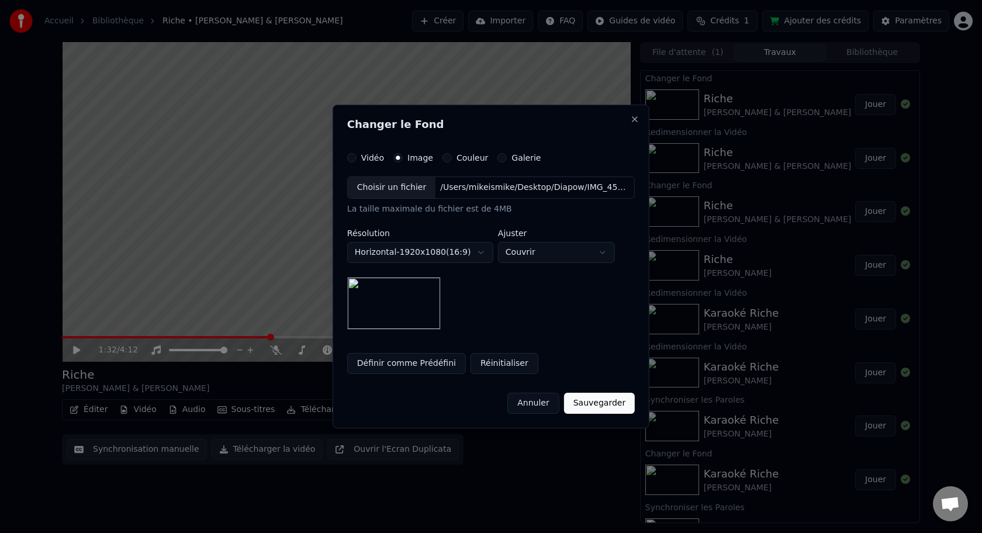
click at [611, 404] on button "Sauvegarder" at bounding box center [599, 403] width 71 height 21
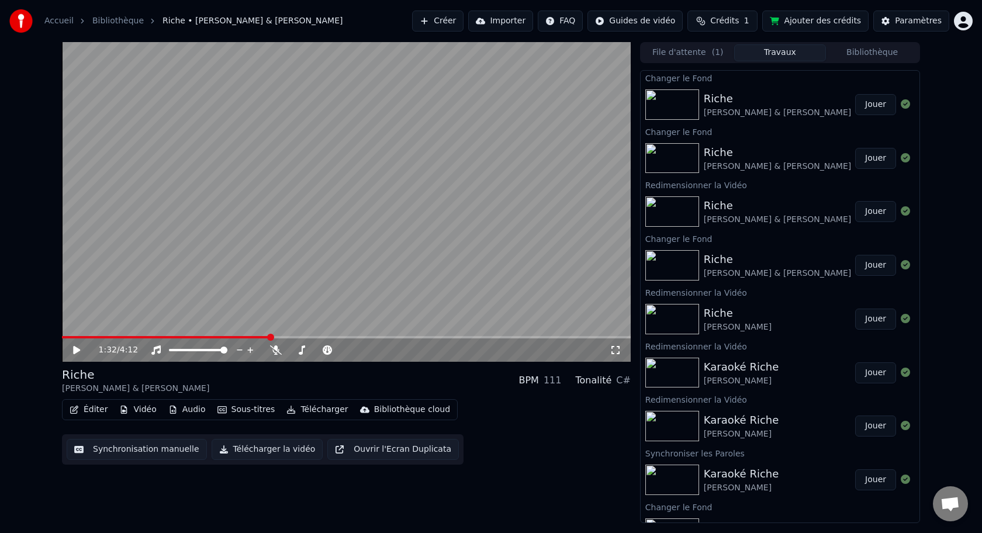
click at [877, 106] on button "Jouer" at bounding box center [875, 104] width 41 height 21
click at [74, 350] on icon at bounding box center [77, 350] width 6 height 7
click at [877, 158] on button "Jouer" at bounding box center [875, 158] width 41 height 21
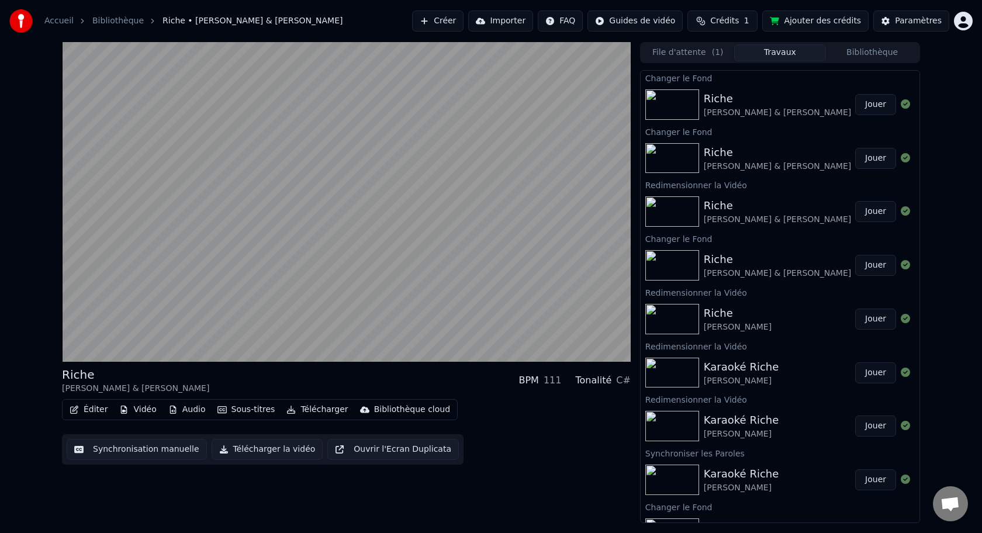
click at [883, 210] on button "Jouer" at bounding box center [875, 211] width 41 height 21
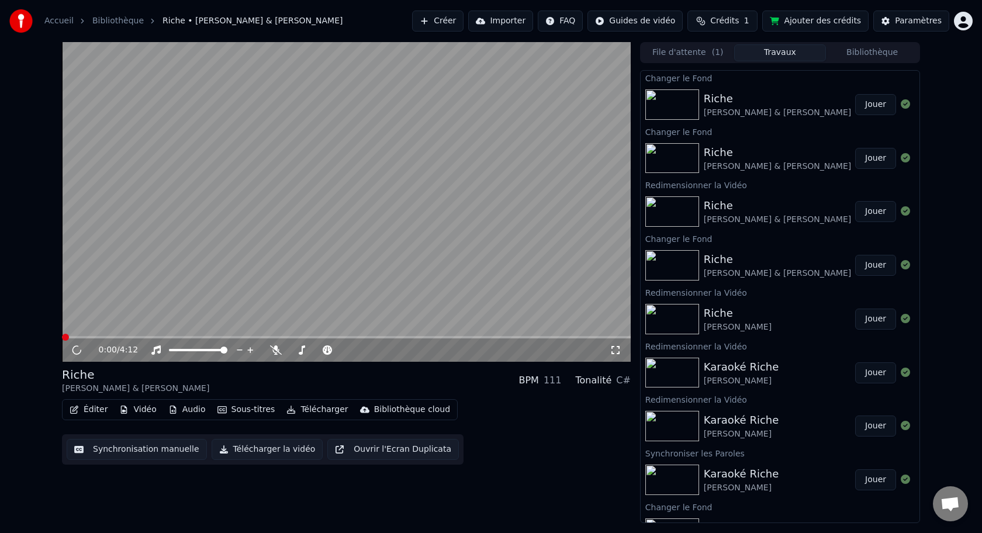
click at [880, 271] on button "Jouer" at bounding box center [875, 265] width 41 height 21
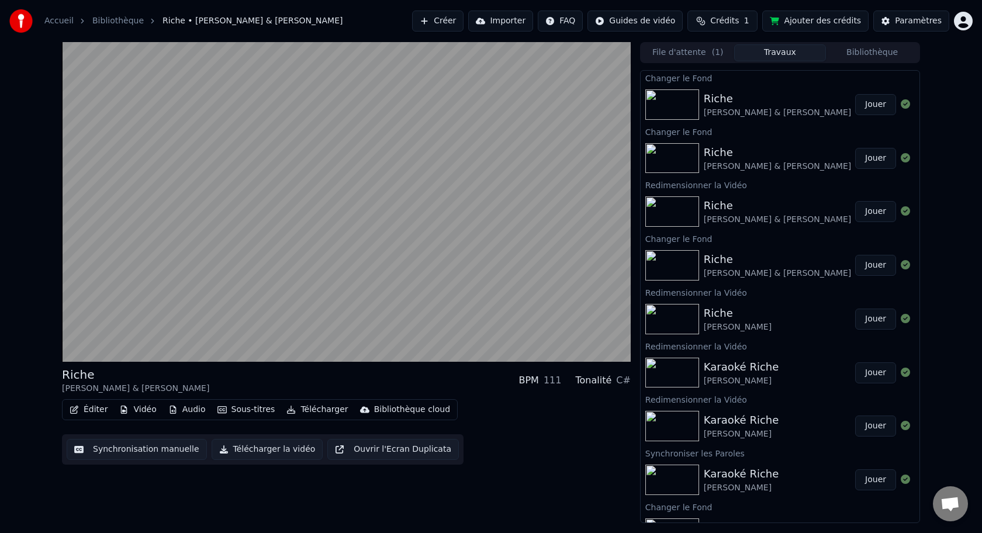
click at [878, 317] on button "Jouer" at bounding box center [875, 319] width 41 height 21
click at [684, 60] on button "File d'attente ( 1 )" at bounding box center [688, 52] width 92 height 17
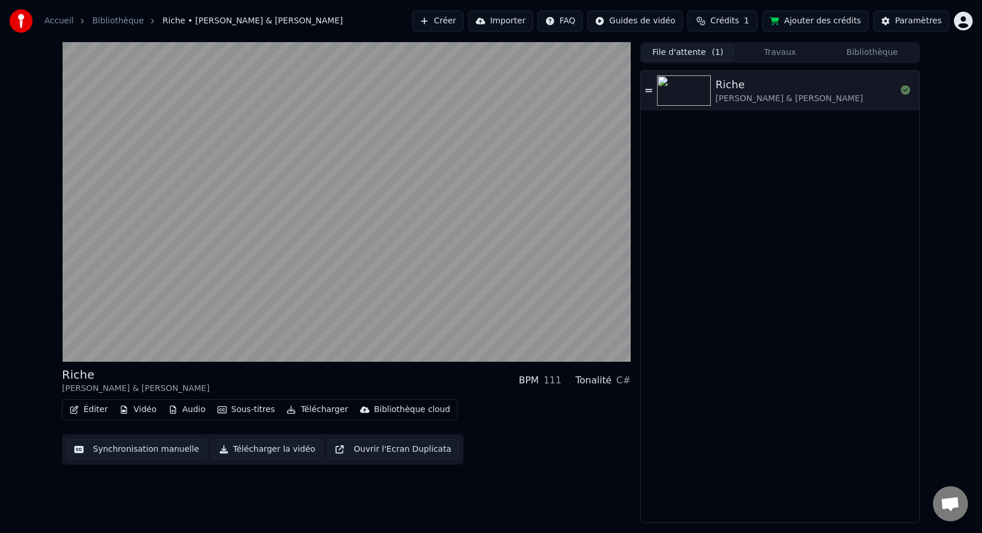
click at [803, 83] on div "[PERSON_NAME] & [PERSON_NAME]" at bounding box center [805, 91] width 181 height 28
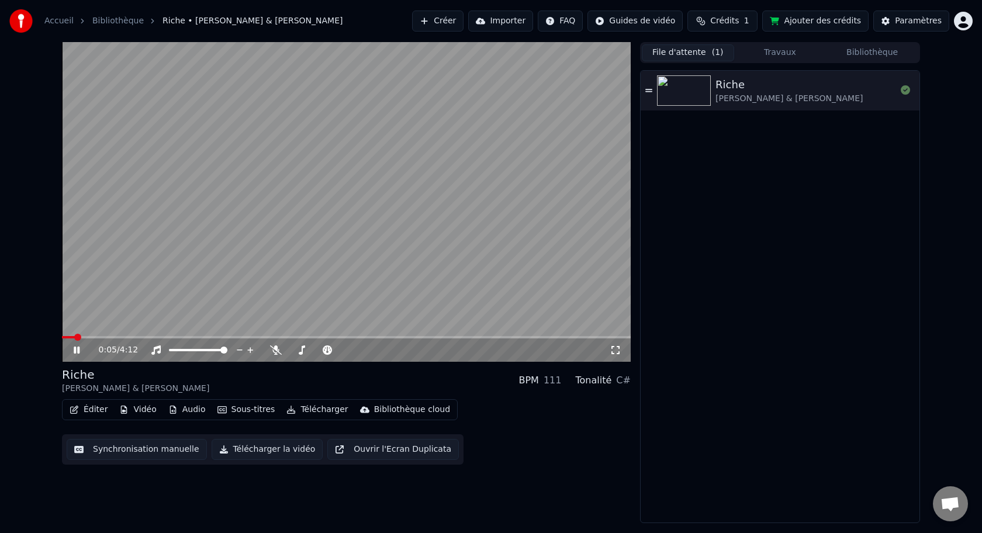
click at [77, 352] on icon at bounding box center [84, 349] width 27 height 9
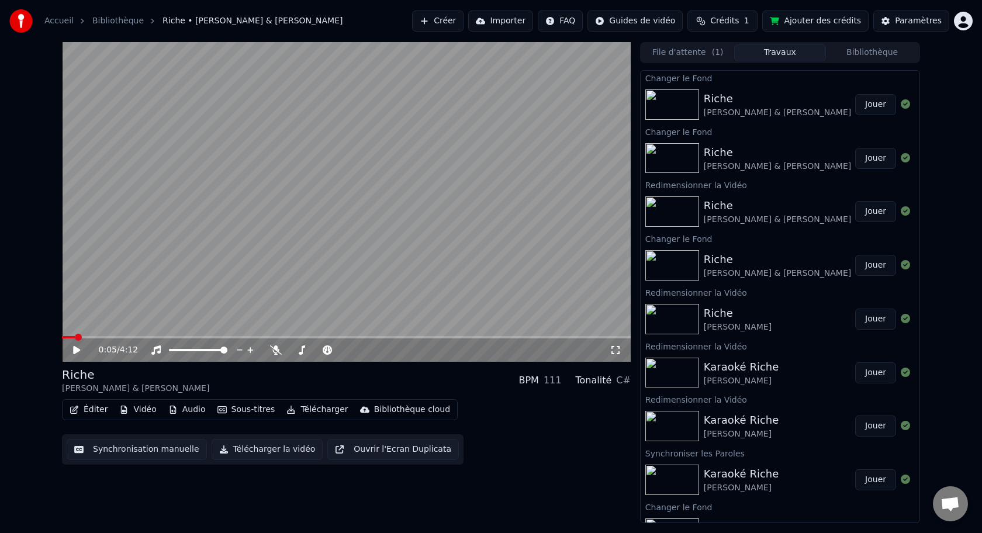
click at [777, 54] on button "Travaux" at bounding box center [780, 52] width 92 height 17
click at [141, 413] on button "Vidéo" at bounding box center [138, 410] width 46 height 16
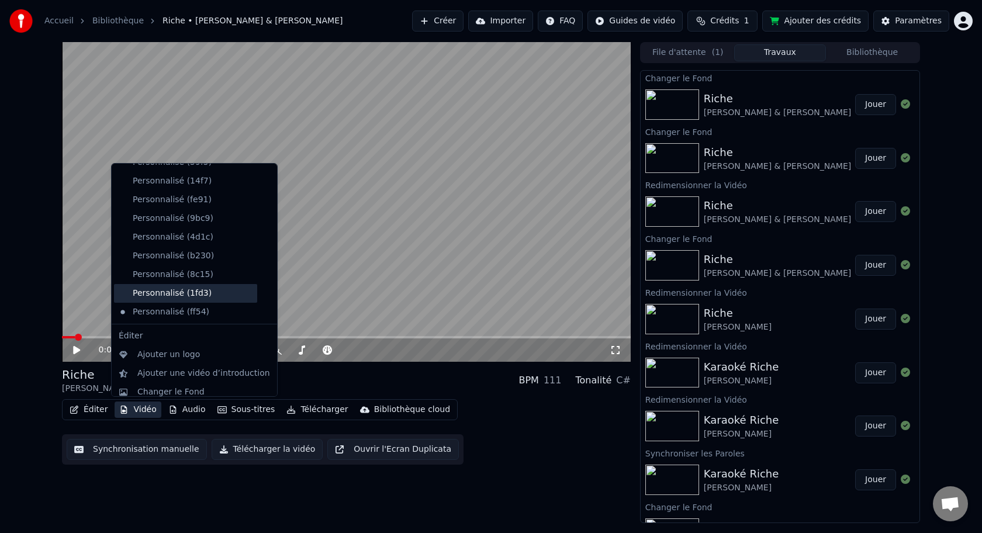
scroll to position [95, 0]
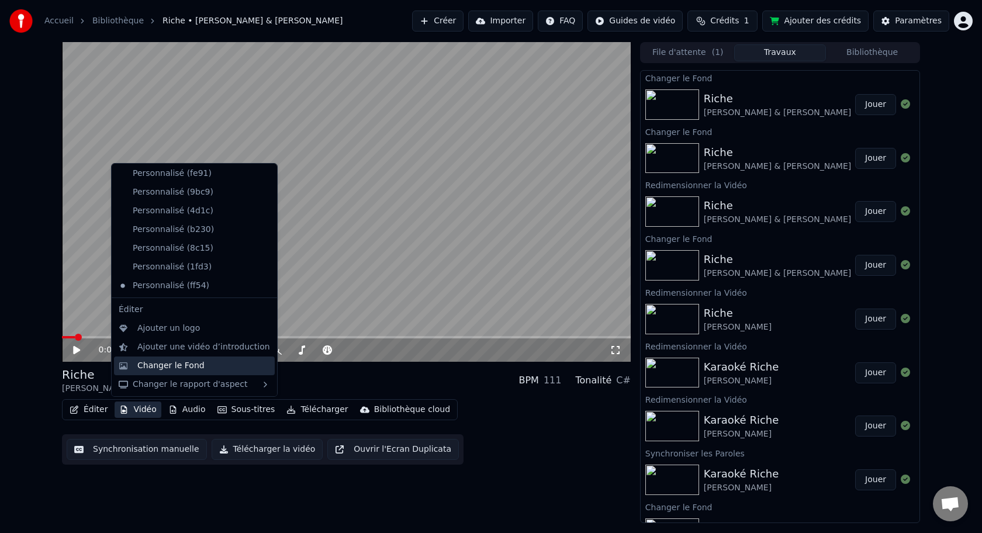
click at [175, 371] on div "Changer le Fond" at bounding box center [170, 366] width 67 height 12
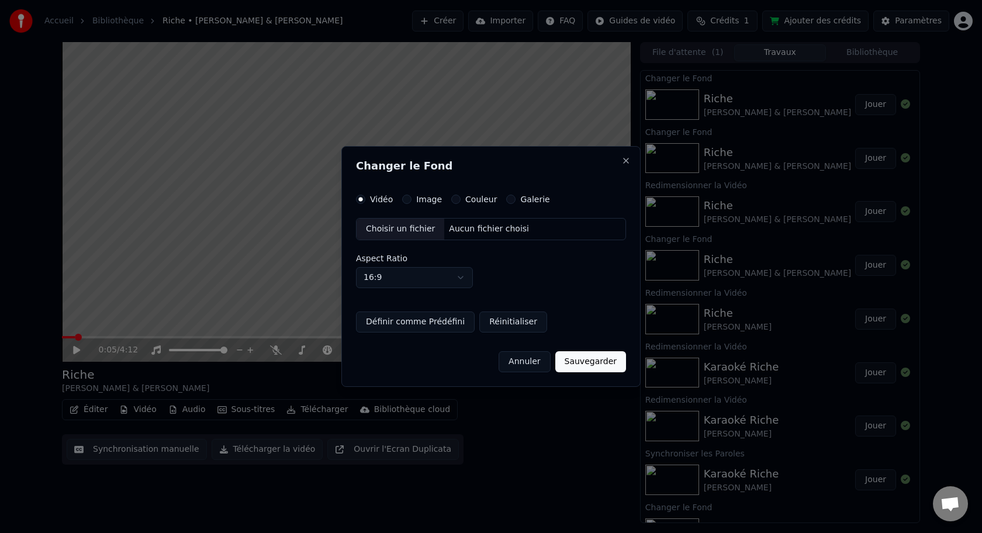
click at [409, 200] on button "Image" at bounding box center [406, 199] width 9 height 9
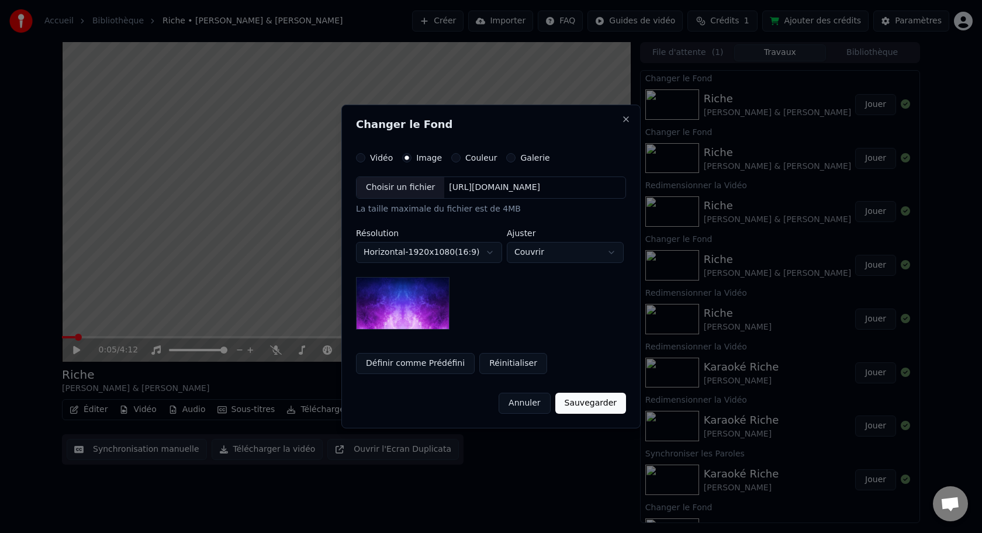
click at [409, 193] on div "Choisir un fichier" at bounding box center [401, 187] width 88 height 21
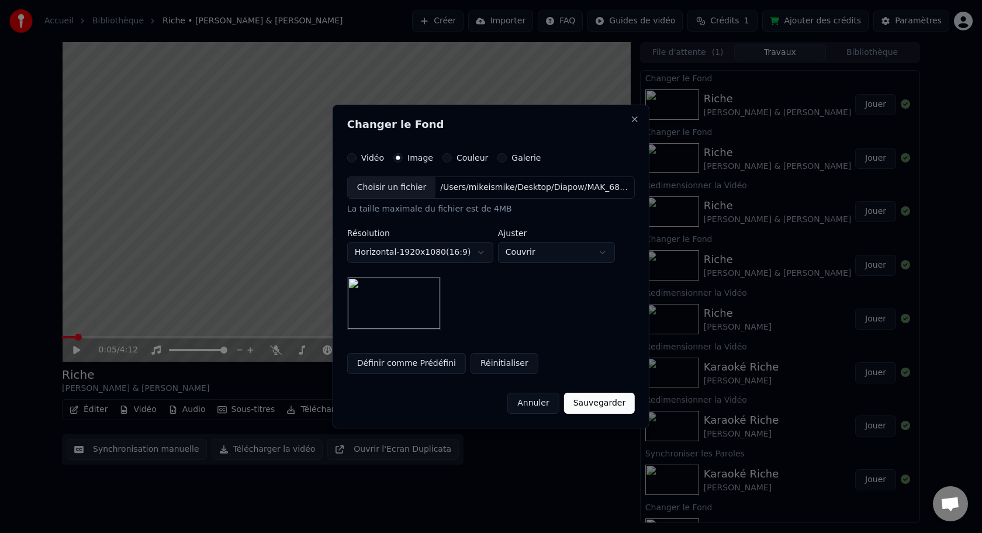
click at [613, 407] on button "Sauvegarder" at bounding box center [599, 403] width 71 height 21
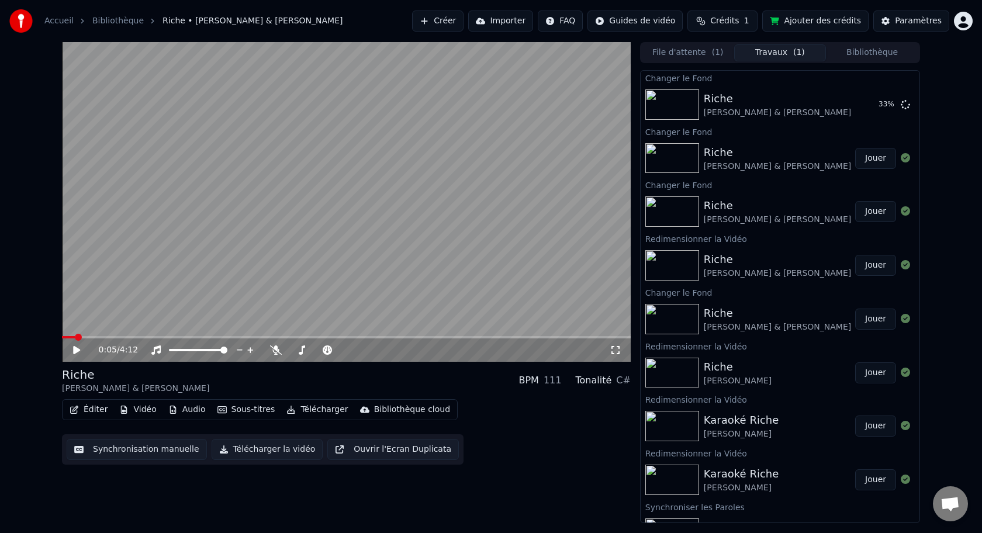
click at [138, 411] on button "Vidéo" at bounding box center [138, 410] width 46 height 16
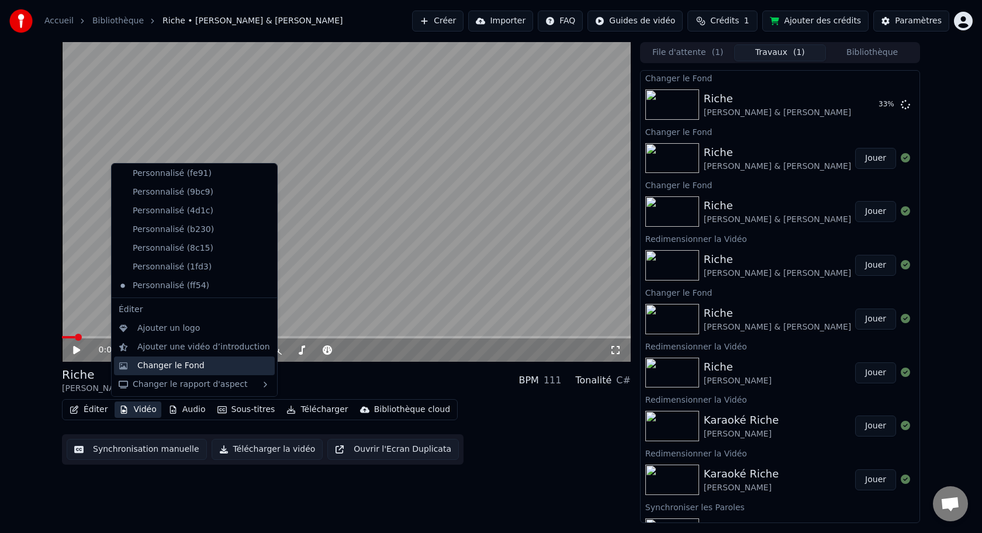
click at [155, 366] on div "Changer le Fond" at bounding box center [170, 366] width 67 height 12
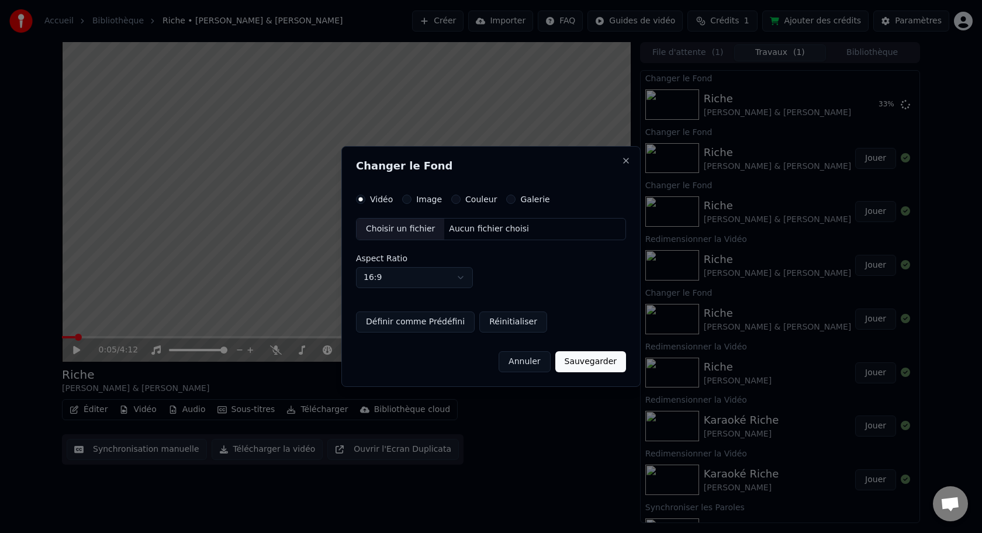
click at [455, 205] on div "Vidéo Image Couleur Galerie Choisir un fichier Aucun fichier choisi Aspect Rati…" at bounding box center [491, 264] width 270 height 138
click at [455, 202] on button "Couleur" at bounding box center [455, 199] width 9 height 9
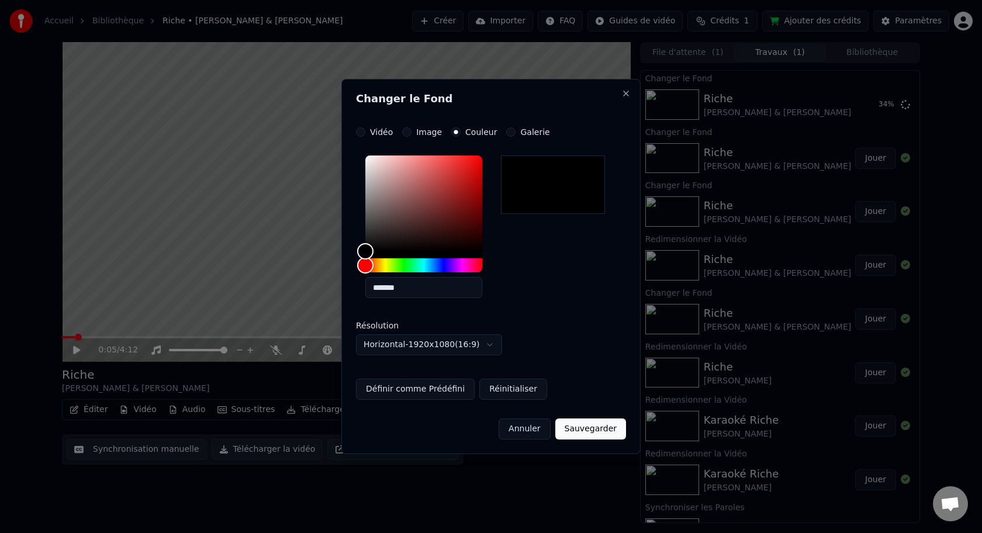
click at [410, 131] on button "Image" at bounding box center [406, 131] width 9 height 9
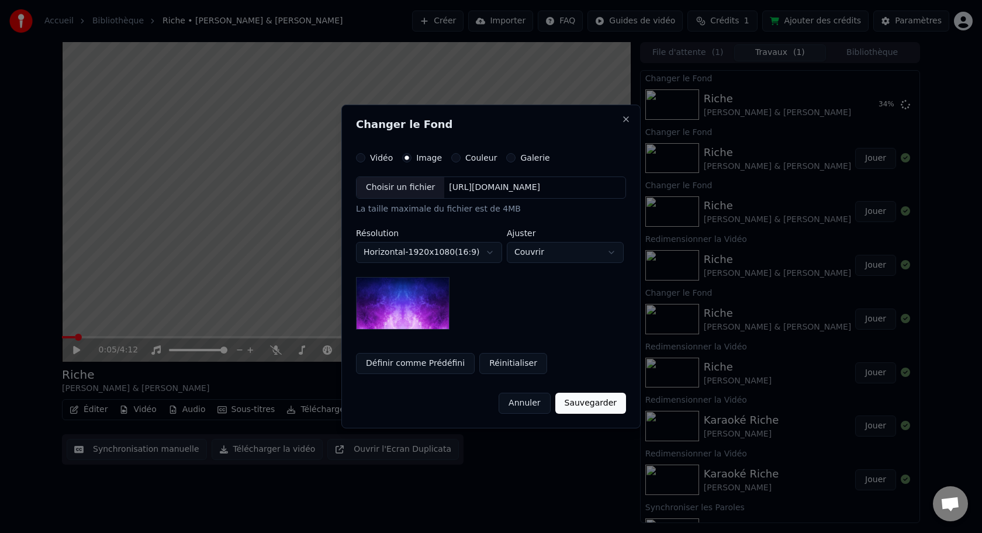
click at [595, 406] on button "Sauvegarder" at bounding box center [590, 403] width 71 height 21
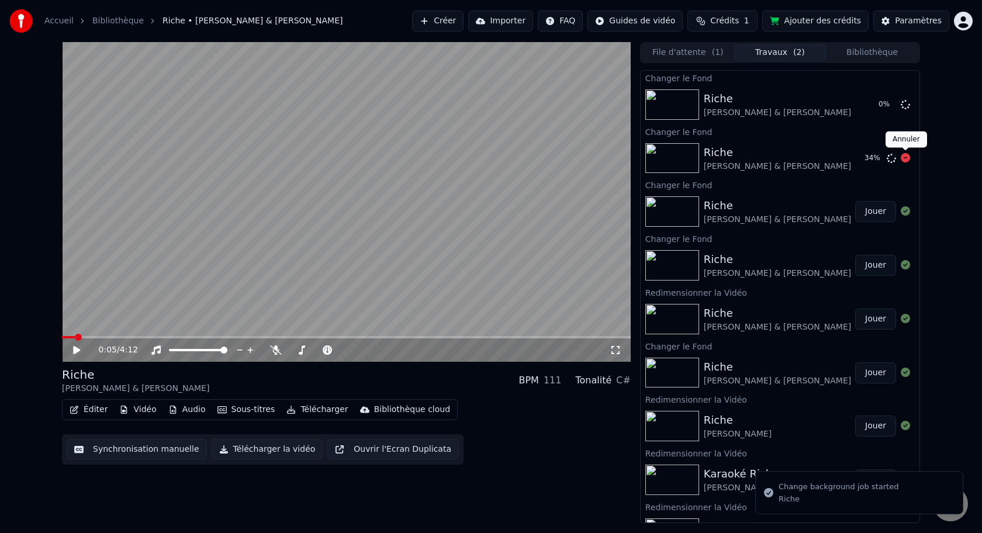
click at [905, 157] on icon at bounding box center [905, 157] width 9 height 9
click at [907, 162] on icon at bounding box center [905, 157] width 9 height 9
click at [908, 160] on icon at bounding box center [905, 157] width 9 height 9
click at [876, 108] on button "Jouer" at bounding box center [875, 104] width 41 height 21
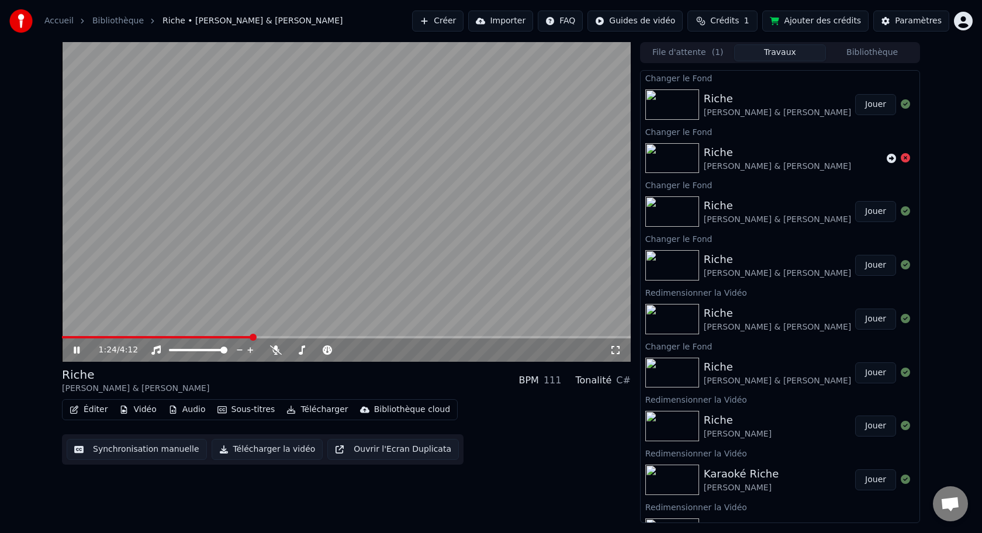
click at [615, 352] on icon at bounding box center [616, 349] width 12 height 9
click at [278, 452] on button "Télécharger la vidéo" at bounding box center [268, 449] width 112 height 21
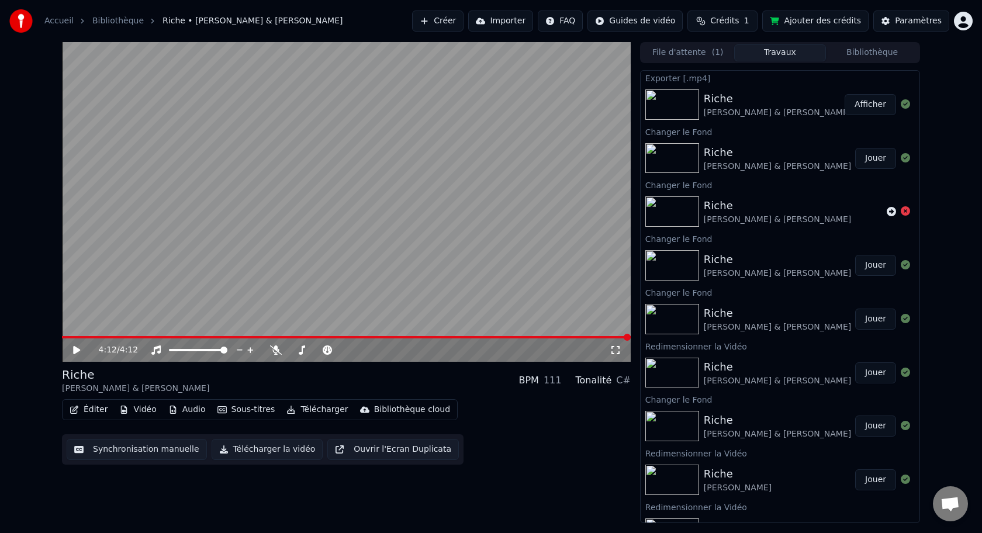
click at [865, 105] on button "Afficher" at bounding box center [870, 104] width 51 height 21
